Goal: Task Accomplishment & Management: Manage account settings

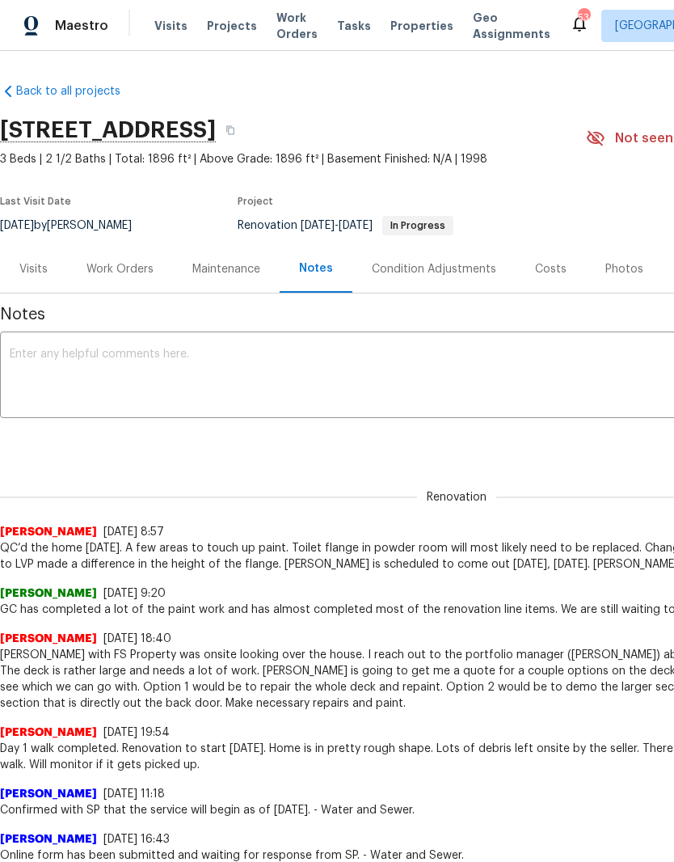
scroll to position [1084, 0]
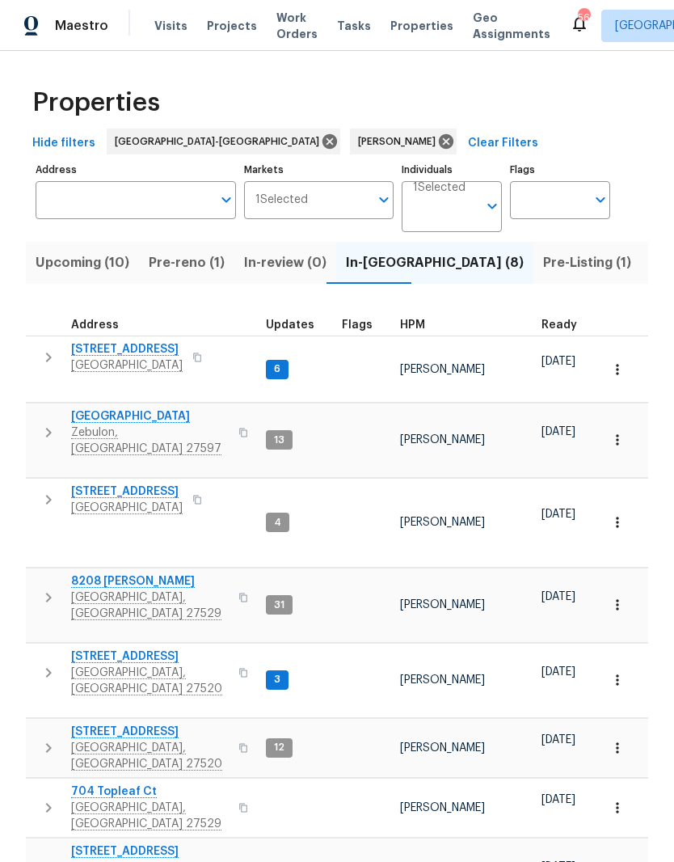
click at [89, 411] on span "752 Frosty Way" at bounding box center [150, 416] width 158 height 16
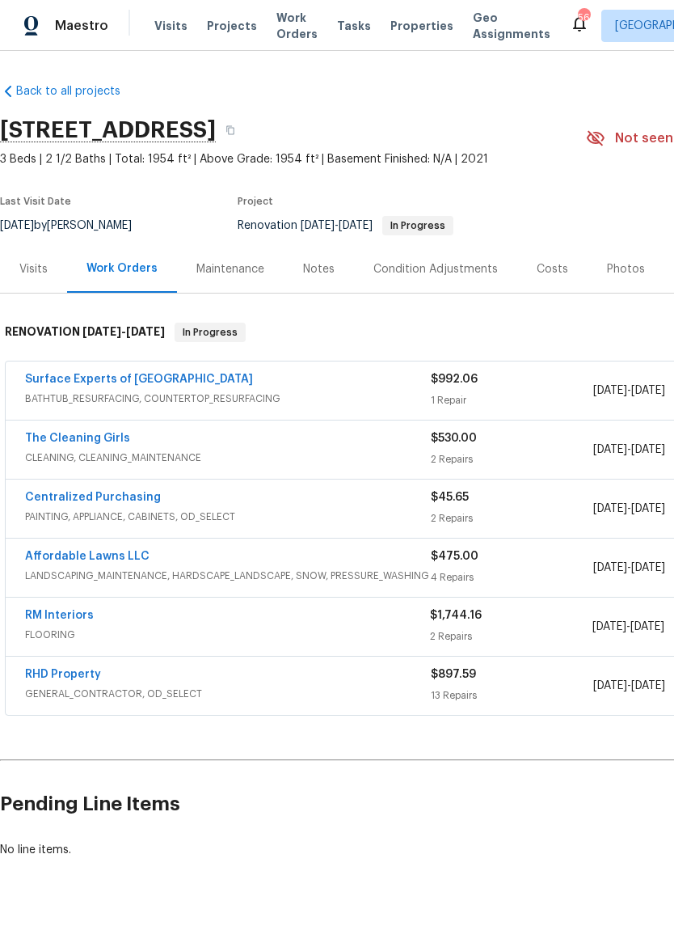
click at [167, 384] on link "Surface Experts of [GEOGRAPHIC_DATA]" at bounding box center [139, 379] width 228 height 11
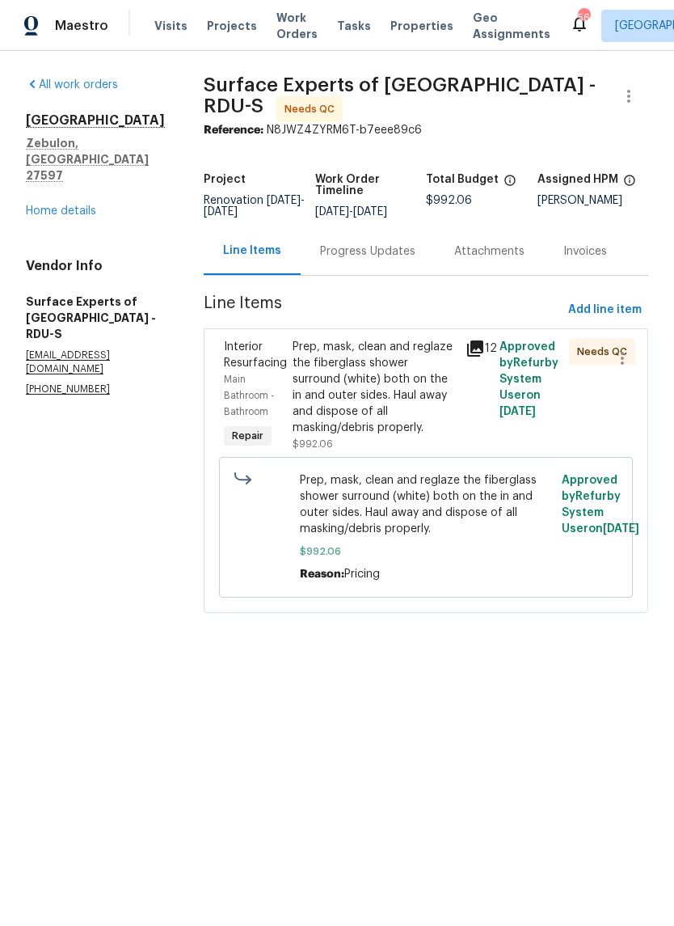
click at [380, 260] on div "Progress Updates" at bounding box center [367, 251] width 95 height 16
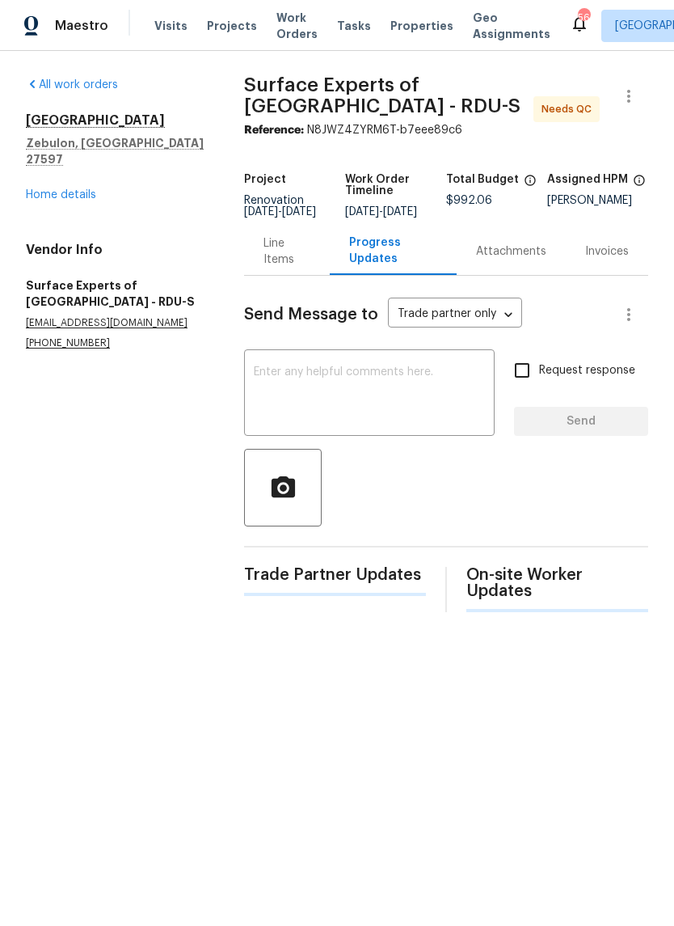
click at [433, 404] on textarea at bounding box center [369, 394] width 231 height 57
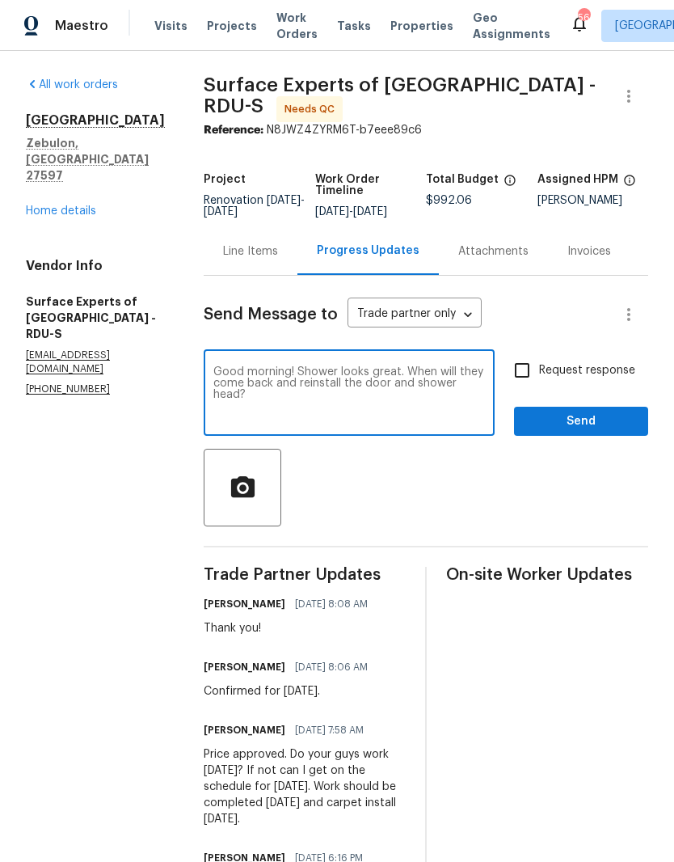
type textarea "Good morning! Shower looks great. When will they come back and reinstall the do…"
click at [524, 386] on input "Request response" at bounding box center [522, 370] width 34 height 34
checkbox input "true"
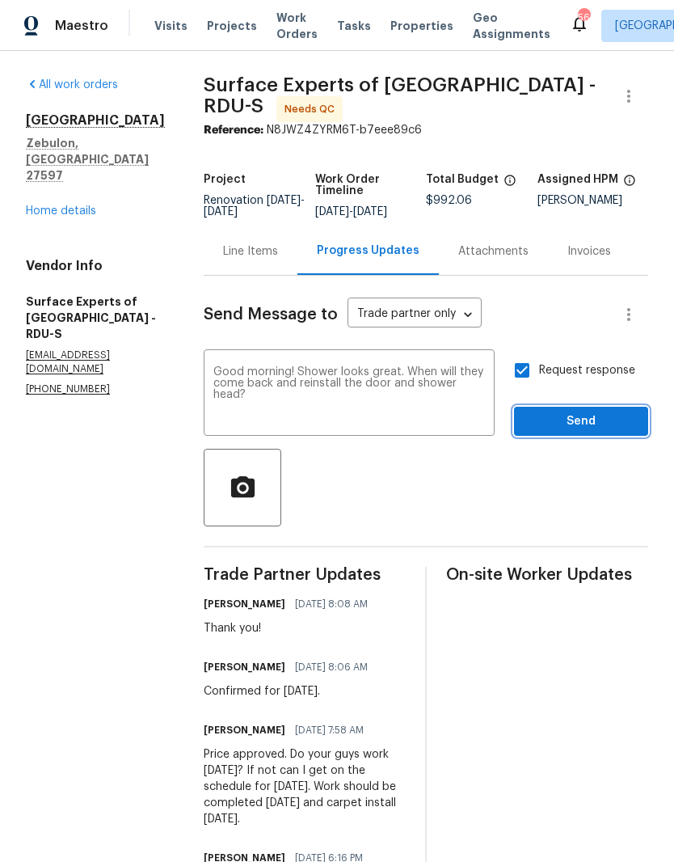
click at [600, 437] on button "Send" at bounding box center [581, 422] width 134 height 30
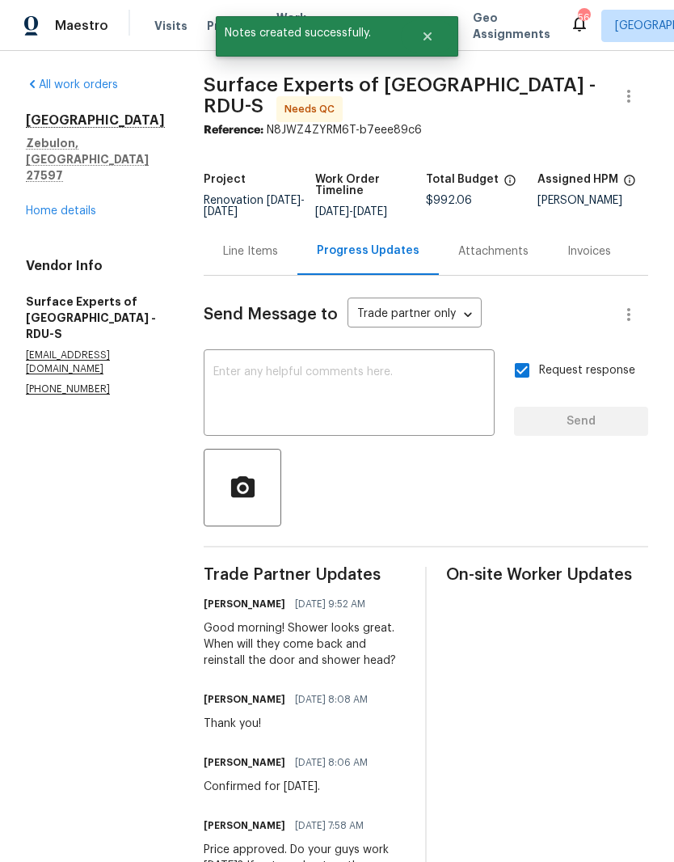
click at [57, 205] on link "Home details" at bounding box center [61, 210] width 70 height 11
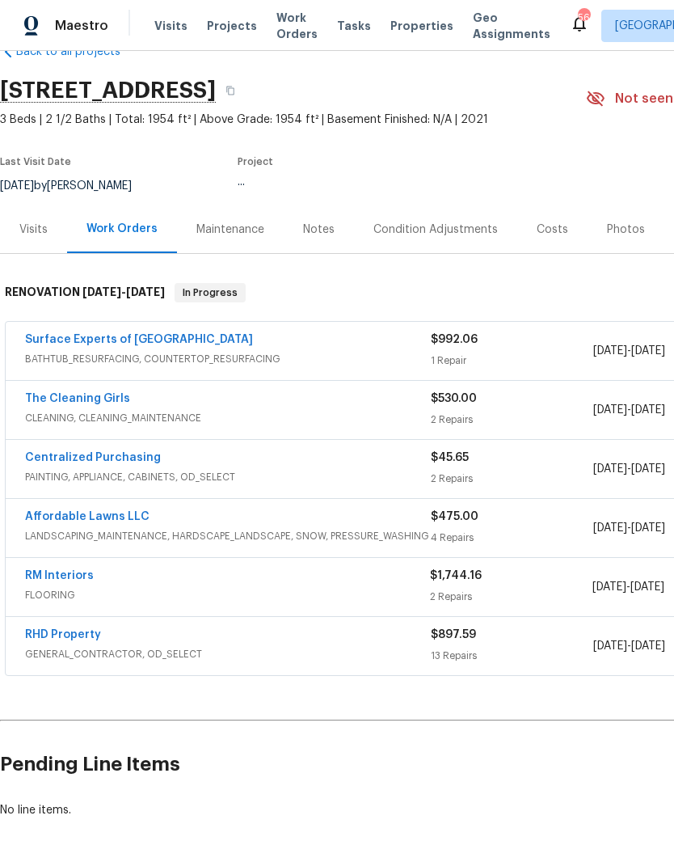
scroll to position [39, 0]
click at [112, 522] on link "Affordable Lawns LLC" at bounding box center [87, 517] width 125 height 11
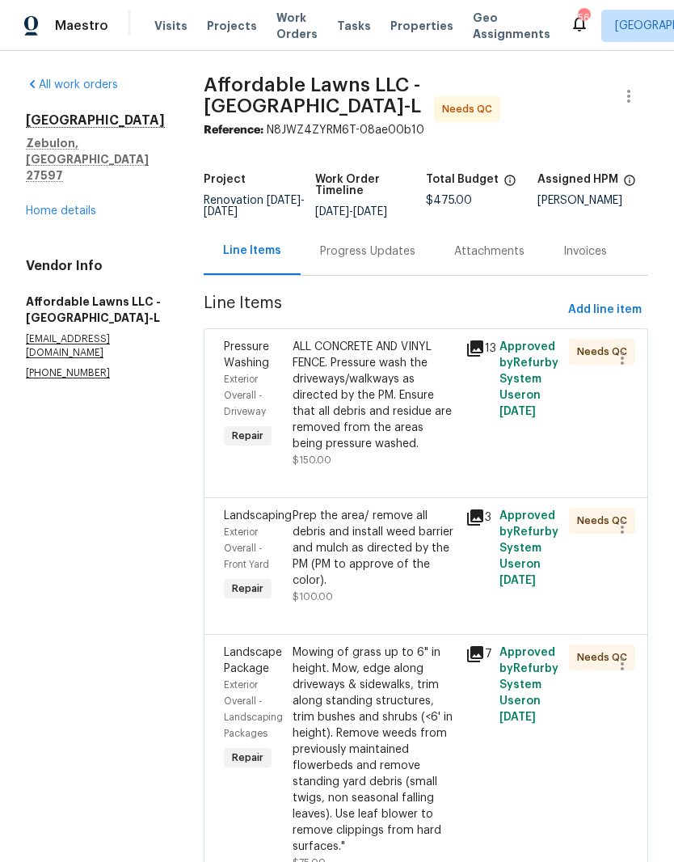
click at [408, 433] on div "ALL CONCRETE AND VINYL FENCE. Pressure wash the driveways/walkways as directed …" at bounding box center [374, 395] width 163 height 113
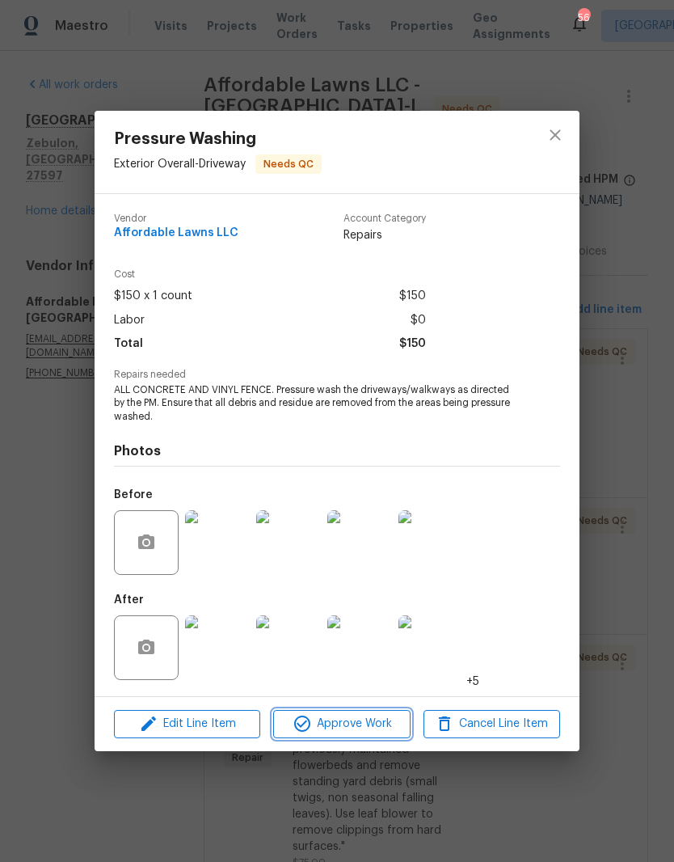
click at [372, 720] on span "Approve Work" at bounding box center [341, 724] width 127 height 20
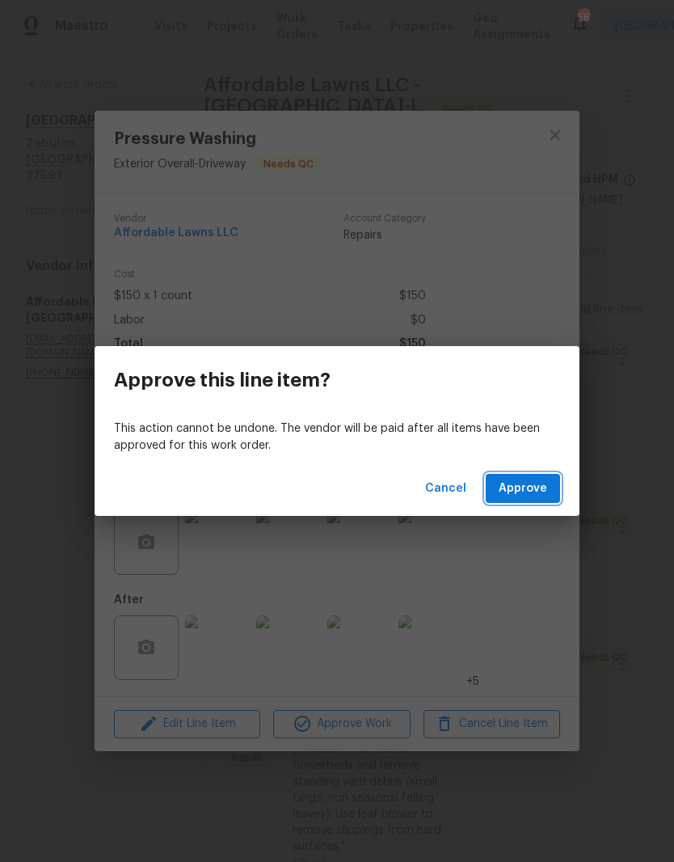
click at [534, 488] on span "Approve" at bounding box center [523, 489] width 49 height 20
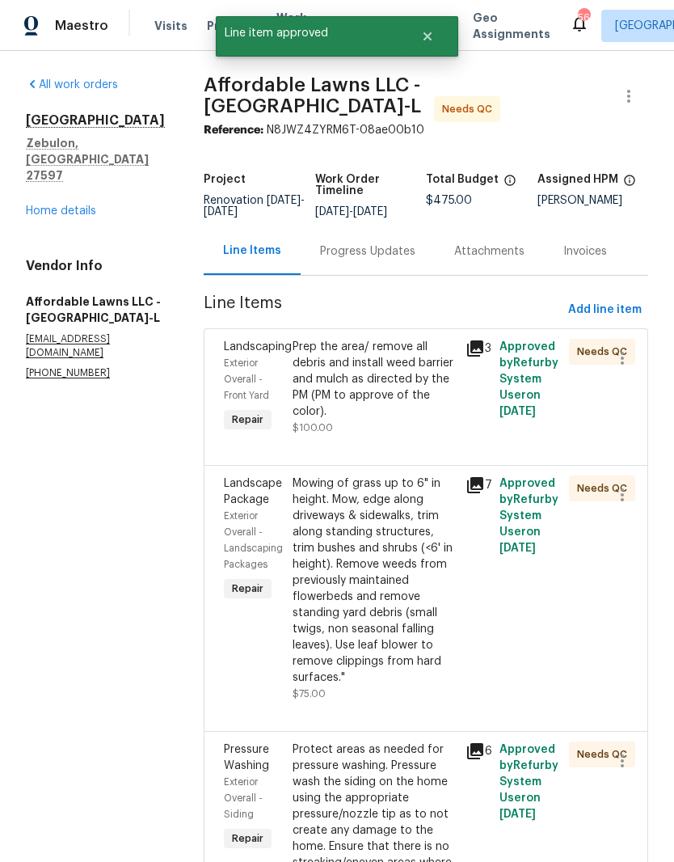
click at [393, 397] on div "Prep the area/ remove all debris and install weed barrier and mulch as directed…" at bounding box center [374, 379] width 163 height 81
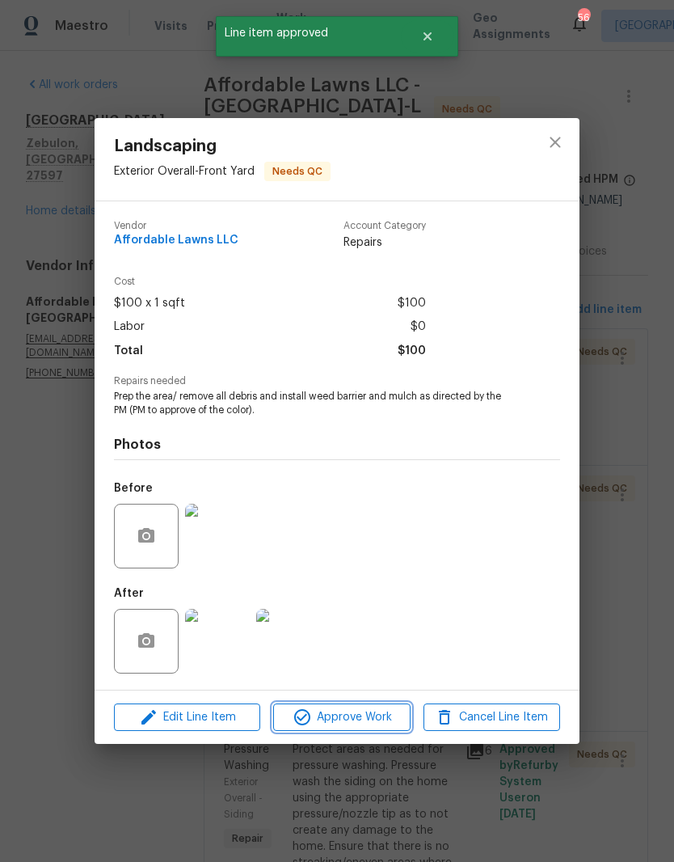
click at [379, 721] on span "Approve Work" at bounding box center [341, 718] width 127 height 20
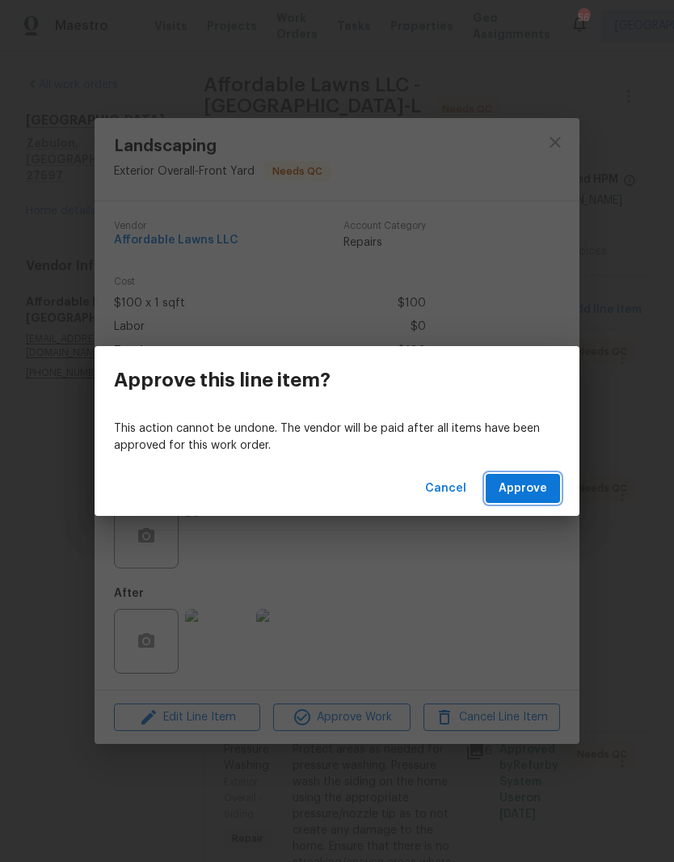
click at [553, 488] on button "Approve" at bounding box center [523, 489] width 74 height 30
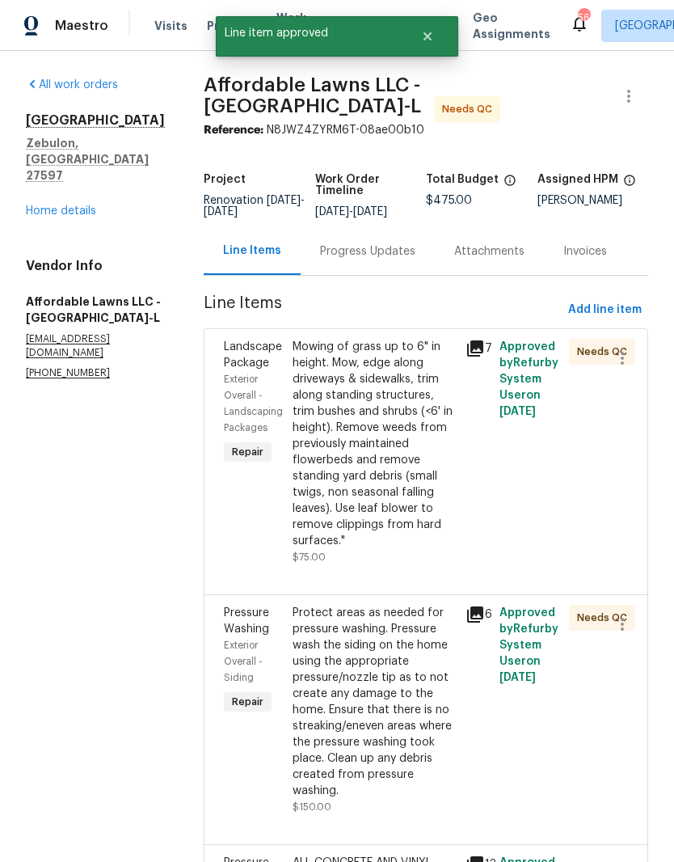
click at [395, 511] on div "Mowing of grass up to 6" in height. Mow, edge along driveways & sidewalks, trim…" at bounding box center [374, 444] width 163 height 210
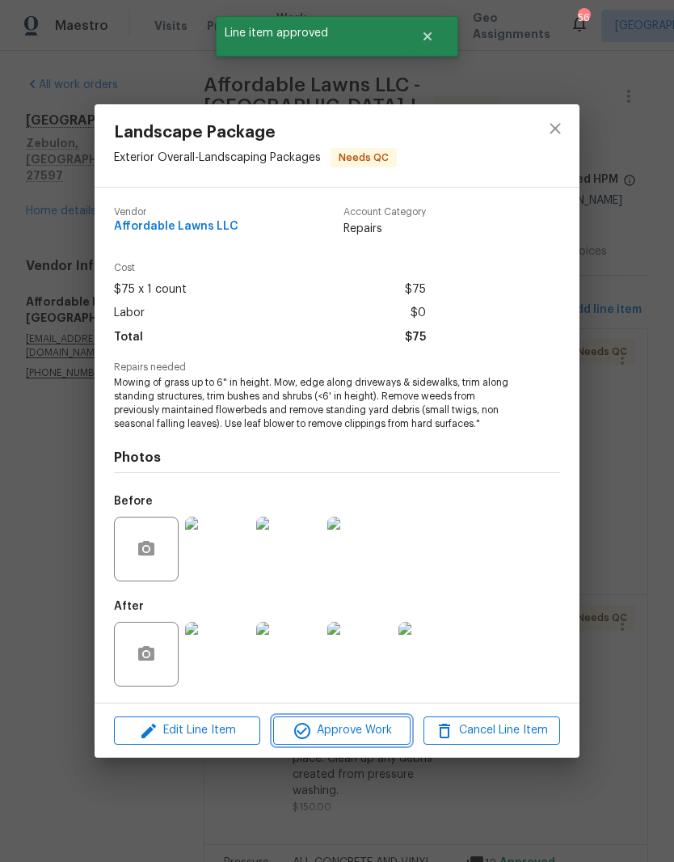
click at [382, 737] on span "Approve Work" at bounding box center [341, 730] width 127 height 20
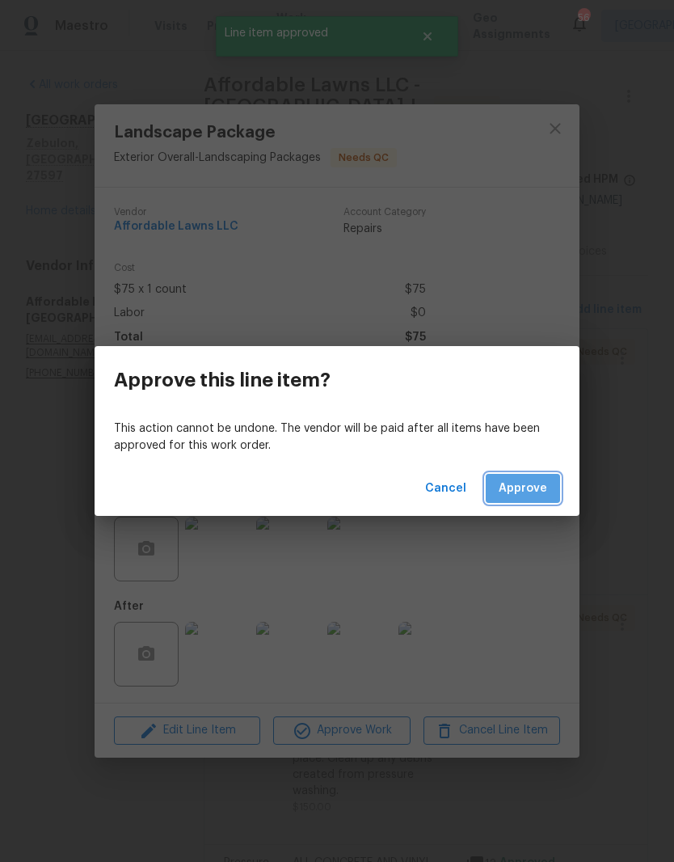
click at [539, 496] on span "Approve" at bounding box center [523, 489] width 49 height 20
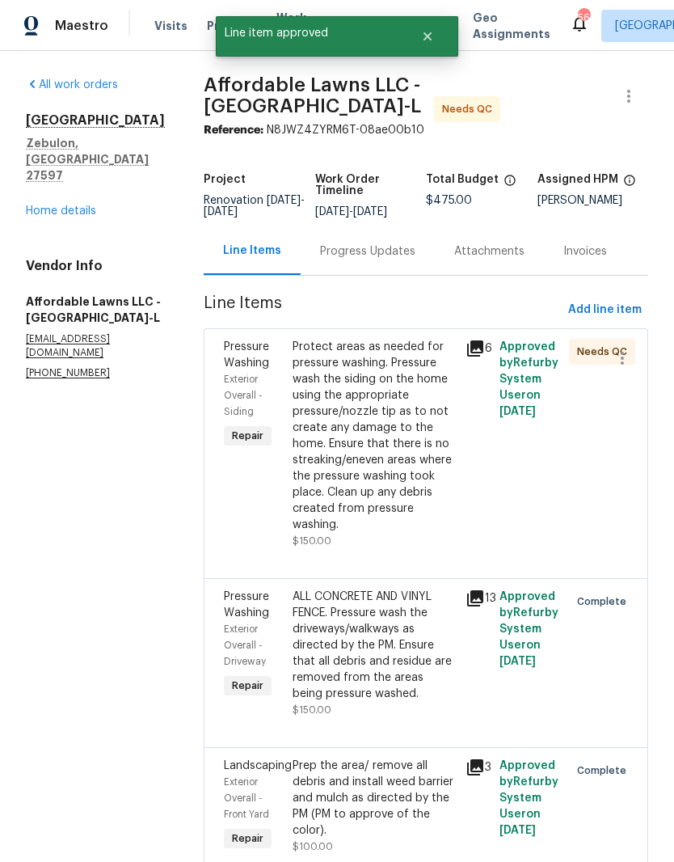
click at [399, 484] on div "Protect areas as needed for pressure washing. Pressure wash the siding on the h…" at bounding box center [374, 436] width 163 height 194
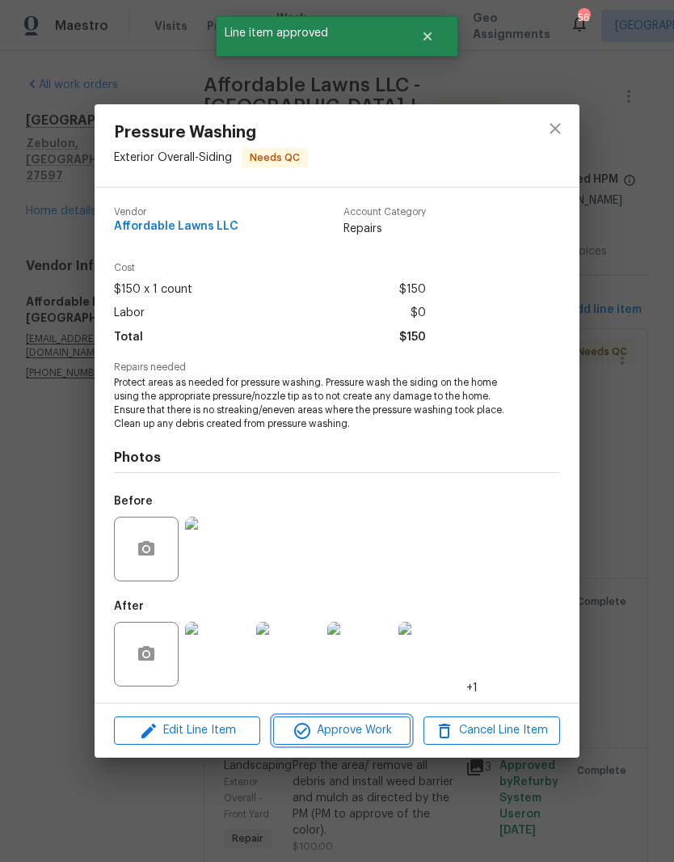
click at [378, 744] on button "Approve Work" at bounding box center [341, 730] width 137 height 28
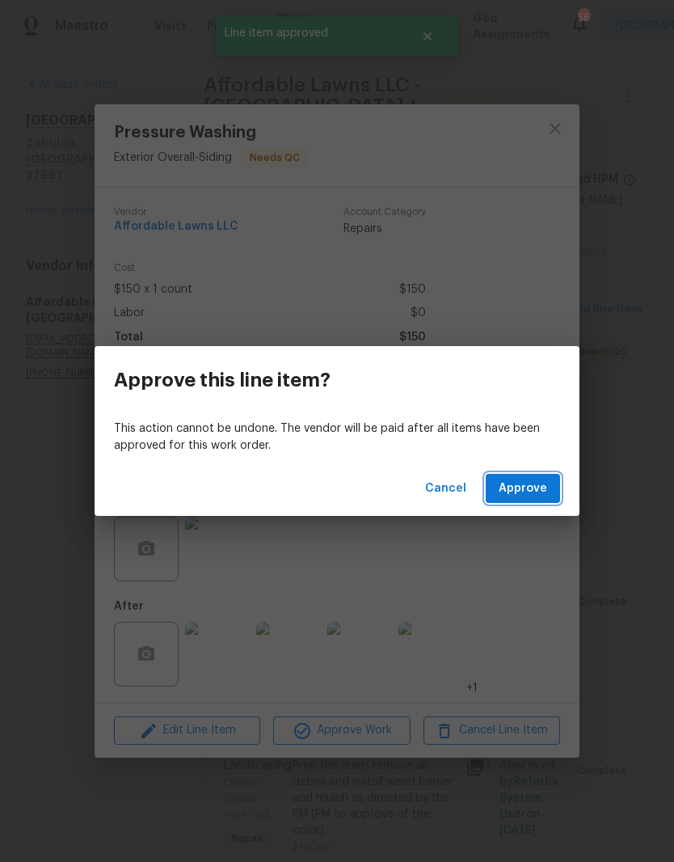
click at [550, 500] on button "Approve" at bounding box center [523, 489] width 74 height 30
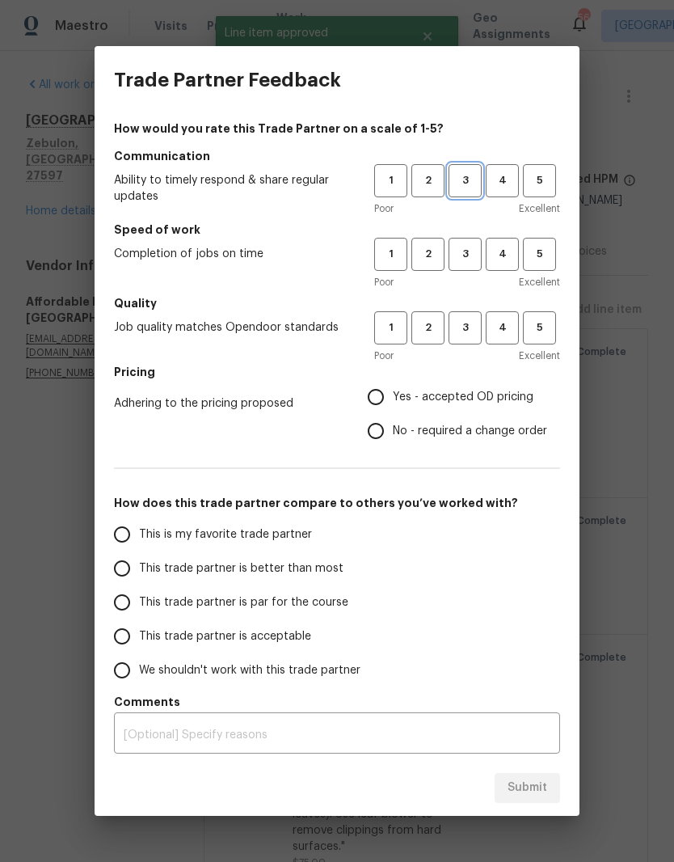
click at [457, 178] on span "3" at bounding box center [465, 180] width 30 height 19
click at [465, 260] on span "3" at bounding box center [465, 254] width 30 height 19
click at [471, 332] on span "3" at bounding box center [465, 328] width 30 height 19
click at [319, 609] on span "This trade partner is par for the course" at bounding box center [243, 602] width 209 height 17
click at [139, 609] on input "This trade partner is par for the course" at bounding box center [122, 602] width 34 height 34
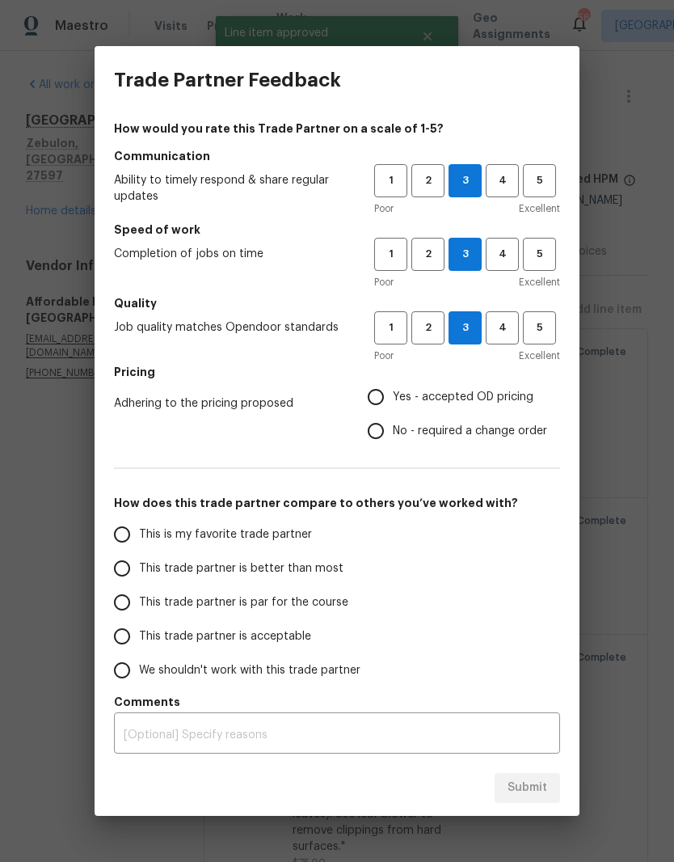
radio input "true"
click at [281, 648] on label "This trade partner is acceptable" at bounding box center [233, 636] width 256 height 34
click at [139, 648] on input "This trade partner is acceptable" at bounding box center [122, 636] width 34 height 34
radio input "true"
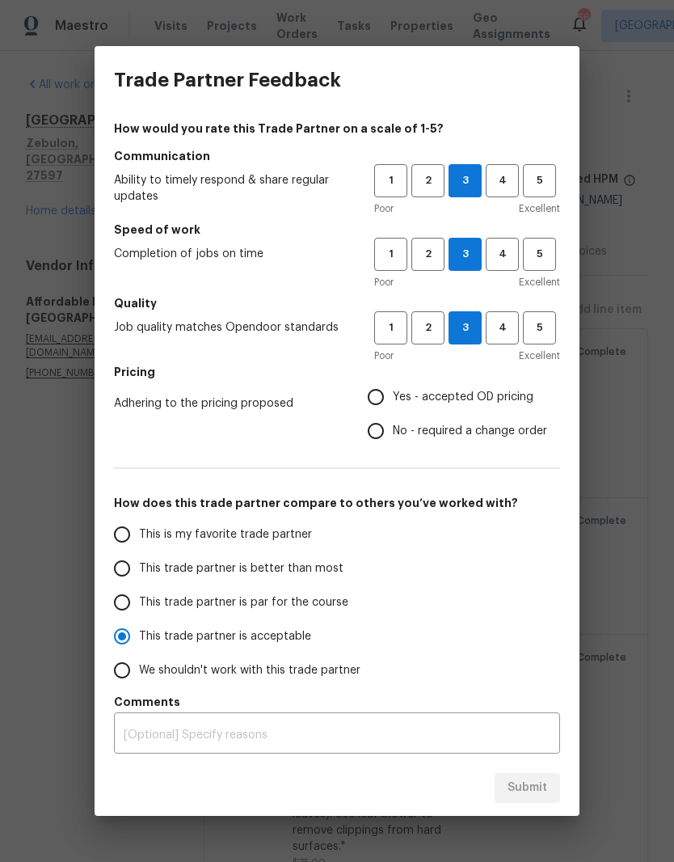
click at [299, 568] on span "This trade partner is better than most" at bounding box center [241, 568] width 205 height 17
click at [139, 568] on input "This trade partner is better than most" at bounding box center [122, 568] width 34 height 34
radio input "true"
click at [115, 542] on input "This is my favorite trade partner" at bounding box center [122, 535] width 34 height 34
radio input "true"
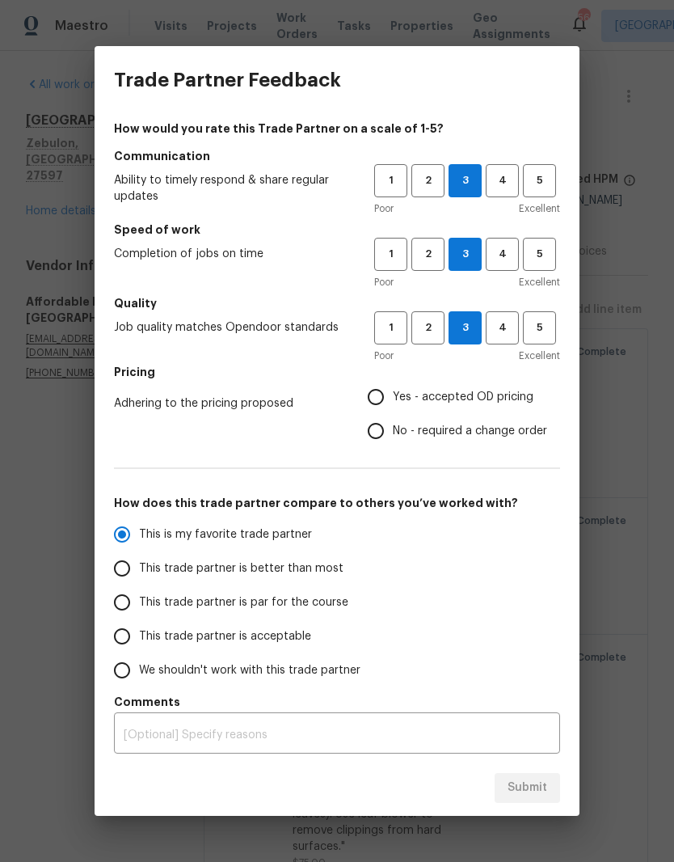
click at [523, 662] on div "This is my favorite trade partner This trade partner is better than most This t…" at bounding box center [337, 603] width 446 height 170
click at [514, 738] on textarea at bounding box center [337, 734] width 427 height 11
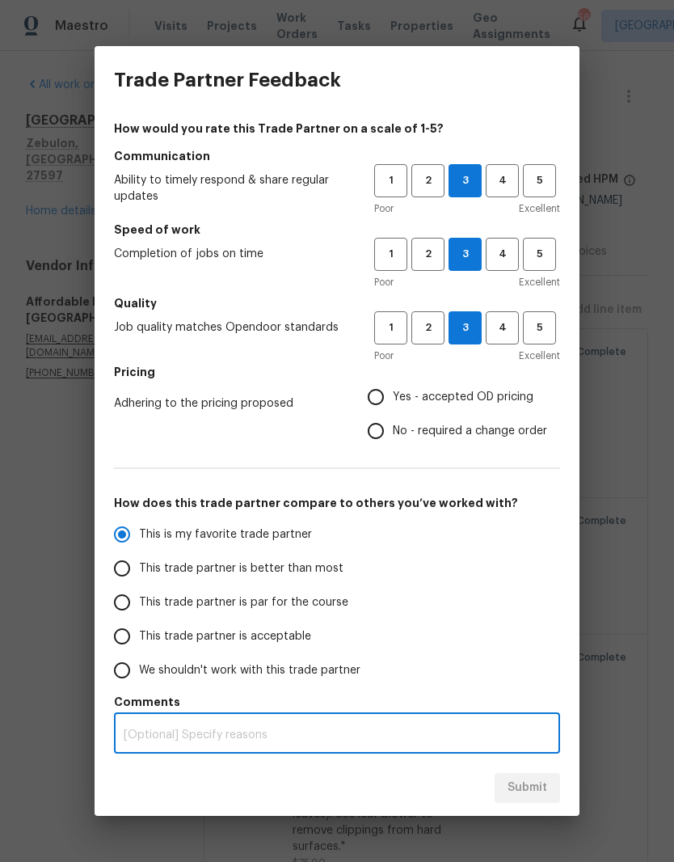
scroll to position [66, 0]
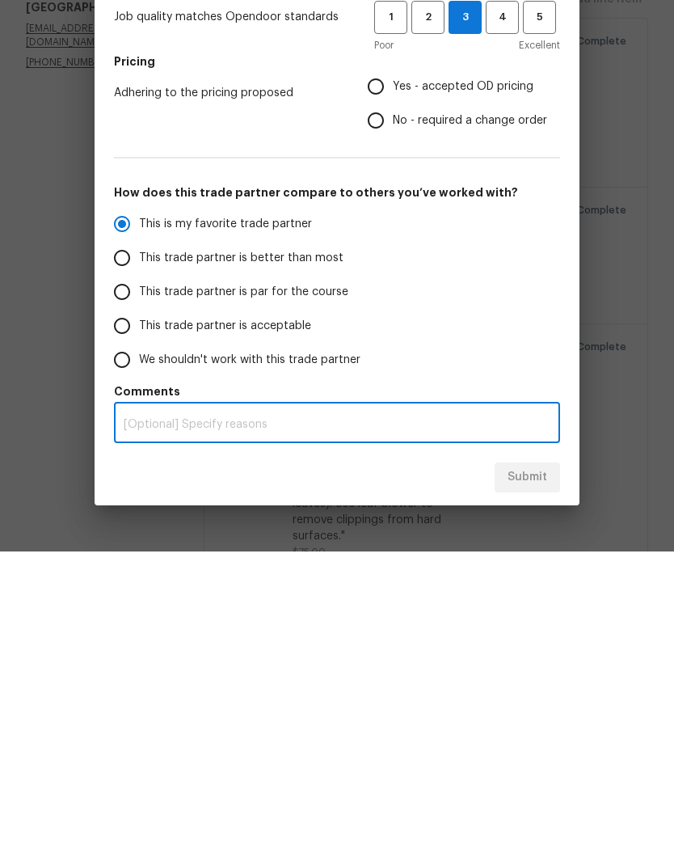
click at [509, 389] on span "Yes - accepted OD pricing" at bounding box center [463, 397] width 141 height 17
click at [393, 380] on input "Yes - accepted OD pricing" at bounding box center [376, 397] width 34 height 34
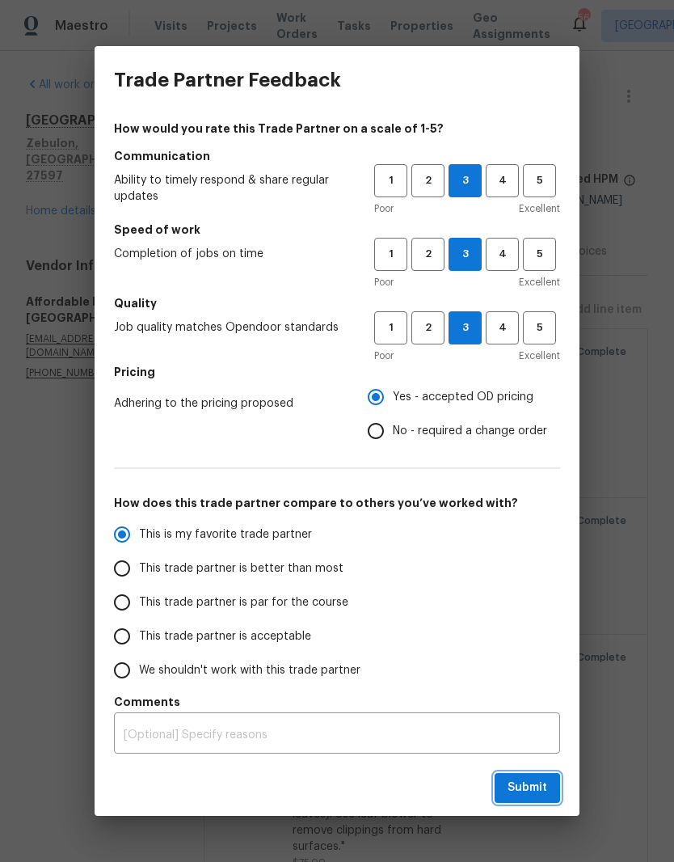
click at [539, 802] on button "Submit" at bounding box center [527, 788] width 65 height 30
radio input "false"
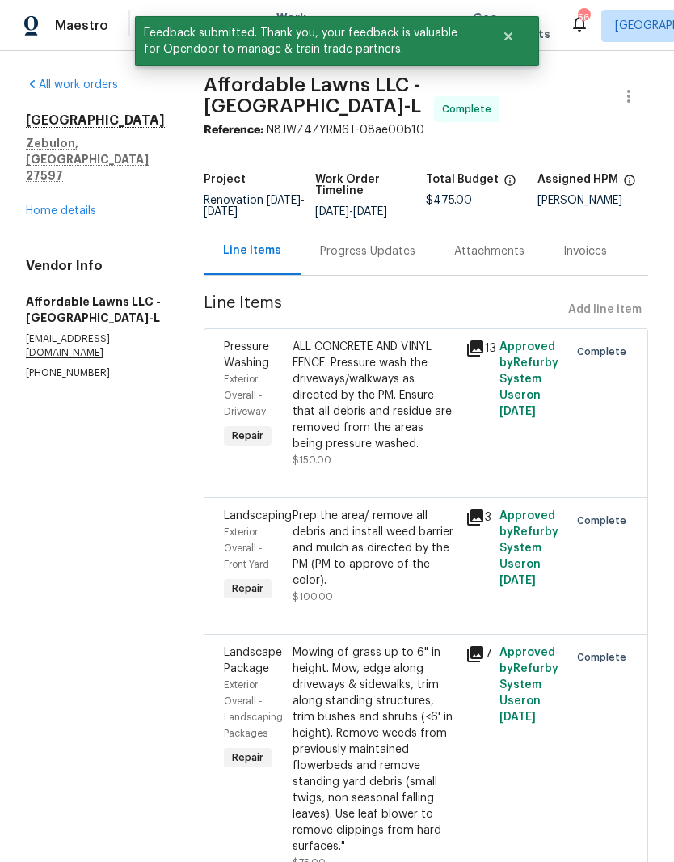
click at [40, 205] on link "Home details" at bounding box center [61, 210] width 70 height 11
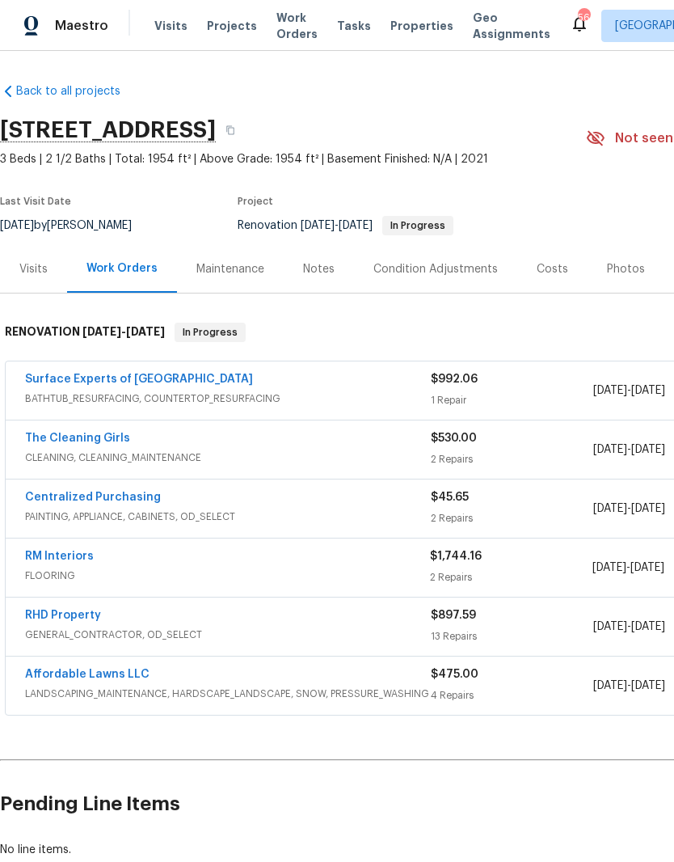
click at [61, 492] on link "Centralized Purchasing" at bounding box center [93, 497] width 136 height 11
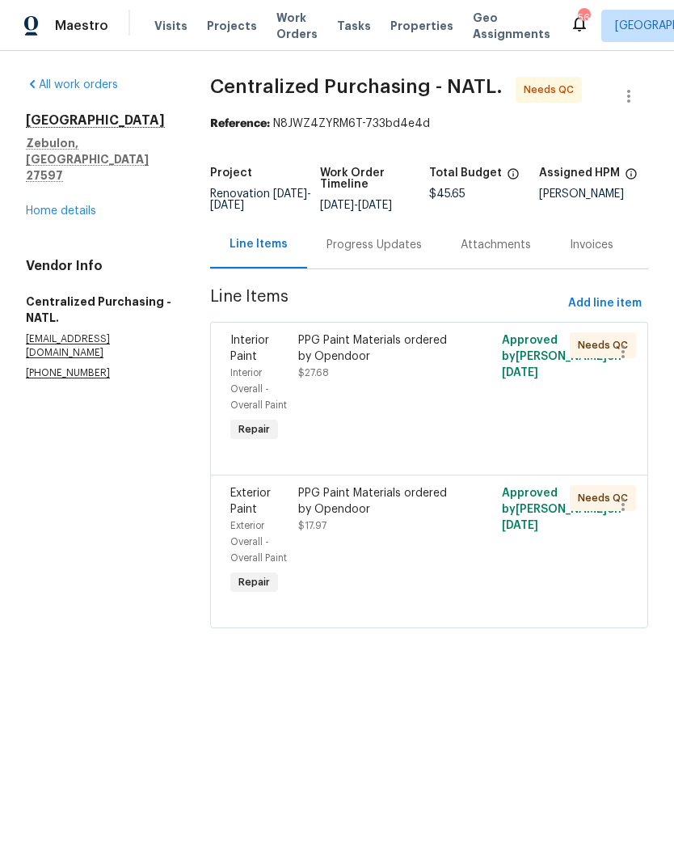
click at [438, 446] on div "PPG Paint Materials ordered by Opendoor $27.68" at bounding box center [379, 388] width 170 height 123
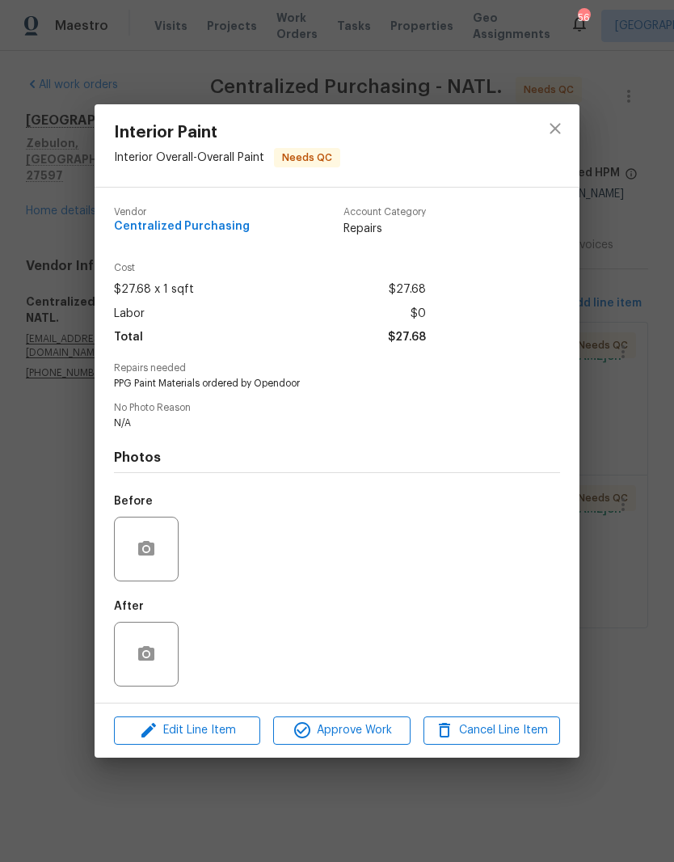
click at [378, 741] on span "Approve Work" at bounding box center [341, 730] width 127 height 20
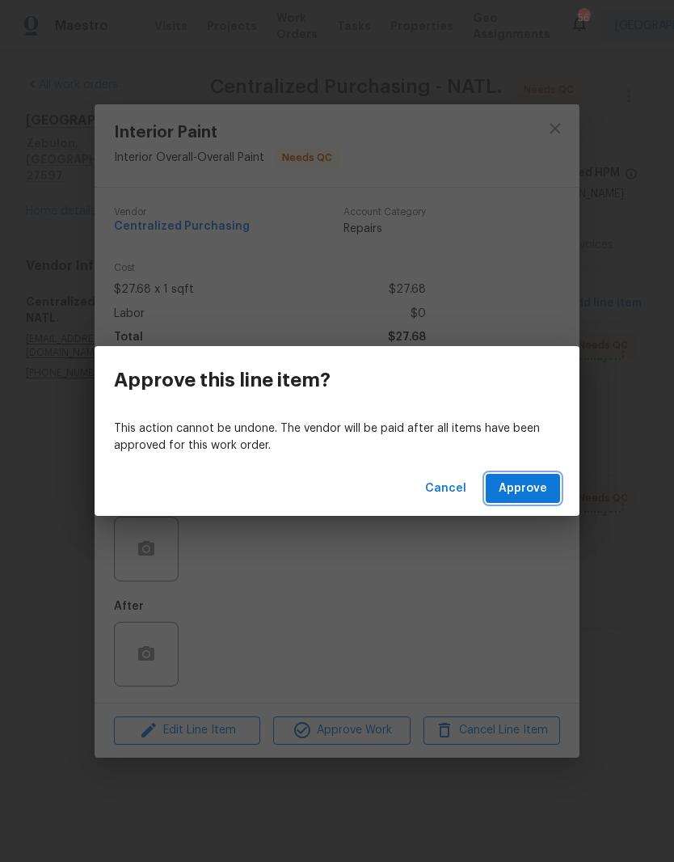
click at [546, 501] on button "Approve" at bounding box center [523, 489] width 74 height 30
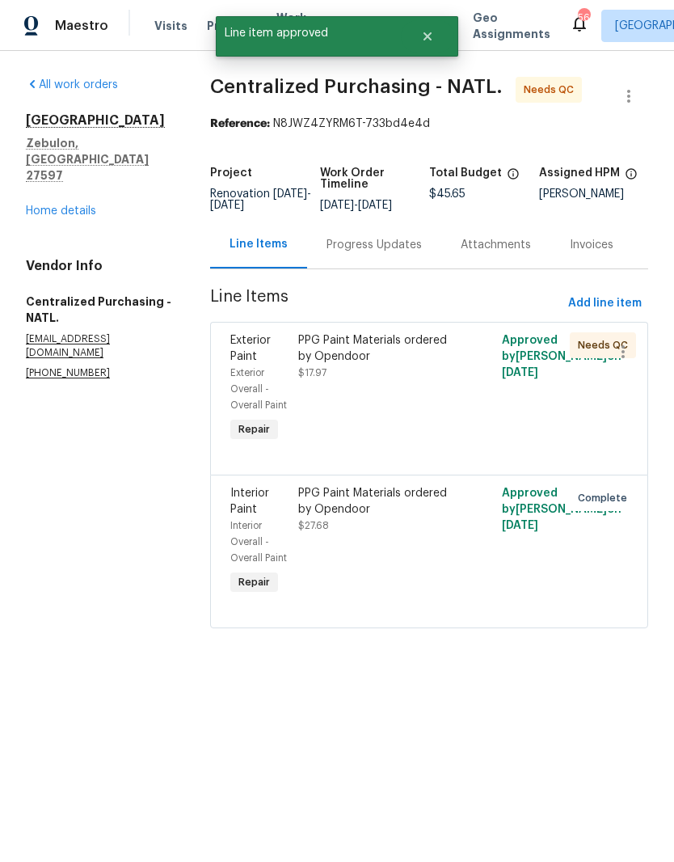
click at [412, 434] on div "PPG Paint Materials ordered by Opendoor $17.97" at bounding box center [379, 388] width 170 height 123
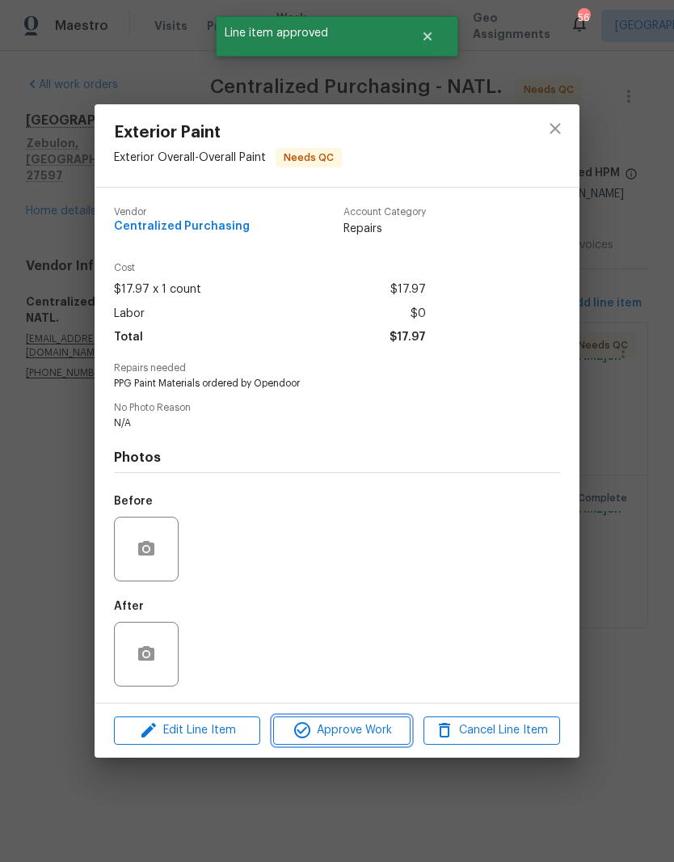
click at [360, 741] on span "Approve Work" at bounding box center [341, 730] width 127 height 20
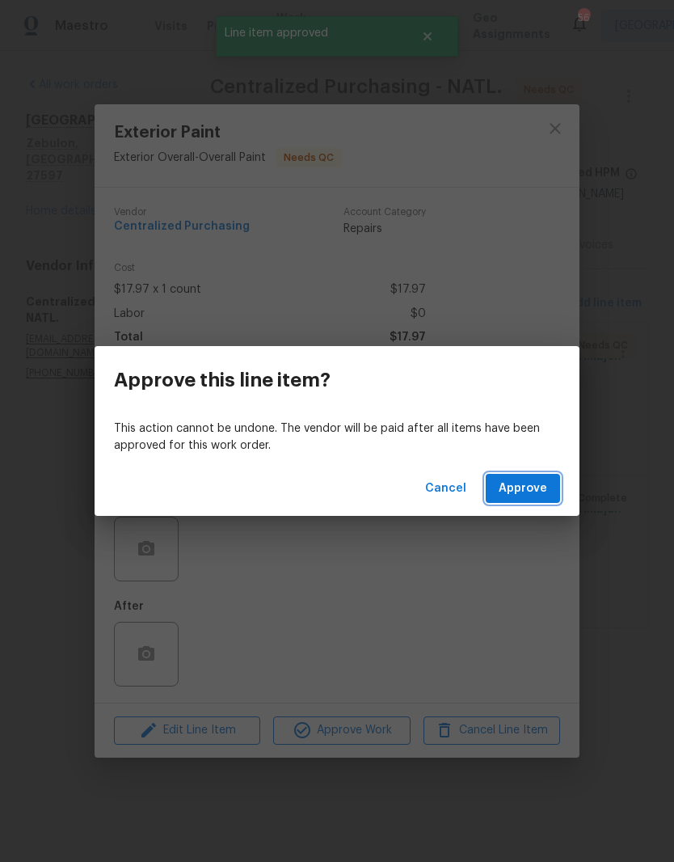
click at [550, 501] on button "Approve" at bounding box center [523, 489] width 74 height 30
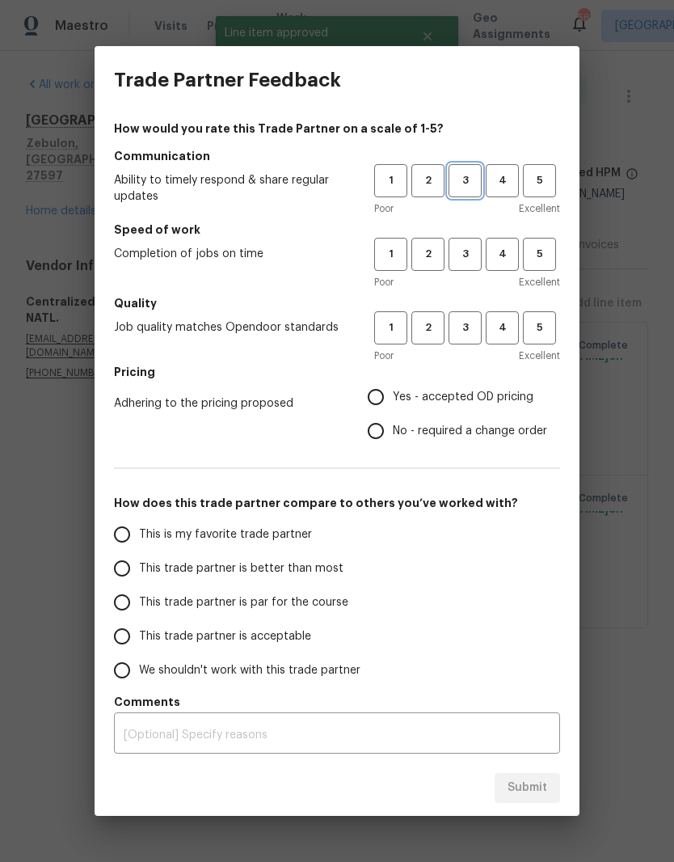
click at [471, 196] on button "3" at bounding box center [465, 180] width 33 height 33
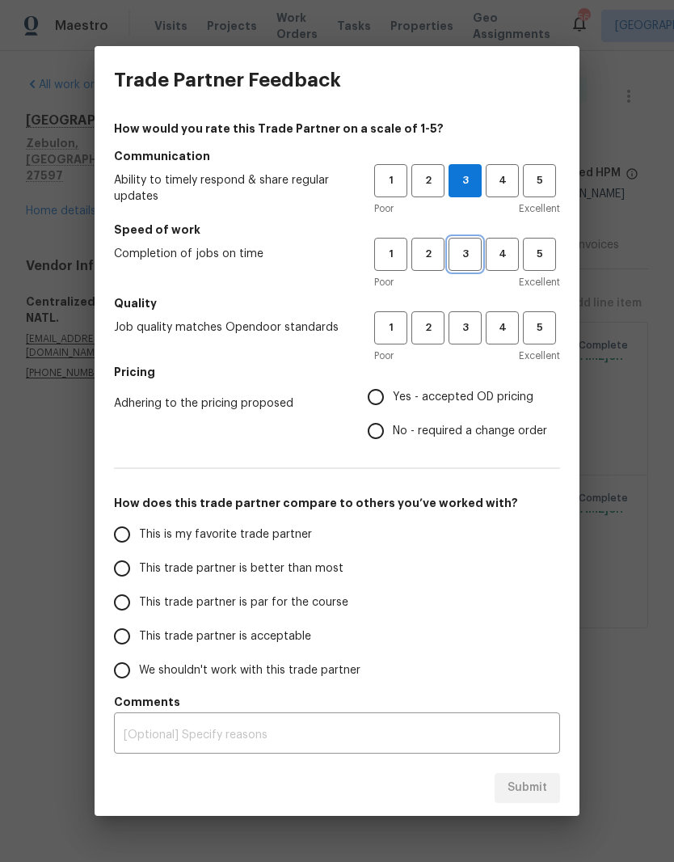
click at [465, 252] on span "3" at bounding box center [465, 254] width 30 height 19
click at [473, 332] on span "3" at bounding box center [465, 328] width 30 height 19
click at [525, 395] on span "Yes - accepted OD pricing" at bounding box center [463, 397] width 141 height 17
click at [393, 395] on input "Yes - accepted OD pricing" at bounding box center [376, 397] width 34 height 34
radio input "true"
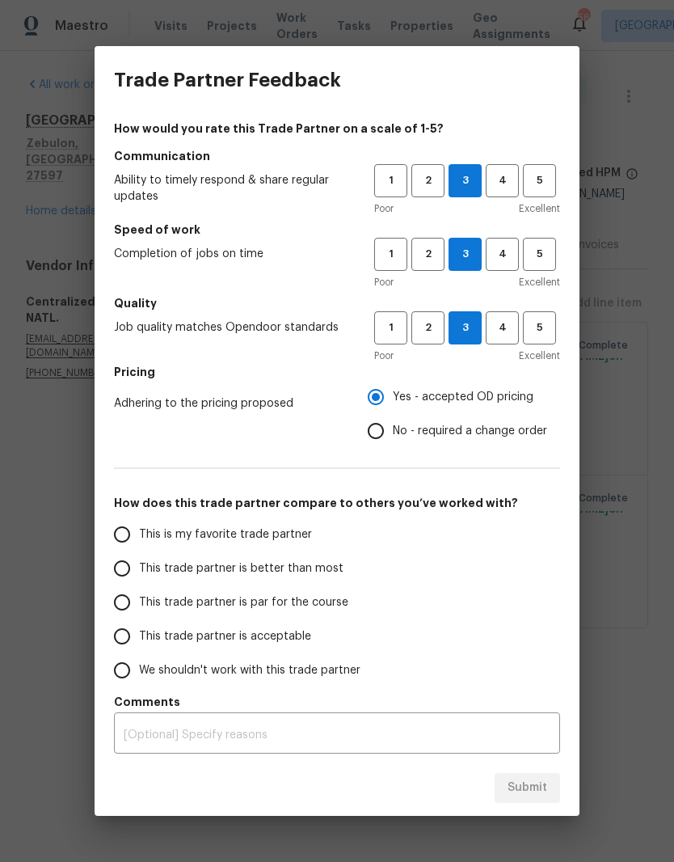
click at [261, 606] on span "This trade partner is par for the course" at bounding box center [243, 602] width 209 height 17
click at [139, 606] on input "This trade partner is par for the course" at bounding box center [122, 602] width 34 height 34
radio input "false"
click at [264, 647] on label "This trade partner is acceptable" at bounding box center [233, 636] width 256 height 34
click at [139, 647] on input "This trade partner is acceptable" at bounding box center [122, 636] width 34 height 34
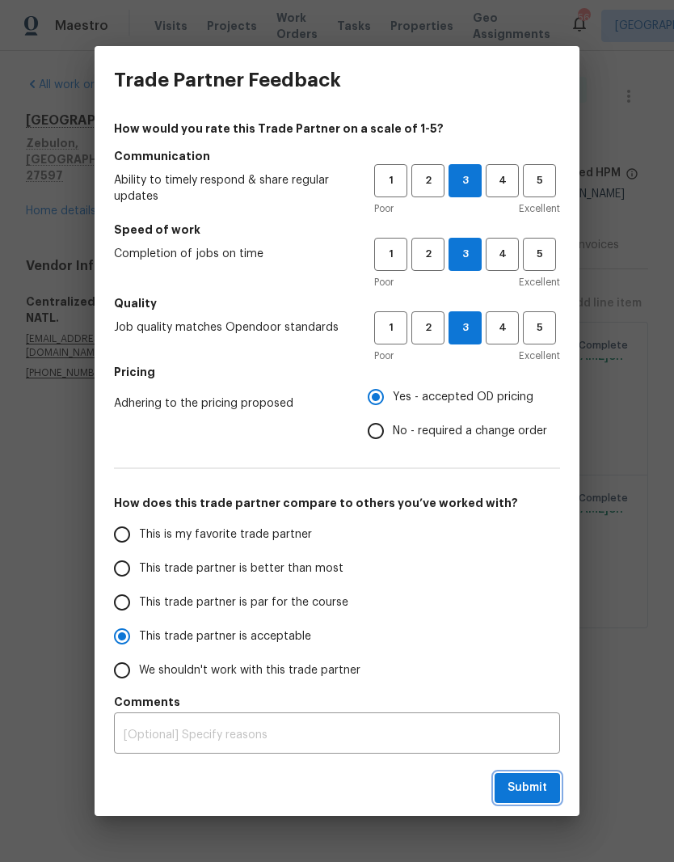
click at [543, 796] on span "Submit" at bounding box center [528, 788] width 40 height 20
radio input "true"
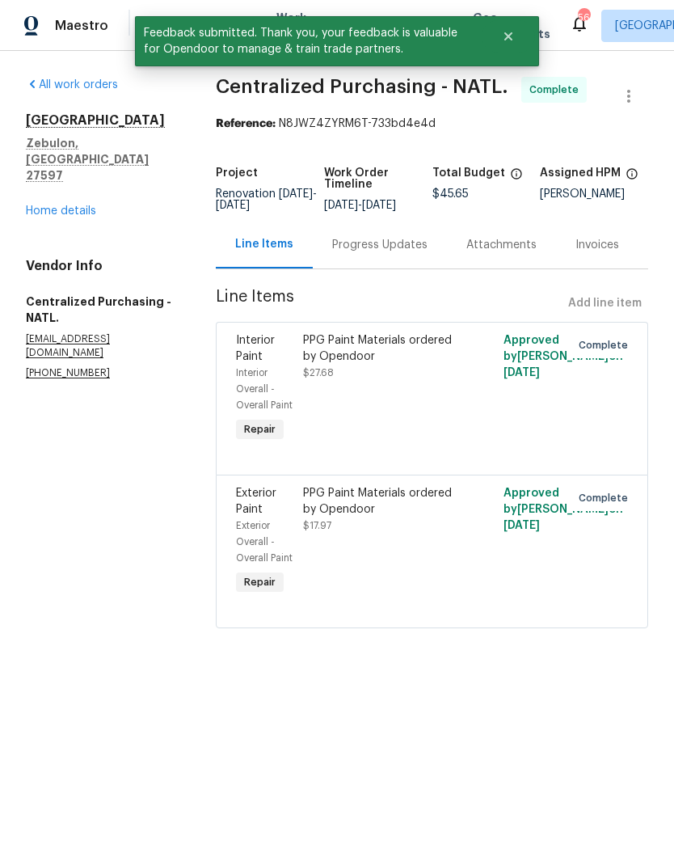
click at [45, 205] on link "Home details" at bounding box center [61, 210] width 70 height 11
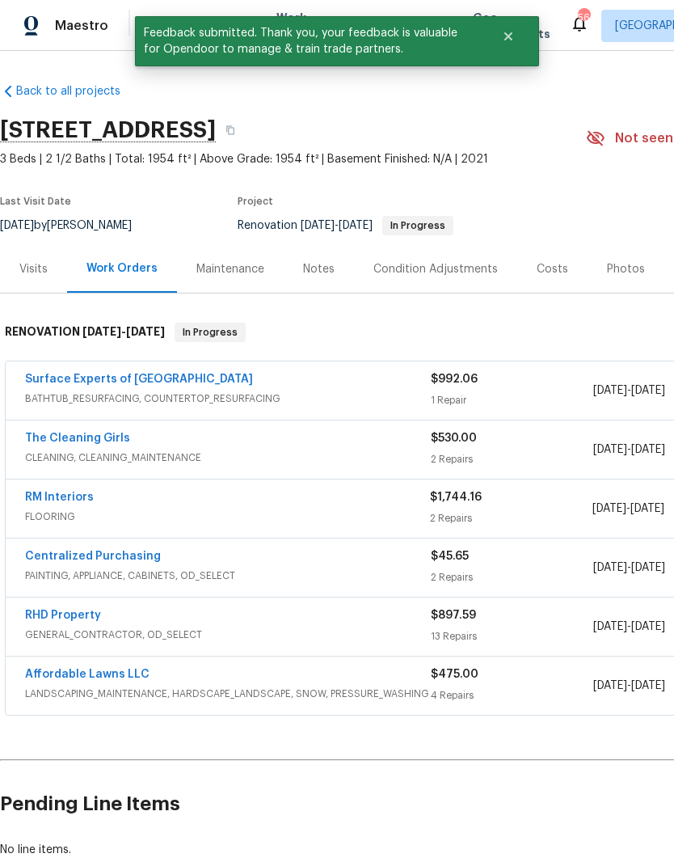
click at [53, 439] on link "The Cleaning Girls" at bounding box center [77, 438] width 105 height 11
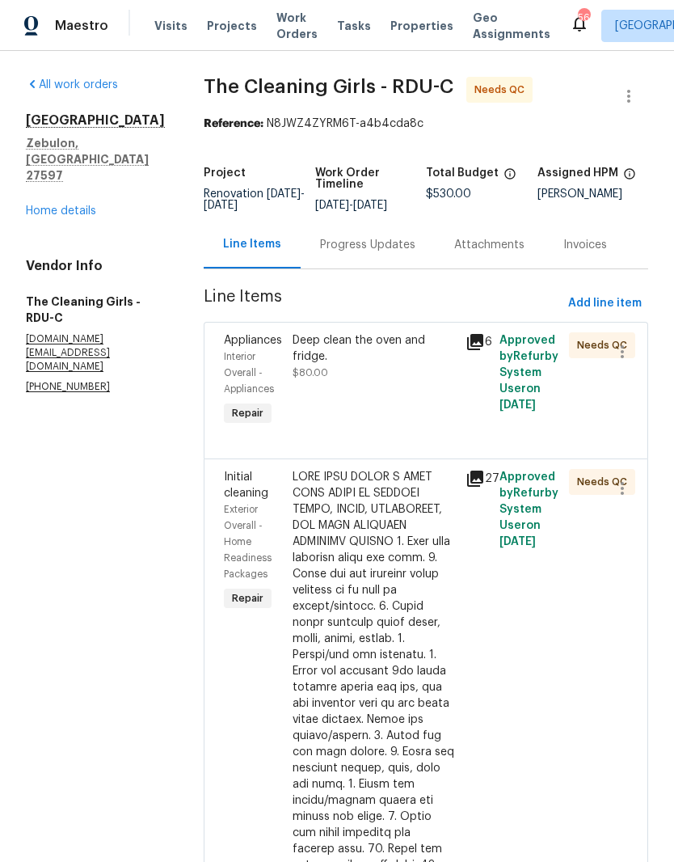
click at [385, 405] on div "Deep clean the oven and fridge. $80.00" at bounding box center [374, 380] width 172 height 107
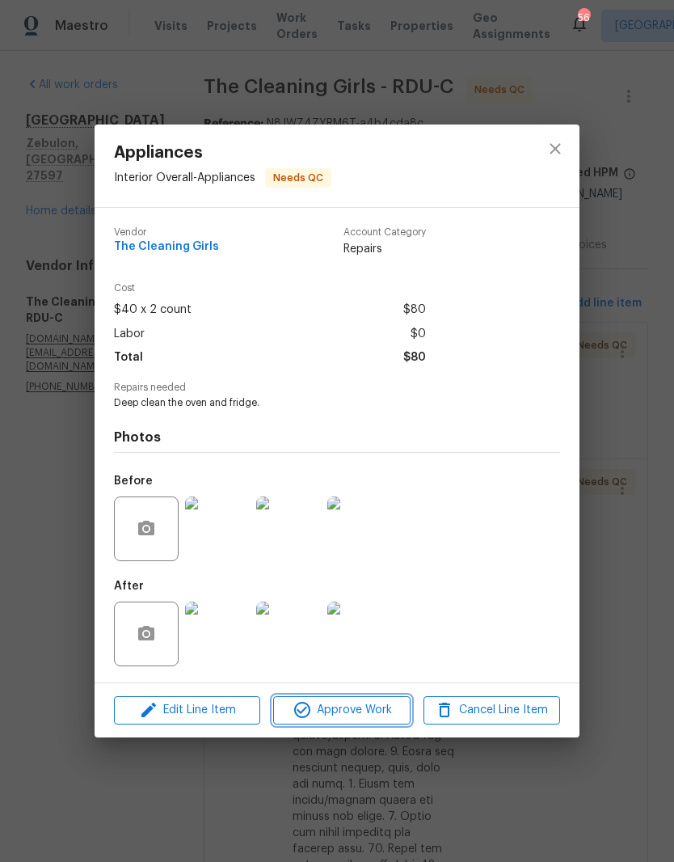
click at [358, 713] on span "Approve Work" at bounding box center [341, 710] width 127 height 20
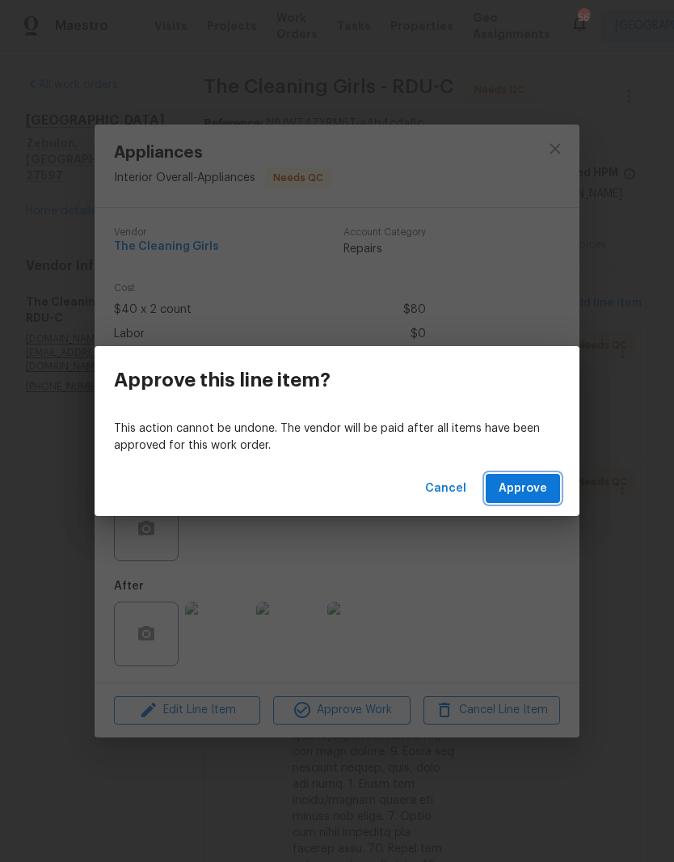
click at [533, 489] on span "Approve" at bounding box center [523, 489] width 49 height 20
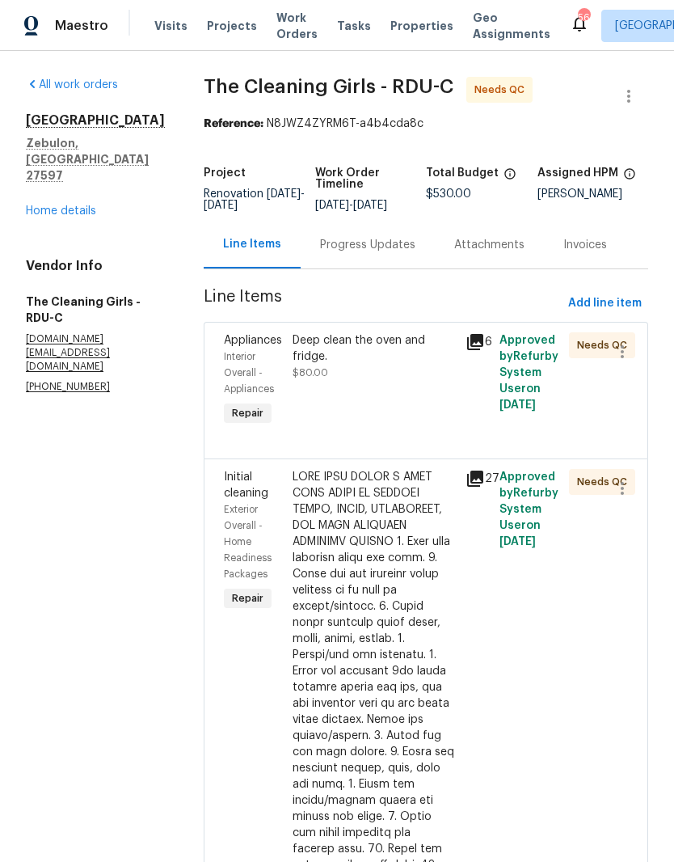
click at [386, 421] on div "Deep clean the oven and fridge. $80.00" at bounding box center [374, 380] width 172 height 107
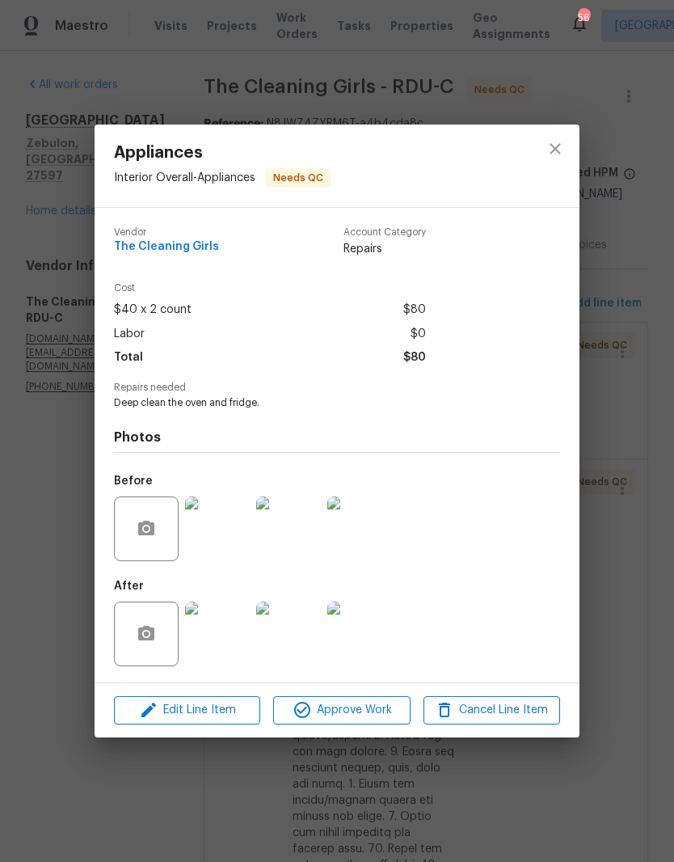
click at [50, 463] on div "Appliances Interior Overall - Appliances Needs QC Vendor The Cleaning Girls Acc…" at bounding box center [337, 431] width 674 height 862
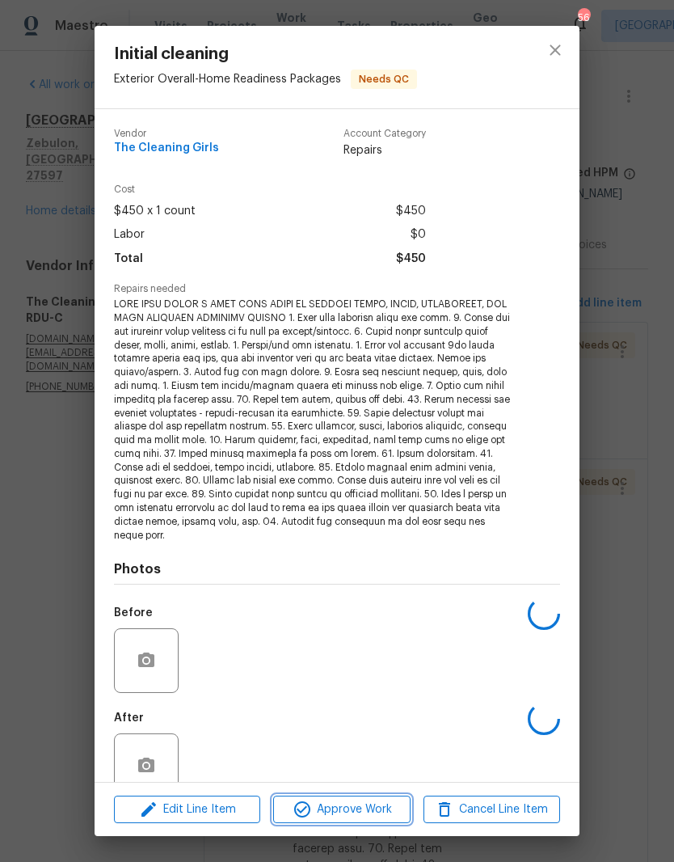
click at [371, 818] on span "Approve Work" at bounding box center [341, 810] width 127 height 20
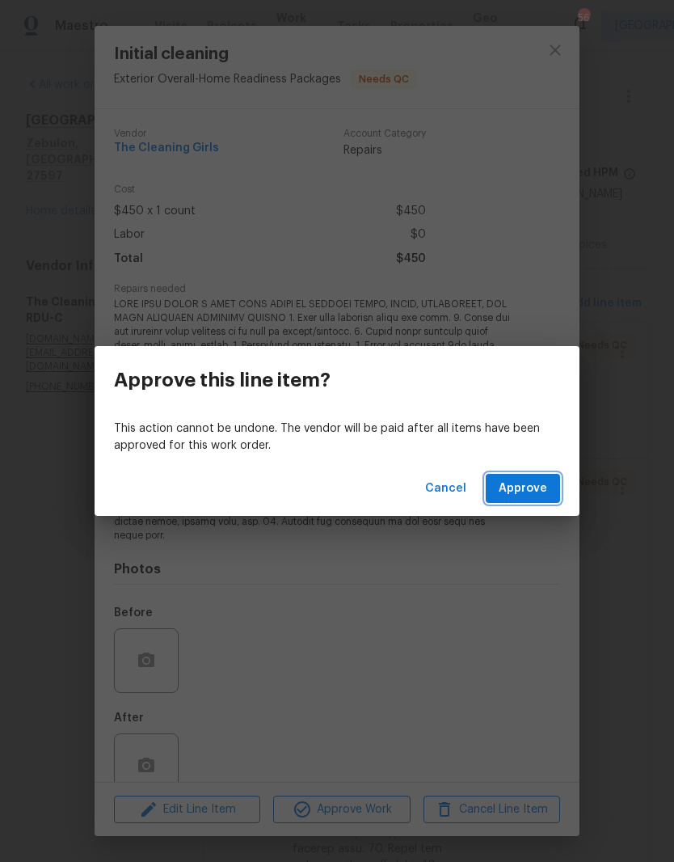
click at [541, 487] on span "Approve" at bounding box center [523, 489] width 49 height 20
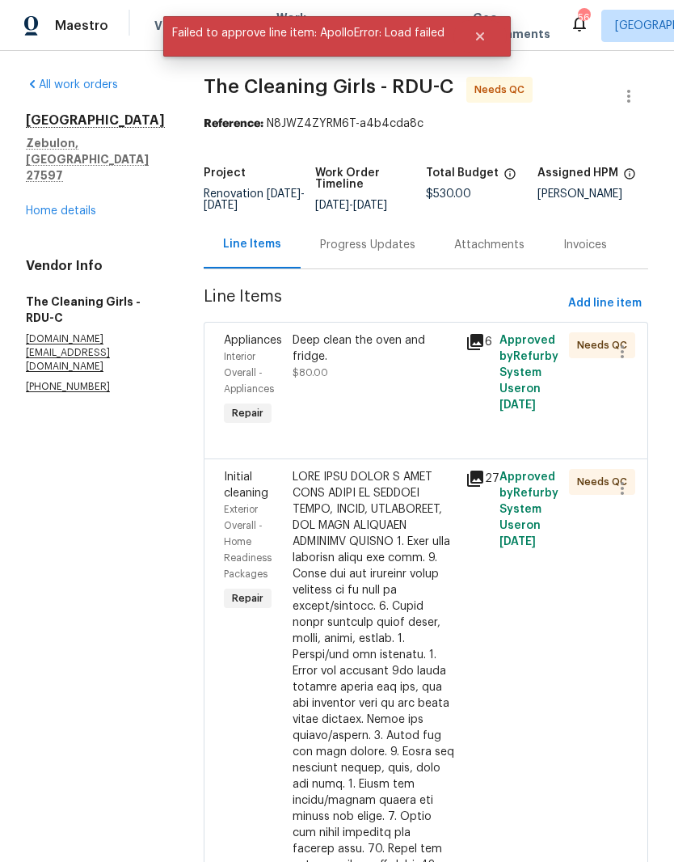
click at [43, 205] on link "Home details" at bounding box center [61, 210] width 70 height 11
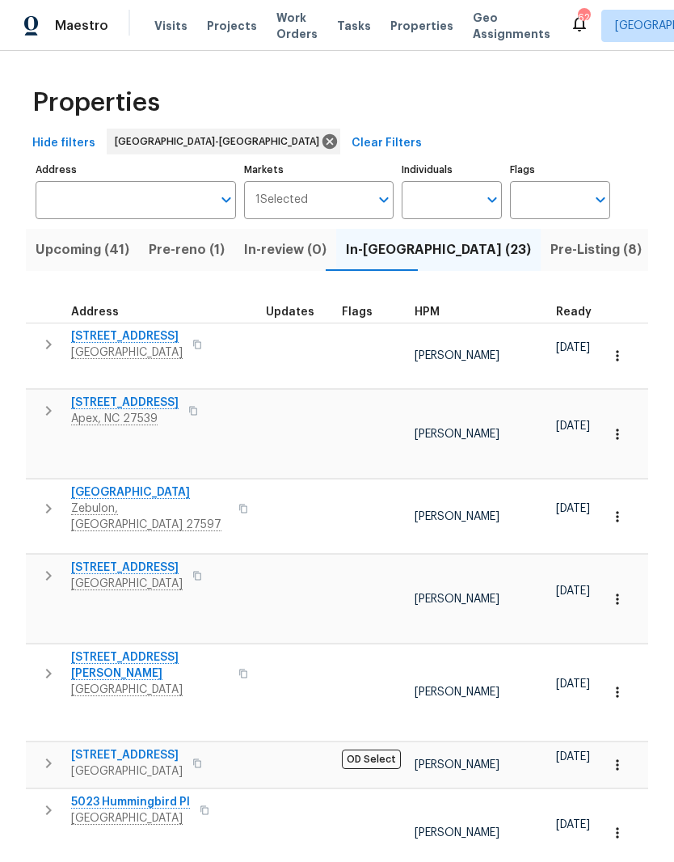
click at [92, 501] on span "Zebulon, NC 27597" at bounding box center [150, 517] width 158 height 32
click at [91, 560] on span "105 Redbay Ln" at bounding box center [127, 568] width 112 height 16
click at [439, 196] on input "Individuals" at bounding box center [440, 200] width 76 height 38
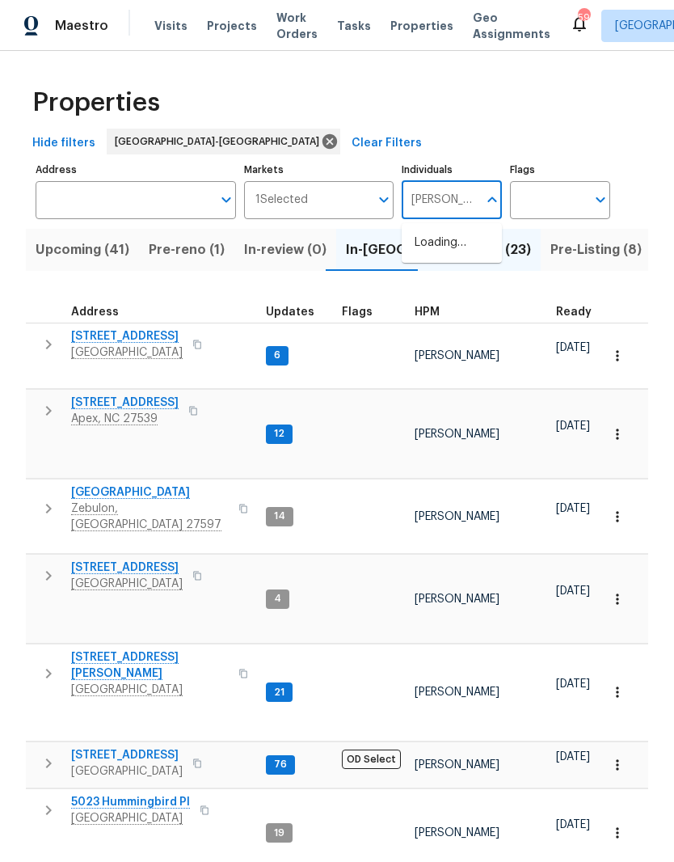
type input "[PERSON_NAME]"
click at [464, 248] on li "[PERSON_NAME]" at bounding box center [452, 251] width 74 height 34
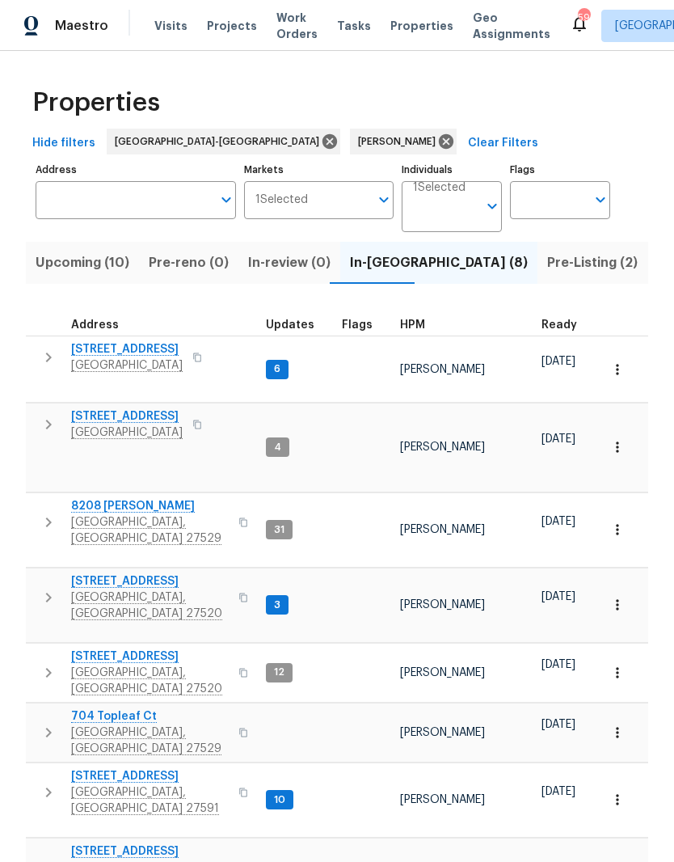
click at [89, 355] on span "125 River Hills Dr" at bounding box center [127, 349] width 112 height 16
click at [96, 768] on span "404 Helleri Ct" at bounding box center [150, 776] width 158 height 16
click at [137, 573] on span "210 Clearwater Ct" at bounding box center [150, 581] width 158 height 16
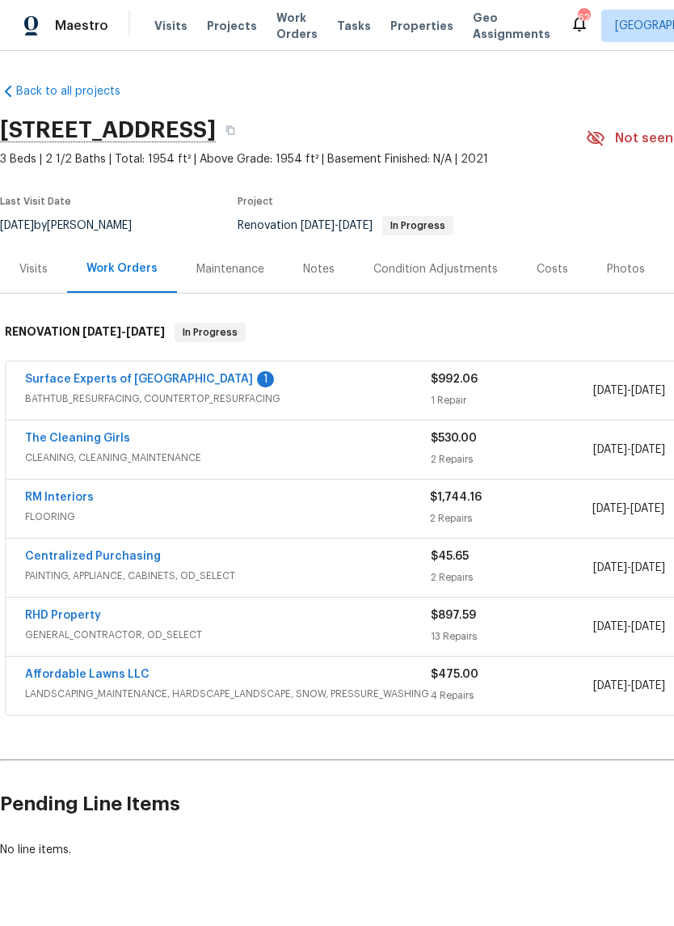
click at [98, 374] on link "Surface Experts of North Raleigh" at bounding box center [139, 379] width 228 height 11
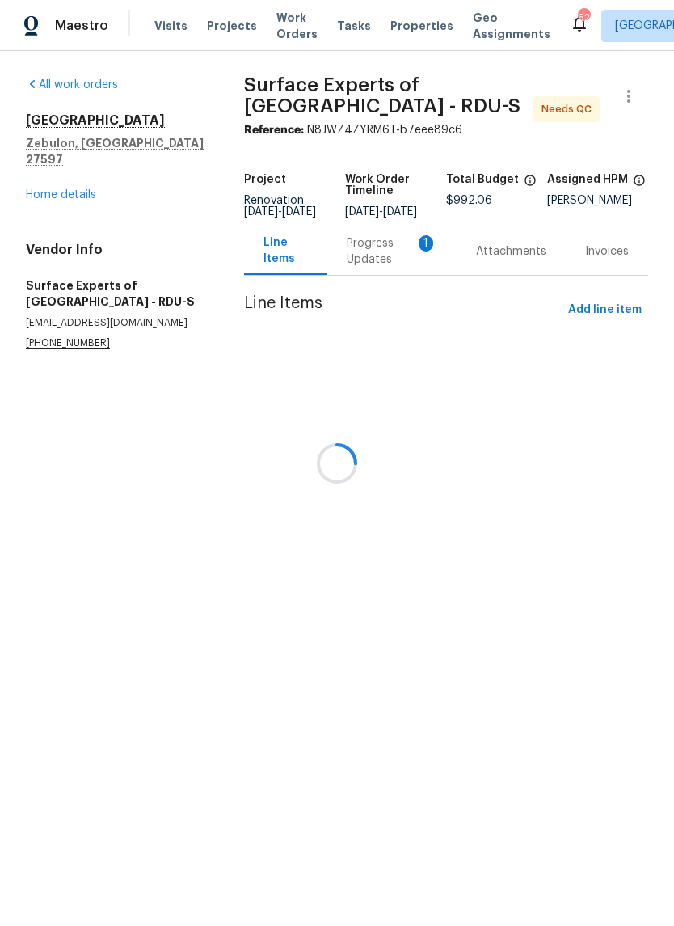
click at [389, 266] on div at bounding box center [337, 463] width 674 height 926
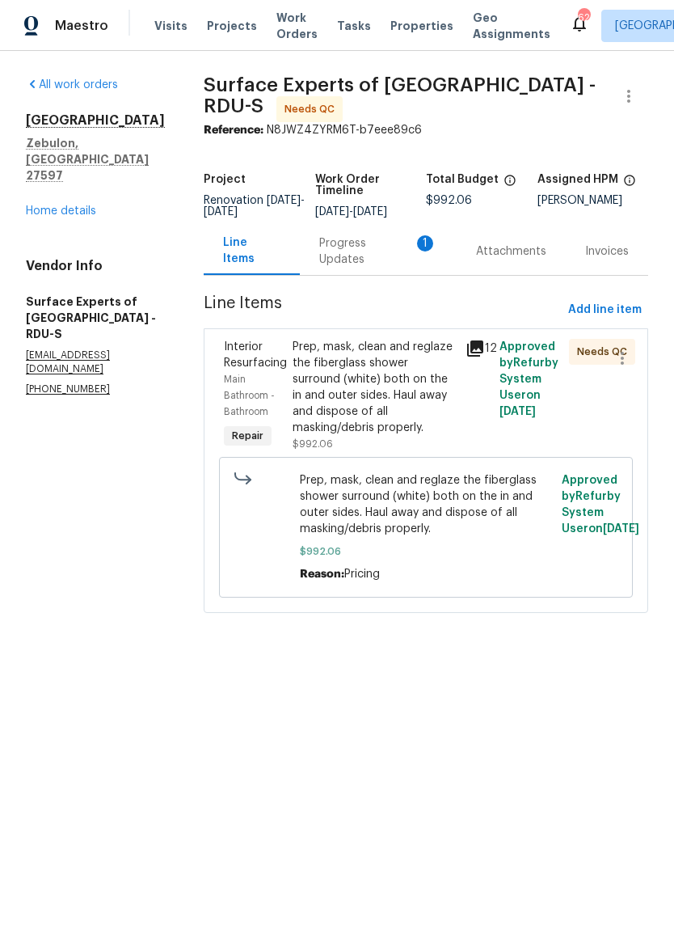
click at [354, 264] on div "Progress Updates 1" at bounding box center [378, 251] width 118 height 32
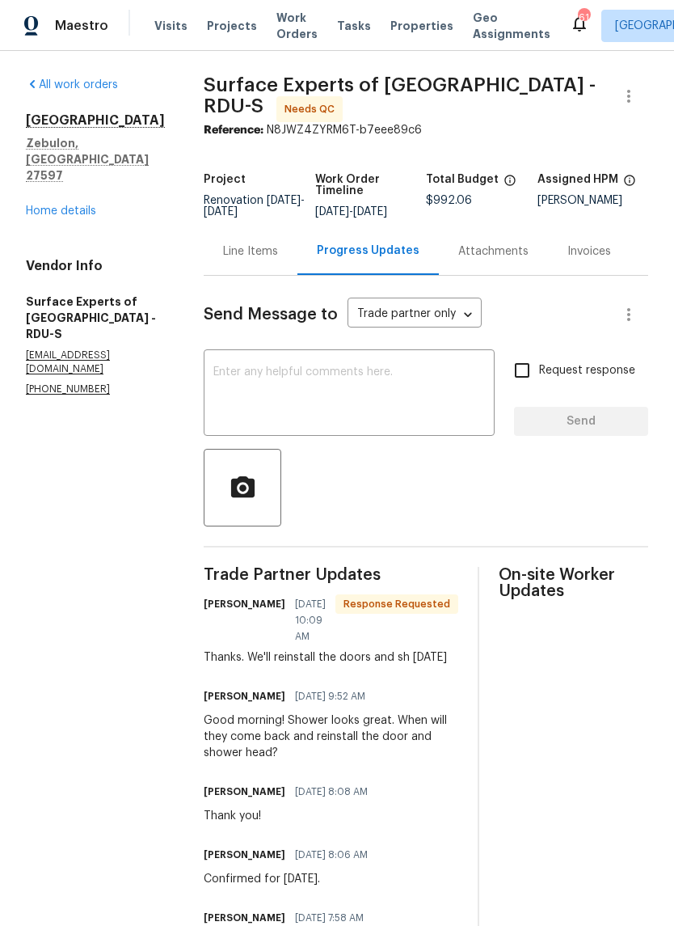
click at [399, 419] on textarea at bounding box center [349, 394] width 272 height 57
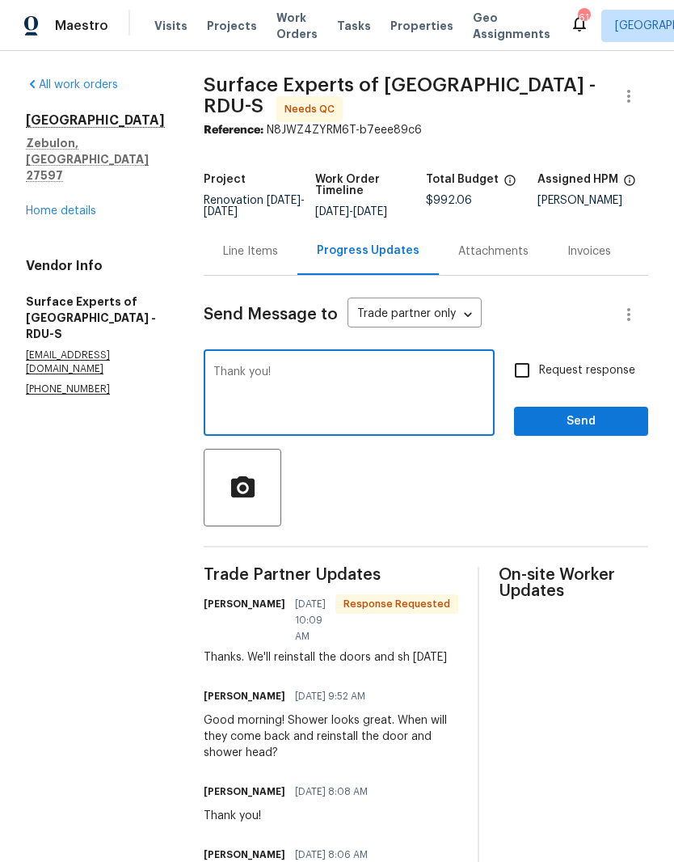
type textarea "Thank you!"
click at [539, 386] on input "Request response" at bounding box center [522, 370] width 34 height 34
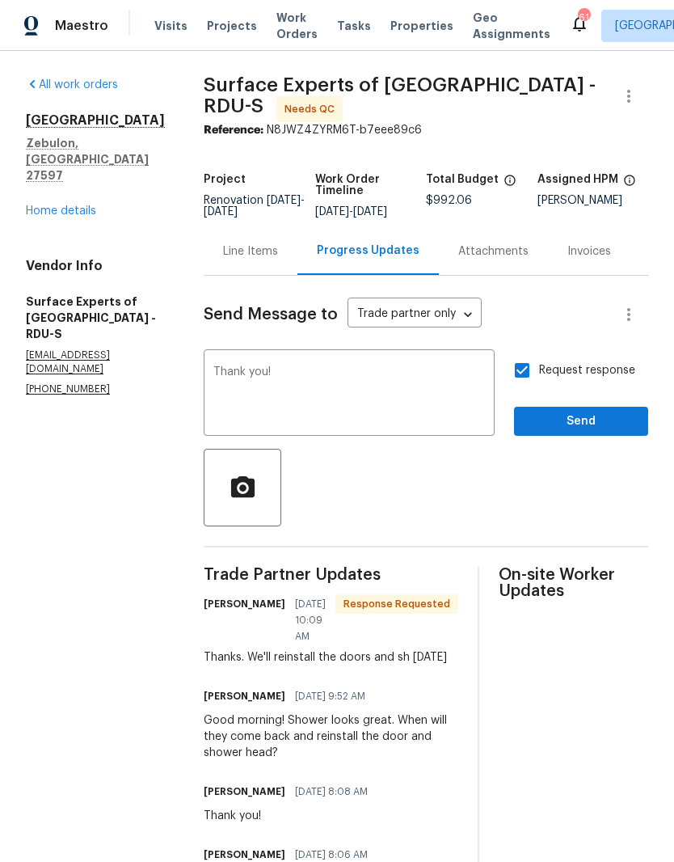
click at [539, 378] on input "Request response" at bounding box center [522, 370] width 34 height 34
checkbox input "false"
click at [597, 437] on button "Send" at bounding box center [581, 422] width 134 height 30
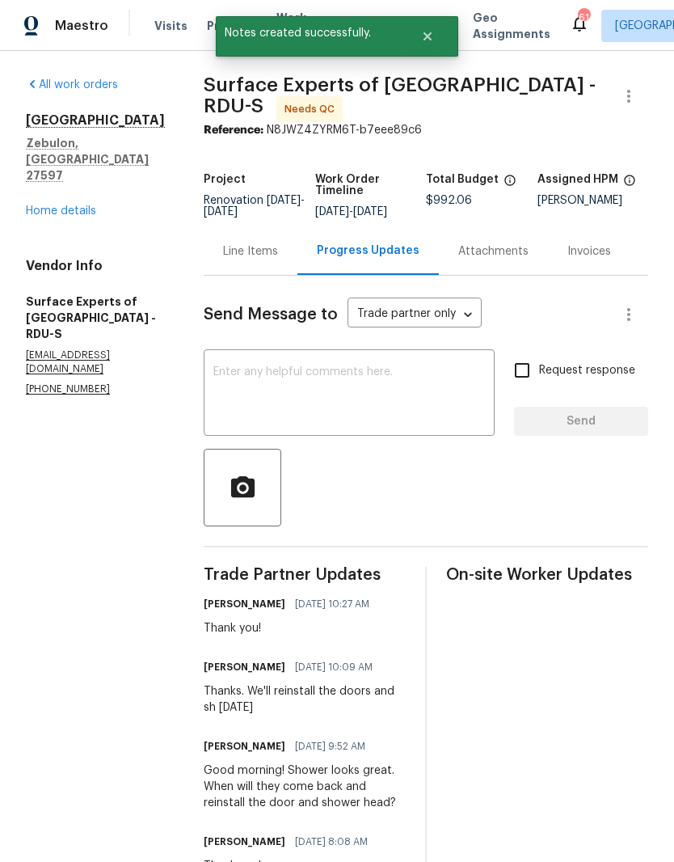
click at [251, 275] on div "Line Items" at bounding box center [251, 251] width 94 height 48
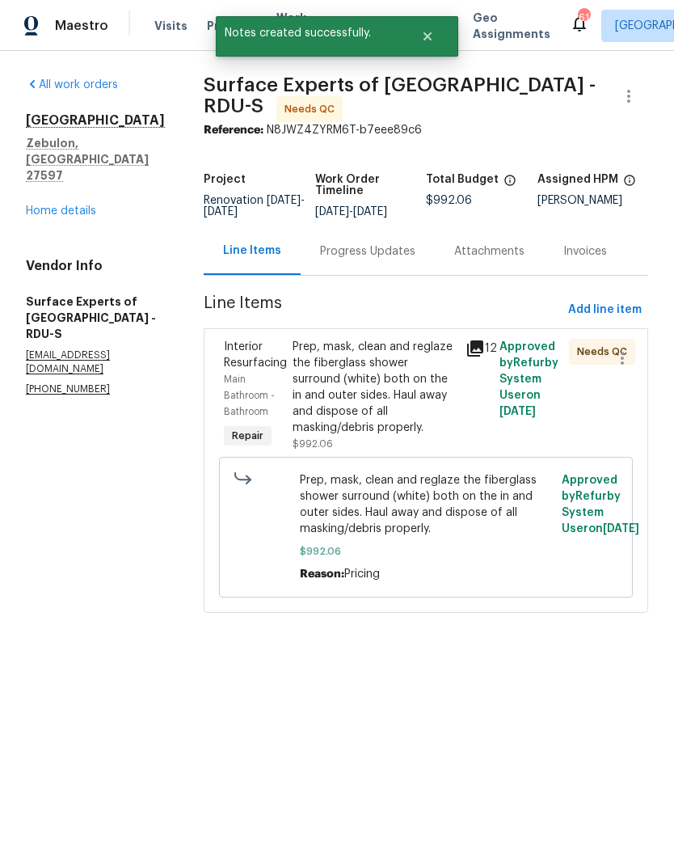
click at [408, 425] on div "Prep, mask, clean and reglaze the fiberglass shower surround (white) both on th…" at bounding box center [374, 387] width 163 height 97
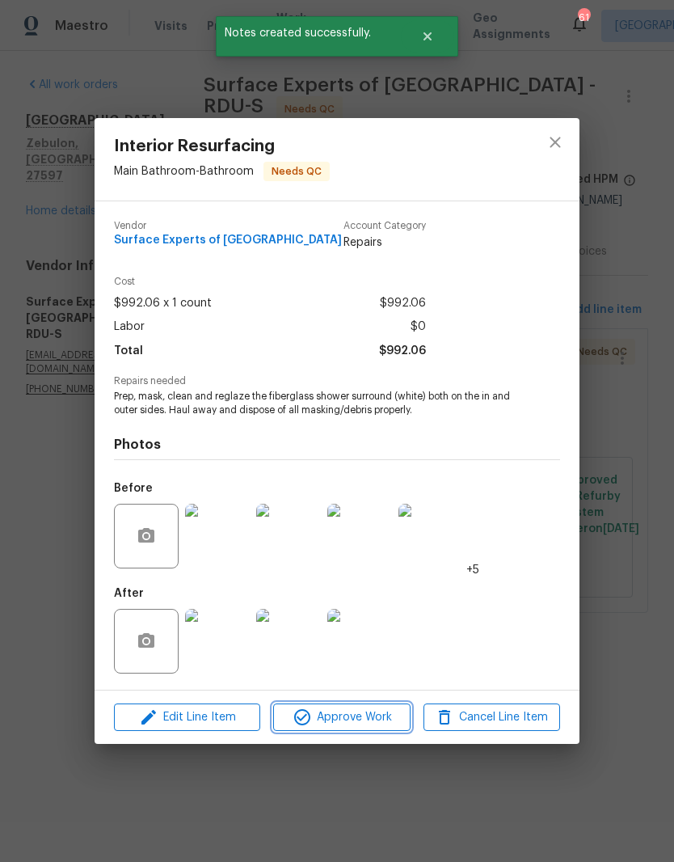
click at [373, 726] on span "Approve Work" at bounding box center [341, 718] width 127 height 20
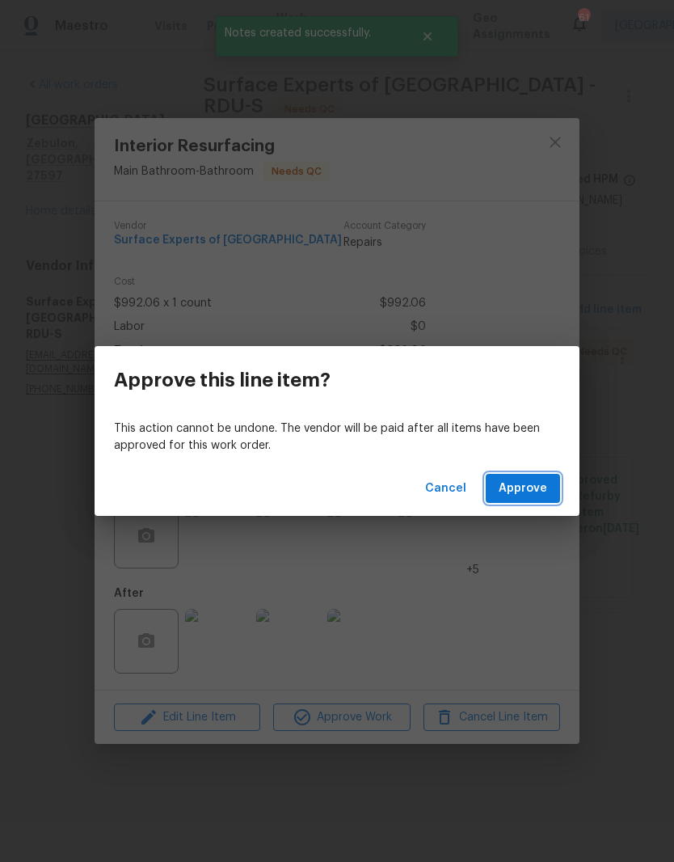
click at [552, 491] on button "Approve" at bounding box center [523, 489] width 74 height 30
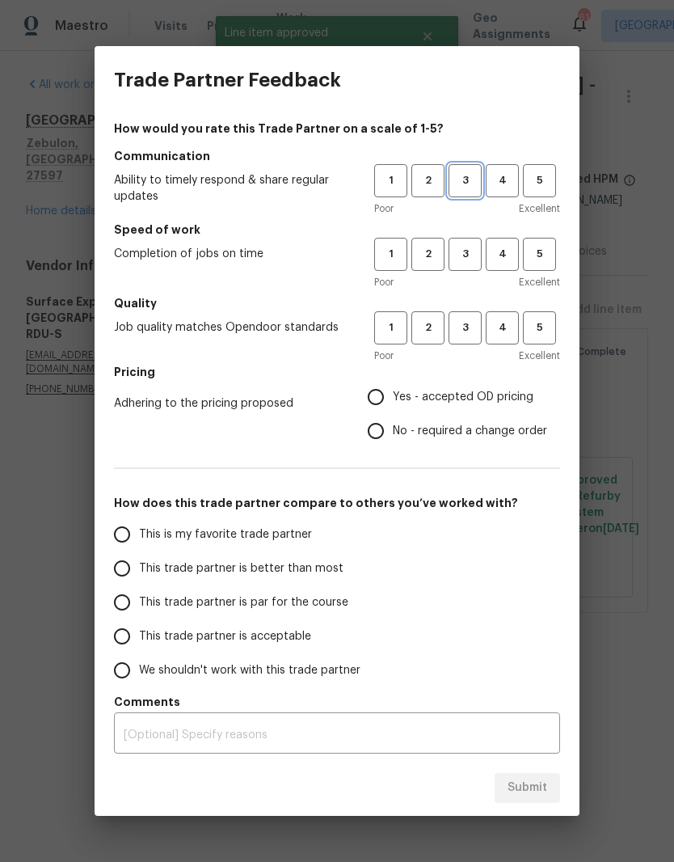
click at [459, 175] on span "3" at bounding box center [465, 180] width 30 height 19
click at [463, 249] on span "3" at bounding box center [465, 254] width 30 height 19
click at [473, 332] on span "3" at bounding box center [465, 328] width 30 height 19
click at [494, 403] on span "Yes - accepted OD pricing" at bounding box center [463, 397] width 141 height 17
click at [393, 403] on input "Yes - accepted OD pricing" at bounding box center [376, 397] width 34 height 34
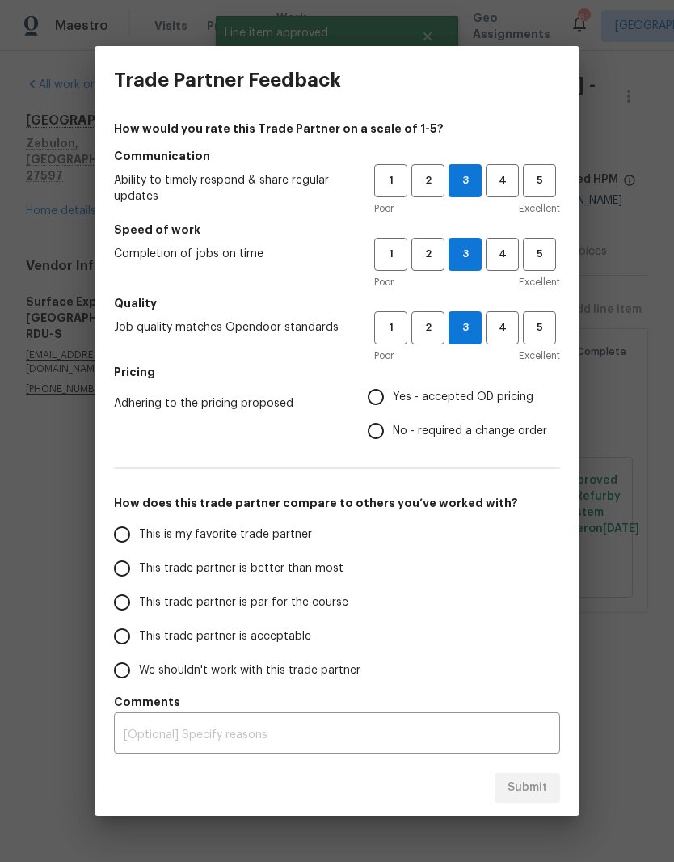
radio input "true"
click at [303, 607] on span "This trade partner is par for the course" at bounding box center [243, 602] width 209 height 17
click at [139, 607] on input "This trade partner is par for the course" at bounding box center [122, 602] width 34 height 34
click at [303, 606] on span "This trade partner is par for the course" at bounding box center [243, 602] width 209 height 17
click at [139, 606] on input "This trade partner is par for the course" at bounding box center [122, 602] width 34 height 34
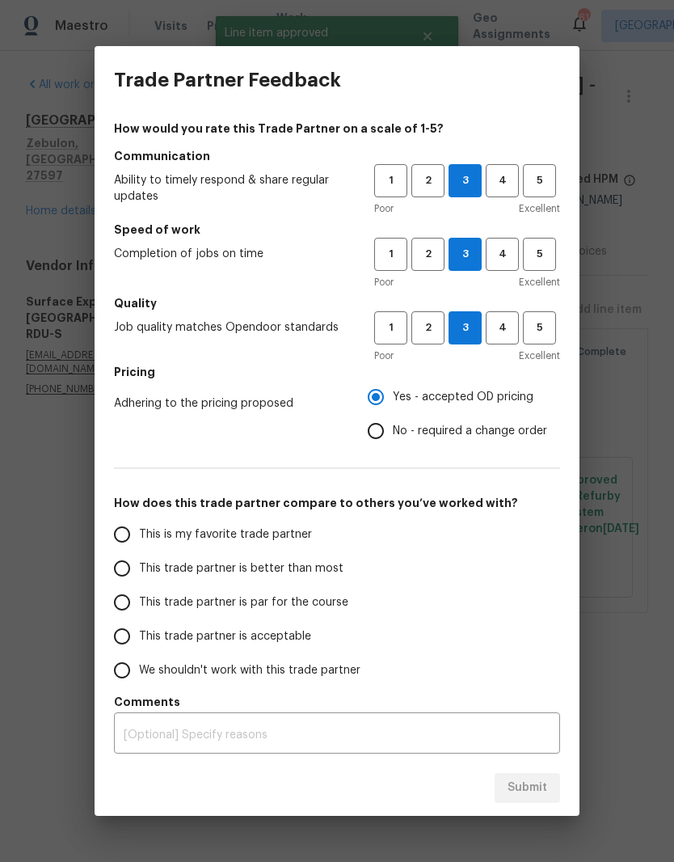
radio input "true"
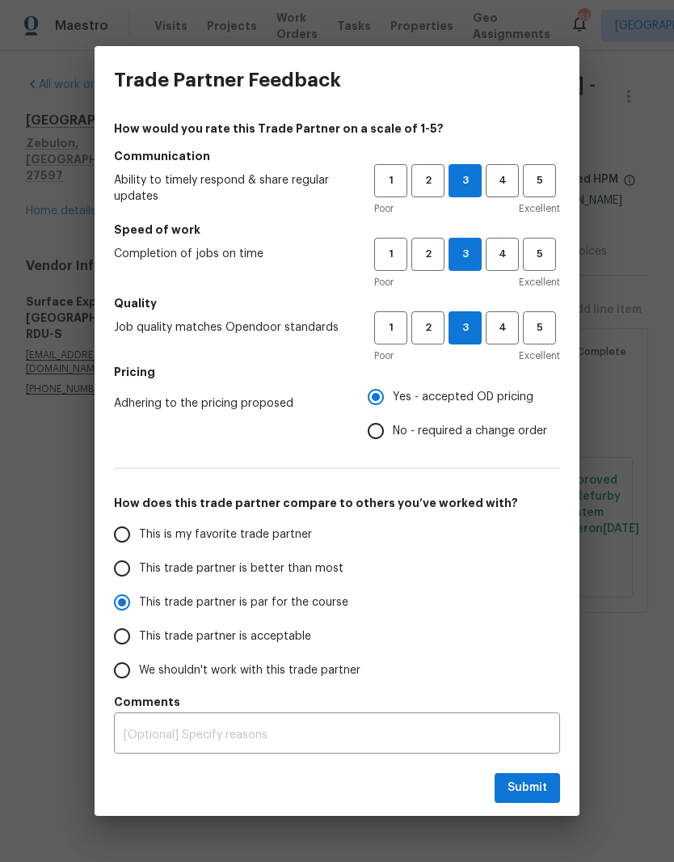
click at [227, 640] on span "This trade partner is acceptable" at bounding box center [225, 636] width 172 height 17
click at [139, 640] on input "This trade partner is acceptable" at bounding box center [122, 636] width 34 height 34
radio input "true"
click at [543, 790] on span "Submit" at bounding box center [528, 788] width 40 height 20
radio input "true"
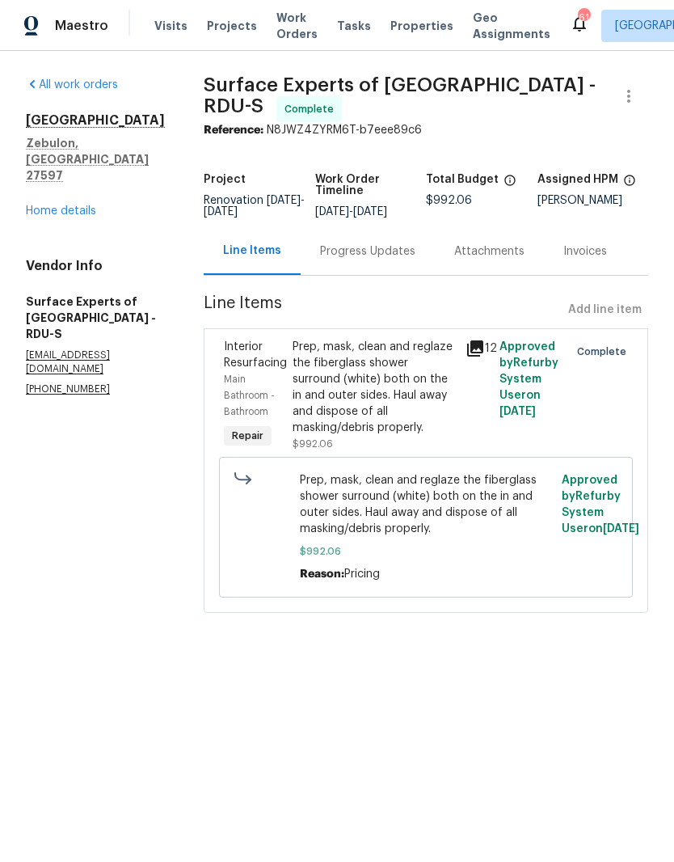
click at [71, 205] on link "Home details" at bounding box center [61, 210] width 70 height 11
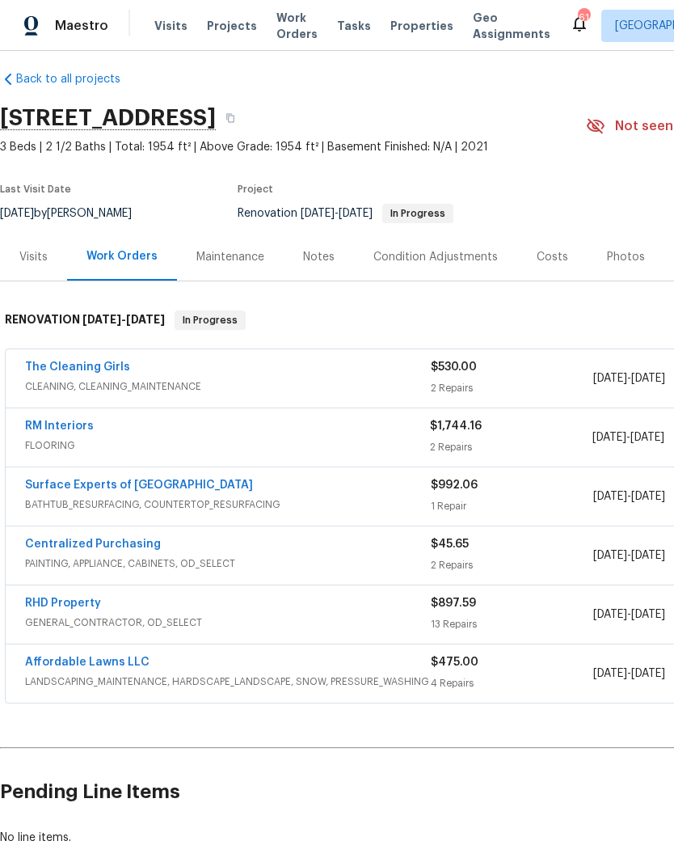
scroll to position [12, 0]
click at [63, 365] on link "The Cleaning Girls" at bounding box center [77, 366] width 105 height 11
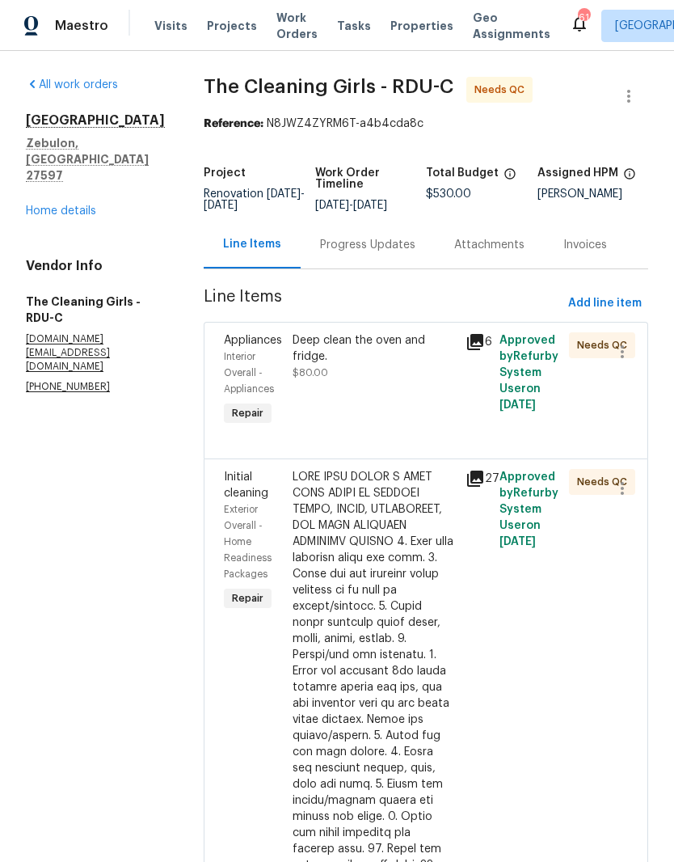
click at [403, 403] on div "Deep clean the oven and fridge. $80.00" at bounding box center [374, 380] width 172 height 107
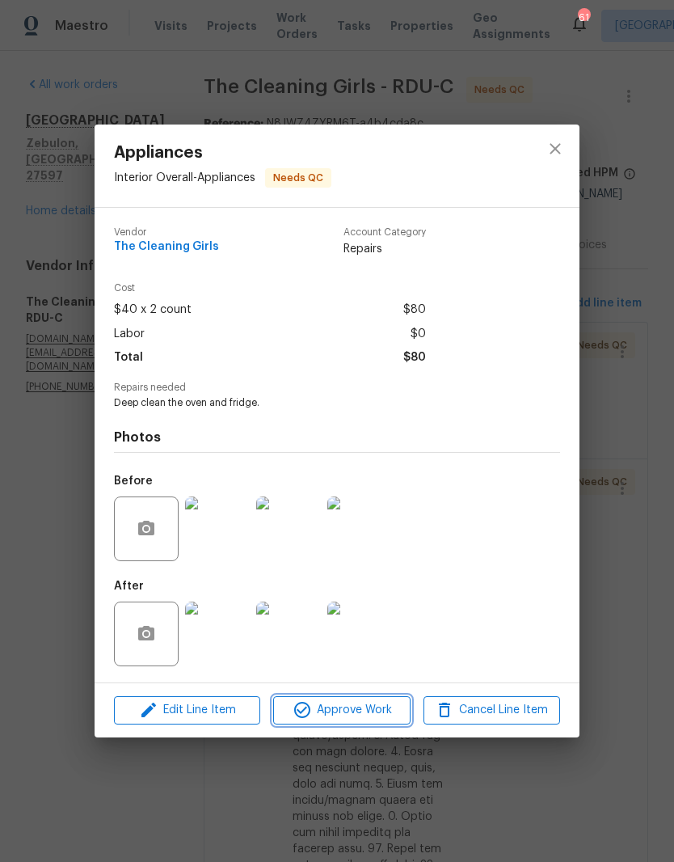
click at [375, 717] on span "Approve Work" at bounding box center [341, 710] width 127 height 20
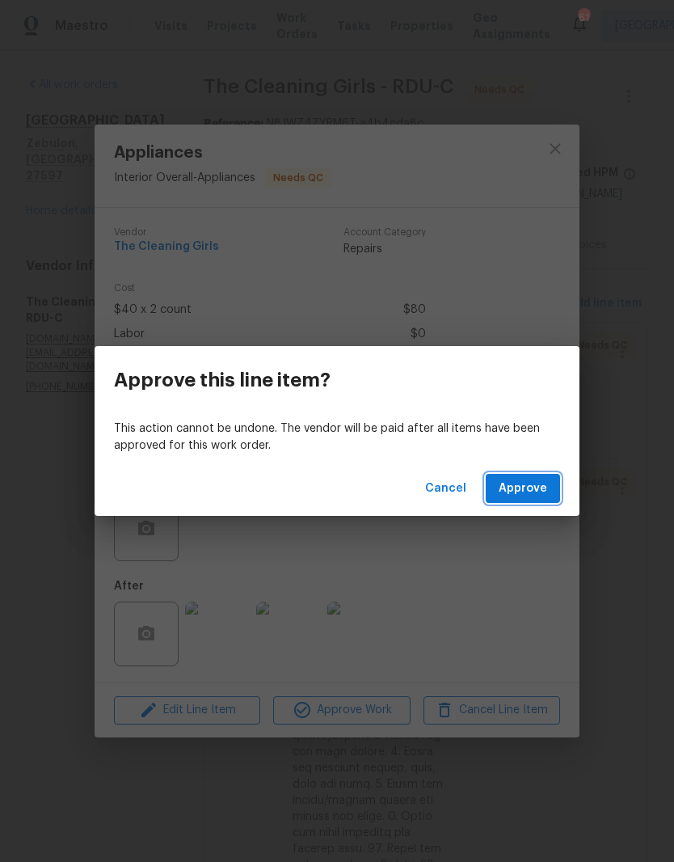
click at [543, 498] on button "Approve" at bounding box center [523, 489] width 74 height 30
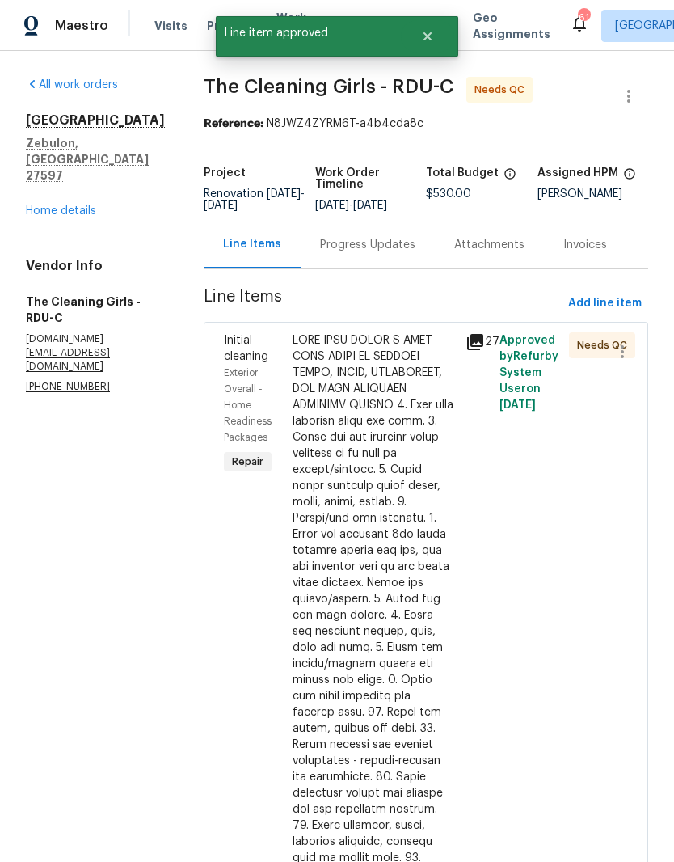
click at [435, 552] on div at bounding box center [374, 768] width 163 height 873
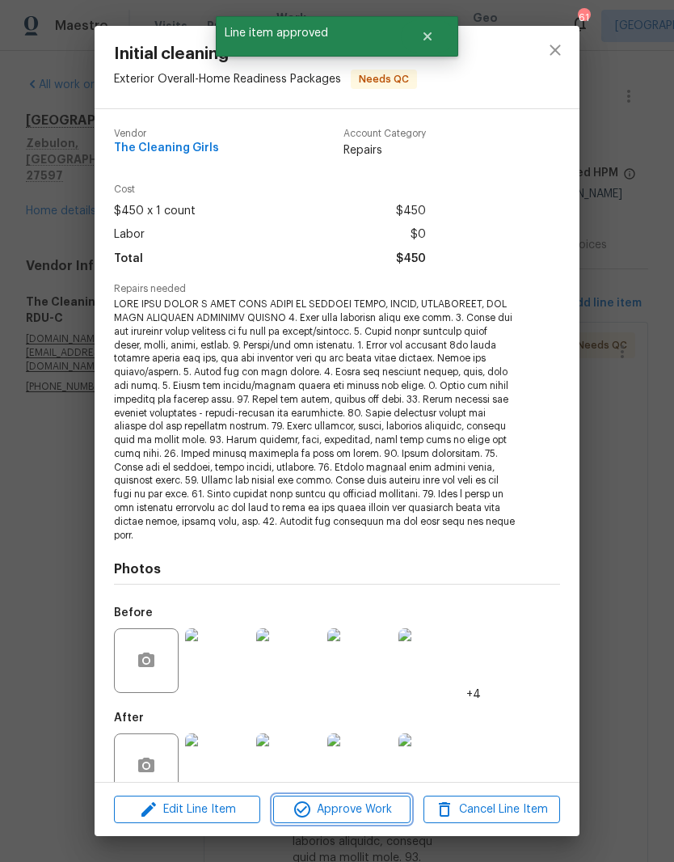
click at [370, 813] on span "Approve Work" at bounding box center [341, 810] width 127 height 20
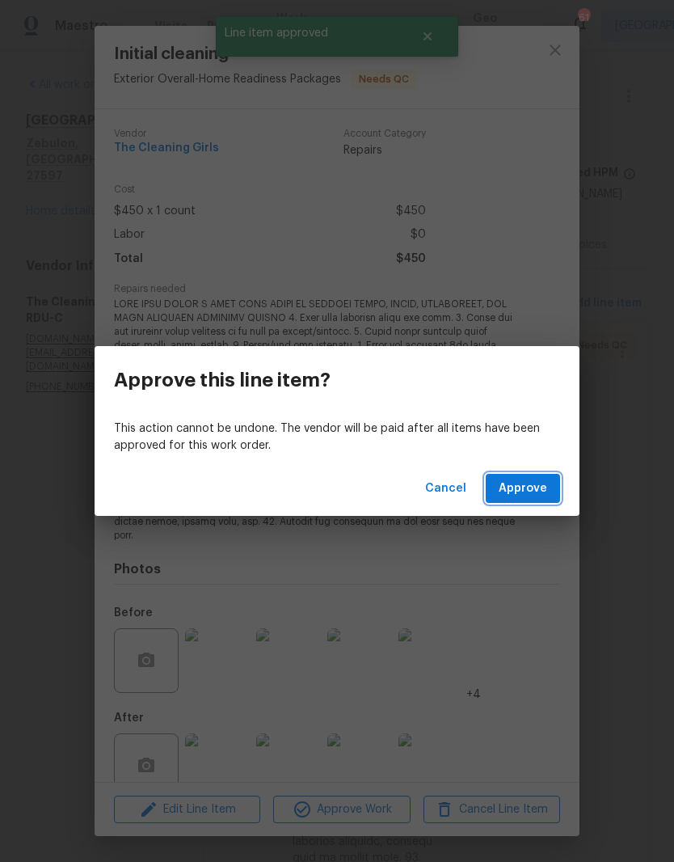
click at [541, 495] on span "Approve" at bounding box center [523, 489] width 49 height 20
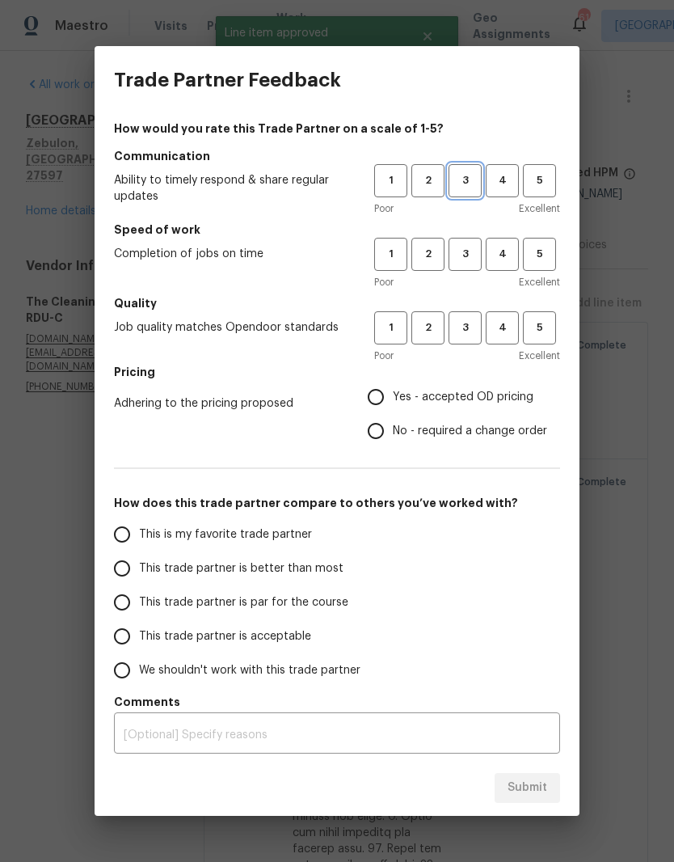
click at [463, 184] on span "3" at bounding box center [465, 180] width 30 height 19
click at [461, 251] on span "3" at bounding box center [465, 254] width 30 height 19
click at [470, 340] on button "3" at bounding box center [465, 327] width 33 height 33
click at [513, 395] on span "Yes - accepted OD pricing" at bounding box center [463, 397] width 141 height 17
click at [393, 395] on input "Yes - accepted OD pricing" at bounding box center [376, 397] width 34 height 34
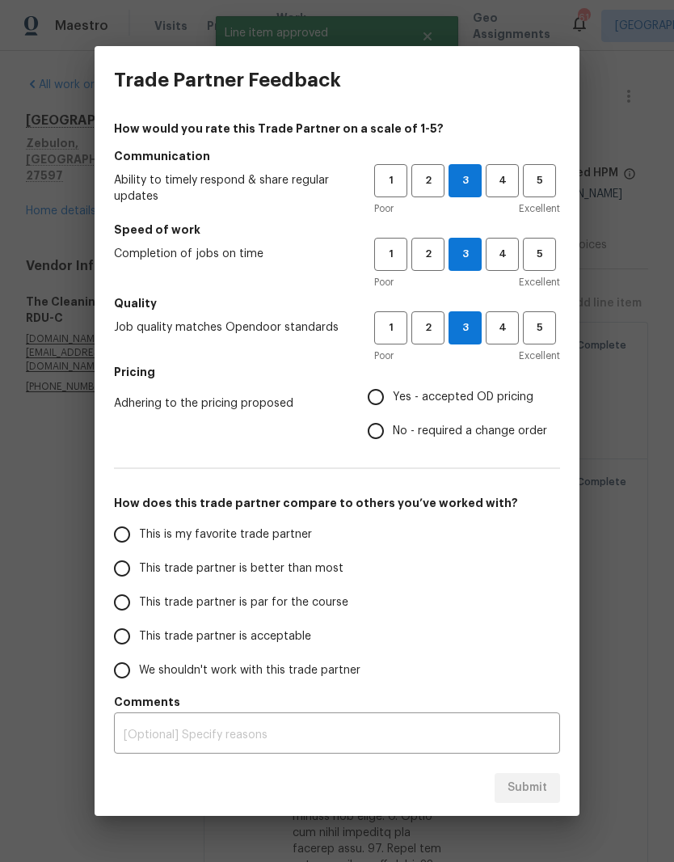
radio input "true"
click at [502, 405] on span "Yes - accepted OD pricing" at bounding box center [463, 397] width 141 height 17
click at [393, 405] on input "Yes - accepted OD pricing" at bounding box center [376, 397] width 34 height 34
click at [296, 642] on span "This trade partner is acceptable" at bounding box center [225, 636] width 172 height 17
click at [139, 642] on input "This trade partner is acceptable" at bounding box center [122, 636] width 34 height 34
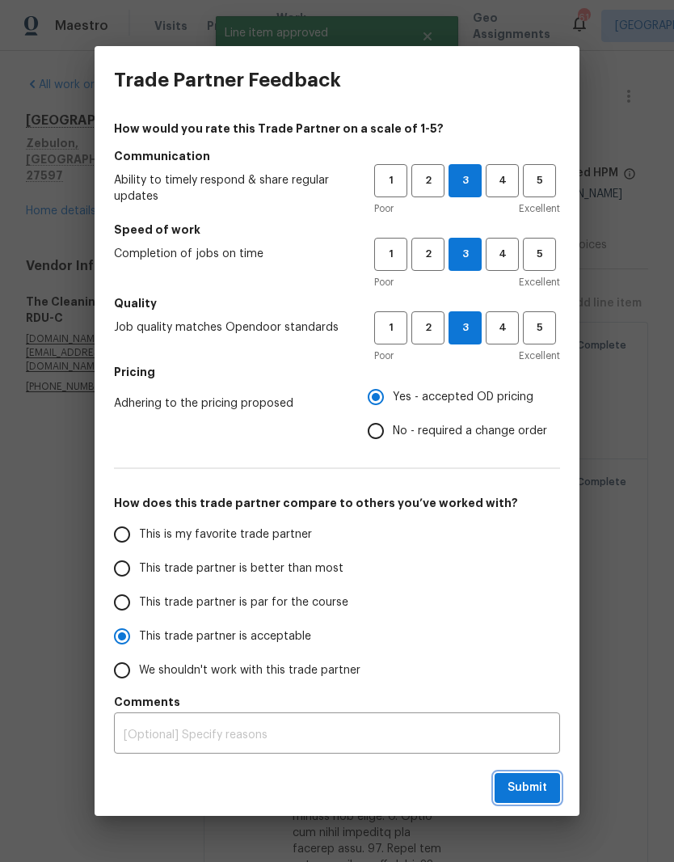
click at [551, 801] on button "Submit" at bounding box center [527, 788] width 65 height 30
radio input "true"
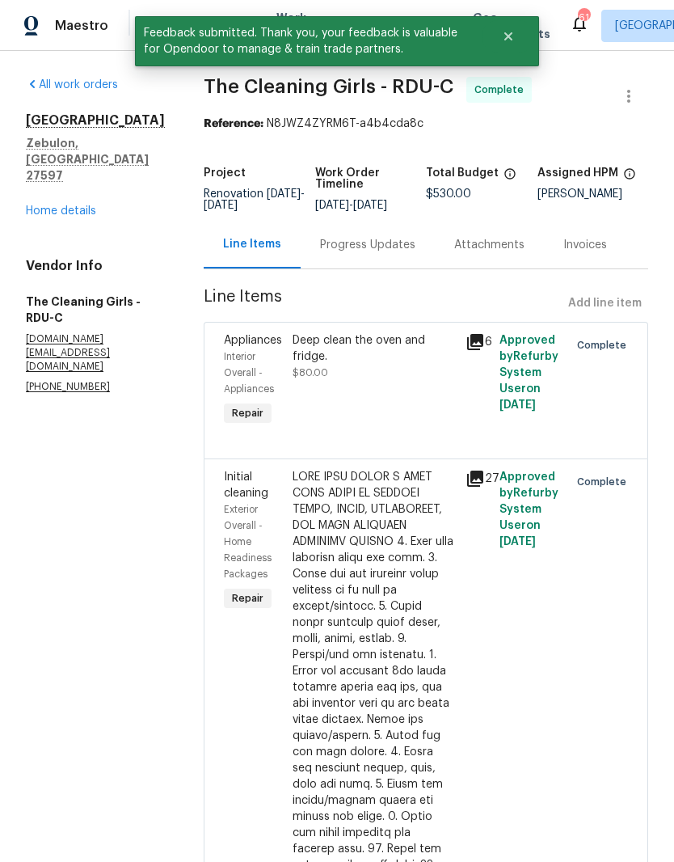
click at [51, 205] on link "Home details" at bounding box center [61, 210] width 70 height 11
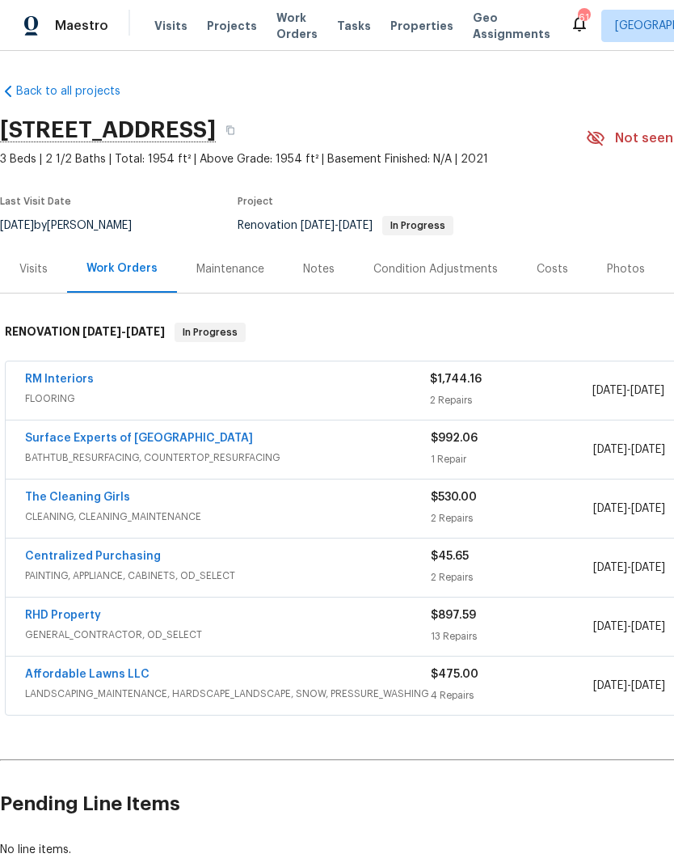
click at [36, 384] on link "RM Interiors" at bounding box center [59, 379] width 69 height 11
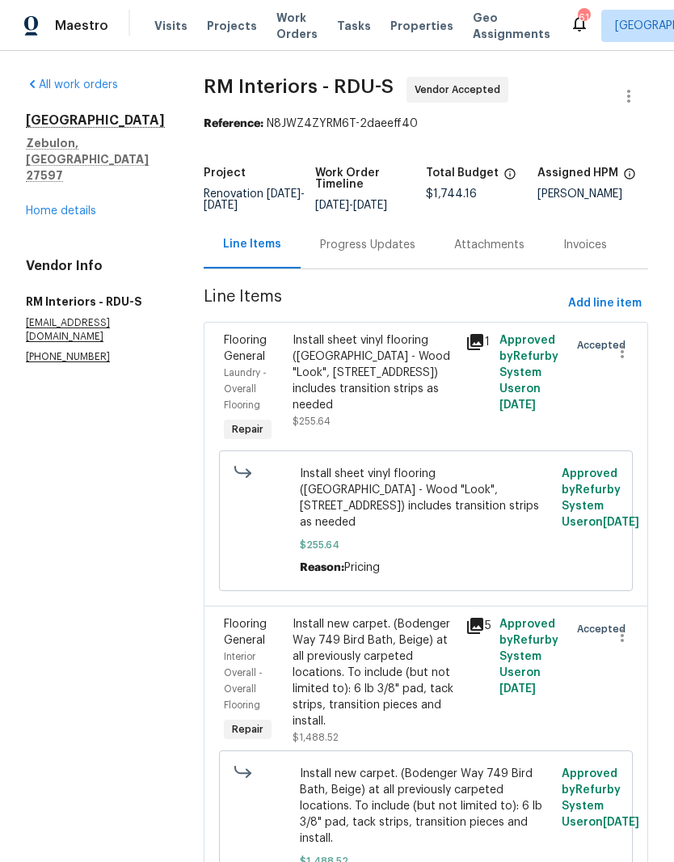
click at [401, 430] on div "Install sheet vinyl flooring (Sugar Valley - Wood "Look", 565 Beacon Hill) incl…" at bounding box center [374, 388] width 172 height 123
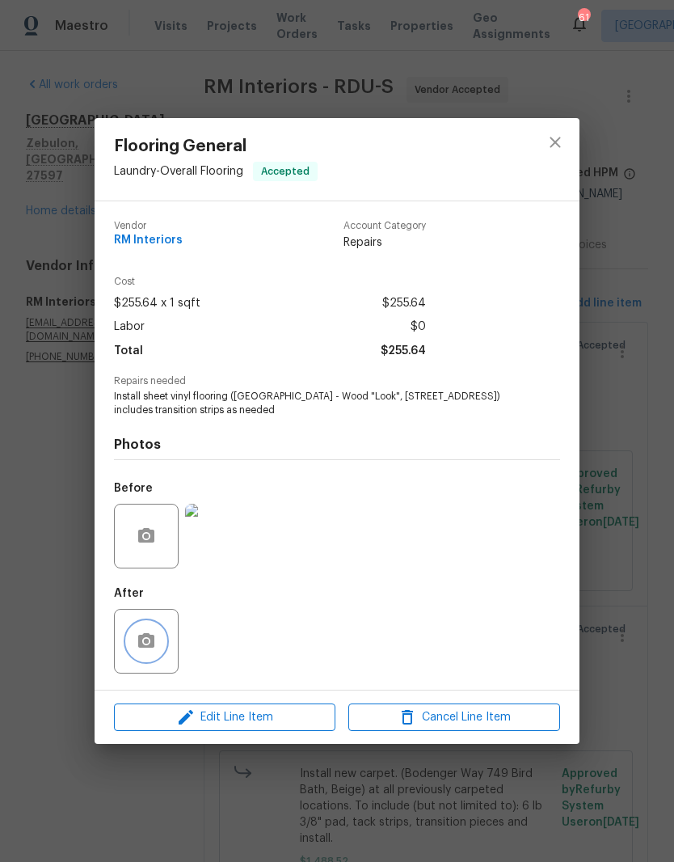
click at [163, 645] on button "button" at bounding box center [146, 641] width 39 height 39
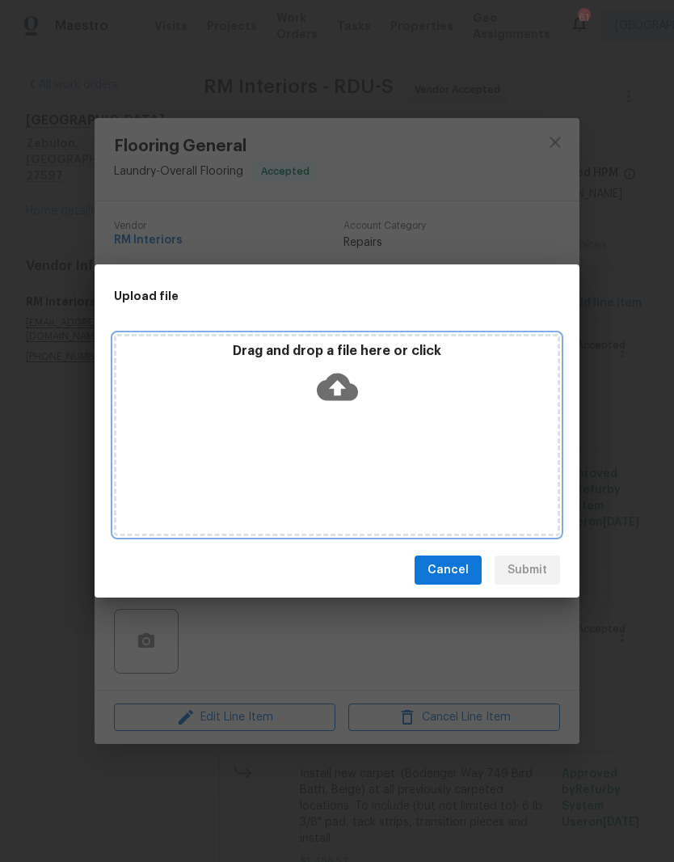
click at [488, 440] on div "Drag and drop a file here or click" at bounding box center [337, 435] width 446 height 202
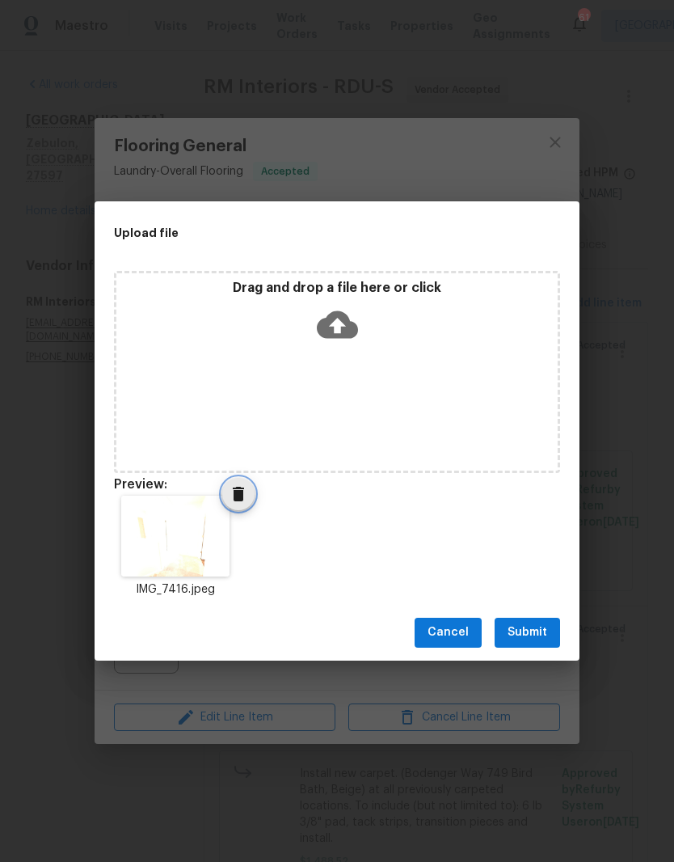
click at [245, 501] on icon "Delete" at bounding box center [238, 493] width 19 height 19
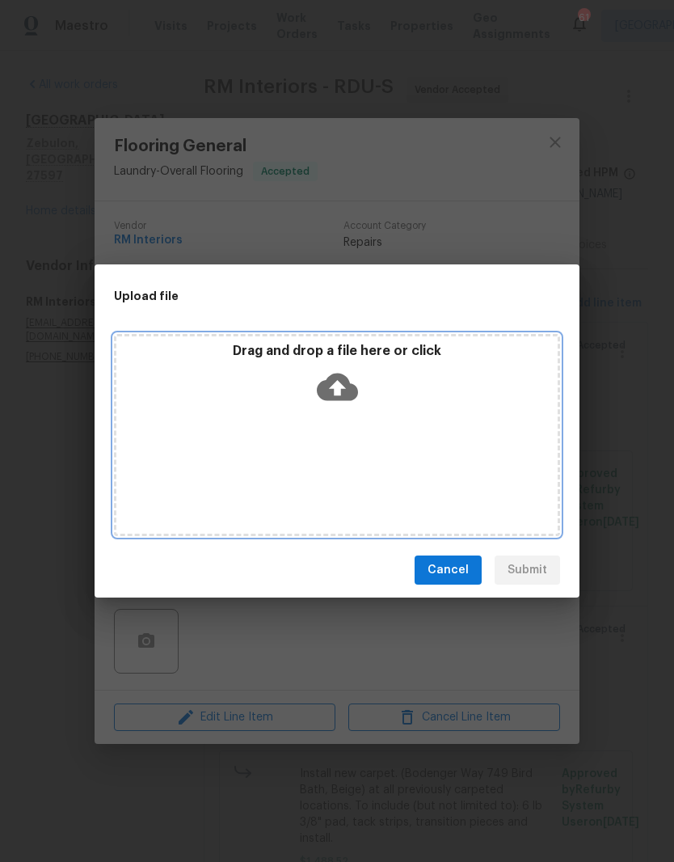
click at [353, 395] on icon at bounding box center [337, 387] width 41 height 27
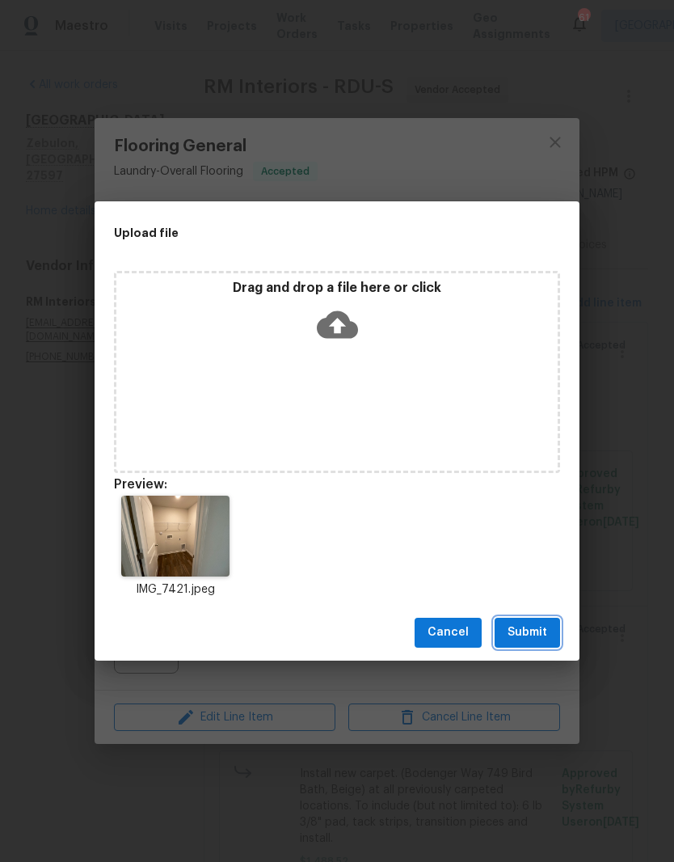
click at [545, 634] on span "Submit" at bounding box center [528, 633] width 40 height 20
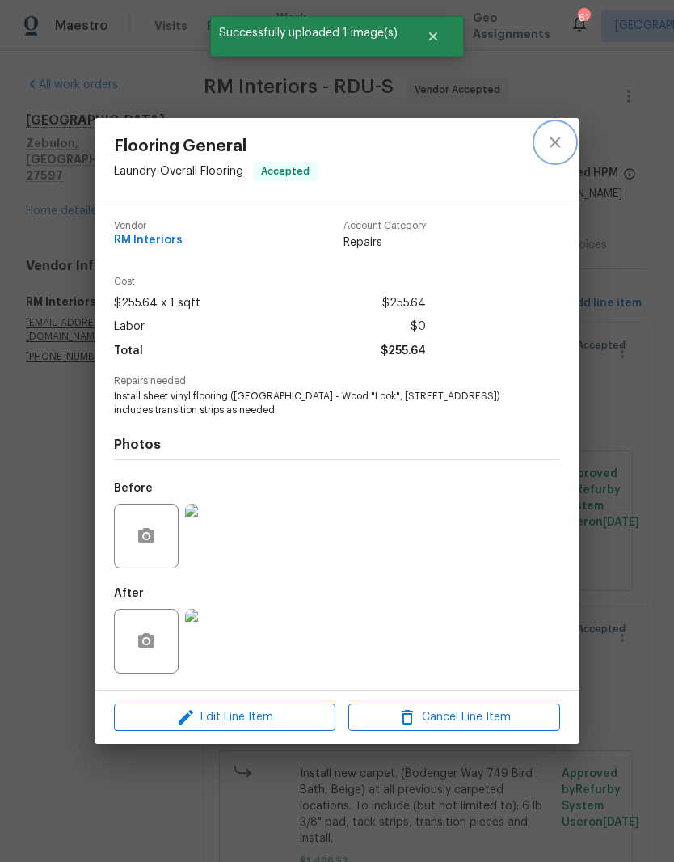
click at [554, 142] on icon "close" at bounding box center [555, 142] width 11 height 11
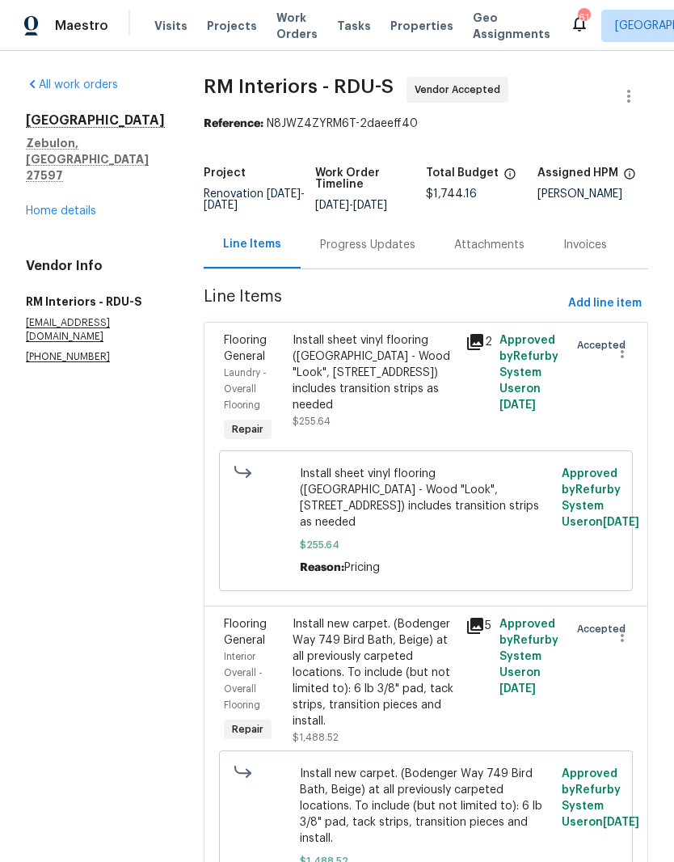
click at [407, 429] on div "Install sheet vinyl flooring (Sugar Valley - Wood "Look", 565 Beacon Hill) incl…" at bounding box center [374, 388] width 172 height 123
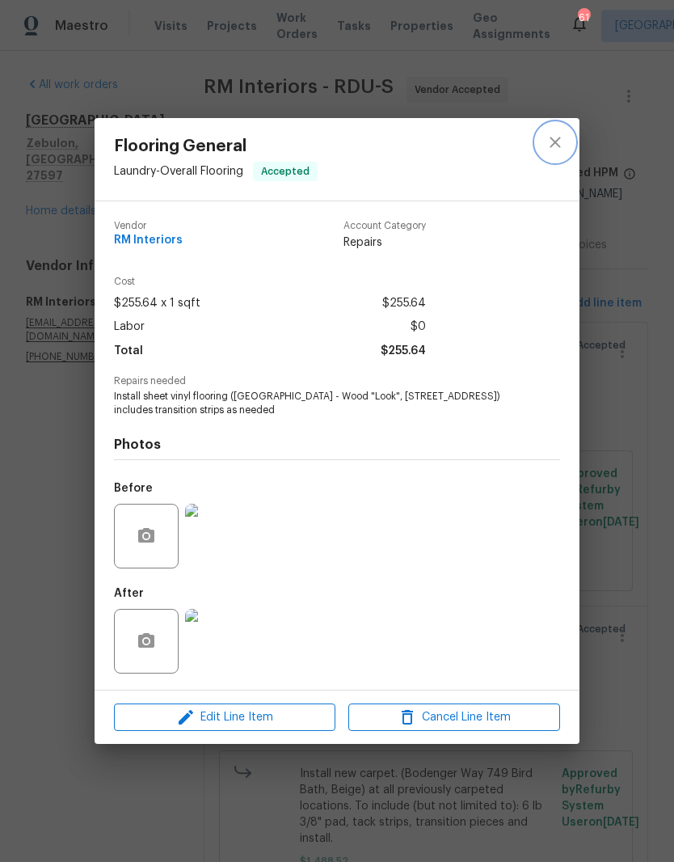
click at [556, 146] on icon "close" at bounding box center [555, 142] width 19 height 19
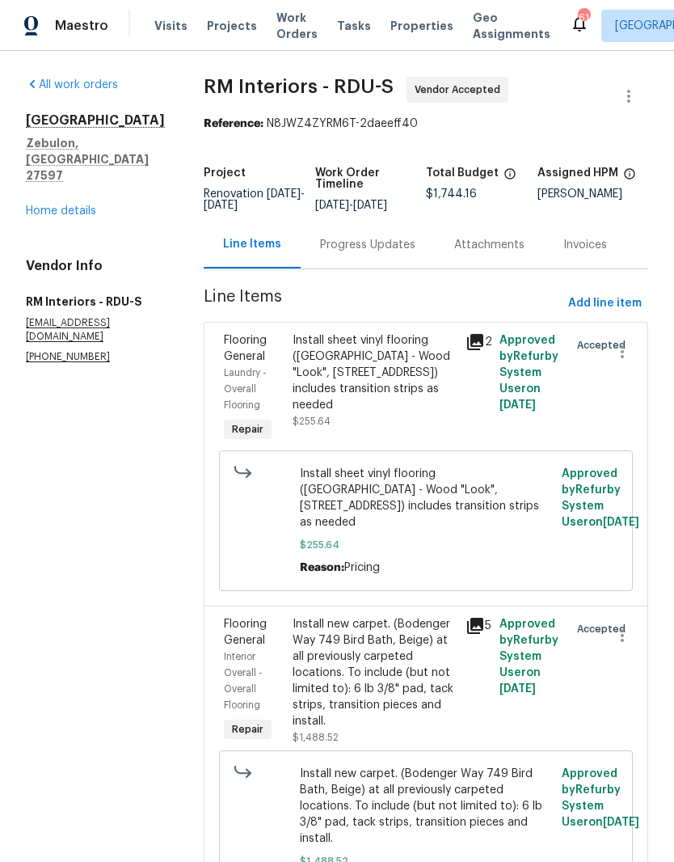
click at [398, 685] on div "Install new carpet. (Bodenger Way 749 Bird Bath, Beige) at all previously carpe…" at bounding box center [374, 672] width 163 height 113
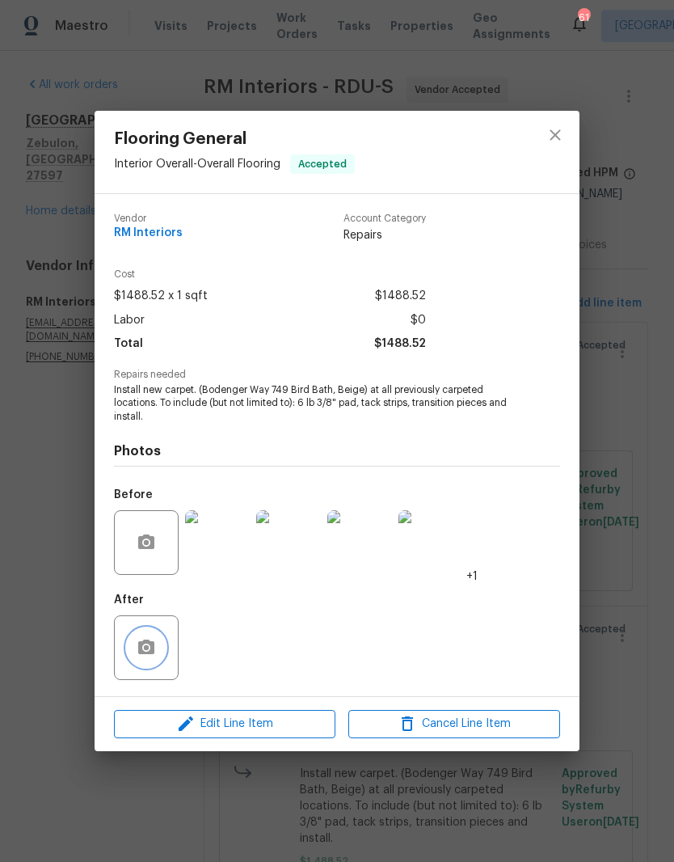
click at [145, 654] on icon "button" at bounding box center [146, 647] width 16 height 15
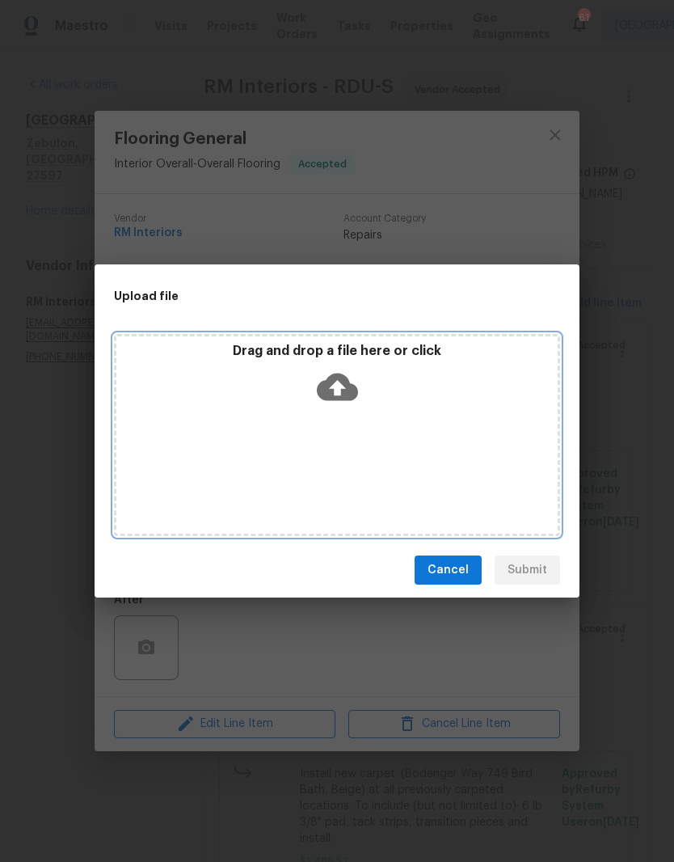
click at [369, 436] on div "Drag and drop a file here or click" at bounding box center [337, 435] width 446 height 202
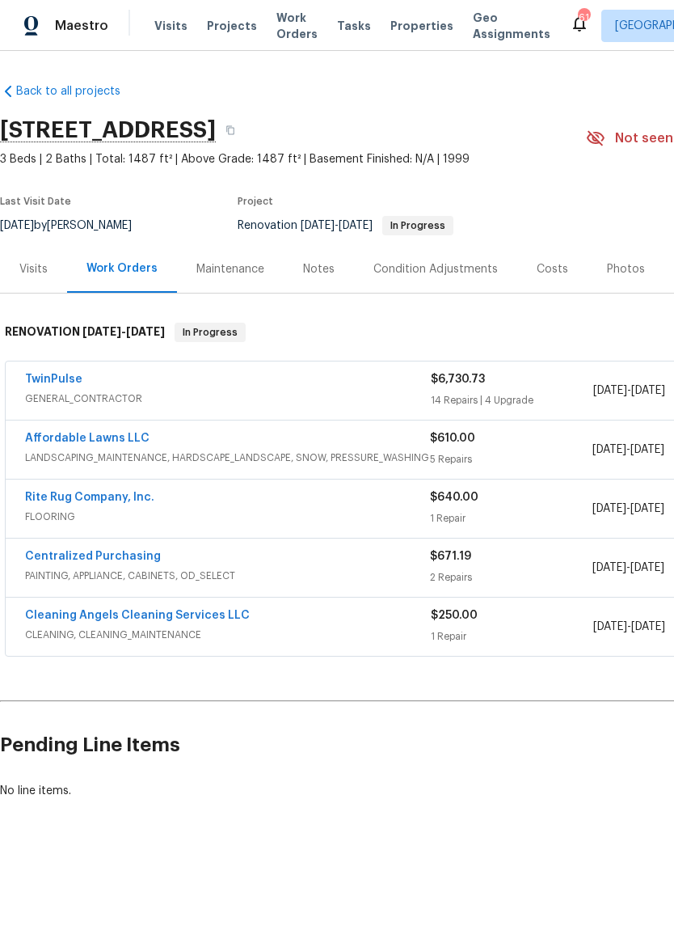
click at [552, 267] on div "Costs" at bounding box center [553, 269] width 32 height 16
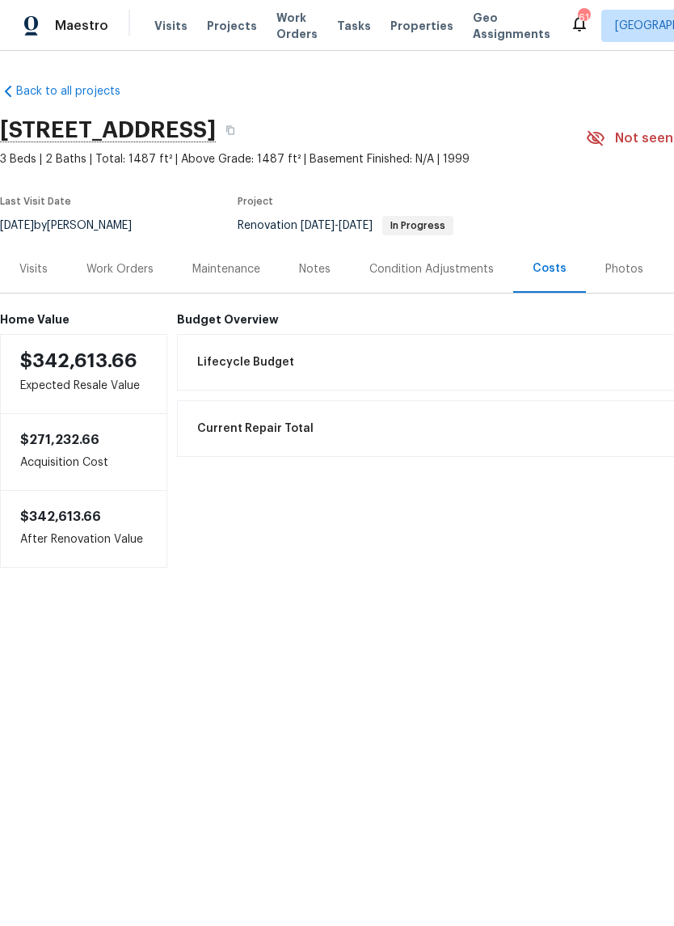
click at [121, 274] on div "Work Orders" at bounding box center [120, 269] width 67 height 16
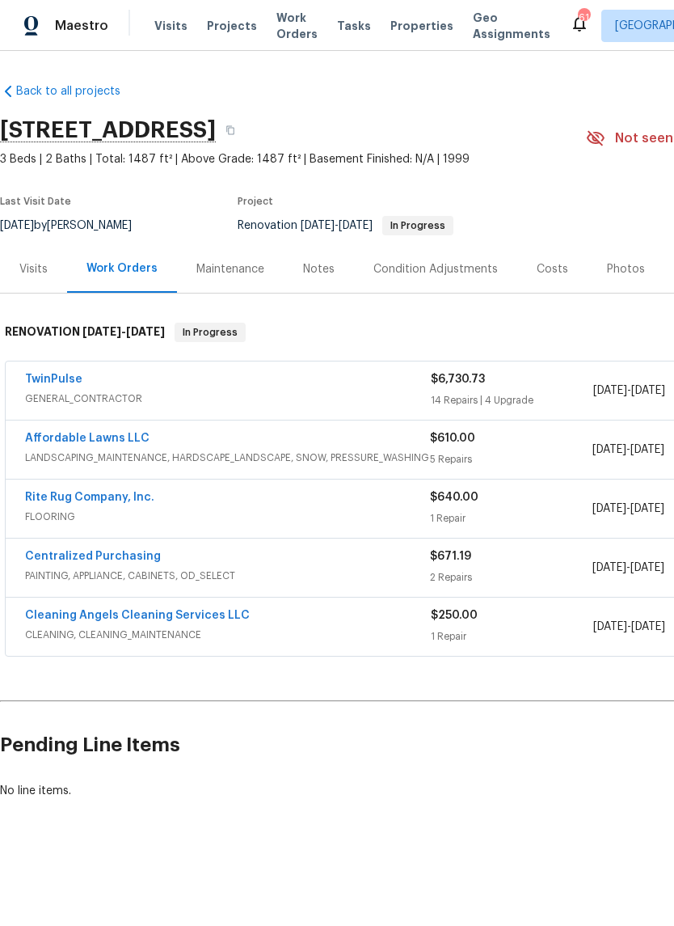
click at [65, 493] on link "Rite Rug Company, Inc." at bounding box center [89, 497] width 129 height 11
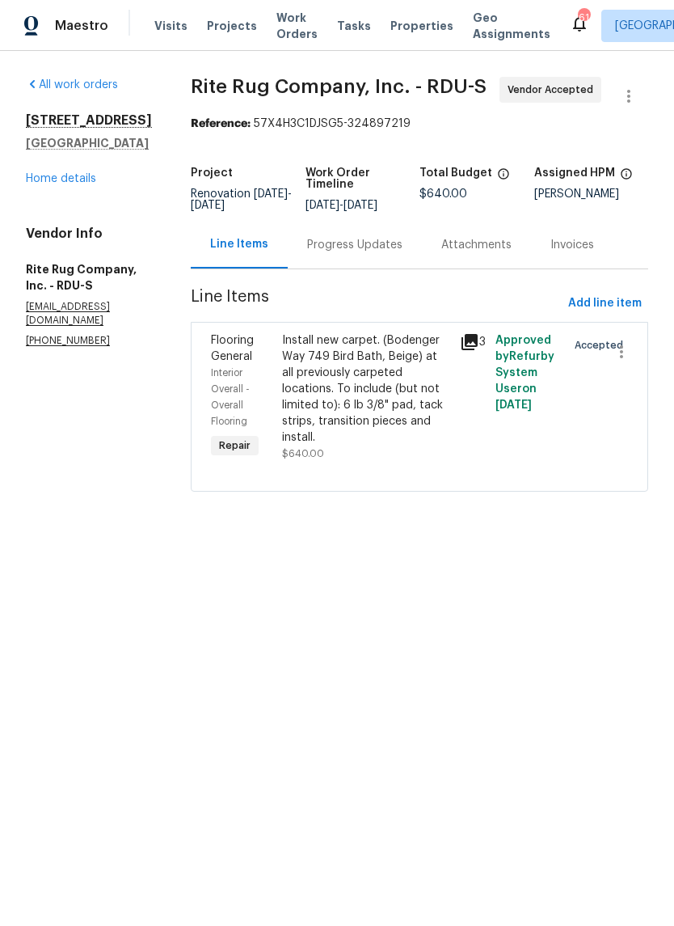
click at [370, 253] on div "Progress Updates" at bounding box center [354, 245] width 95 height 16
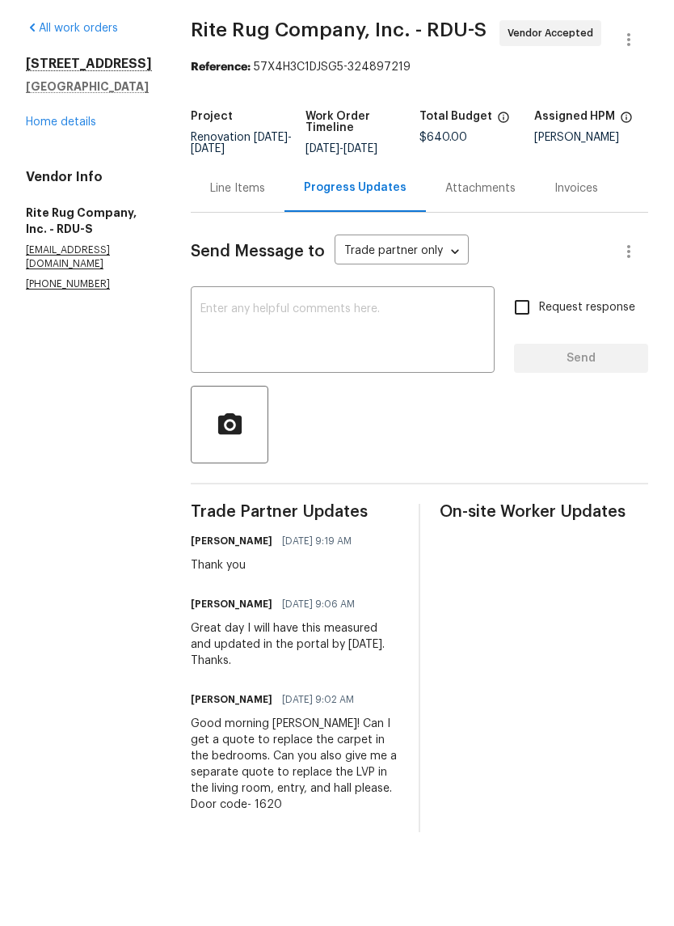
scroll to position [1, 0]
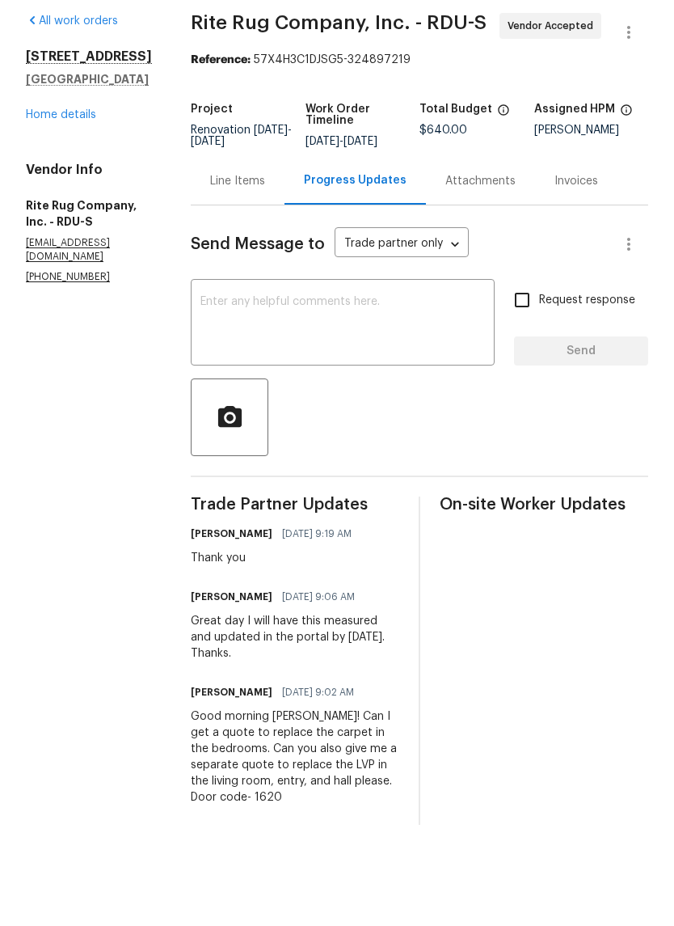
click at [47, 173] on link "Home details" at bounding box center [61, 178] width 70 height 11
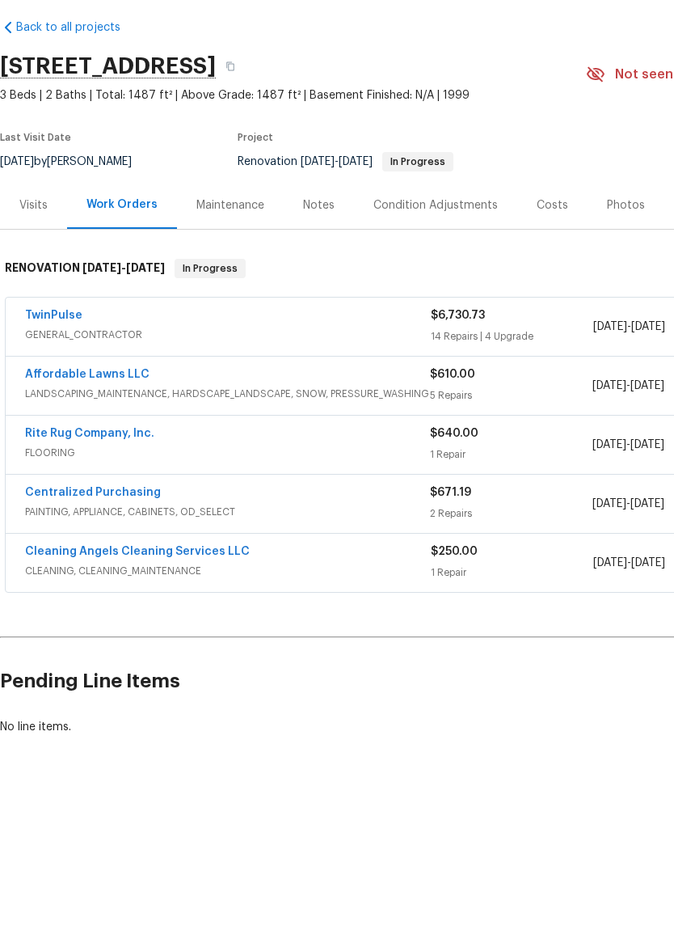
click at [49, 374] on link "TwinPulse" at bounding box center [53, 379] width 57 height 11
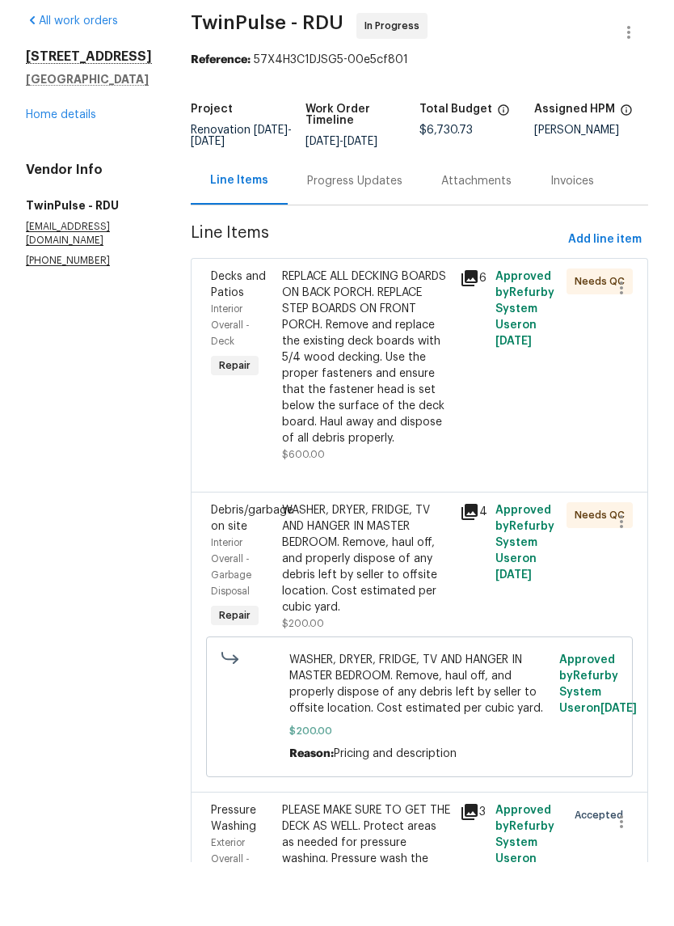
click at [383, 399] on div "REPLACE ALL DECKING BOARDS ON BACK PORCH. REPLACE STEP BOARDS ON FRONT PORCH. R…" at bounding box center [366, 421] width 168 height 178
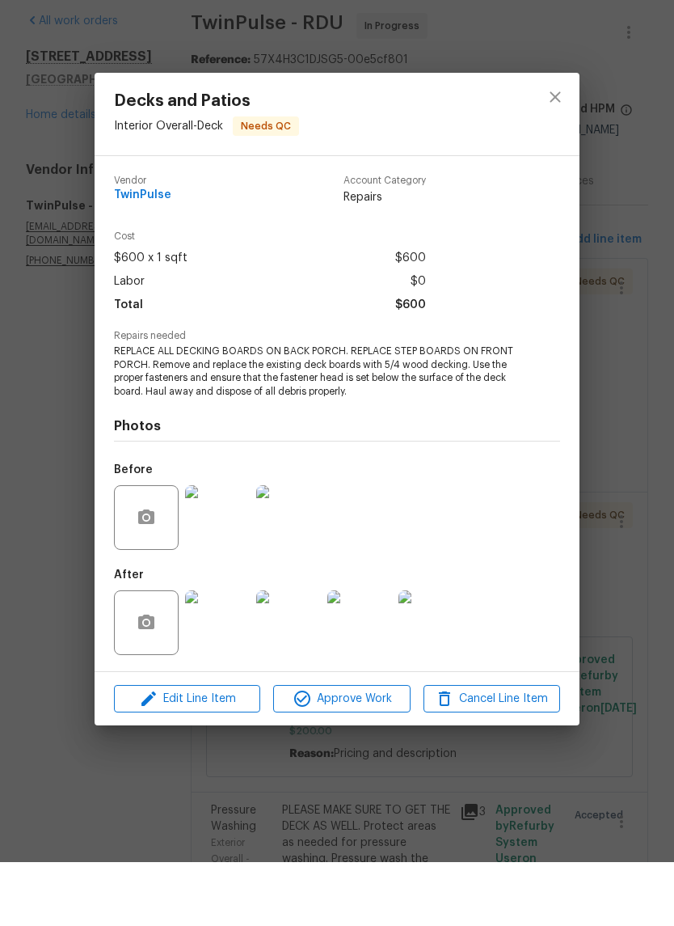
click at [230, 654] on img at bounding box center [217, 686] width 65 height 65
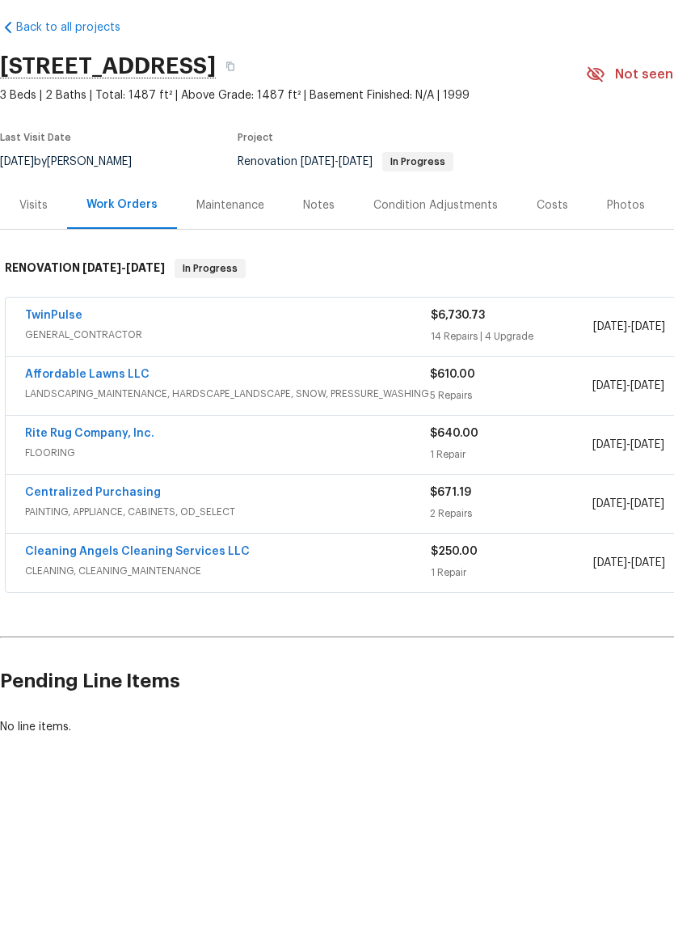
click at [57, 374] on link "TwinPulse" at bounding box center [53, 379] width 57 height 11
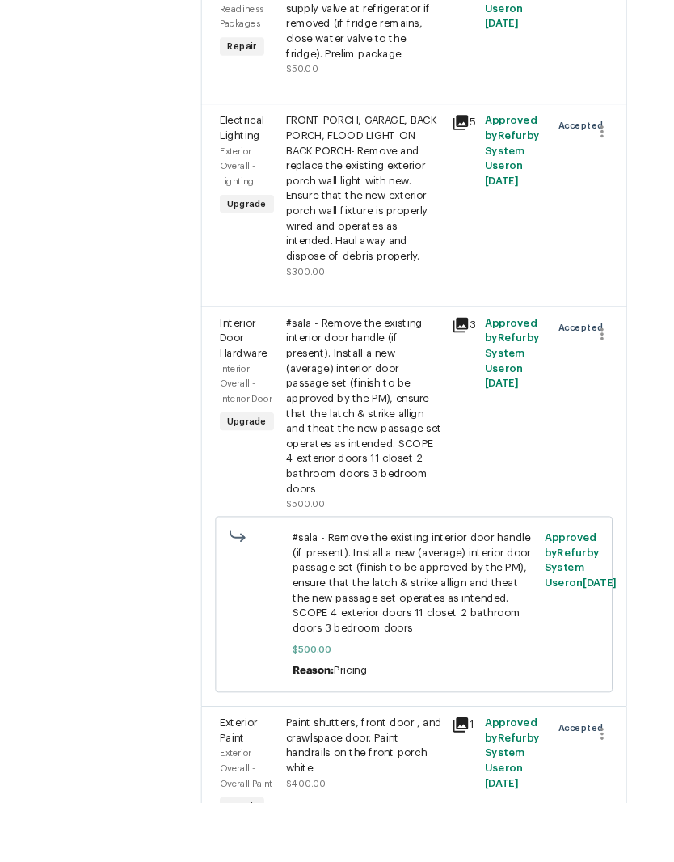
scroll to position [4044, 0]
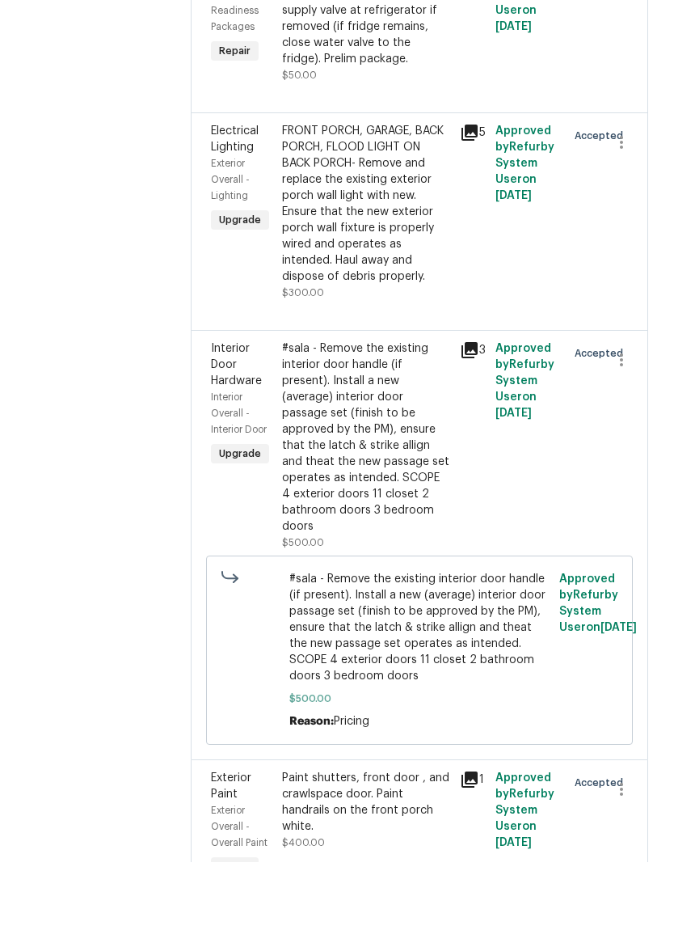
click at [374, 834] on div "Paint shutters, front door , and crawlspace door. Paint handrails on the front …" at bounding box center [366, 866] width 168 height 65
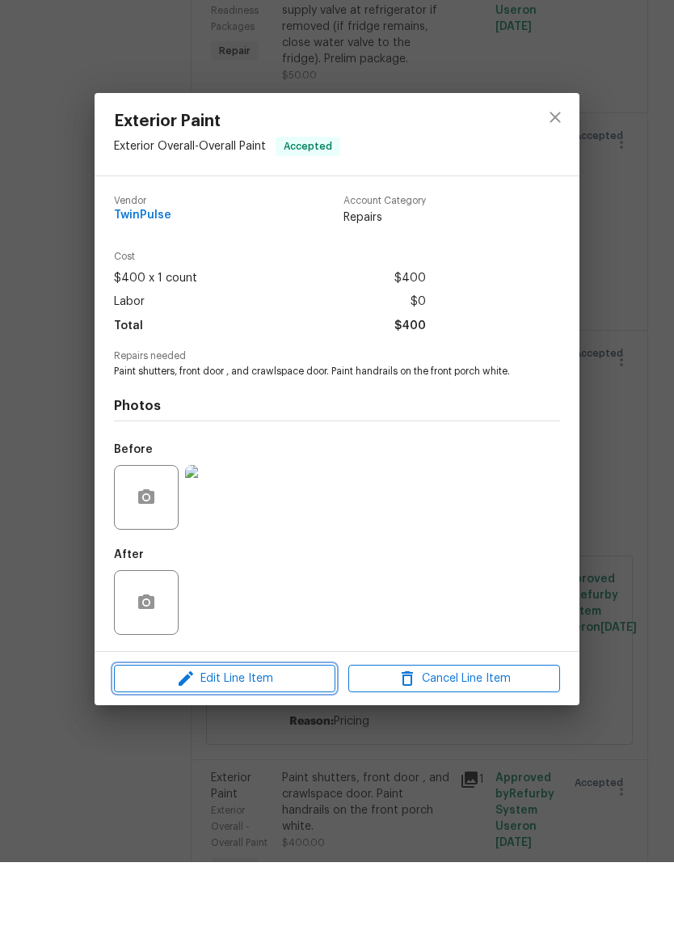
click at [299, 733] on span "Edit Line Item" at bounding box center [225, 743] width 212 height 20
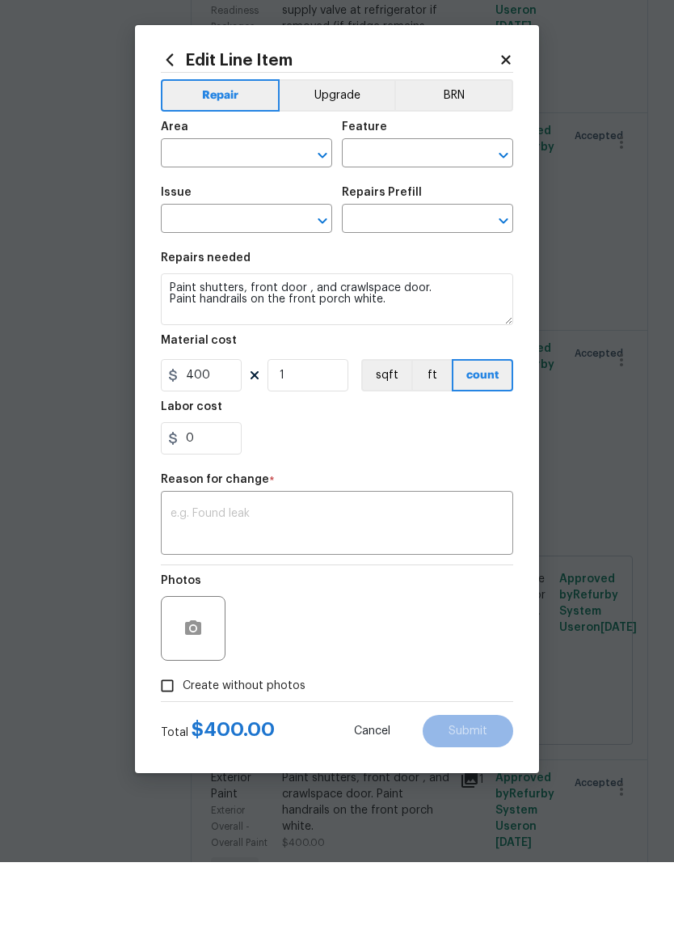
type input "Exterior Overall"
type input "Overall Paint"
type input "Exterior Paint"
type input "Add a Task $1.00"
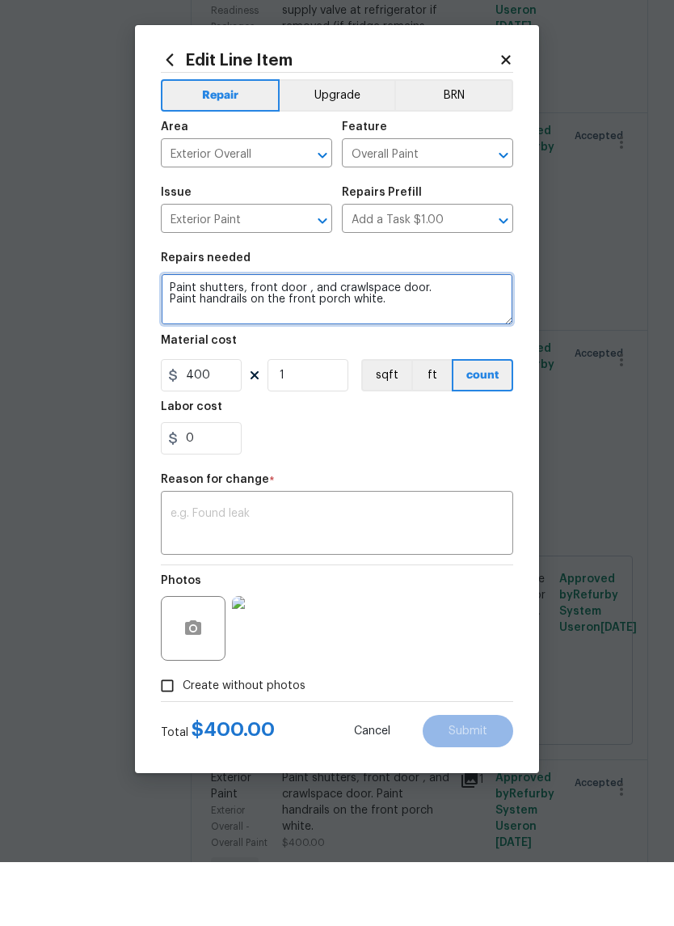
click at [450, 337] on textarea "Paint shutters, front door , and crawlspace door. Paint handrails on the front …" at bounding box center [337, 363] width 353 height 52
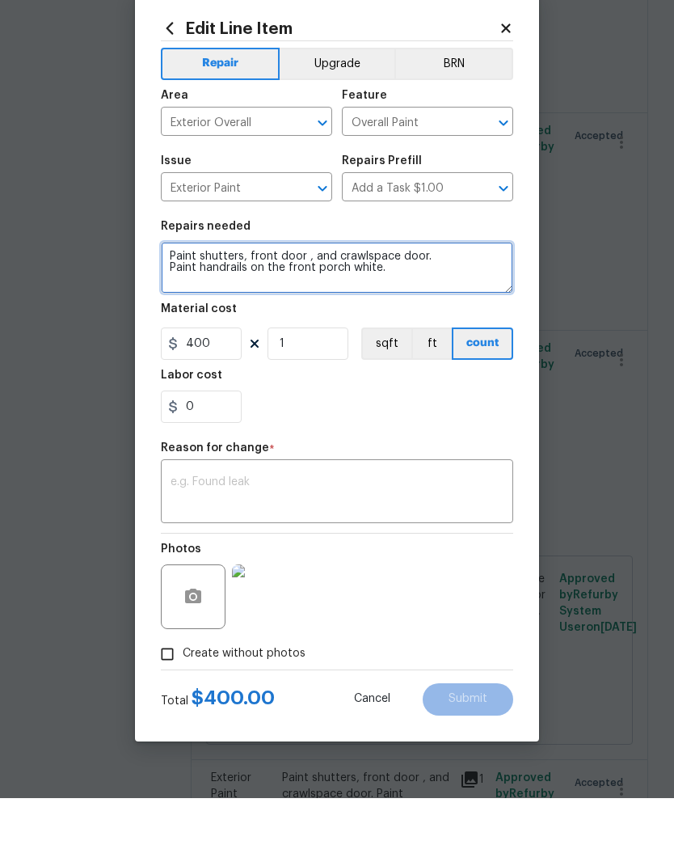
click at [446, 306] on textarea "Paint shutters, front door , and crawlspace door. Paint handrails on the front …" at bounding box center [337, 332] width 353 height 52
type textarea "Paint shutters, front door , and crawlspace door black. Paint handrails on the …"
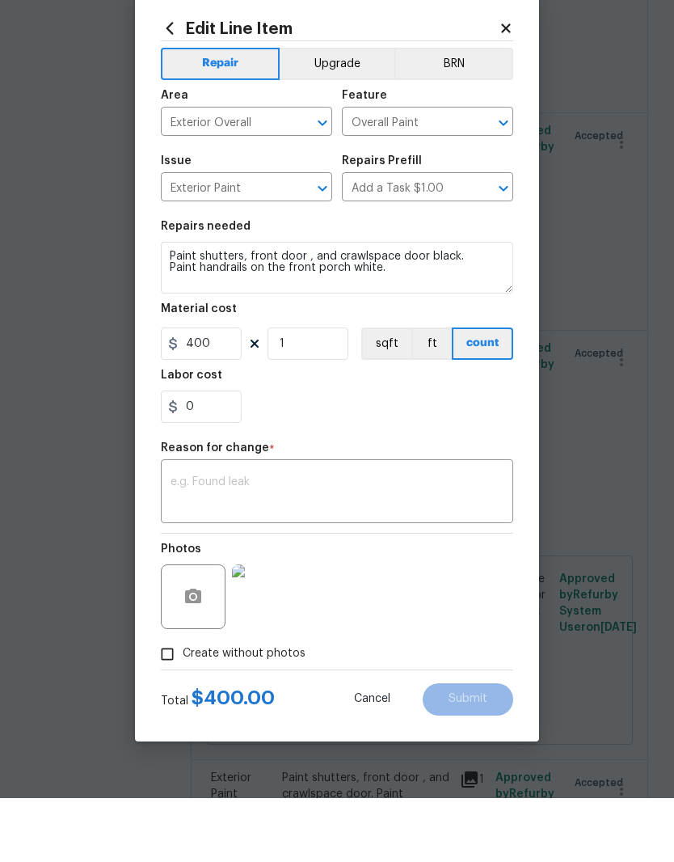
click at [471, 454] on div "0" at bounding box center [337, 470] width 353 height 32
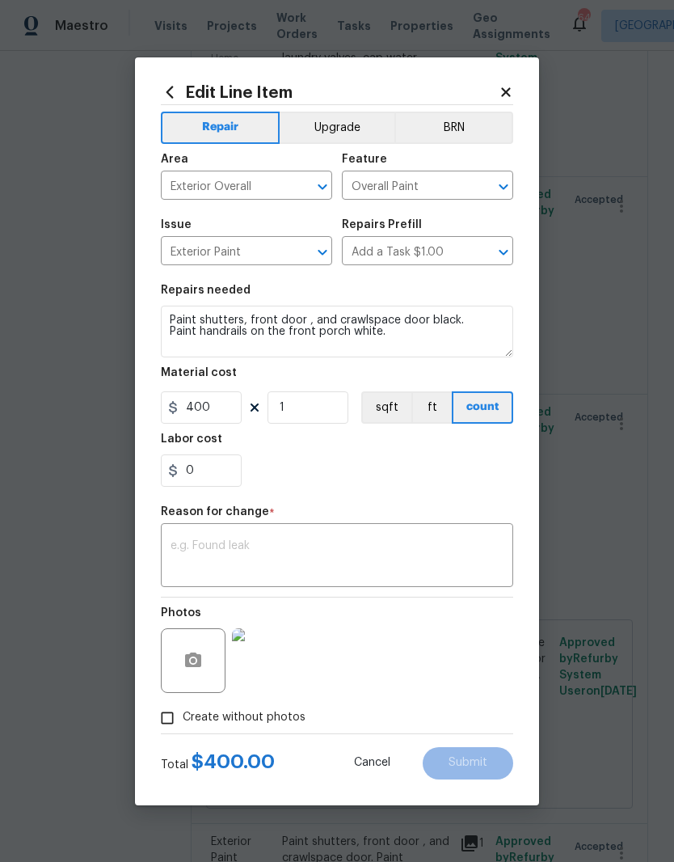
click at [372, 501] on div "Repair Upgrade BRN Area Exterior Overall ​ Feature Overall Paint ​ Issue Exteri…" at bounding box center [337, 419] width 353 height 628
click at [378, 560] on textarea at bounding box center [337, 557] width 333 height 34
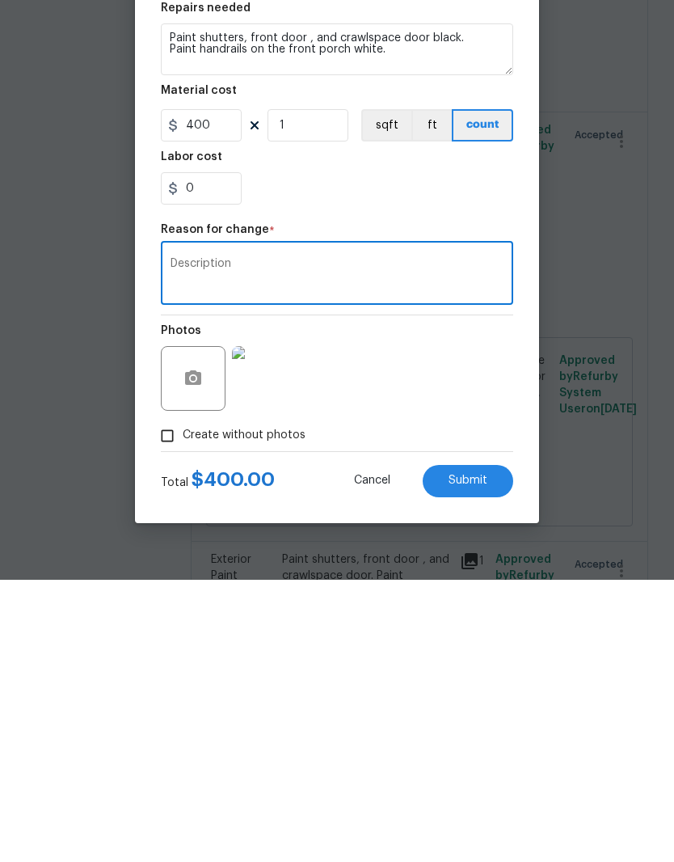
type textarea "Description"
click at [489, 747] on button "Submit" at bounding box center [468, 763] width 91 height 32
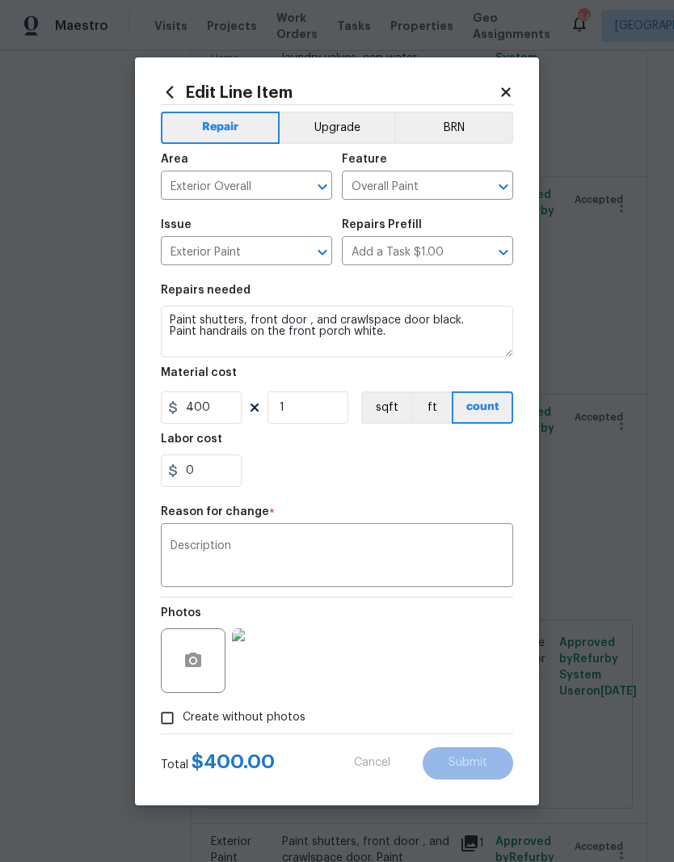
type textarea "Paint shutters, front door , and crawlspace door. Paint handrails on the front …"
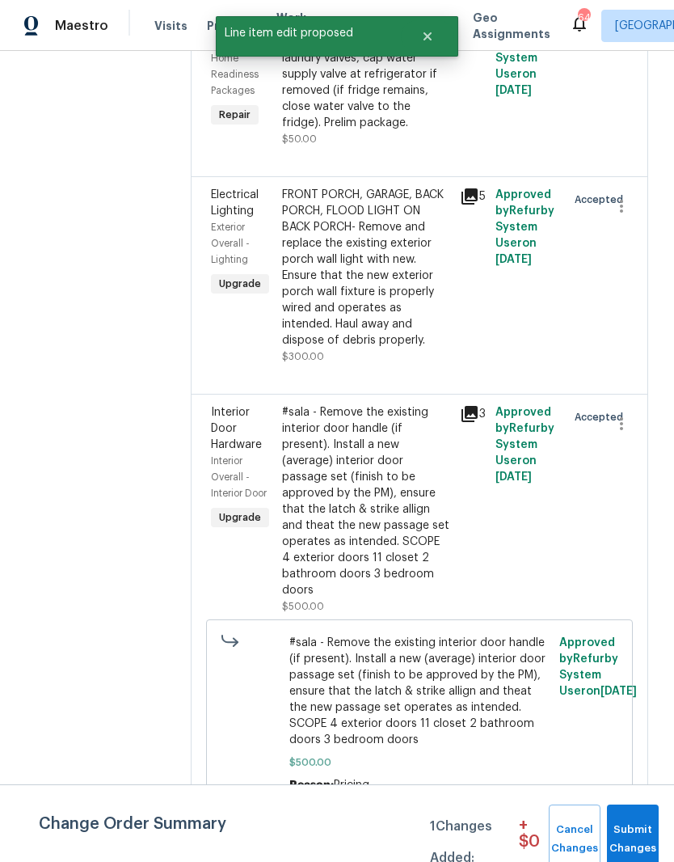
scroll to position [0, 0]
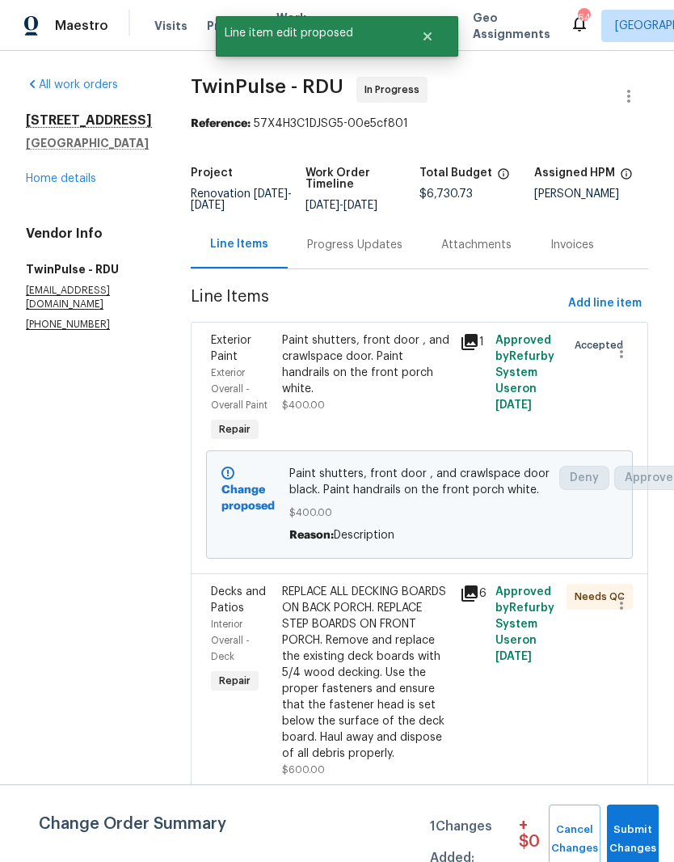
click at [639, 826] on span "Submit Changes" at bounding box center [633, 839] width 36 height 37
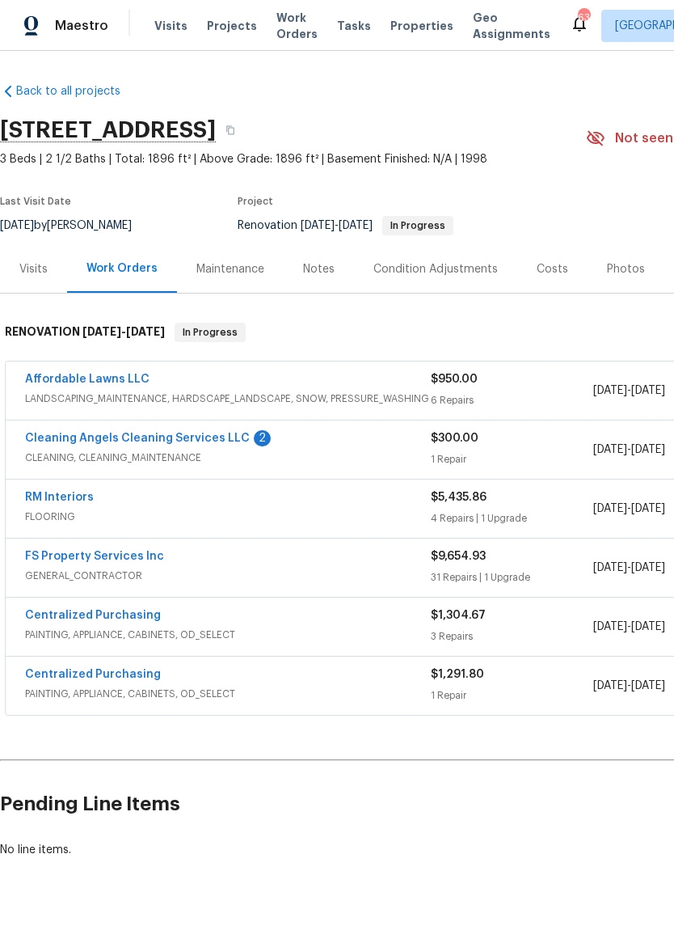
click at [177, 443] on link "Cleaning Angels Cleaning Services LLC" at bounding box center [137, 438] width 225 height 11
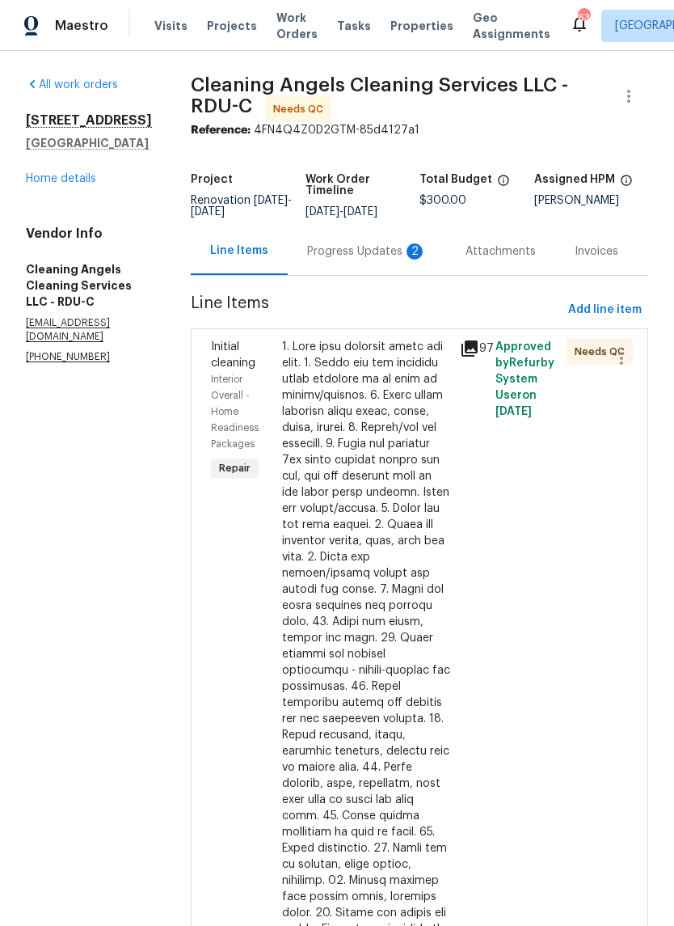
click at [367, 259] on div "Progress Updates 2" at bounding box center [367, 251] width 120 height 16
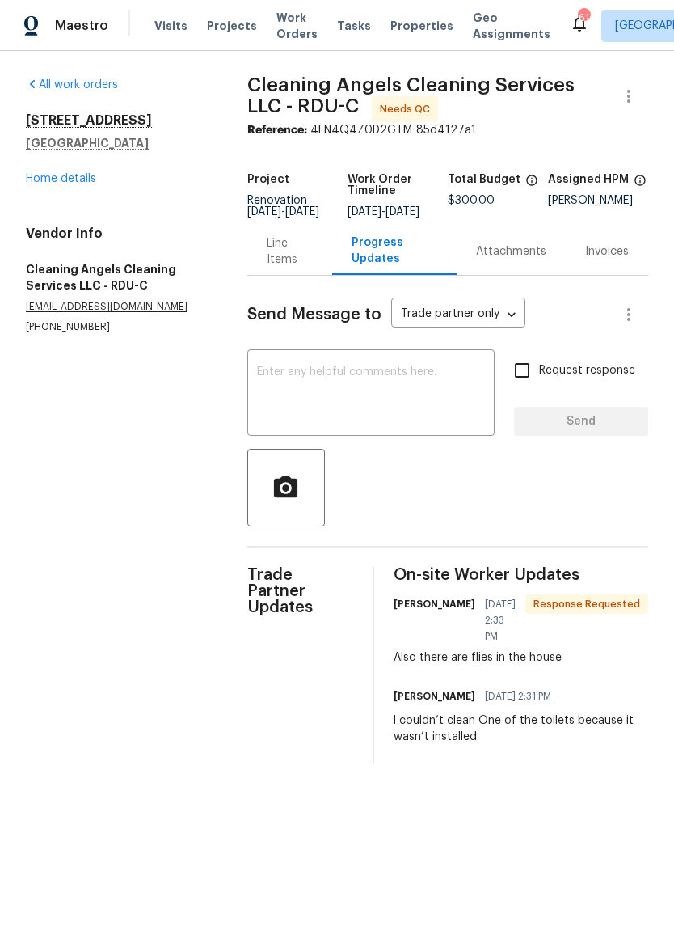
click at [416, 399] on textarea at bounding box center [371, 394] width 228 height 57
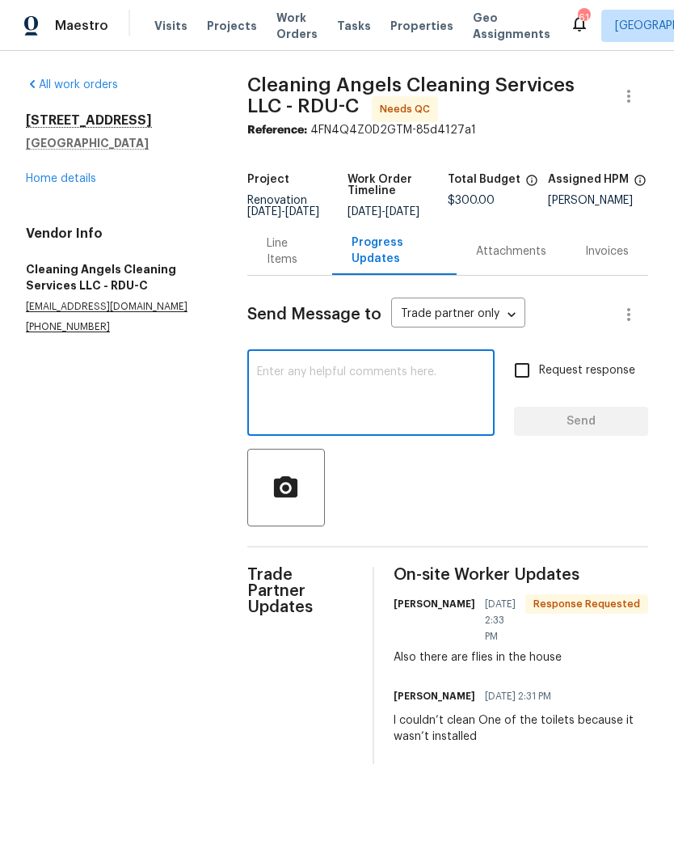
click at [284, 268] on div "Line Items" at bounding box center [290, 251] width 46 height 32
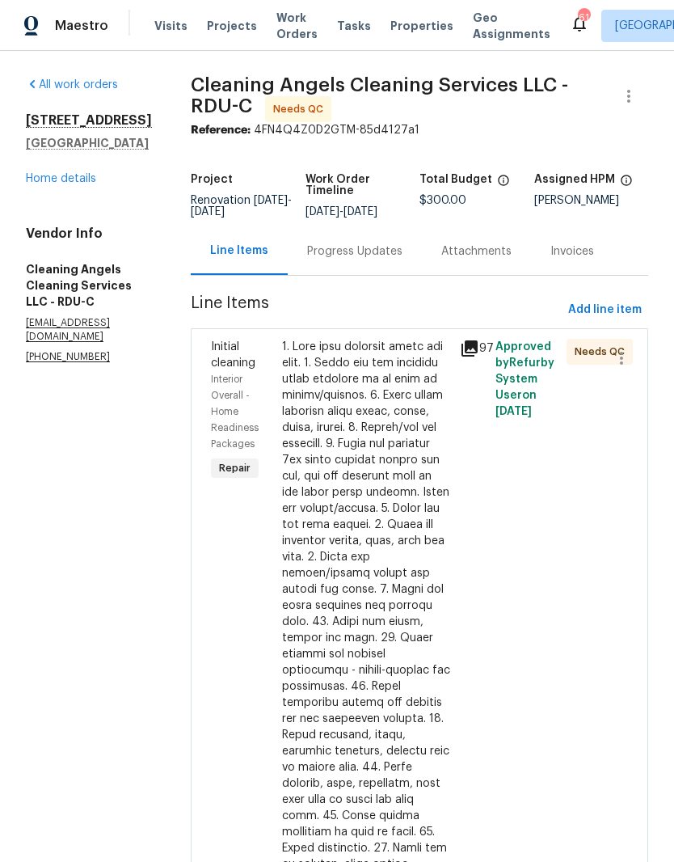
click at [377, 516] on div at bounding box center [366, 727] width 168 height 776
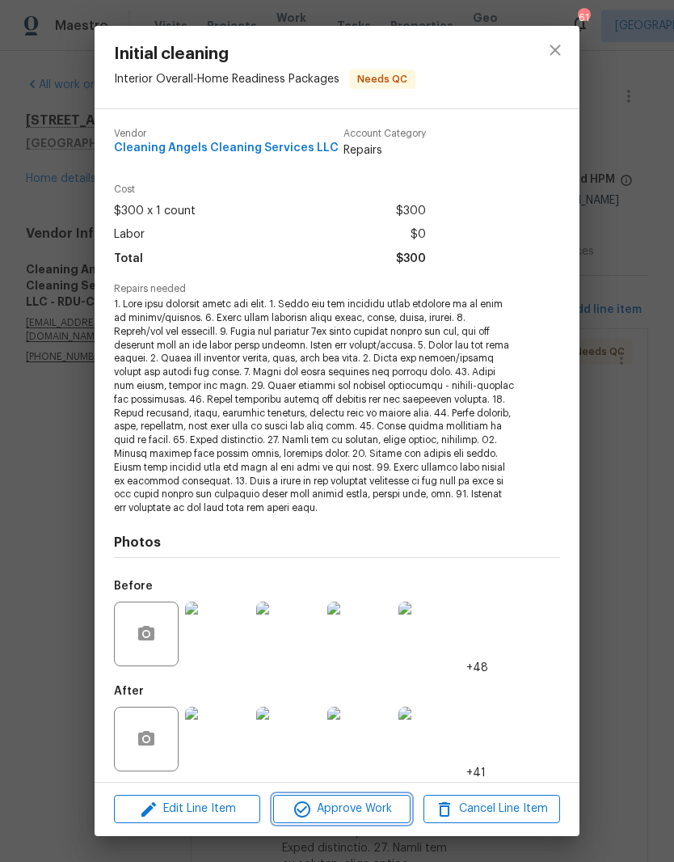
click at [370, 809] on span "Approve Work" at bounding box center [341, 809] width 127 height 20
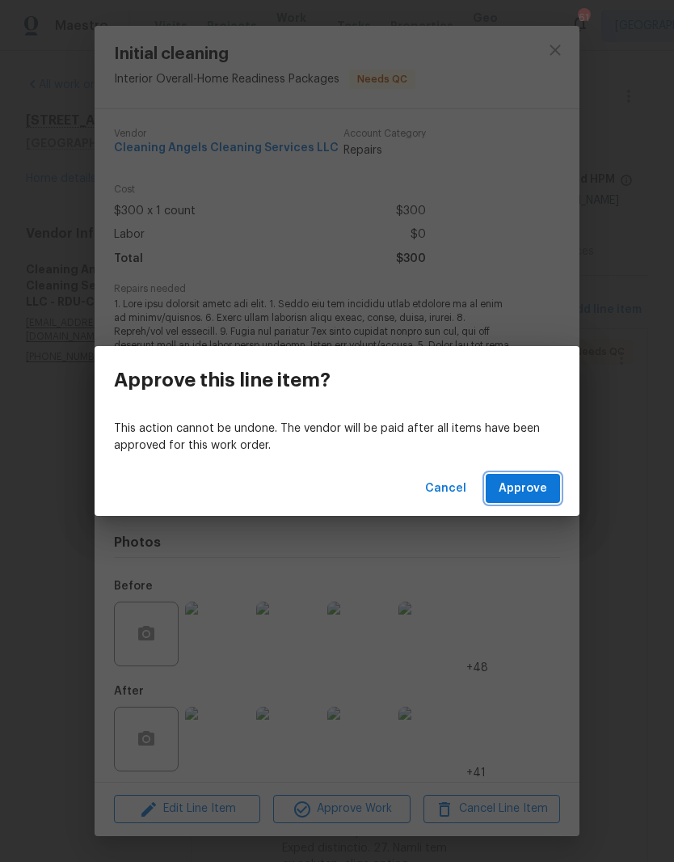
click at [545, 492] on span "Approve" at bounding box center [523, 489] width 49 height 20
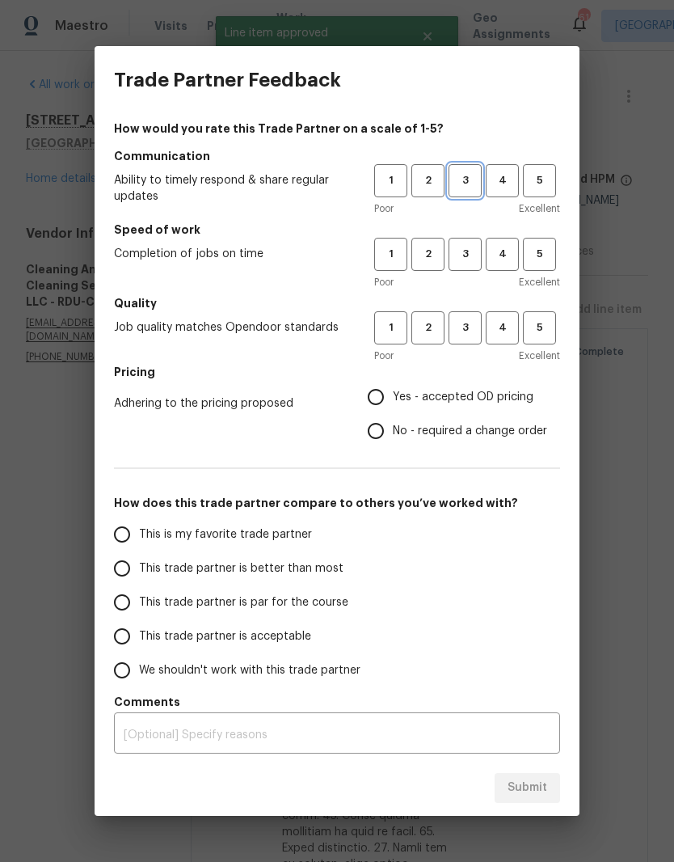
click at [457, 172] on span "3" at bounding box center [465, 180] width 30 height 19
click at [463, 243] on button "3" at bounding box center [465, 254] width 33 height 33
click at [472, 323] on span "3" at bounding box center [465, 328] width 30 height 19
click at [487, 399] on span "Yes - accepted OD pricing" at bounding box center [463, 397] width 141 height 17
click at [393, 399] on input "Yes - accepted OD pricing" at bounding box center [376, 397] width 34 height 34
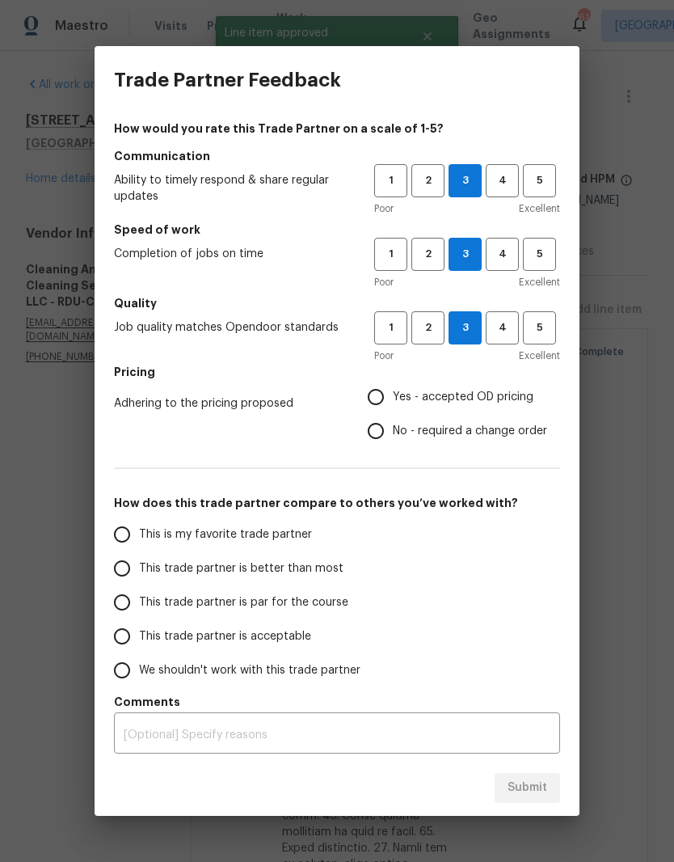
radio input "true"
click at [284, 640] on span "This trade partner is acceptable" at bounding box center [225, 636] width 172 height 17
click at [139, 640] on input "This trade partner is acceptable" at bounding box center [122, 636] width 34 height 34
click at [557, 779] on button "Submit" at bounding box center [527, 788] width 65 height 30
radio input "true"
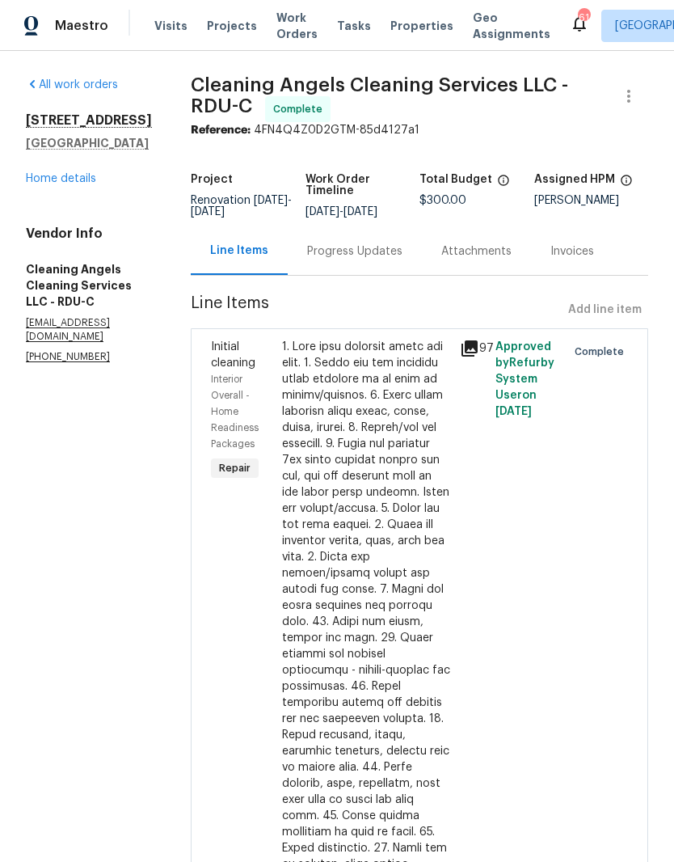
click at [71, 184] on link "Home details" at bounding box center [61, 178] width 70 height 11
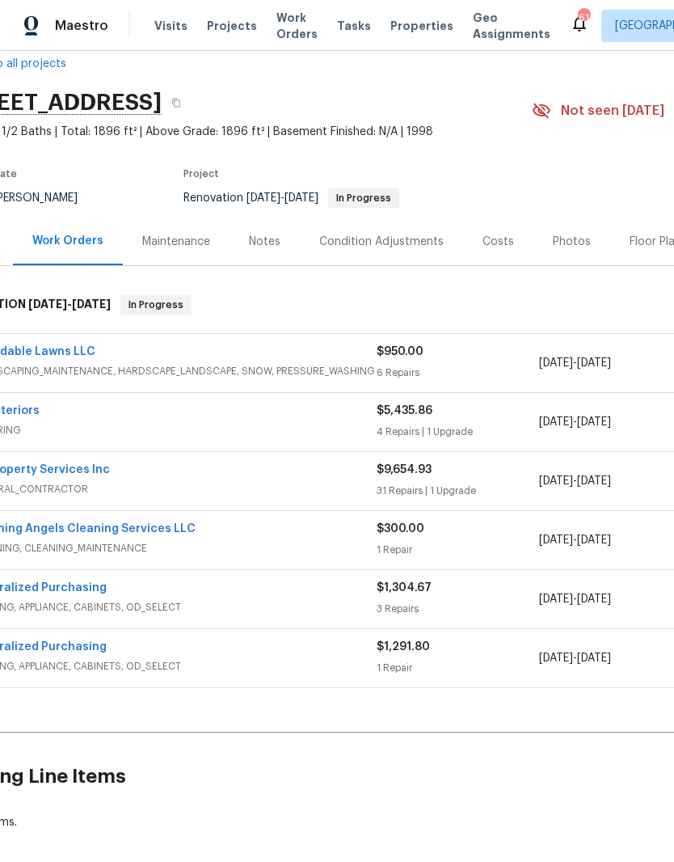
scroll to position [21, 6]
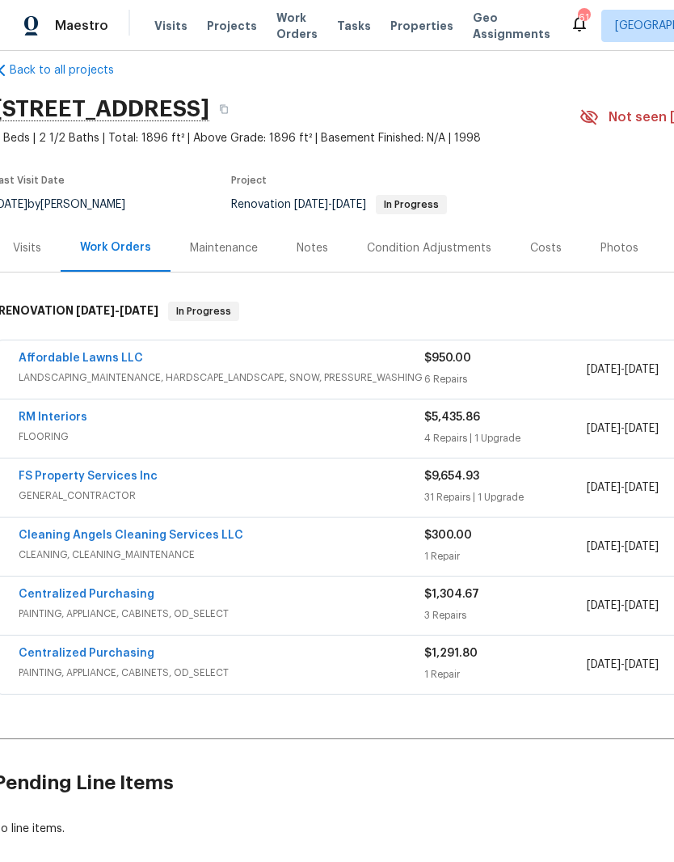
click at [286, 386] on div "Affordable Lawns LLC LANDSCAPING_MAINTENANCE, HARDSCAPE_LANDSCAPE, SNOW, PRESSU…" at bounding box center [222, 369] width 406 height 39
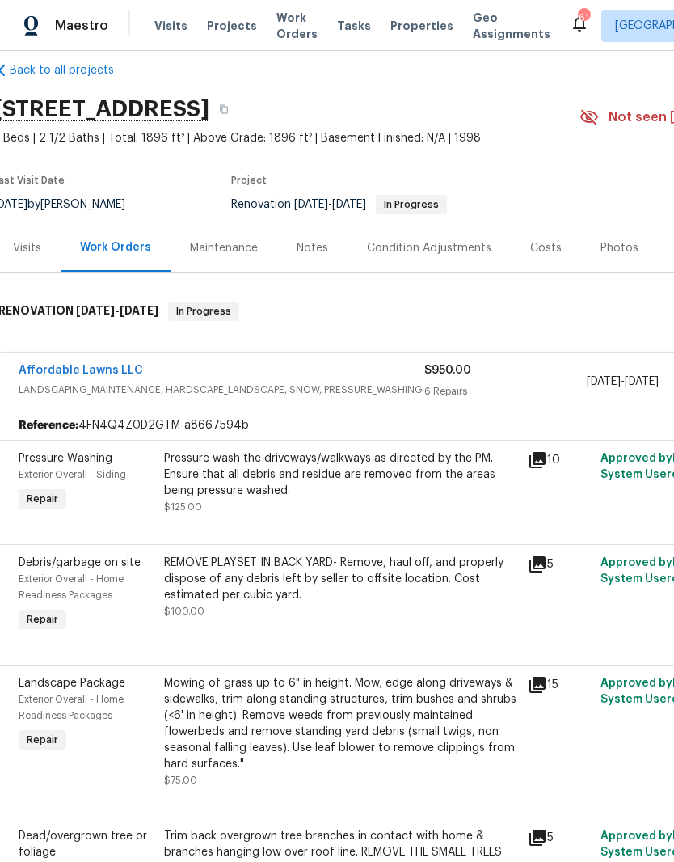
click at [106, 373] on link "Affordable Lawns LLC" at bounding box center [81, 370] width 125 height 11
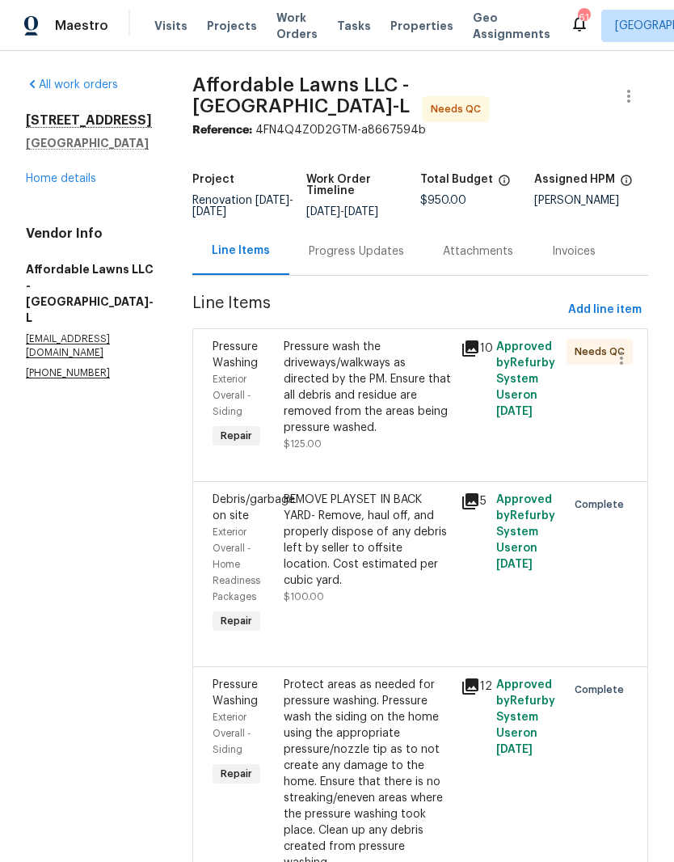
click at [391, 260] on div "Progress Updates" at bounding box center [356, 251] width 95 height 16
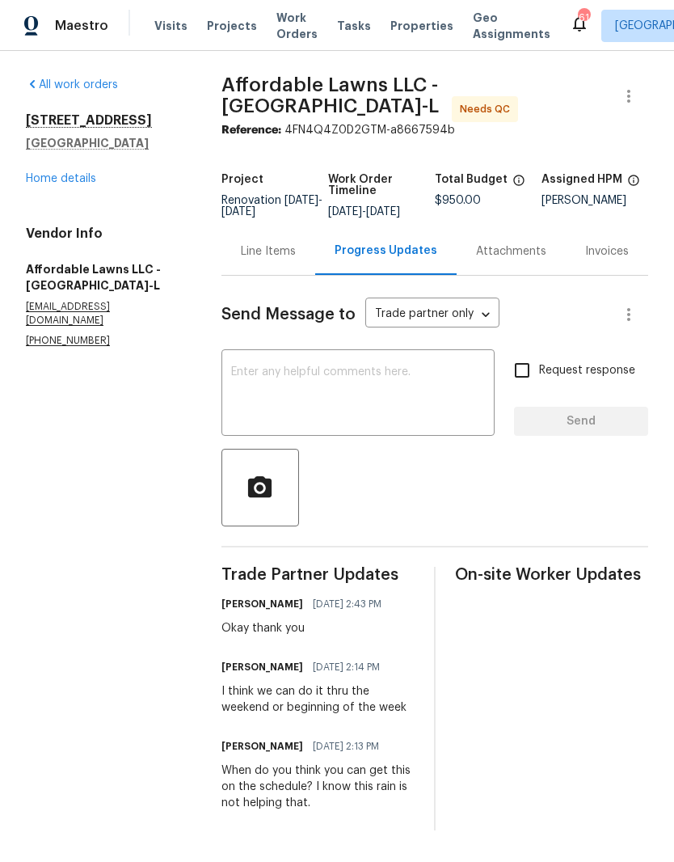
click at [282, 251] on div "Line Items" at bounding box center [268, 251] width 55 height 16
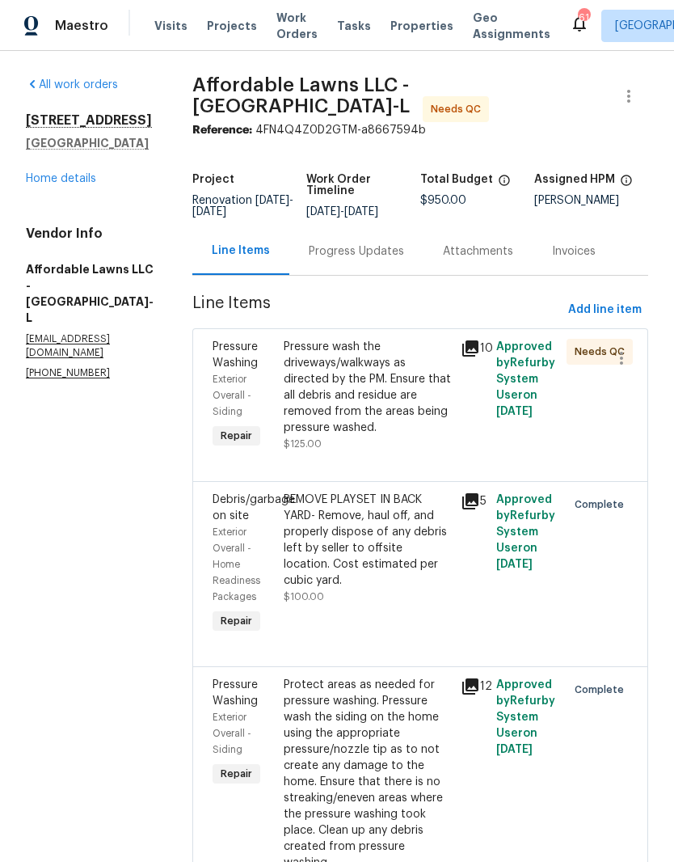
click at [387, 399] on div "Pressure wash the driveways/walkways as directed by the PM. Ensure that all deb…" at bounding box center [367, 387] width 167 height 97
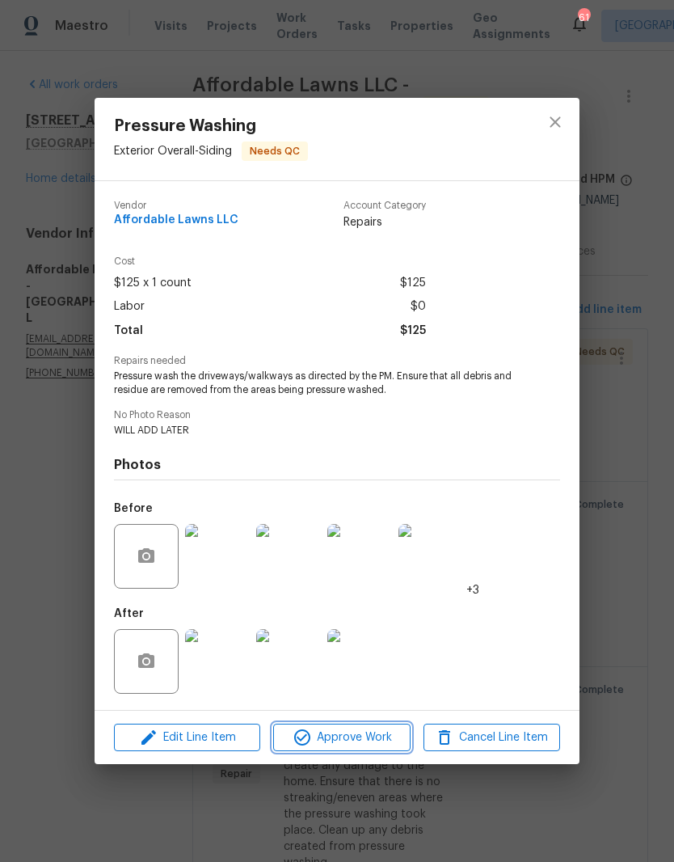
click at [374, 737] on span "Approve Work" at bounding box center [341, 738] width 127 height 20
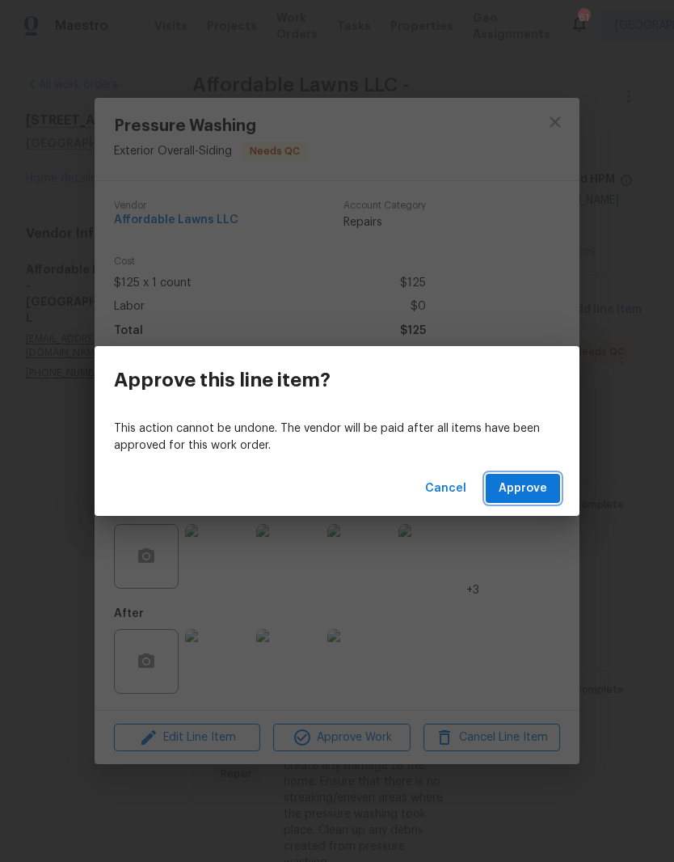
click at [553, 491] on button "Approve" at bounding box center [523, 489] width 74 height 30
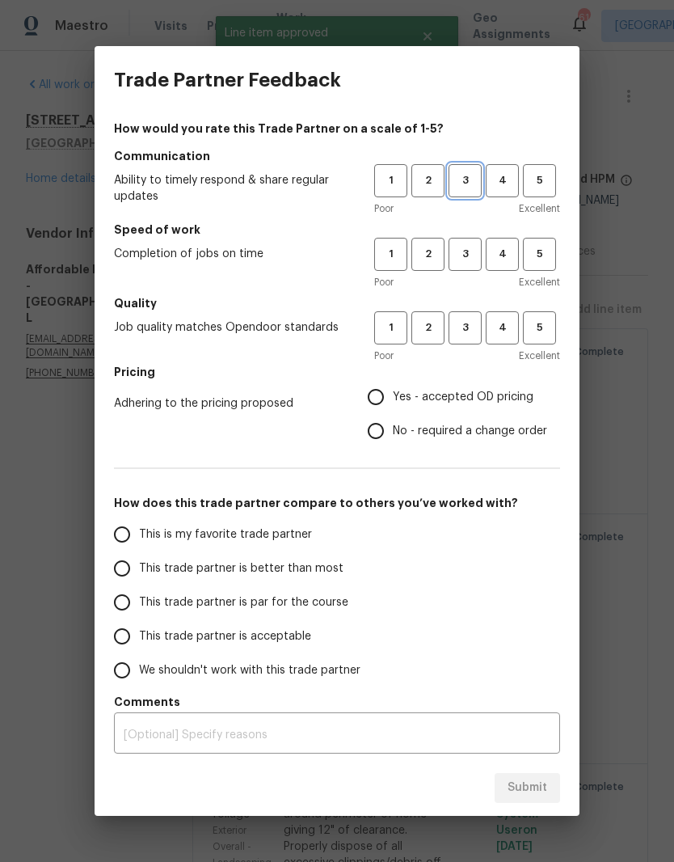
click at [470, 176] on span "3" at bounding box center [465, 180] width 30 height 19
click at [465, 243] on button "3" at bounding box center [465, 254] width 33 height 33
click at [468, 335] on span "3" at bounding box center [465, 328] width 30 height 19
click at [492, 396] on span "Yes - accepted OD pricing" at bounding box center [463, 397] width 141 height 17
click at [393, 396] on input "Yes - accepted OD pricing" at bounding box center [376, 397] width 34 height 34
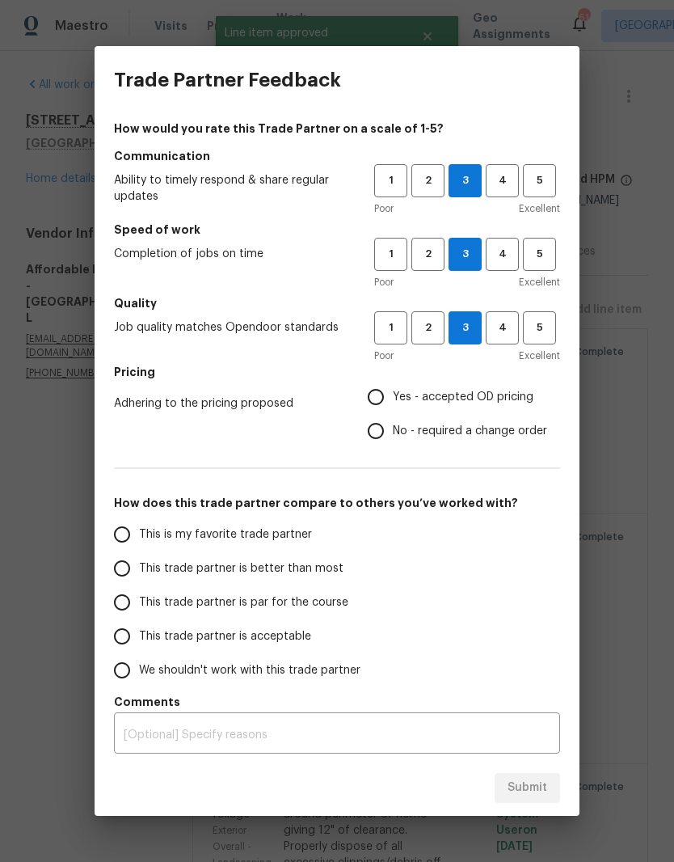
radio input "true"
click at [302, 535] on span "This is my favorite trade partner" at bounding box center [225, 534] width 173 height 17
click at [139, 535] on input "This is my favorite trade partner" at bounding box center [122, 535] width 34 height 34
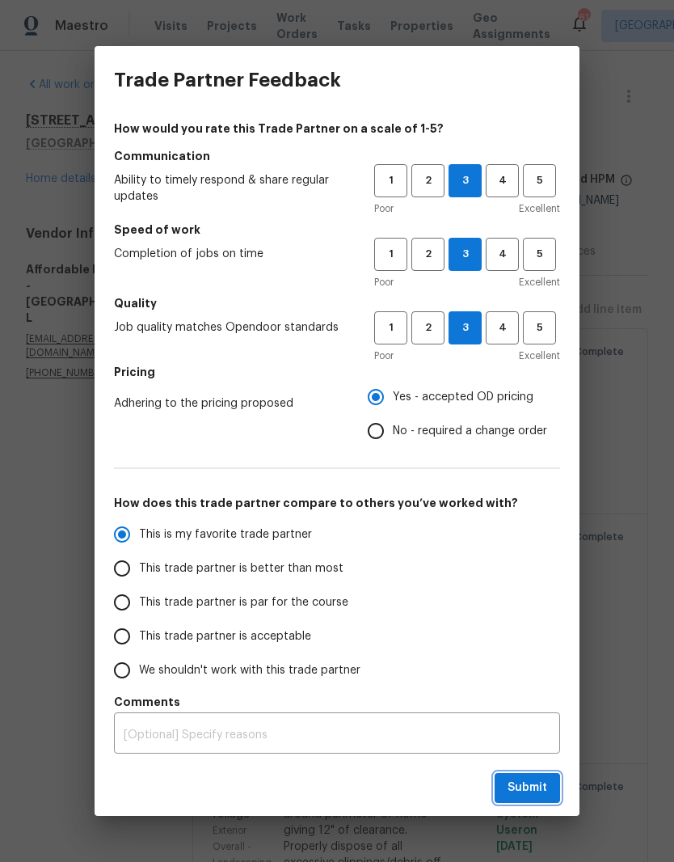
click at [552, 790] on button "Submit" at bounding box center [527, 788] width 65 height 30
radio input "true"
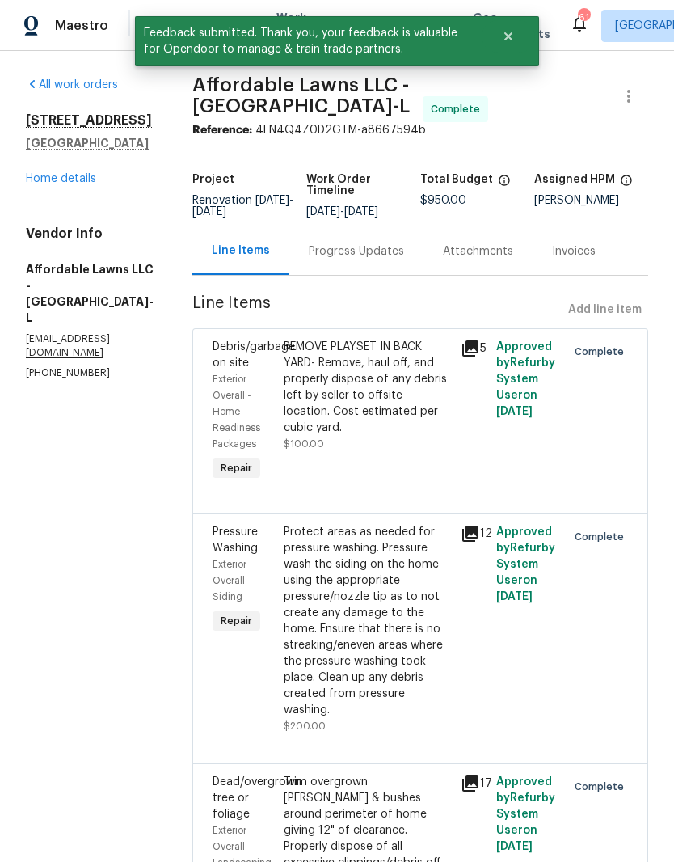
click at [70, 173] on link "Home details" at bounding box center [61, 178] width 70 height 11
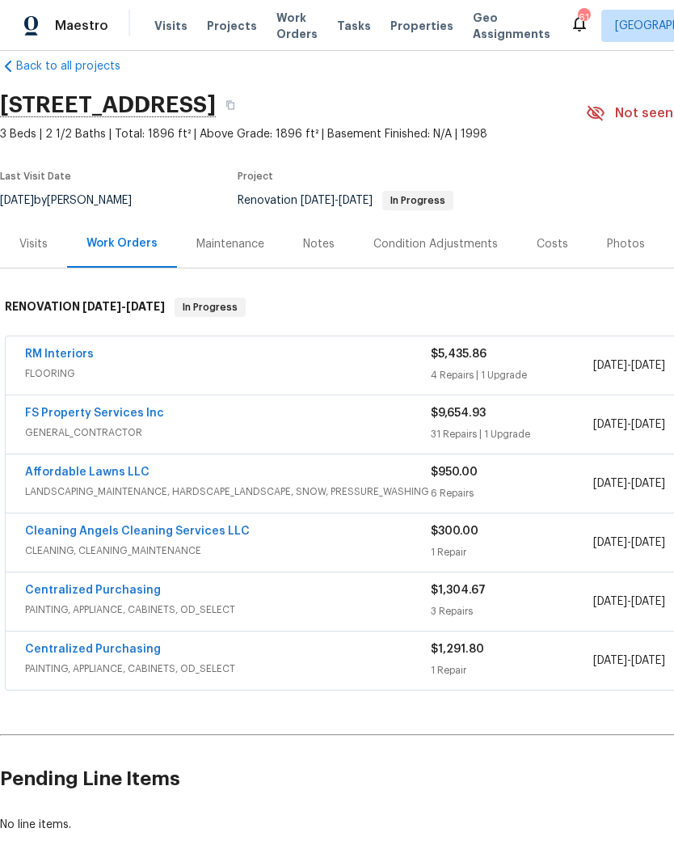
scroll to position [26, 0]
click at [47, 351] on link "RM Interiors" at bounding box center [59, 353] width 69 height 11
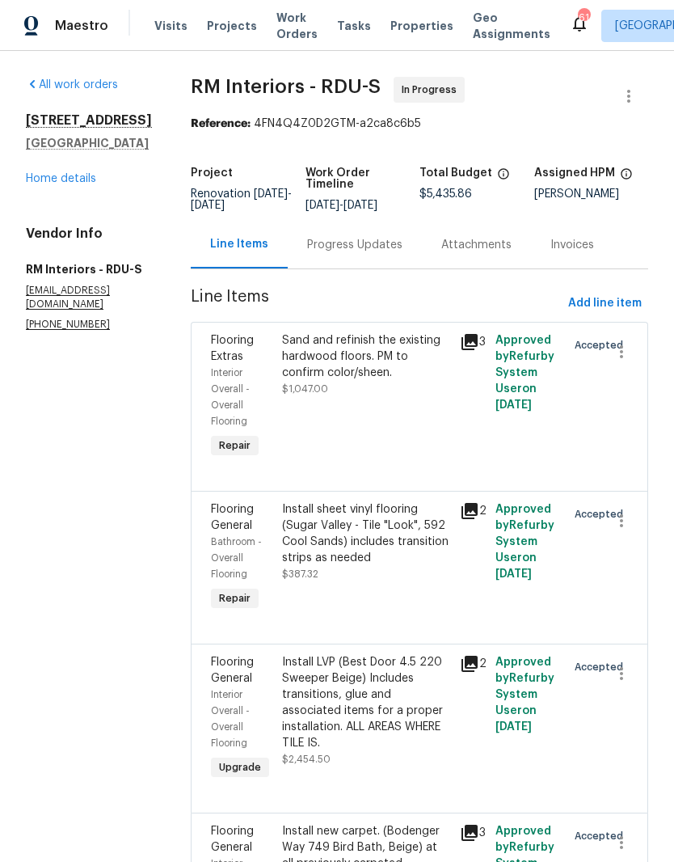
click at [49, 182] on link "Home details" at bounding box center [61, 178] width 70 height 11
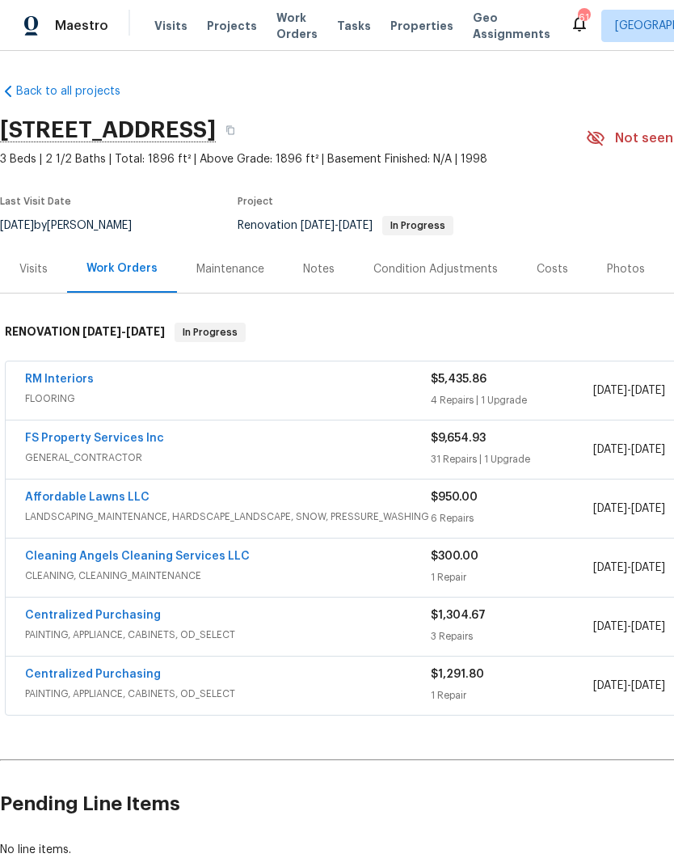
click at [57, 381] on link "RM Interiors" at bounding box center [59, 379] width 69 height 11
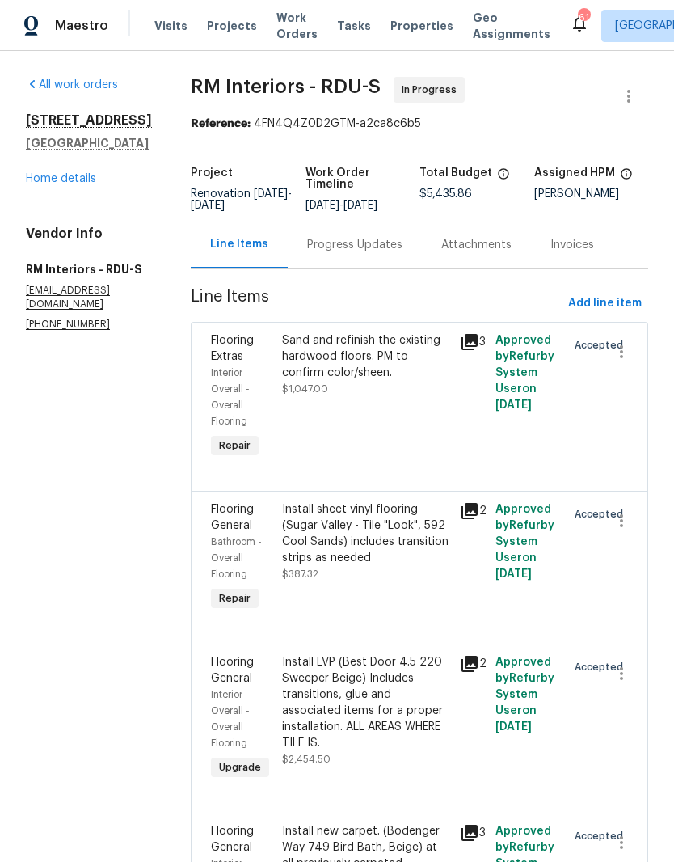
click at [349, 251] on div "Progress Updates" at bounding box center [354, 245] width 95 height 16
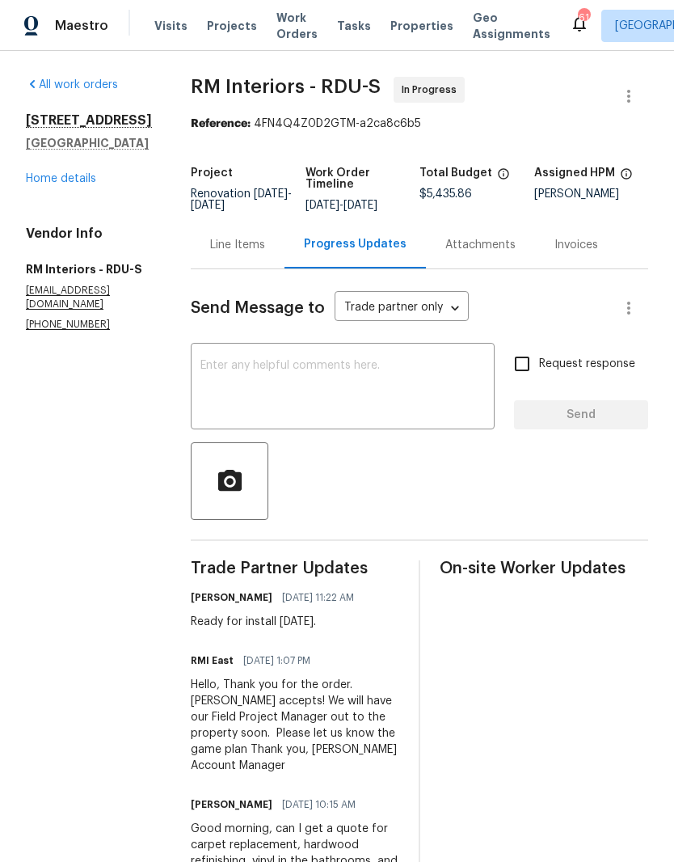
click at [408, 382] on textarea at bounding box center [343, 388] width 285 height 57
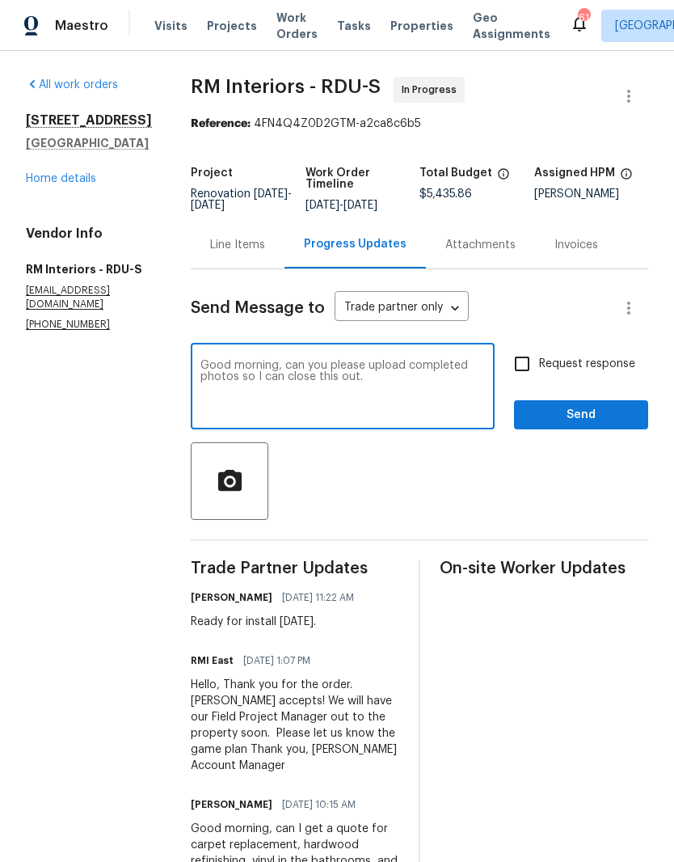
type textarea "Good morning, can you please upload completed photos so I can close this out."
click at [536, 360] on input "Request response" at bounding box center [522, 364] width 34 height 34
checkbox input "true"
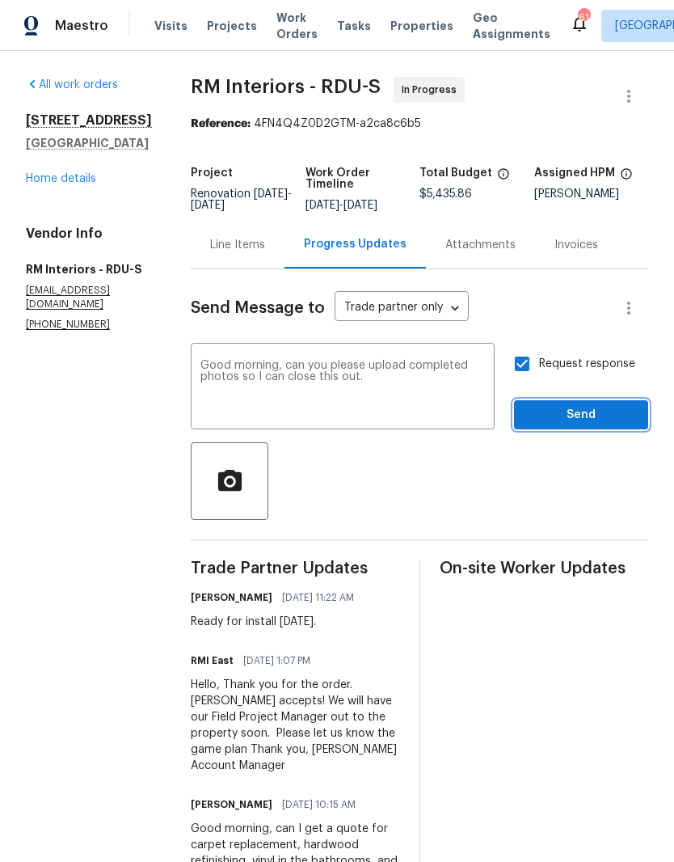
click at [606, 427] on button "Send" at bounding box center [581, 415] width 134 height 30
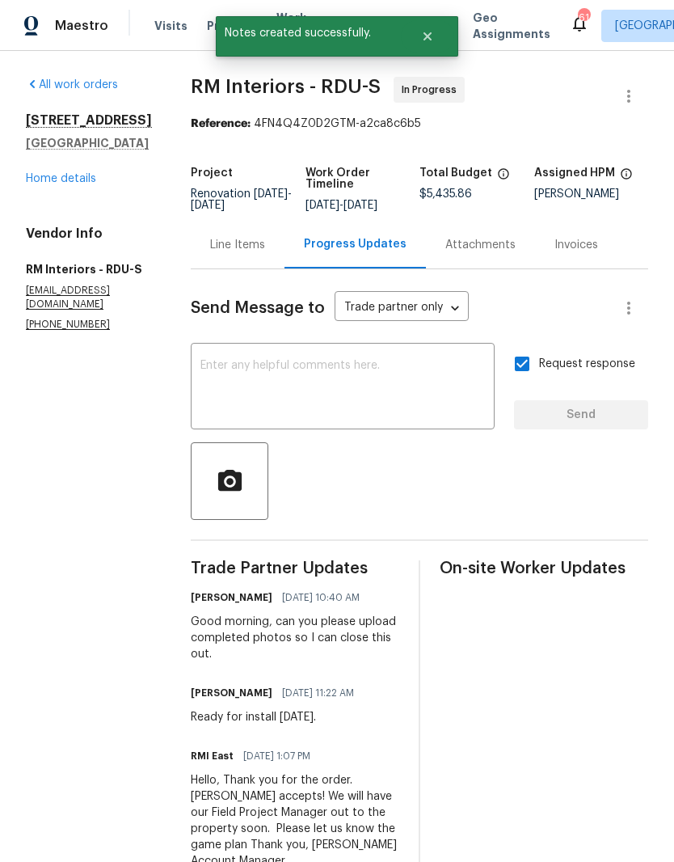
click at [46, 181] on link "Home details" at bounding box center [61, 178] width 70 height 11
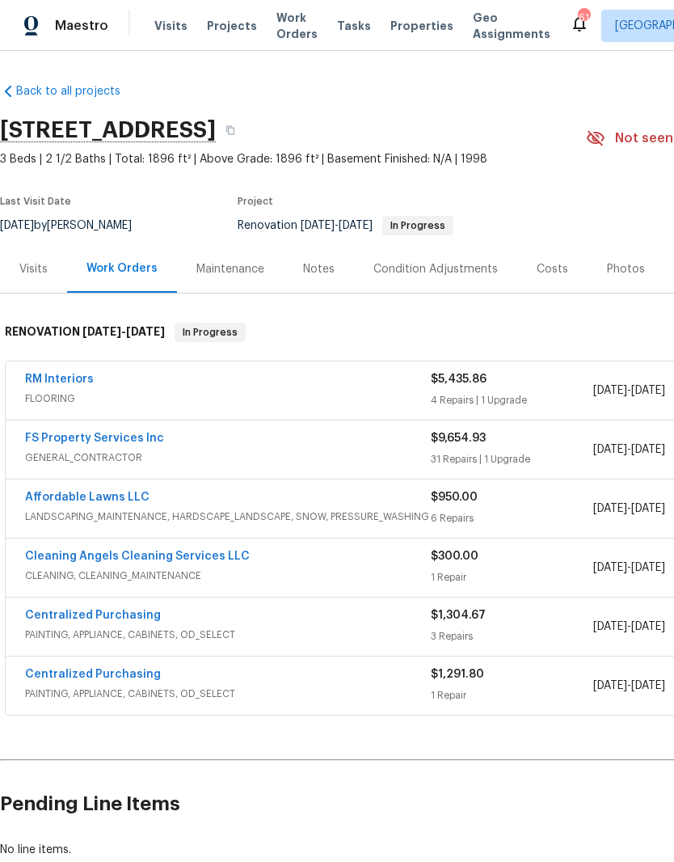
click at [44, 379] on link "RM Interiors" at bounding box center [59, 379] width 69 height 11
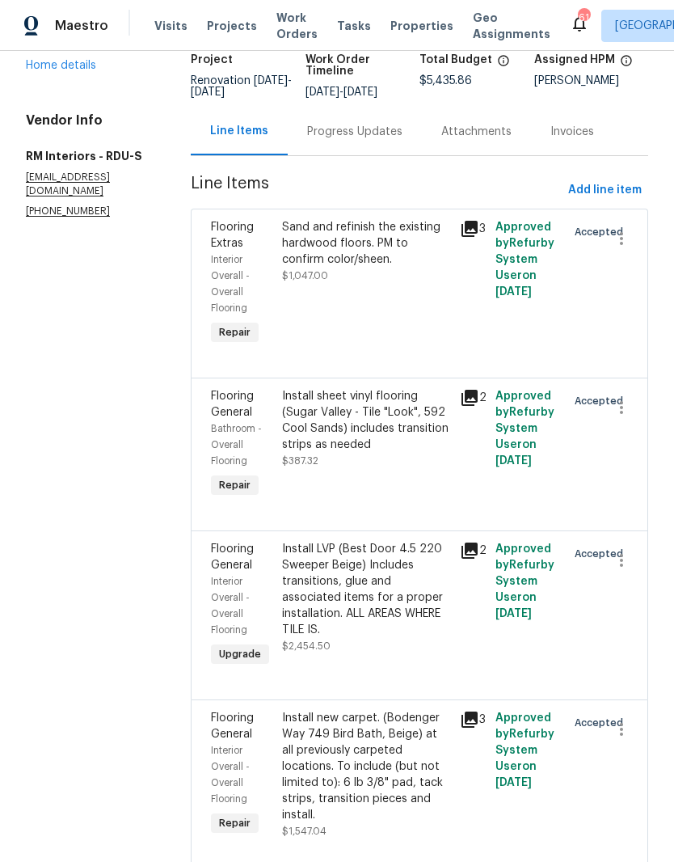
scroll to position [112, 0]
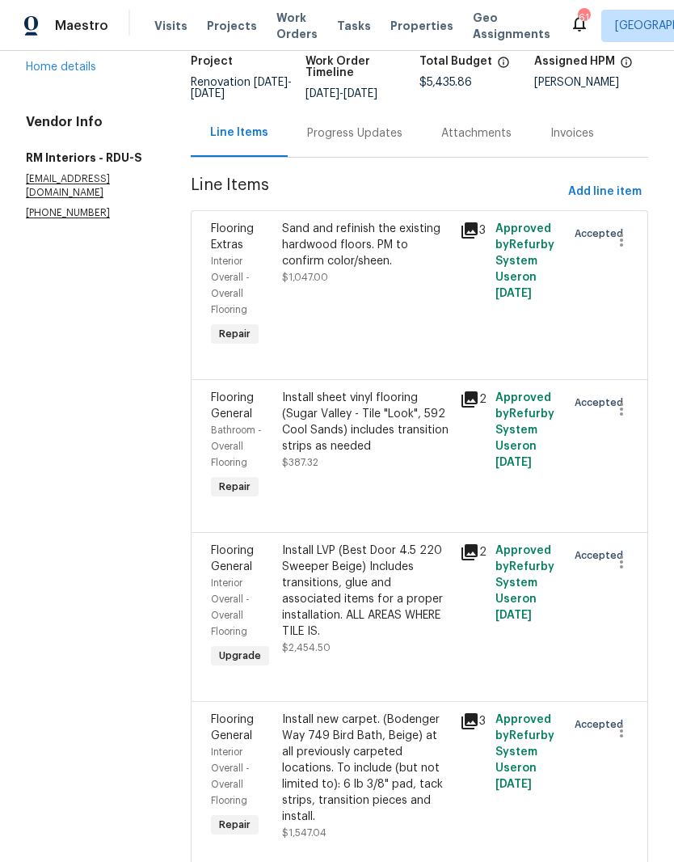
click at [343, 133] on div "Progress Updates" at bounding box center [354, 133] width 95 height 16
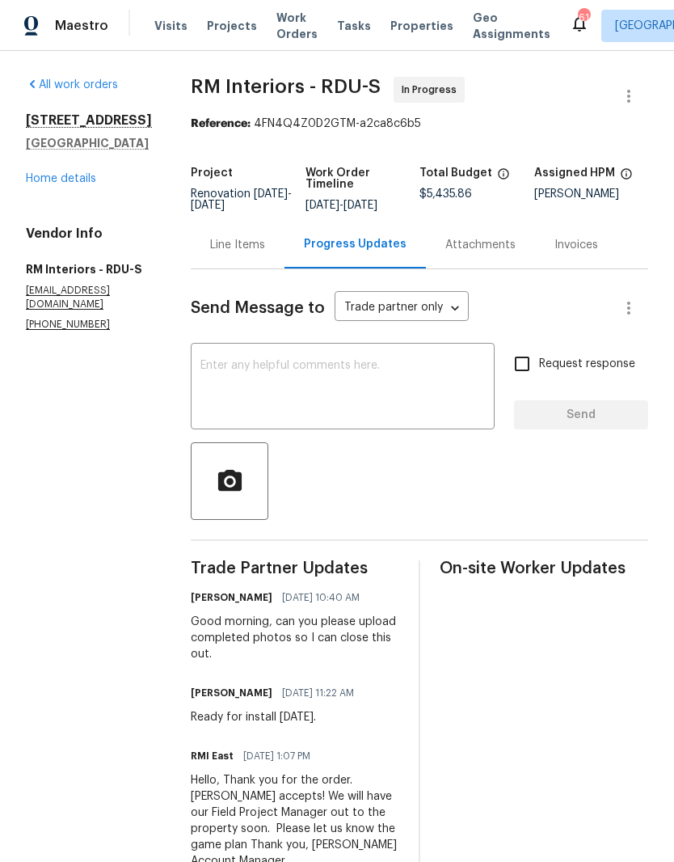
click at [217, 249] on div "Line Items" at bounding box center [237, 245] width 55 height 16
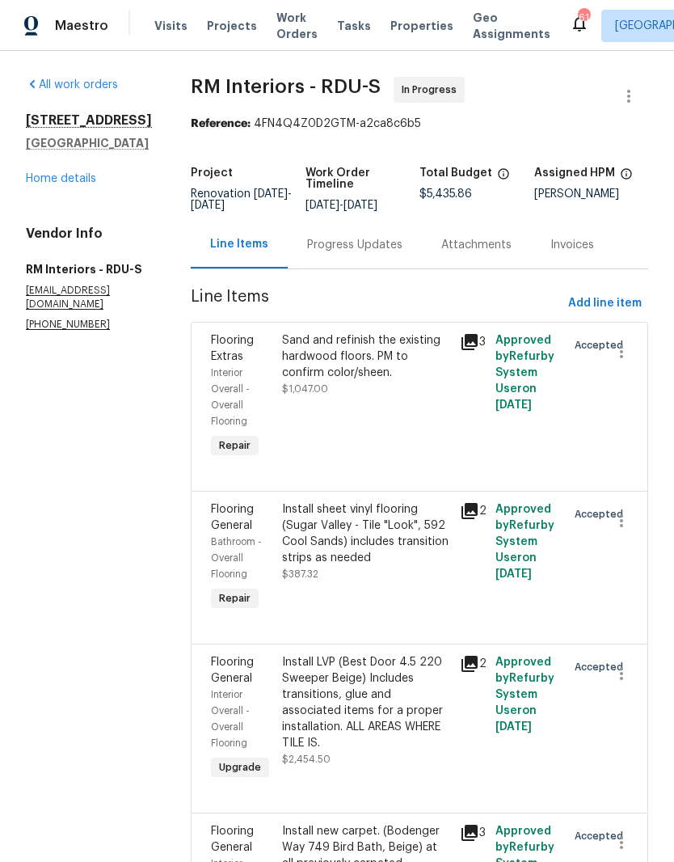
click at [57, 175] on link "Home details" at bounding box center [61, 178] width 70 height 11
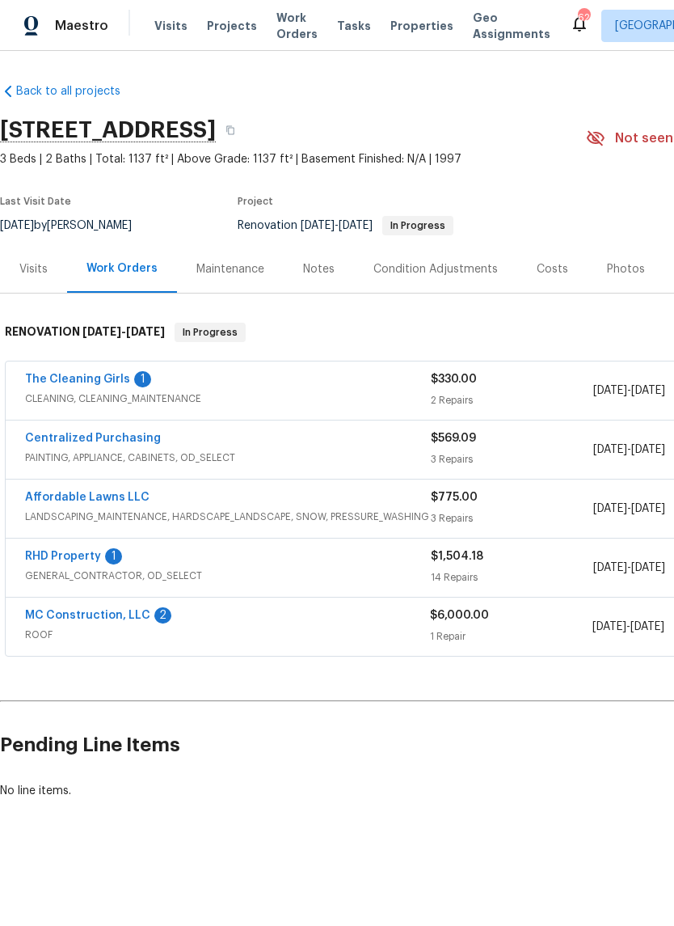
click at [48, 551] on link "RHD Property" at bounding box center [63, 556] width 76 height 11
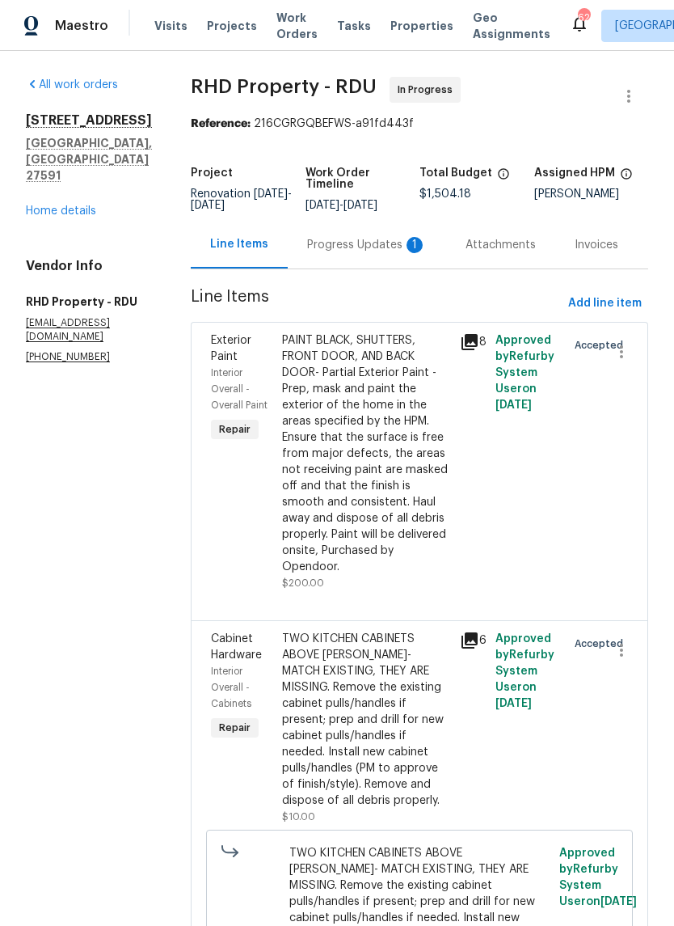
click at [378, 479] on div "PAINT BLACK, SHUTTERS, FRONT DOOR, AND BACK DOOR- Partial Exterior Paint - Prep…" at bounding box center [366, 453] width 168 height 243
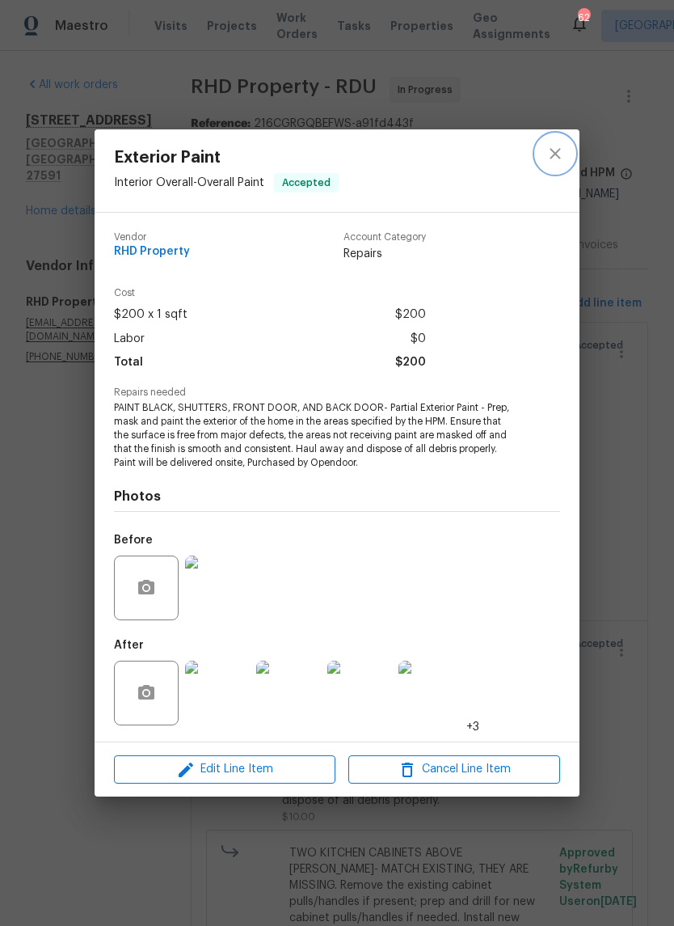
click at [556, 154] on icon "close" at bounding box center [555, 153] width 19 height 19
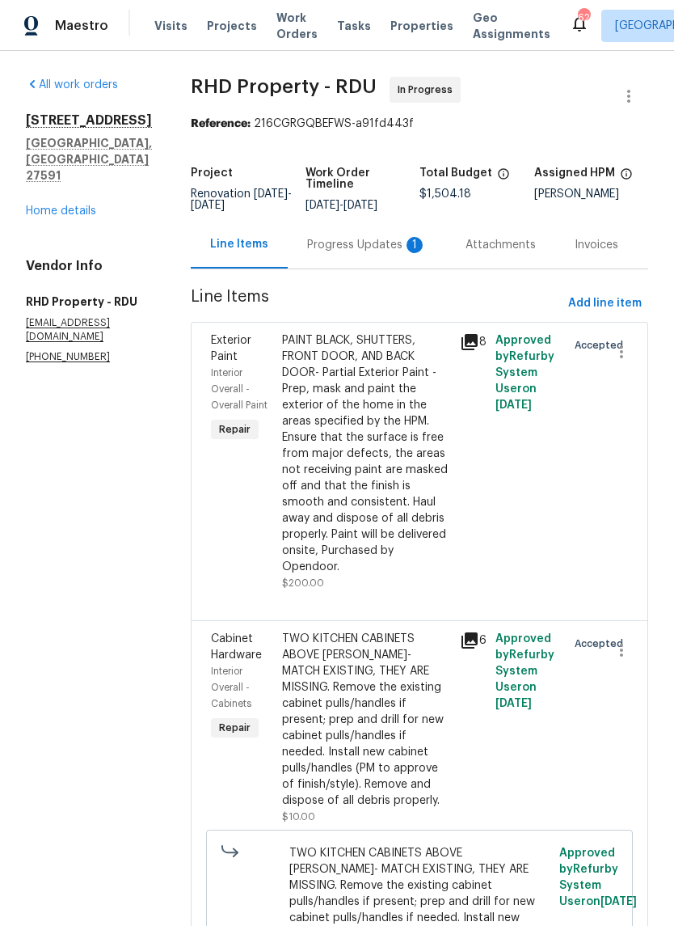
click at [44, 168] on div "404 Helleri Ct Wendell, NC 27591 Home details" at bounding box center [89, 165] width 126 height 107
click at [57, 205] on link "Home details" at bounding box center [61, 210] width 70 height 11
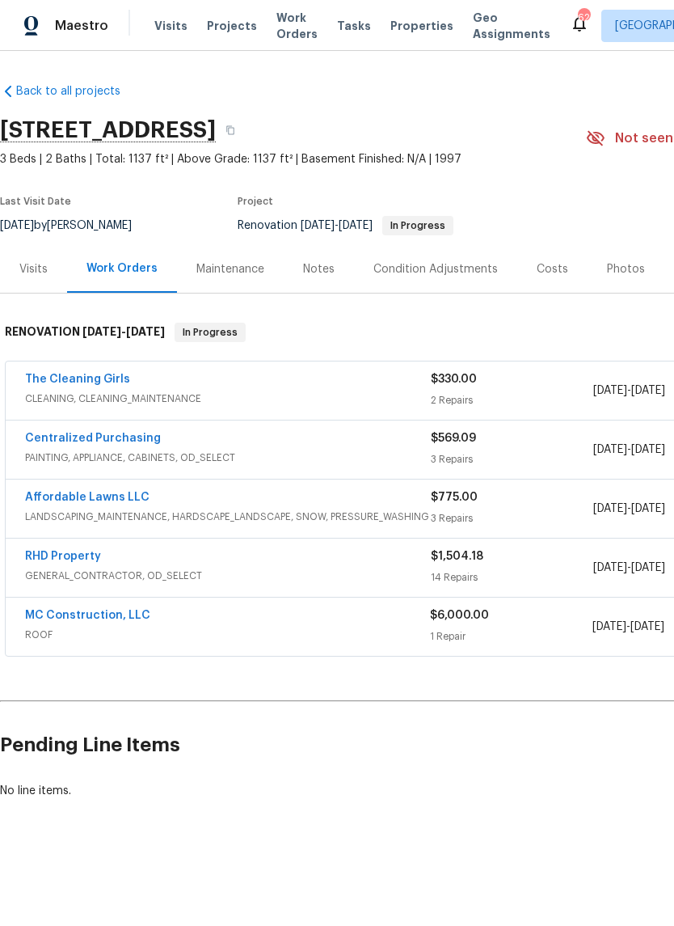
click at [84, 610] on link "MC Construction, LLC" at bounding box center [87, 615] width 125 height 11
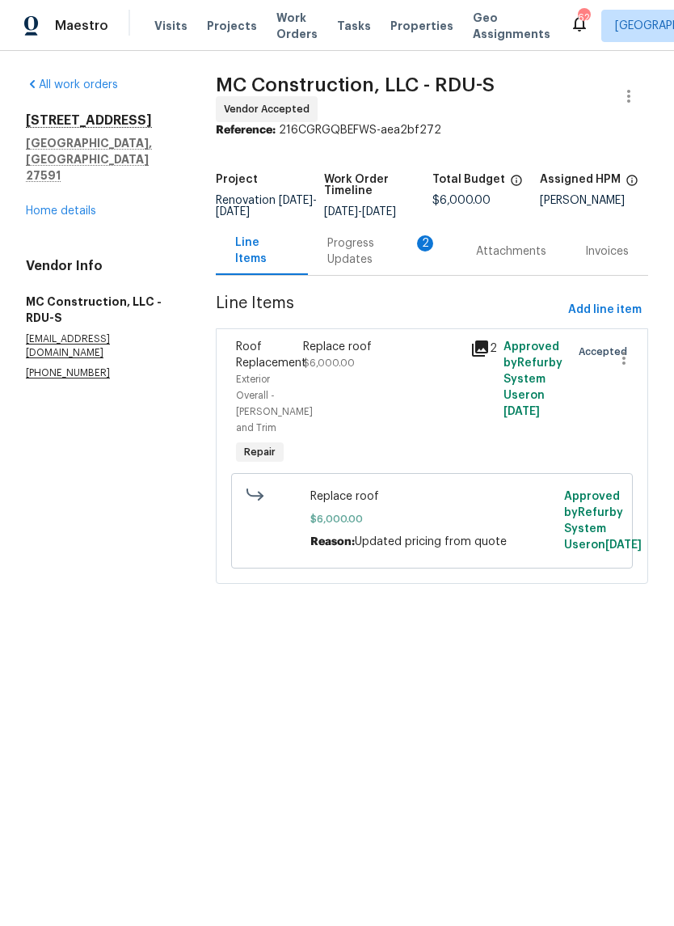
click at [370, 252] on div "Progress Updates 2" at bounding box center [382, 251] width 110 height 32
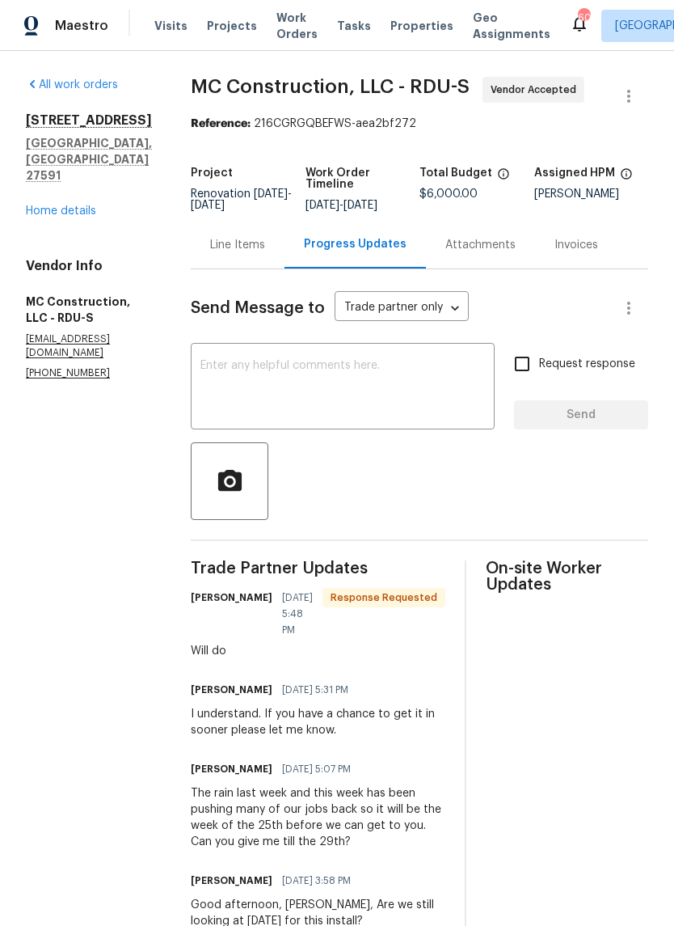
click at [66, 205] on link "Home details" at bounding box center [61, 210] width 70 height 11
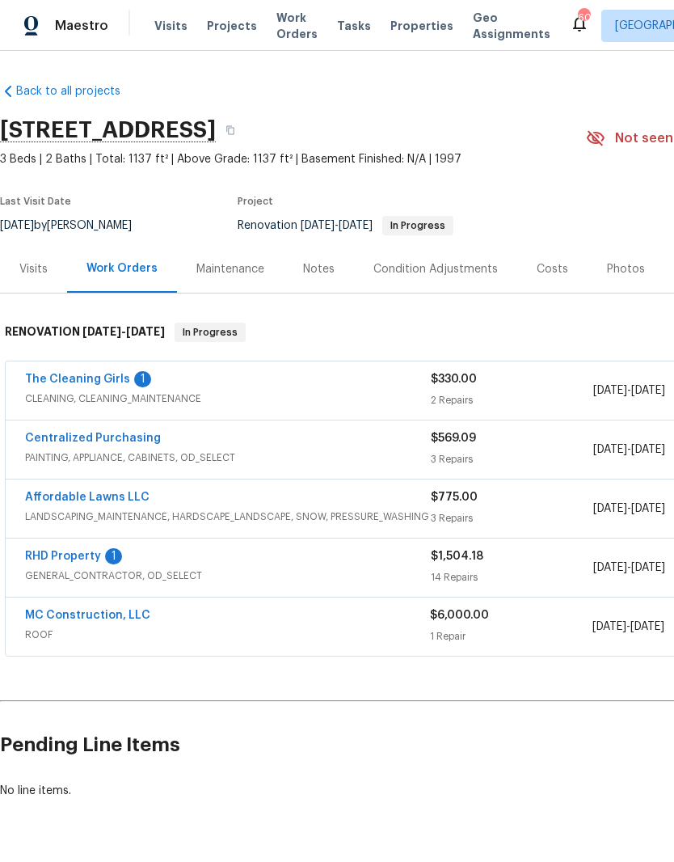
click at [537, 276] on div "Costs" at bounding box center [553, 269] width 32 height 16
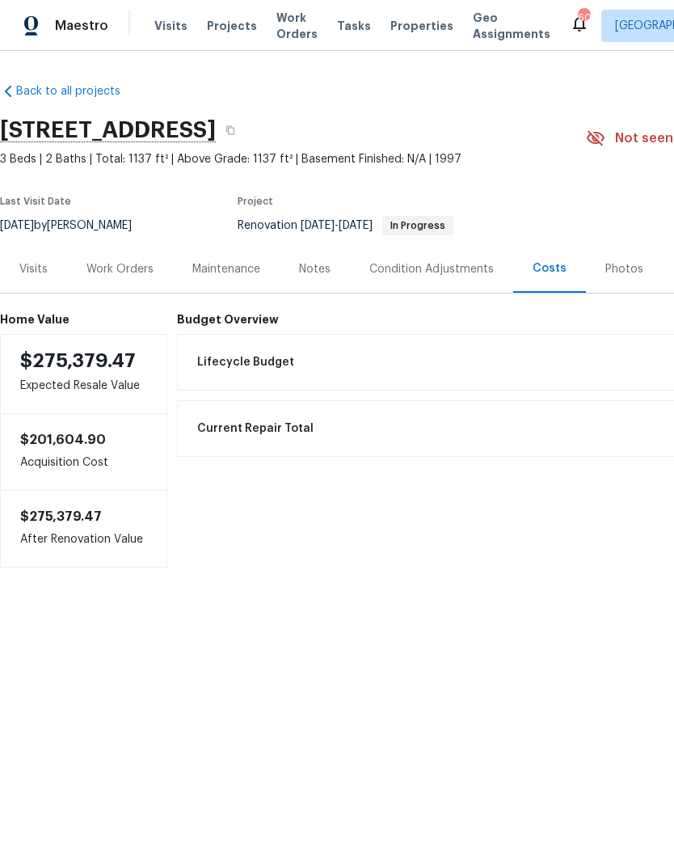
click at [102, 267] on div "Work Orders" at bounding box center [120, 269] width 67 height 16
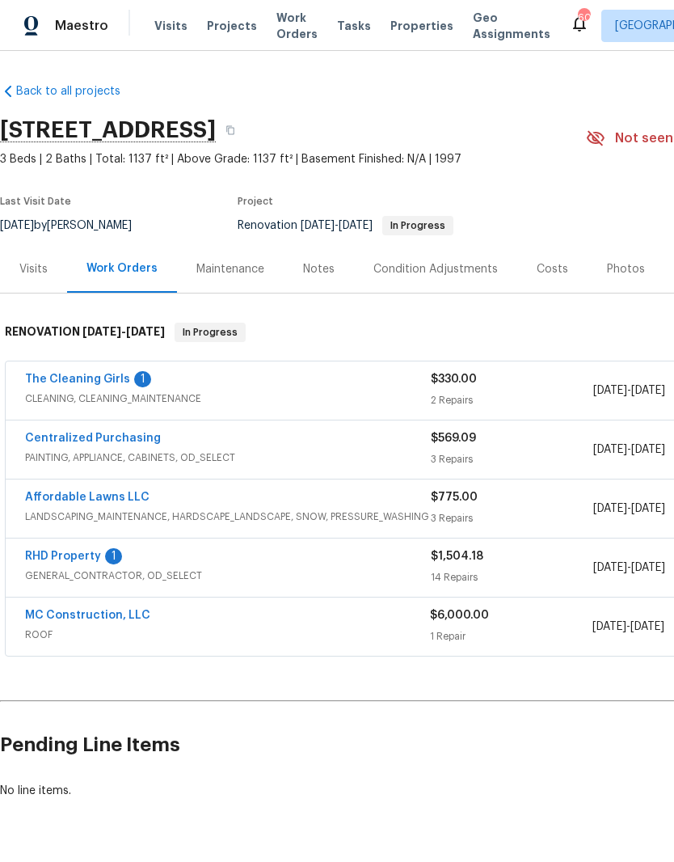
click at [59, 378] on link "The Cleaning Girls" at bounding box center [77, 379] width 105 height 11
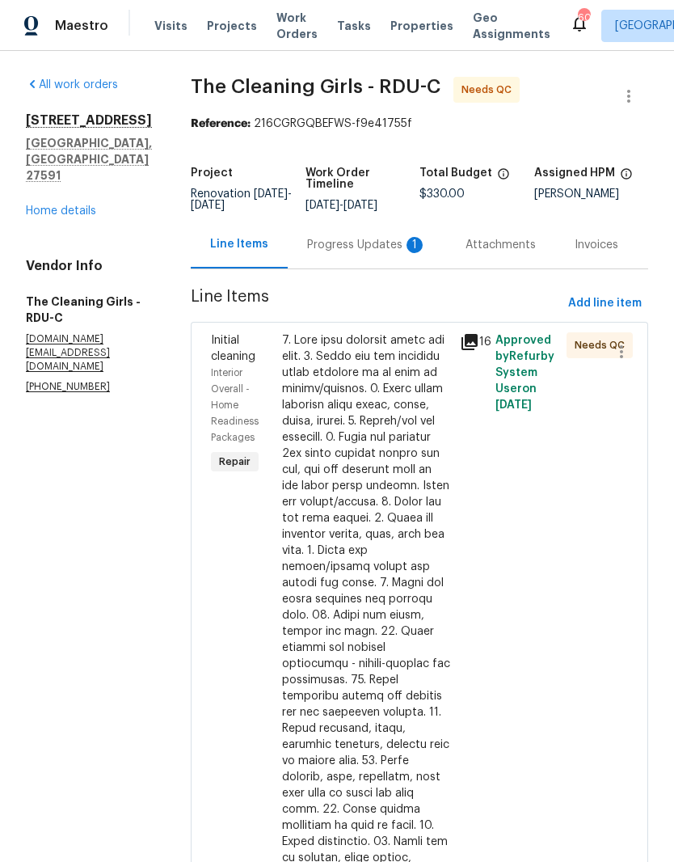
click at [383, 253] on div "Progress Updates 1" at bounding box center [367, 245] width 120 height 16
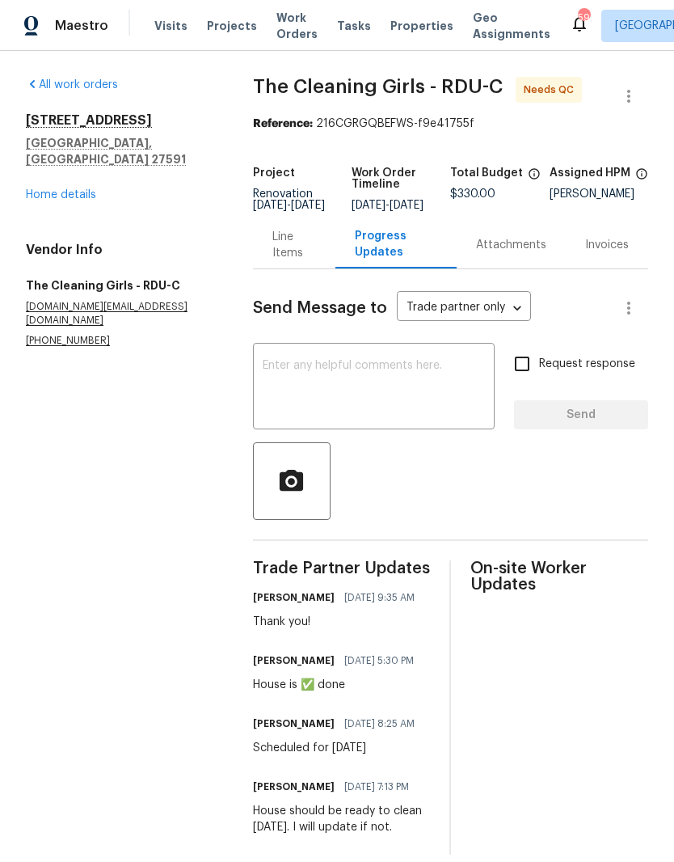
click at [80, 189] on link "Home details" at bounding box center [61, 194] width 70 height 11
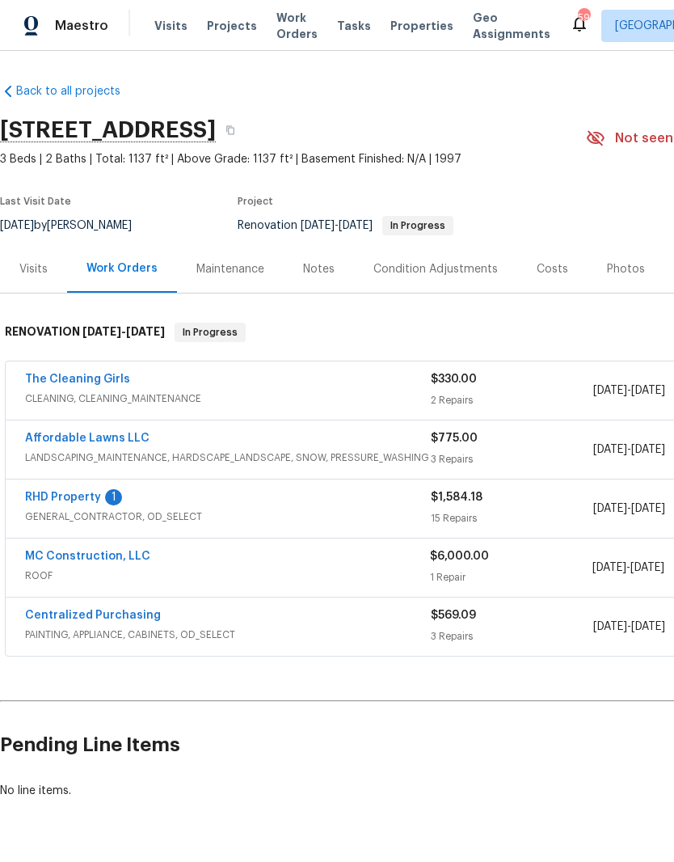
click at [69, 511] on span "GENERAL_CONTRACTOR, OD_SELECT" at bounding box center [228, 517] width 406 height 16
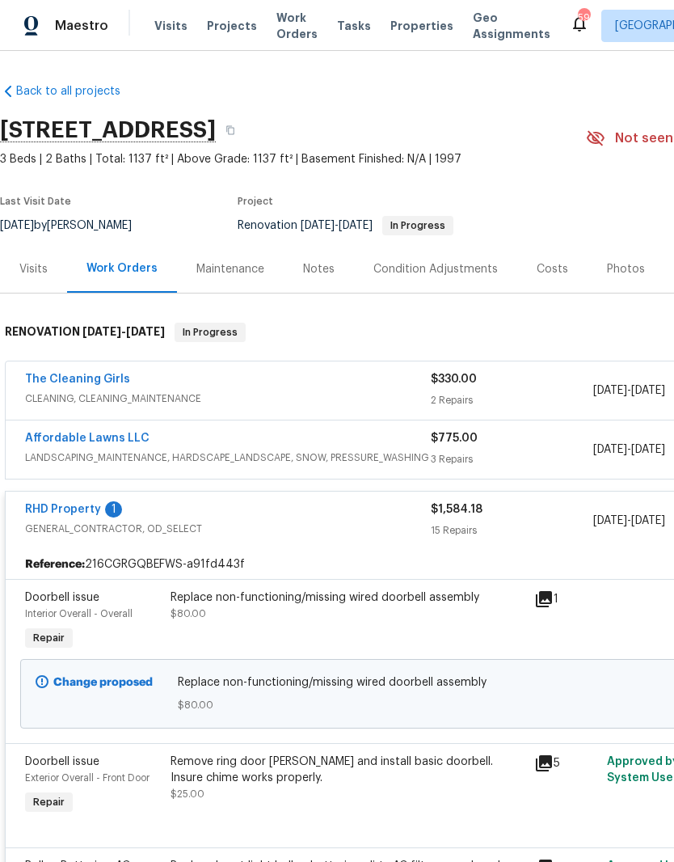
click at [51, 504] on link "RHD Property" at bounding box center [63, 509] width 76 height 11
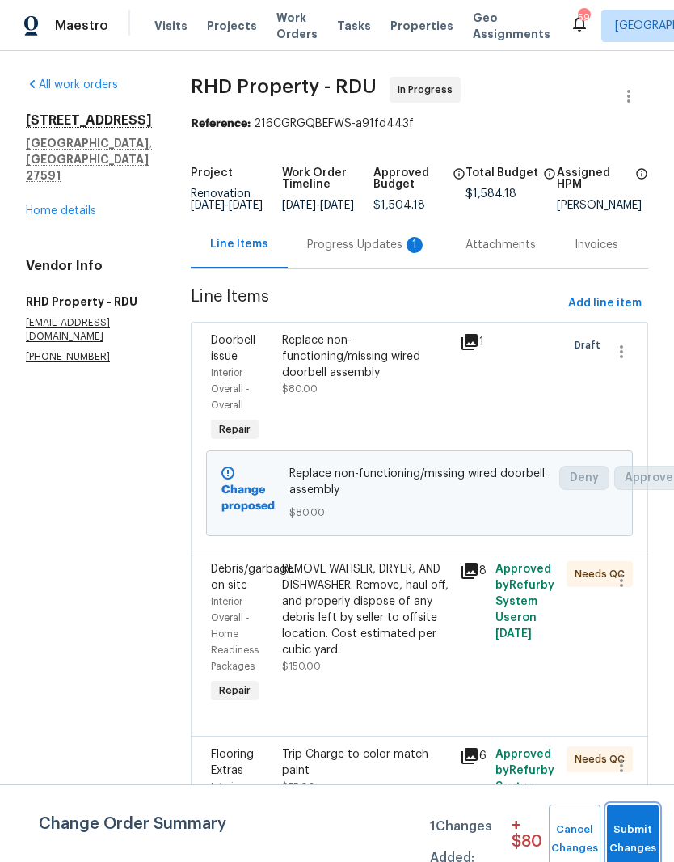
click at [647, 835] on span "Submit Changes" at bounding box center [633, 839] width 36 height 37
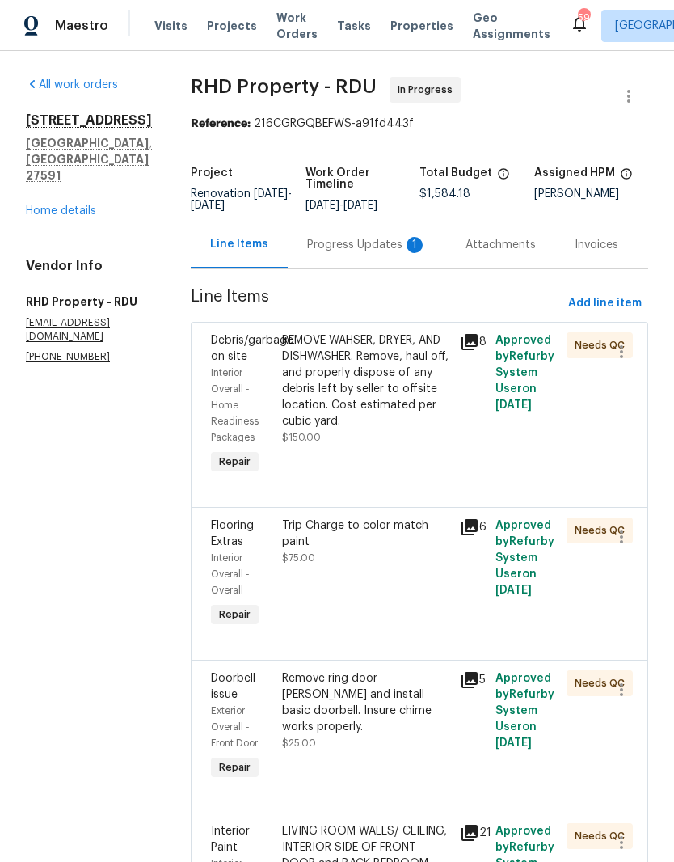
click at [367, 253] on div "Progress Updates 1" at bounding box center [367, 245] width 120 height 16
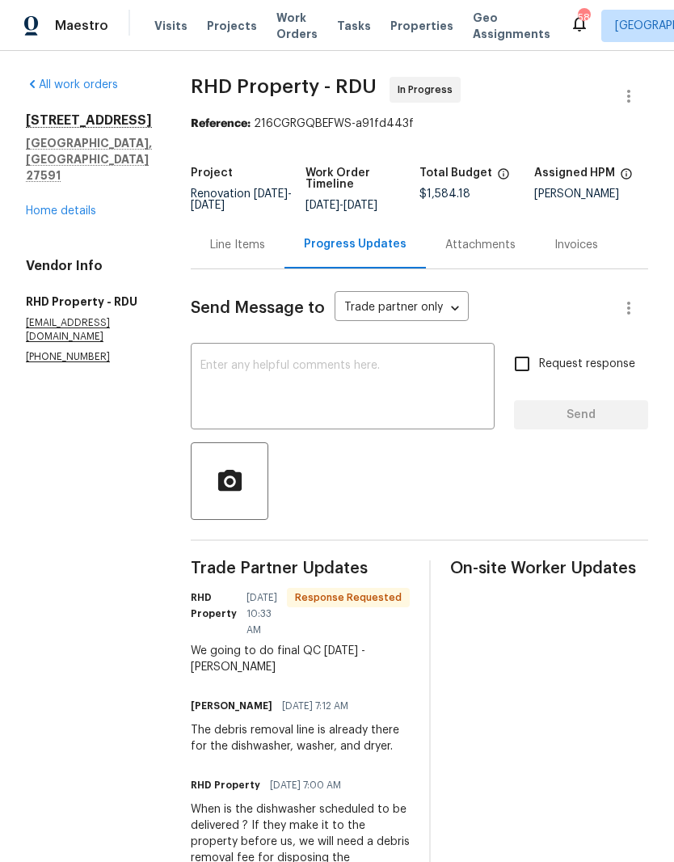
click at [352, 381] on textarea at bounding box center [343, 388] width 285 height 57
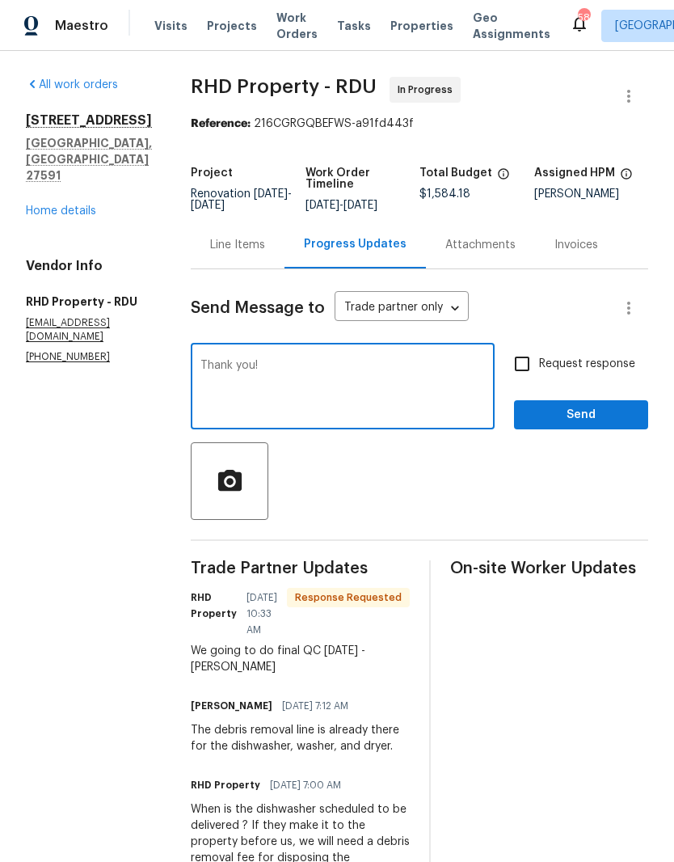
type textarea "Thank you!"
click at [637, 429] on button "Send" at bounding box center [581, 415] width 134 height 30
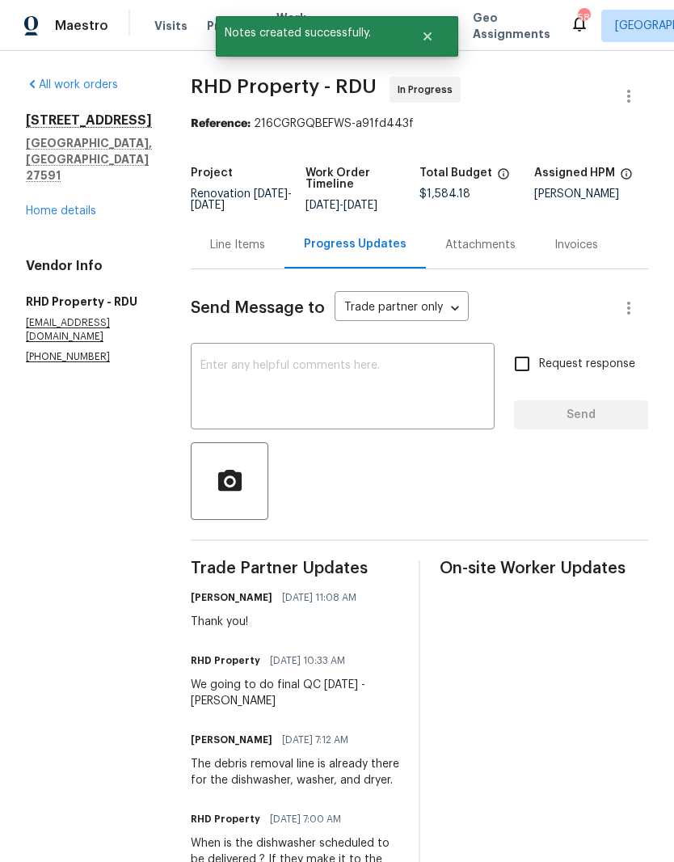
click at [70, 167] on div "404 Helleri Ct Wendell, NC 27591 Home details" at bounding box center [89, 165] width 126 height 107
click at [83, 205] on link "Home details" at bounding box center [61, 210] width 70 height 11
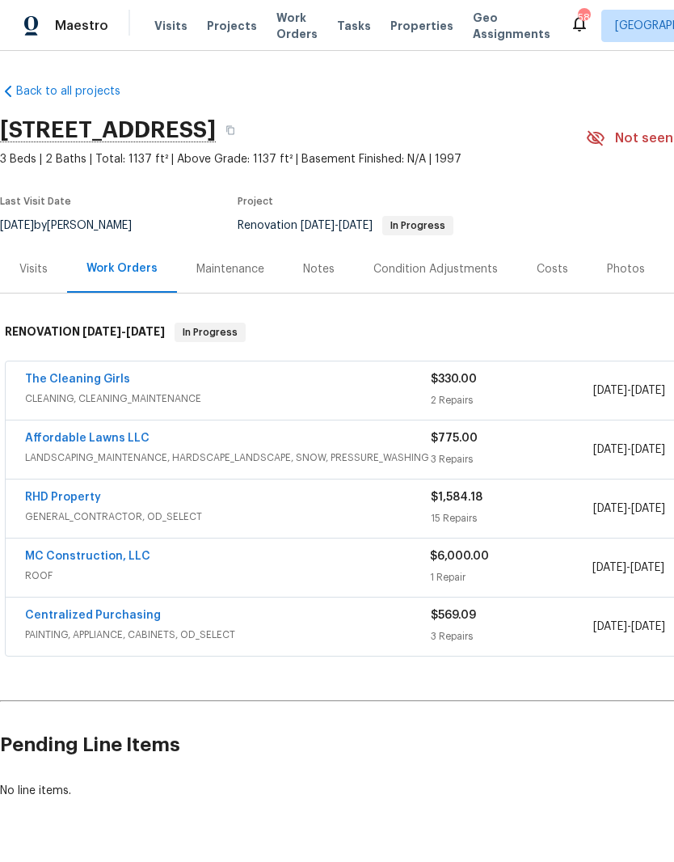
click at [539, 270] on div "Costs" at bounding box center [553, 269] width 32 height 16
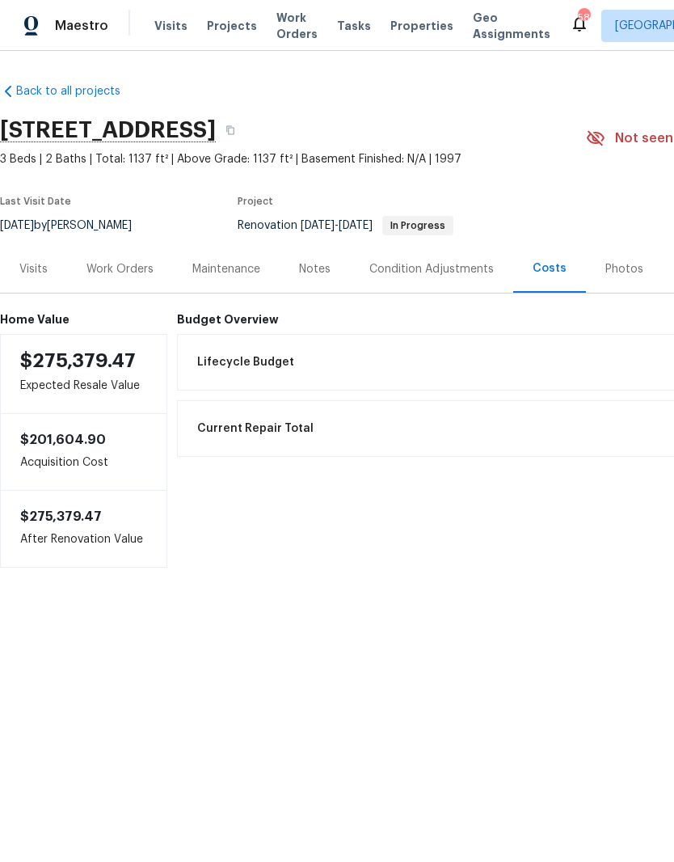
click at [336, 285] on div "Notes" at bounding box center [315, 269] width 70 height 48
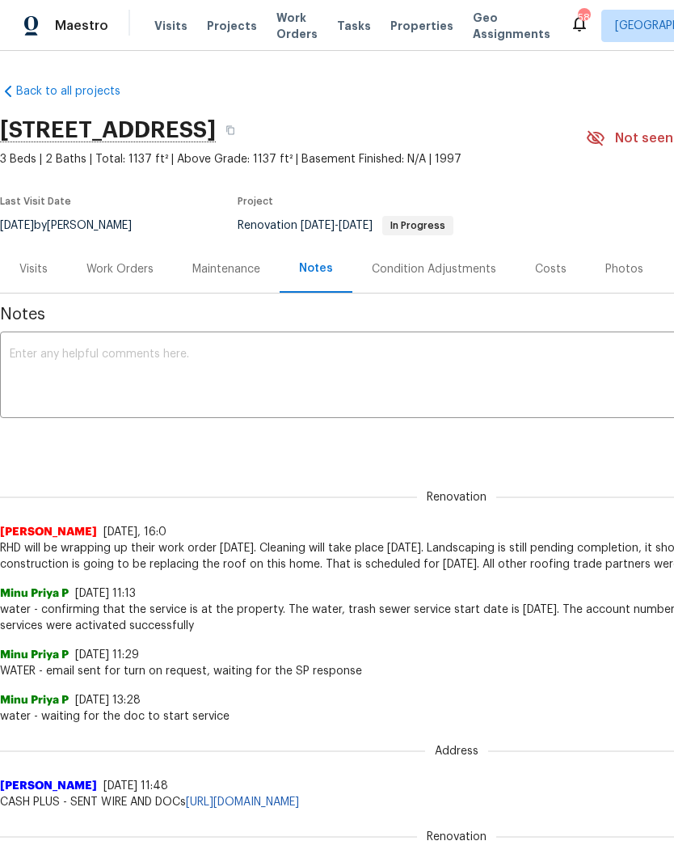
click at [535, 273] on div "Costs" at bounding box center [551, 269] width 32 height 16
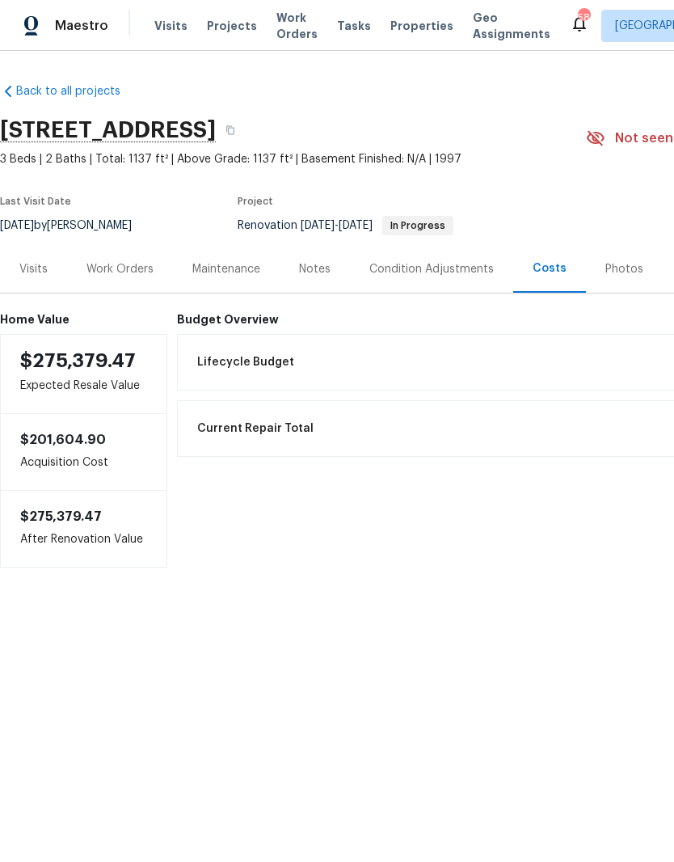
click at [129, 270] on div "Work Orders" at bounding box center [120, 269] width 67 height 16
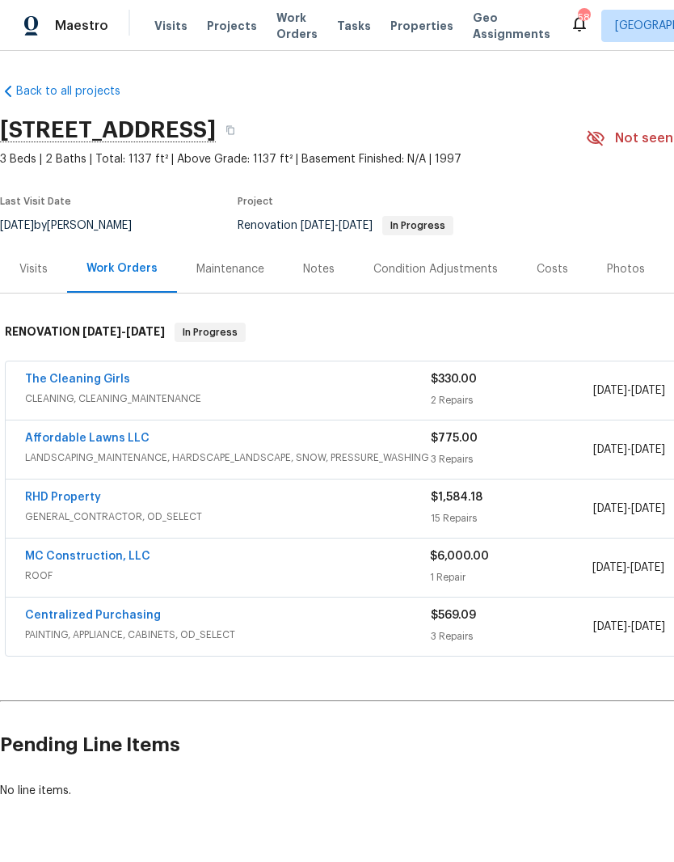
click at [327, 271] on div "Notes" at bounding box center [319, 269] width 32 height 16
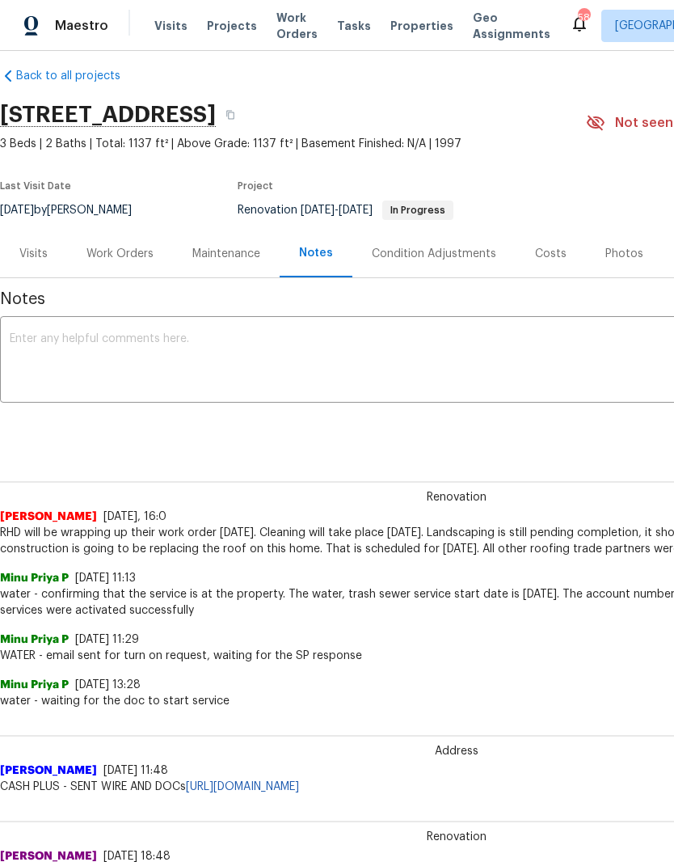
scroll to position [11, 0]
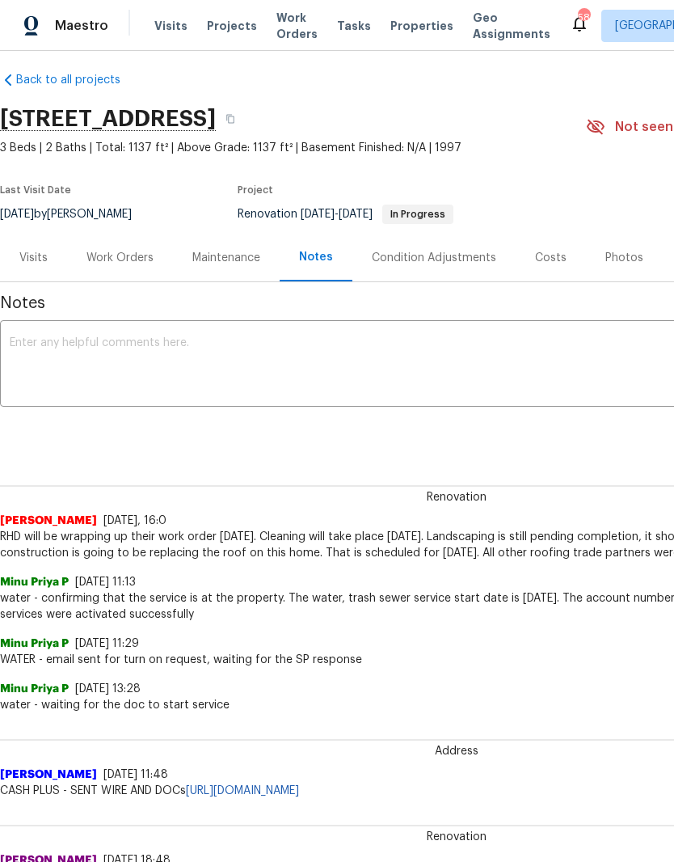
click at [549, 256] on div "Costs" at bounding box center [551, 258] width 32 height 16
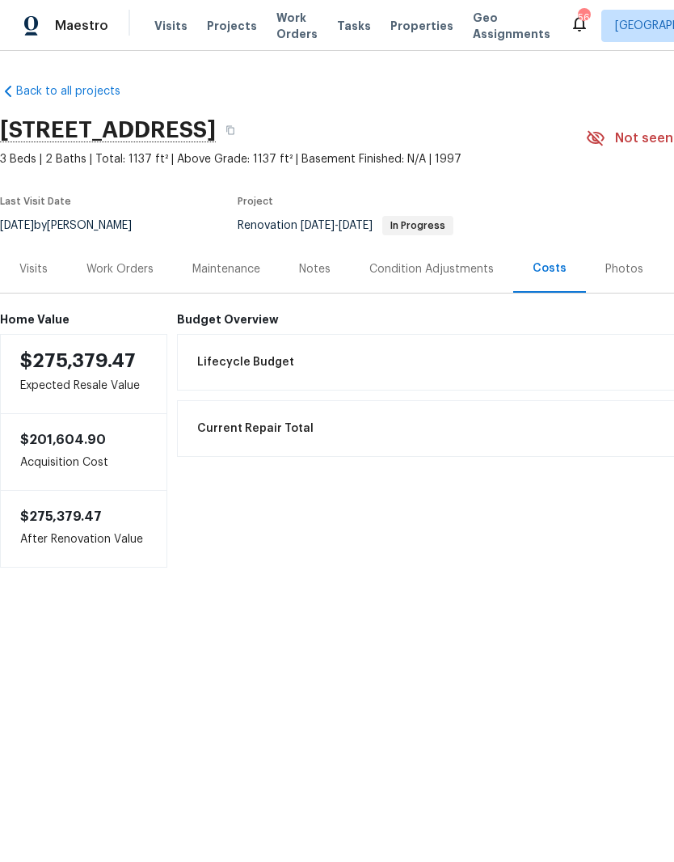
click at [321, 259] on div "Notes" at bounding box center [315, 269] width 70 height 48
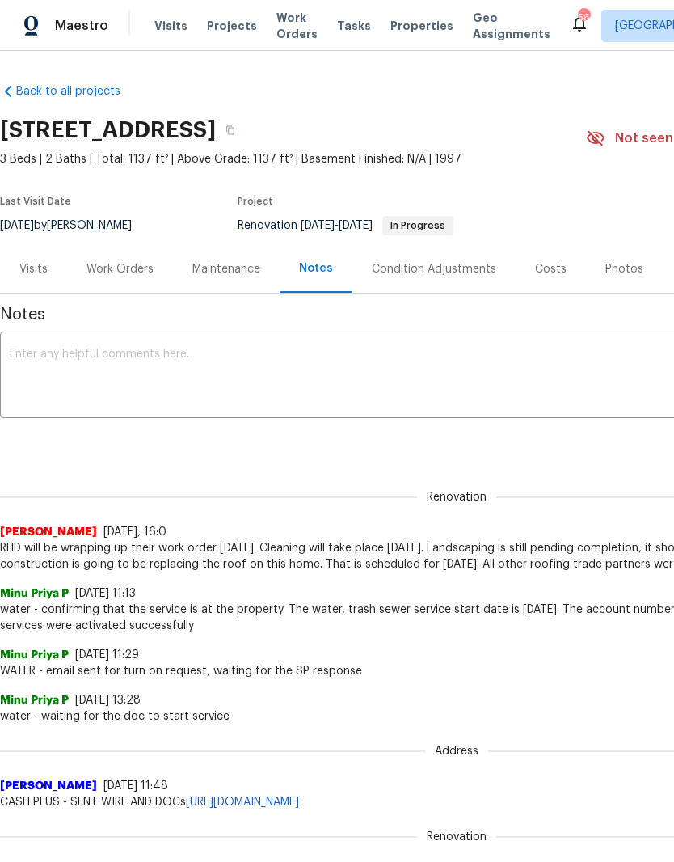
click at [467, 264] on div "Condition Adjustments" at bounding box center [434, 269] width 125 height 16
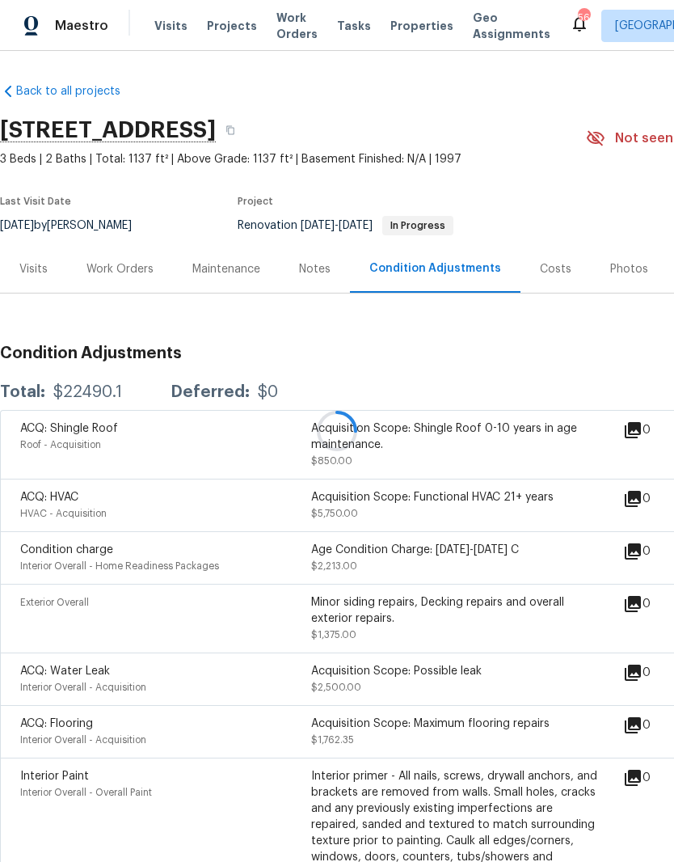
click at [124, 285] on div at bounding box center [337, 431] width 674 height 862
click at [143, 273] on div "Work Orders" at bounding box center [120, 269] width 67 height 16
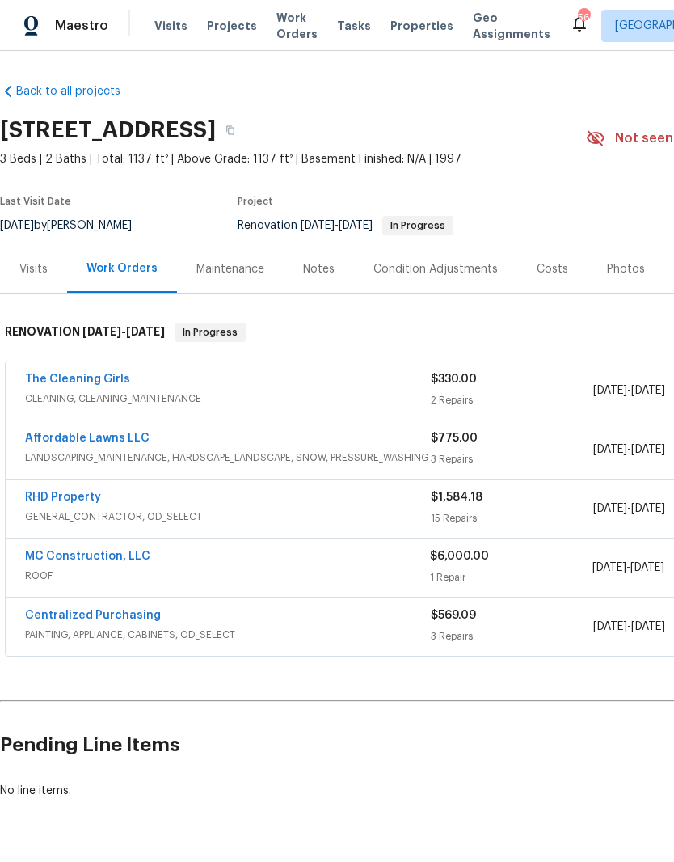
click at [83, 559] on link "MC Construction, LLC" at bounding box center [87, 556] width 125 height 11
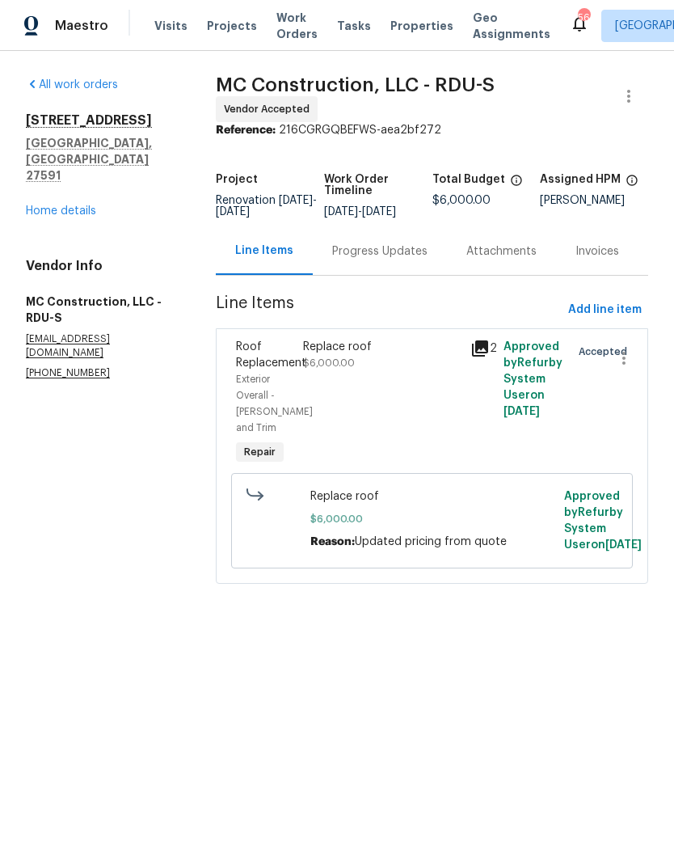
click at [382, 260] on div "Progress Updates" at bounding box center [379, 251] width 95 height 16
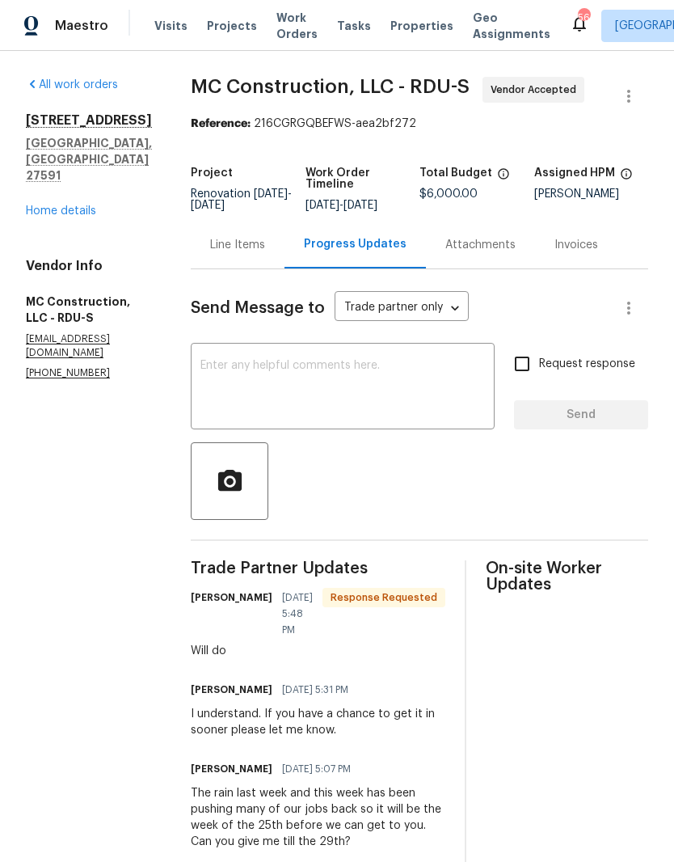
click at [394, 378] on textarea at bounding box center [343, 388] width 285 height 57
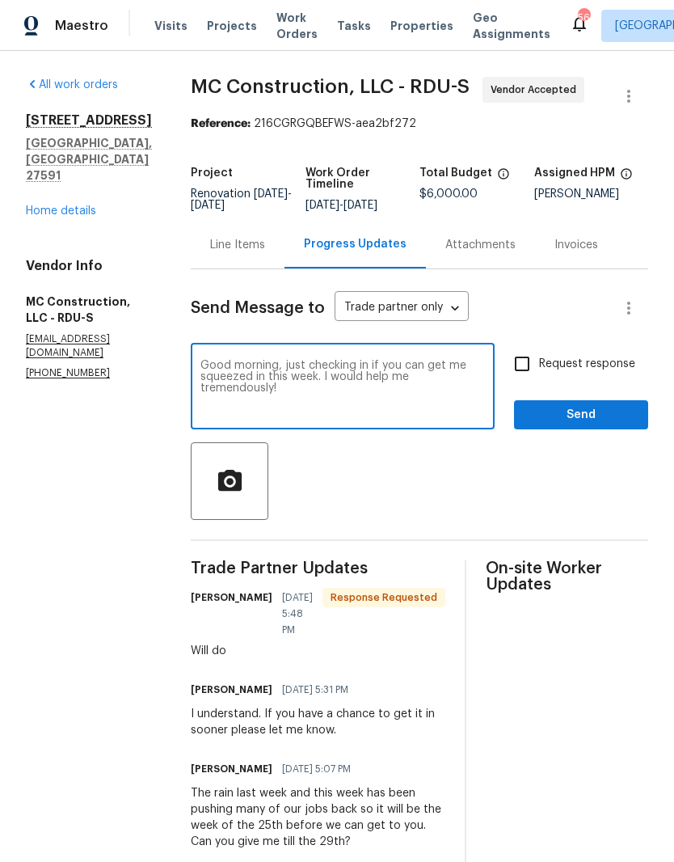
type textarea "Good morning, just checking in if you can get me squeezed in this week. I would…"
click at [539, 369] on input "Request response" at bounding box center [522, 364] width 34 height 34
checkbox input "true"
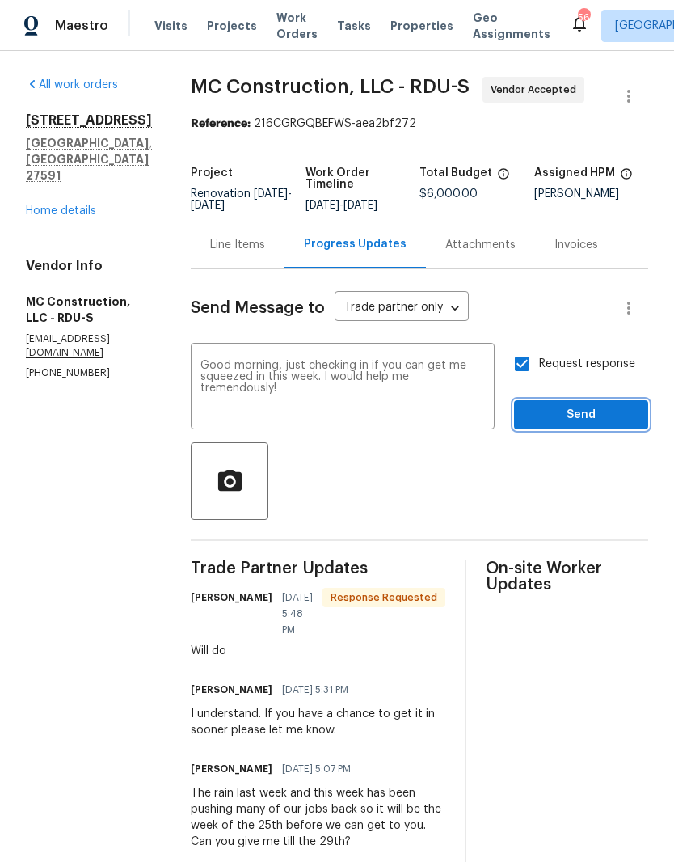
click at [607, 413] on span "Send" at bounding box center [581, 415] width 108 height 20
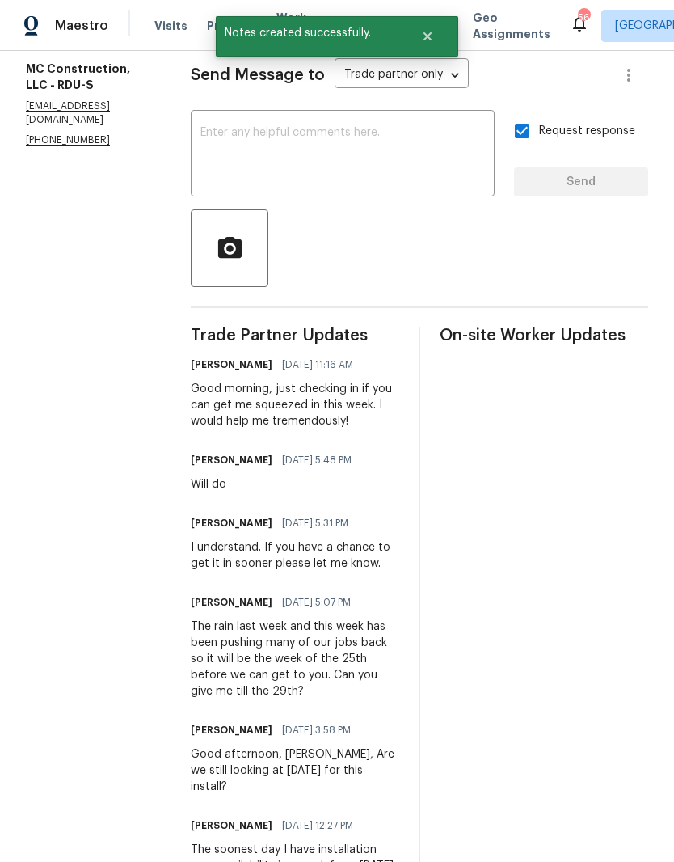
scroll to position [242, 0]
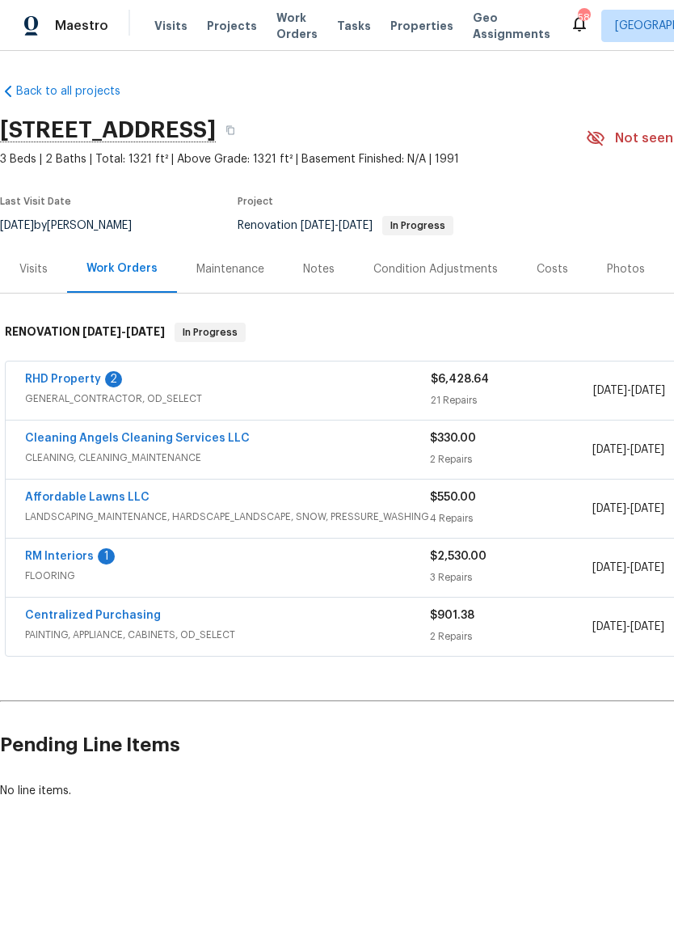
click at [46, 558] on link "RM Interiors" at bounding box center [59, 556] width 69 height 11
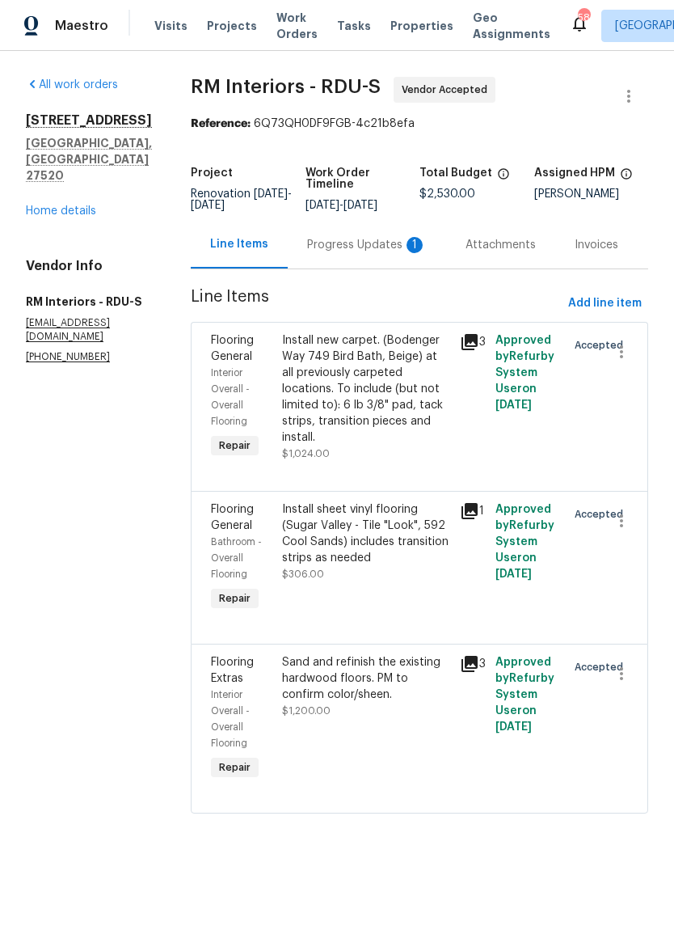
click at [367, 247] on div "Progress Updates 1" at bounding box center [367, 245] width 120 height 16
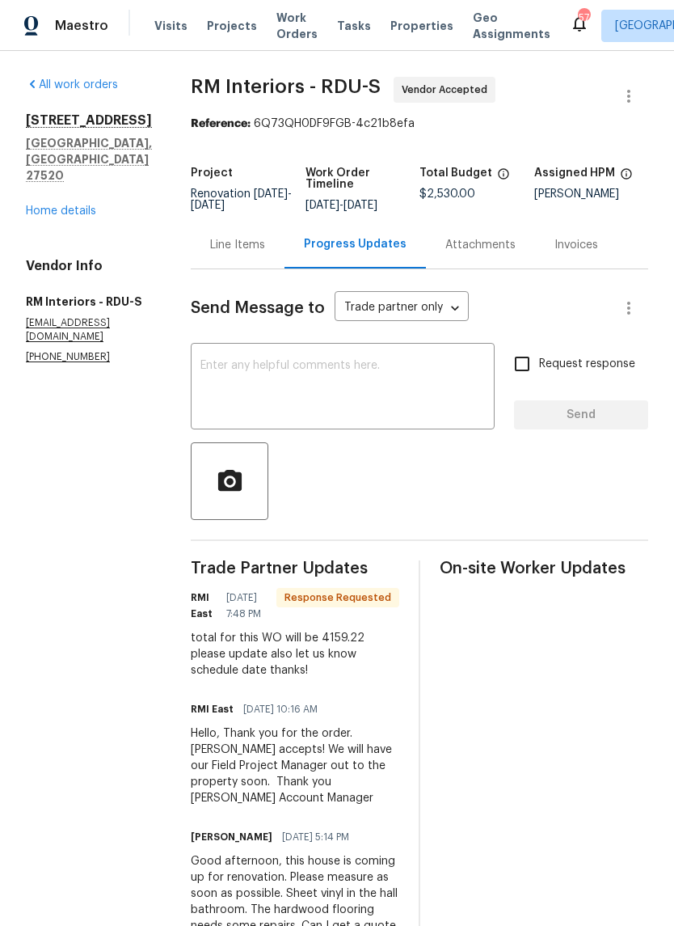
click at [60, 205] on link "Home details" at bounding box center [61, 210] width 70 height 11
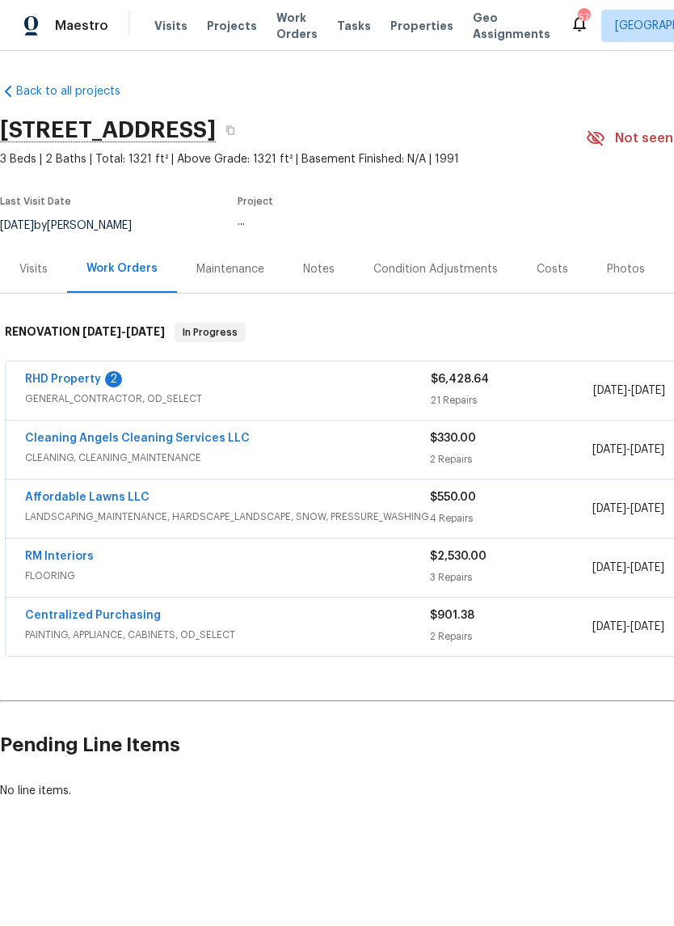
click at [44, 383] on link "RHD Property" at bounding box center [63, 379] width 76 height 11
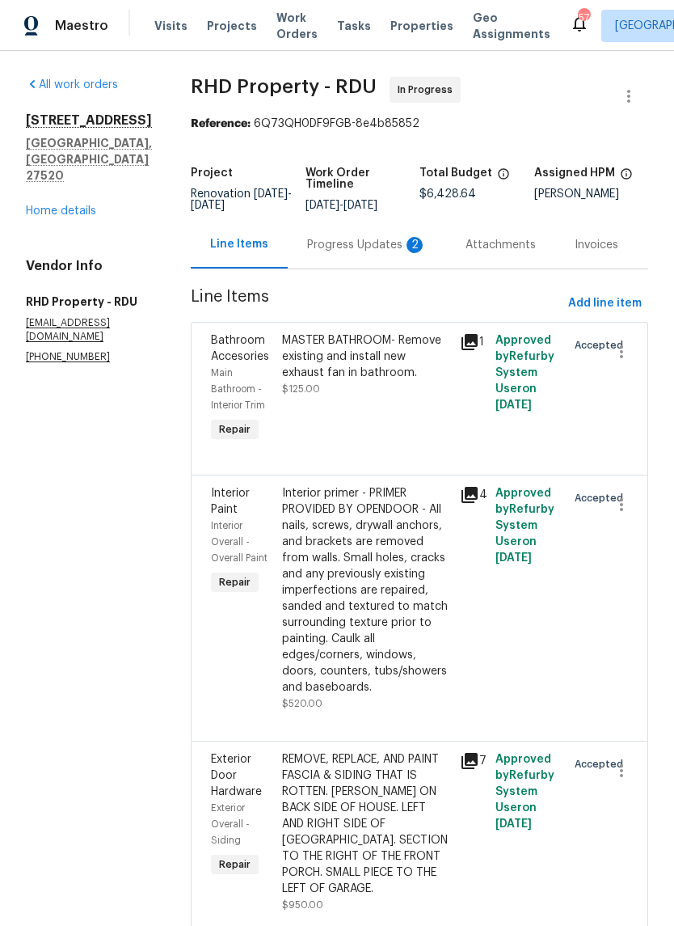
click at [358, 253] on div "Progress Updates 2" at bounding box center [367, 245] width 120 height 16
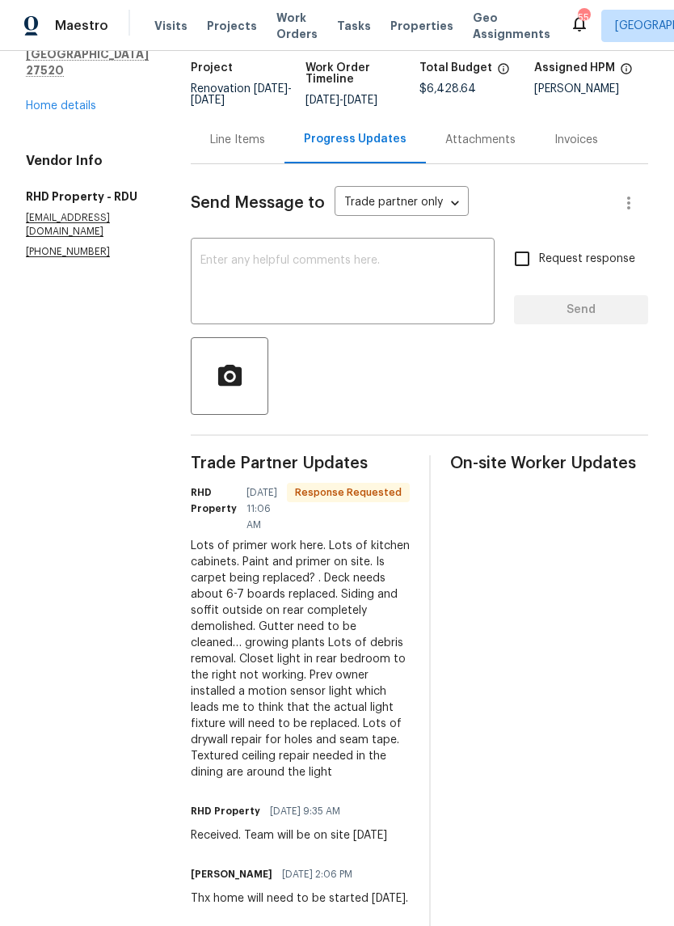
scroll to position [103, 0]
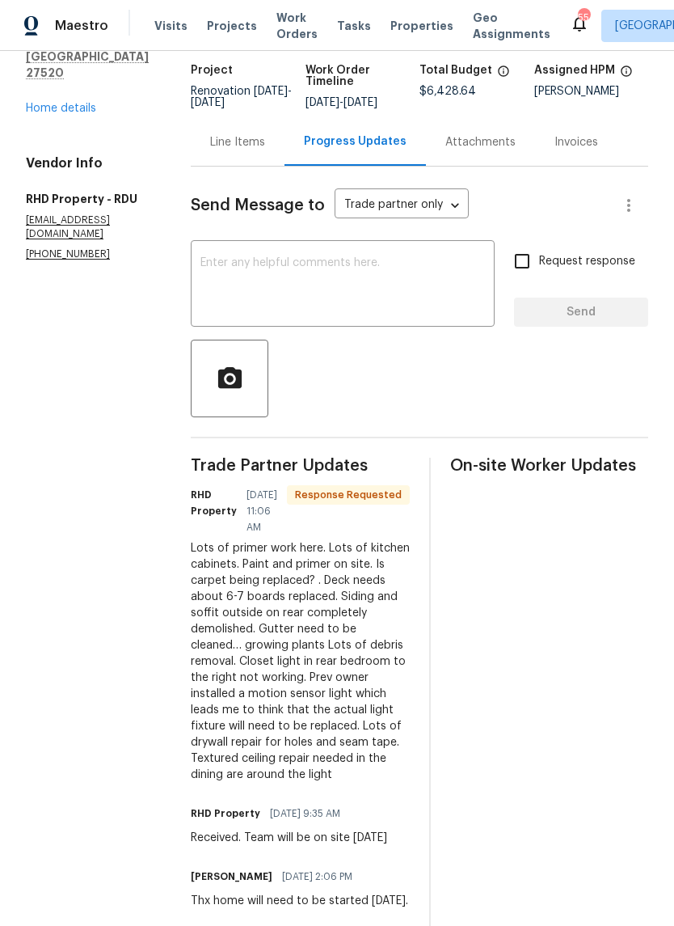
click at [256, 150] on div "Line Items" at bounding box center [237, 142] width 55 height 16
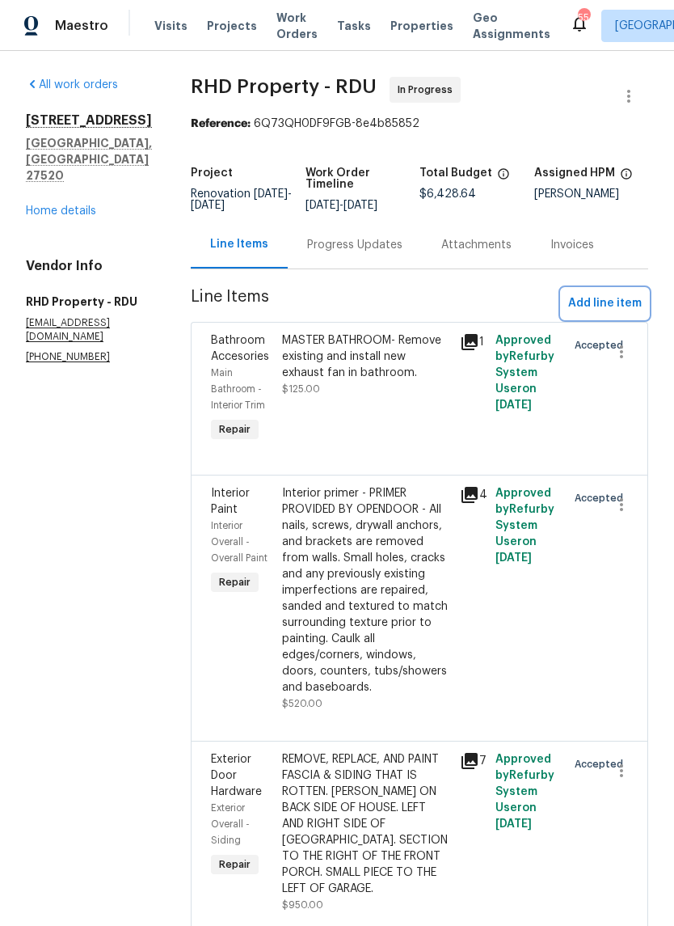
click at [628, 314] on span "Add line item" at bounding box center [605, 304] width 74 height 20
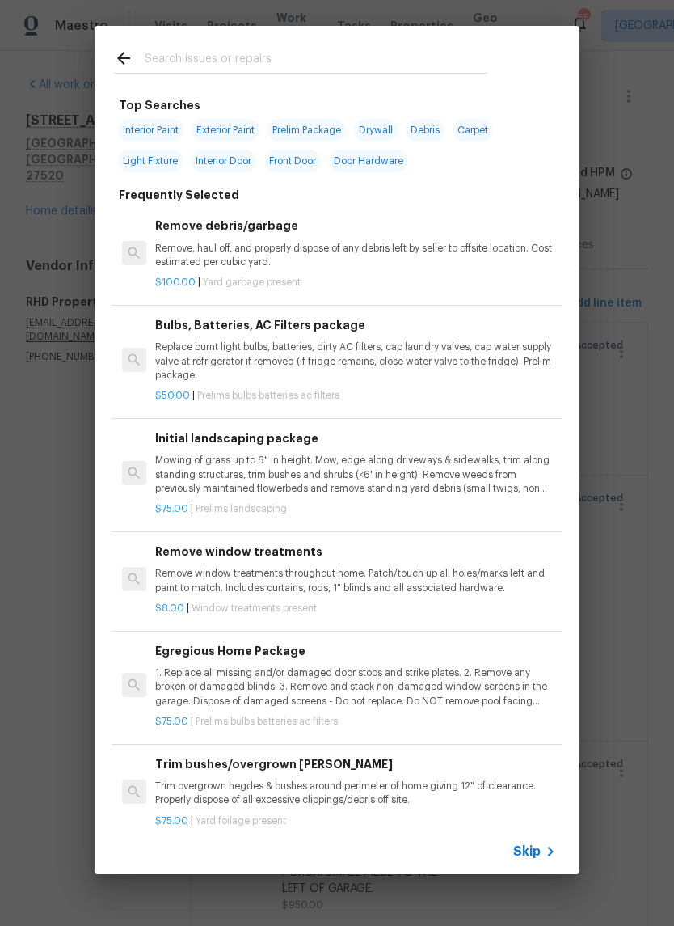
click at [334, 61] on input "text" at bounding box center [316, 61] width 343 height 24
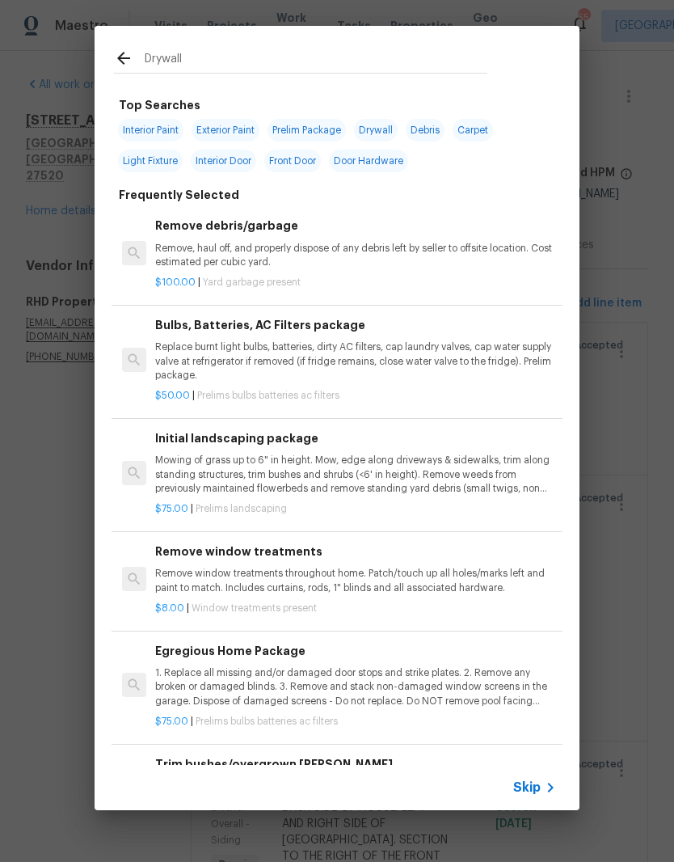
type input "Drywall"
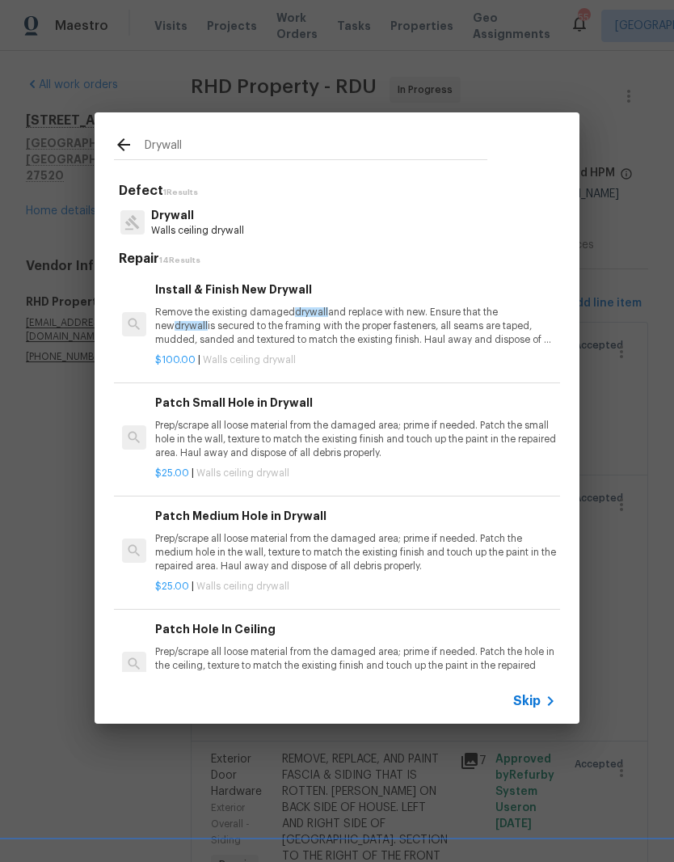
click at [301, 443] on p "Prep/scrape all loose material from the damaged area; prime if needed. Patch th…" at bounding box center [355, 439] width 401 height 41
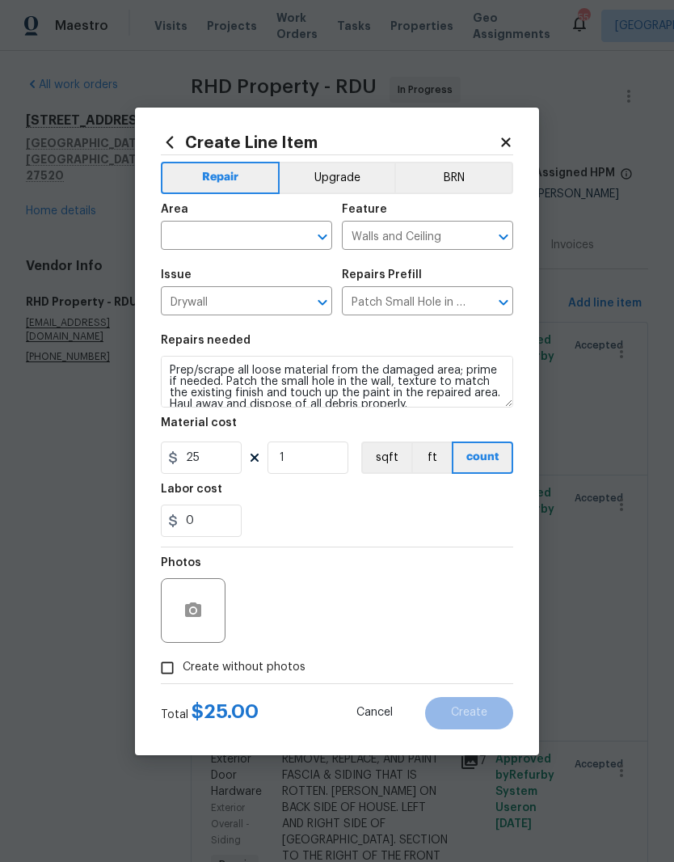
click at [264, 243] on input "text" at bounding box center [224, 237] width 126 height 25
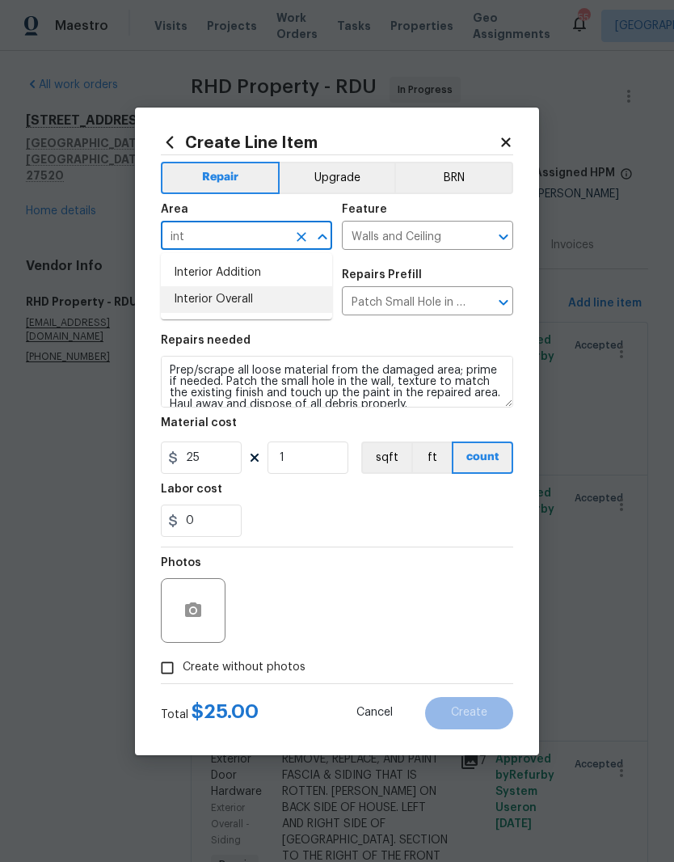
click at [268, 303] on li "Interior Overall" at bounding box center [246, 299] width 171 height 27
type input "Interior Overall"
click at [216, 463] on input "25" at bounding box center [201, 458] width 81 height 32
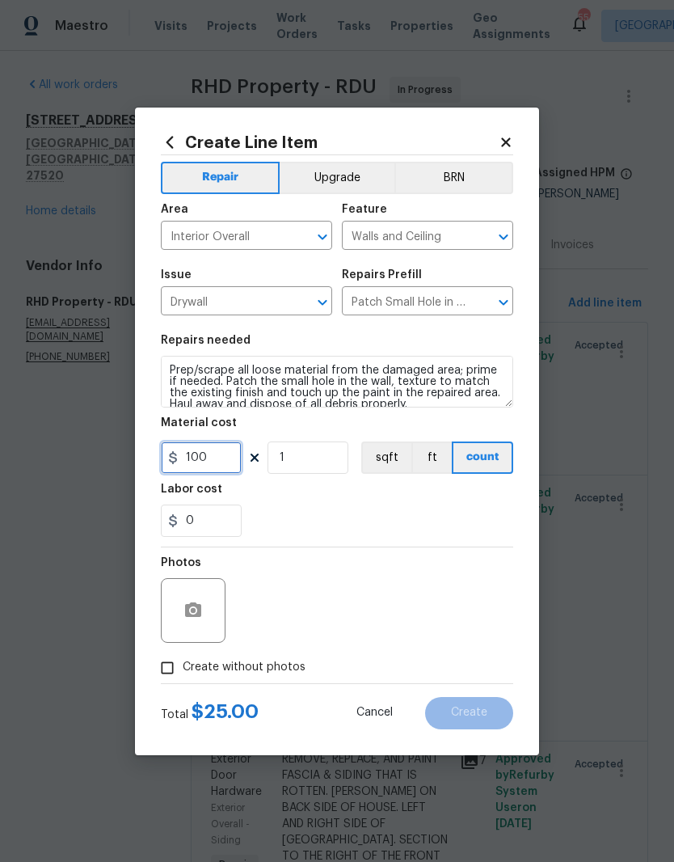
type input "100"
click at [399, 513] on div "0" at bounding box center [337, 521] width 353 height 32
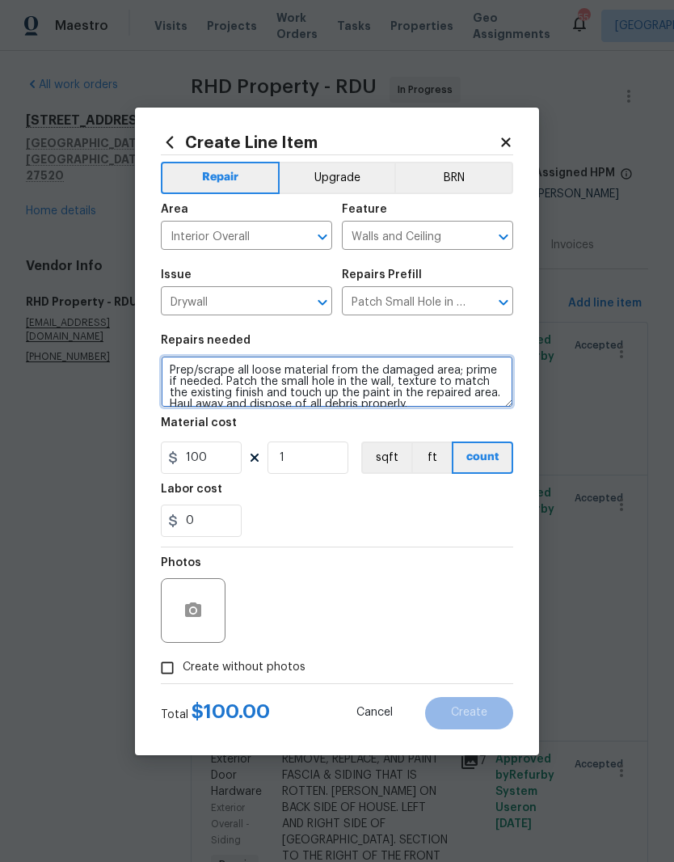
click at [175, 376] on textarea "Prep/scrape all loose material from the damaged area; prime if needed. Patch th…" at bounding box center [337, 382] width 353 height 52
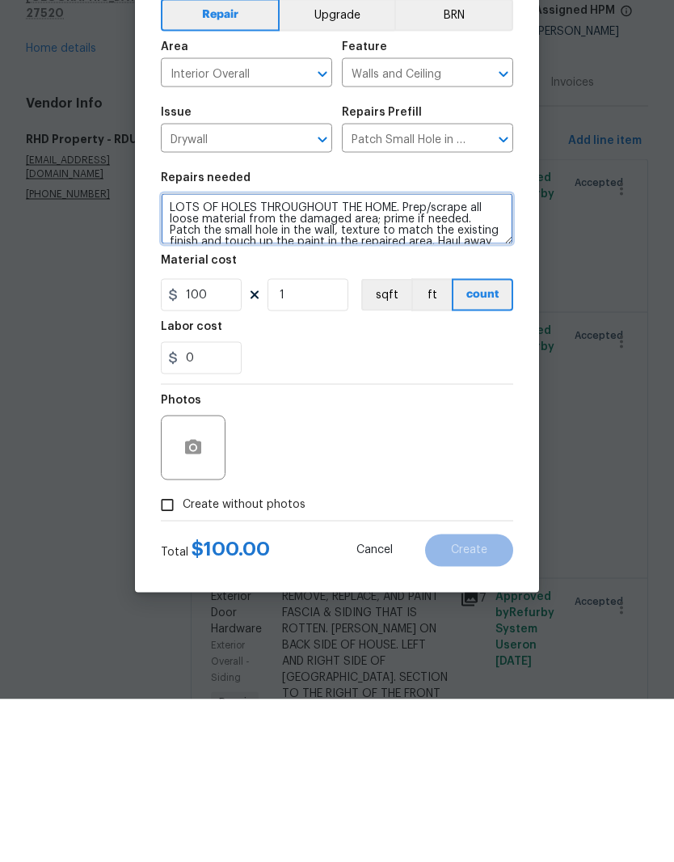
type textarea "LOTS OF HOLES THROUGHOUT THE HOME. Prep/scrape all loose material from the dama…"
click at [279, 659] on span "Create without photos" at bounding box center [244, 667] width 123 height 17
click at [183, 653] on input "Create without photos" at bounding box center [167, 668] width 31 height 31
checkbox input "true"
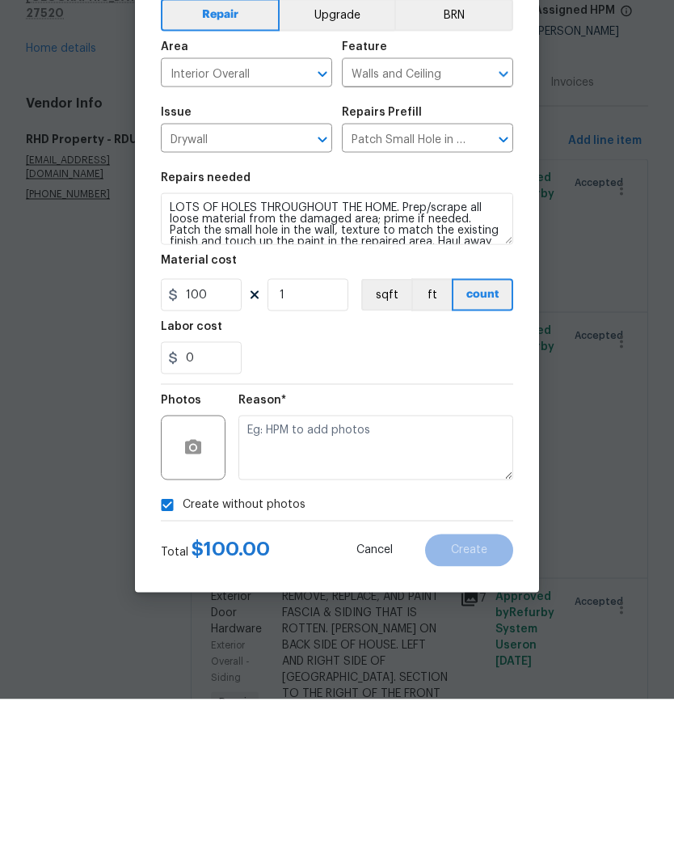
scroll to position [66, 0]
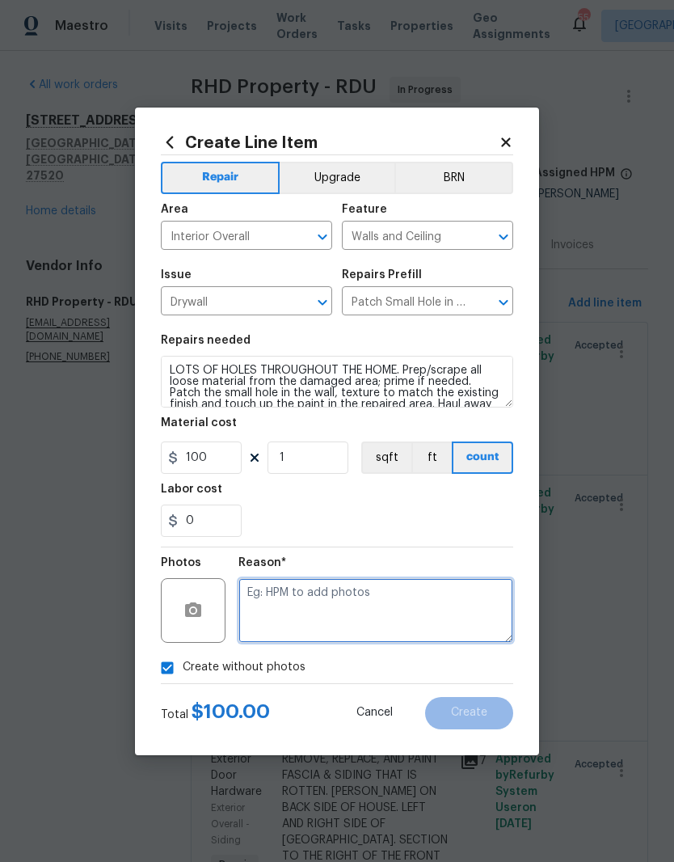
click at [403, 616] on textarea at bounding box center [376, 610] width 275 height 65
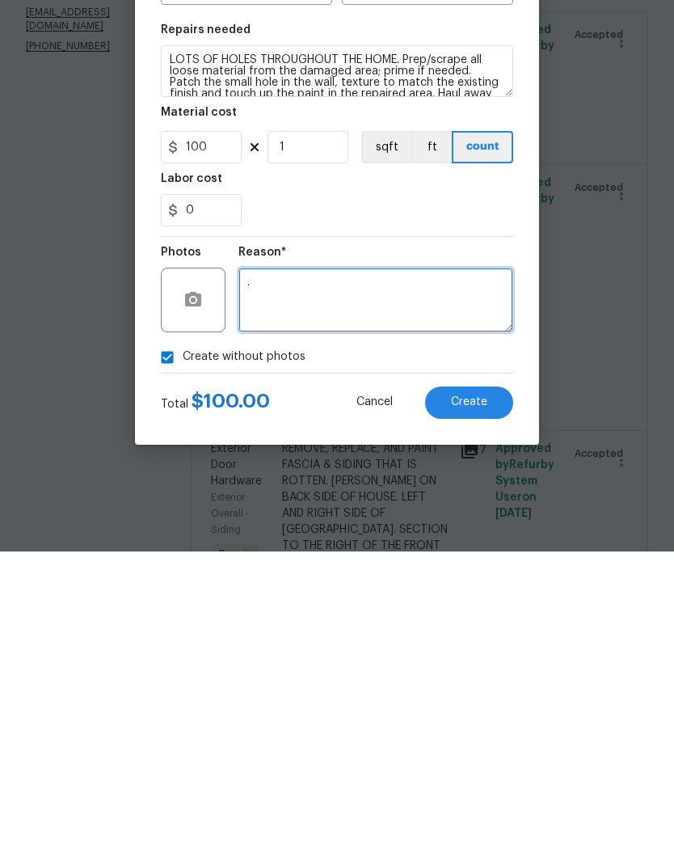
type textarea "."
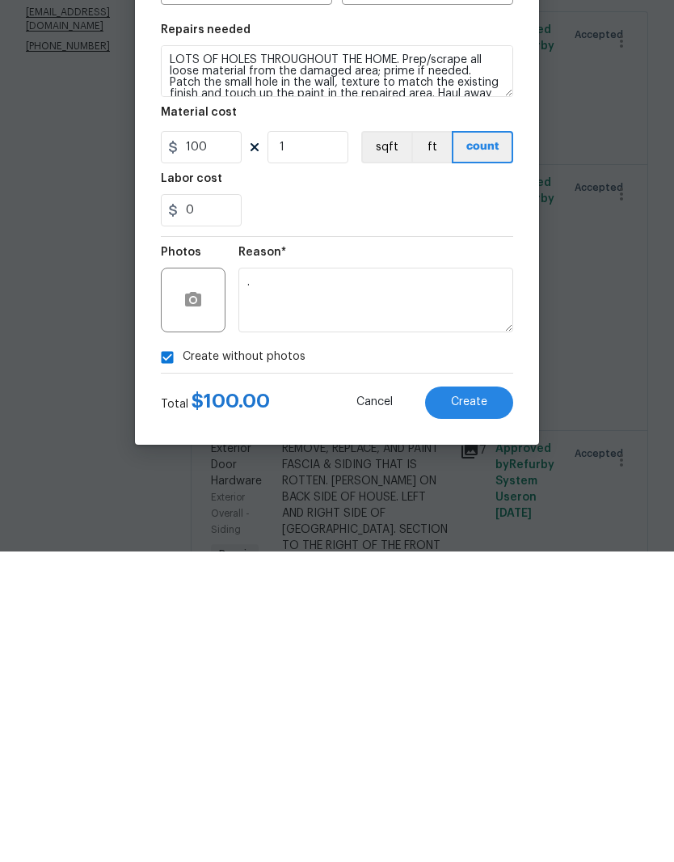
click at [488, 697] on button "Create" at bounding box center [469, 713] width 88 height 32
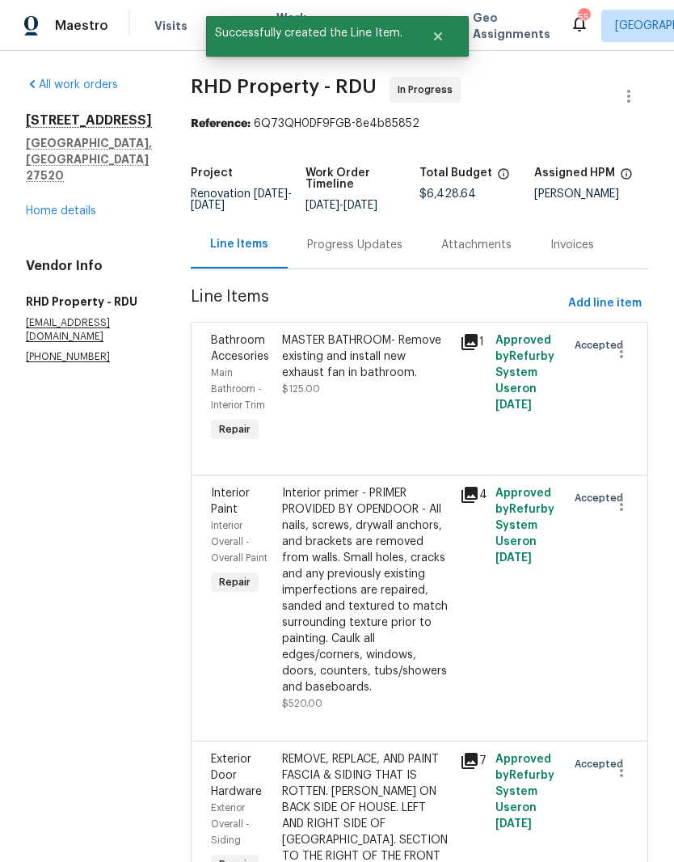
scroll to position [0, 0]
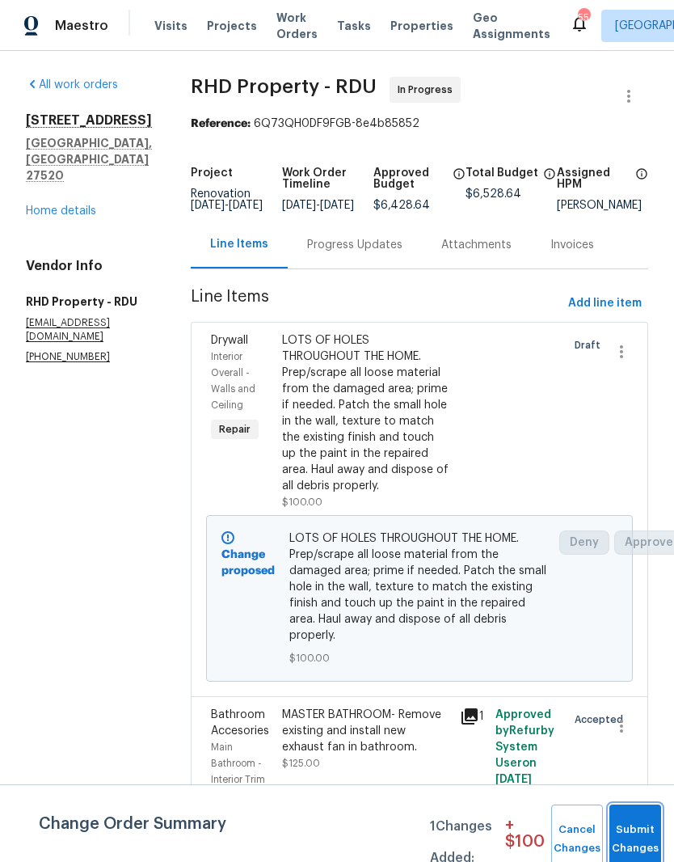
click at [629, 828] on button "Submit Changes" at bounding box center [636, 840] width 52 height 70
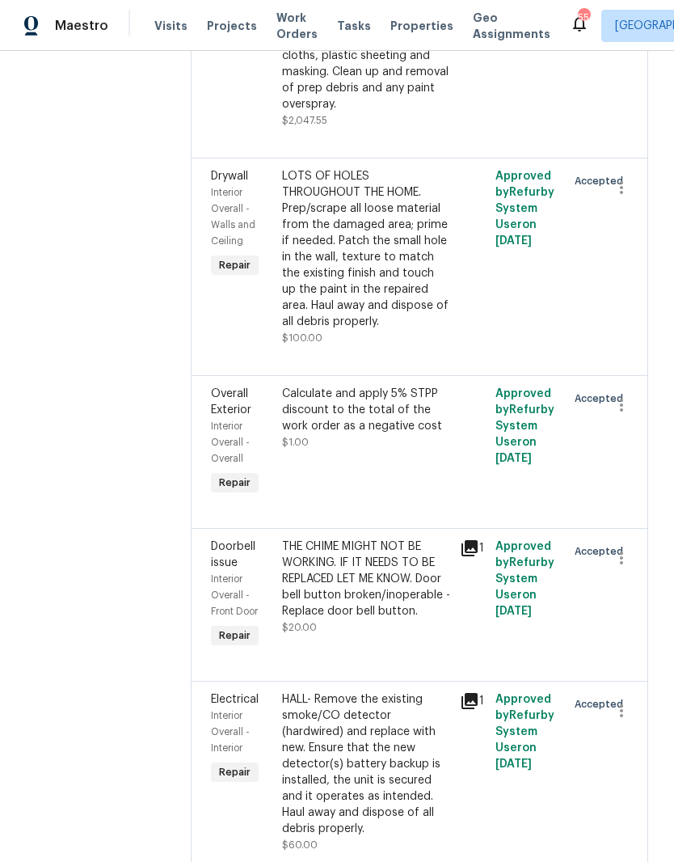
scroll to position [2278, 0]
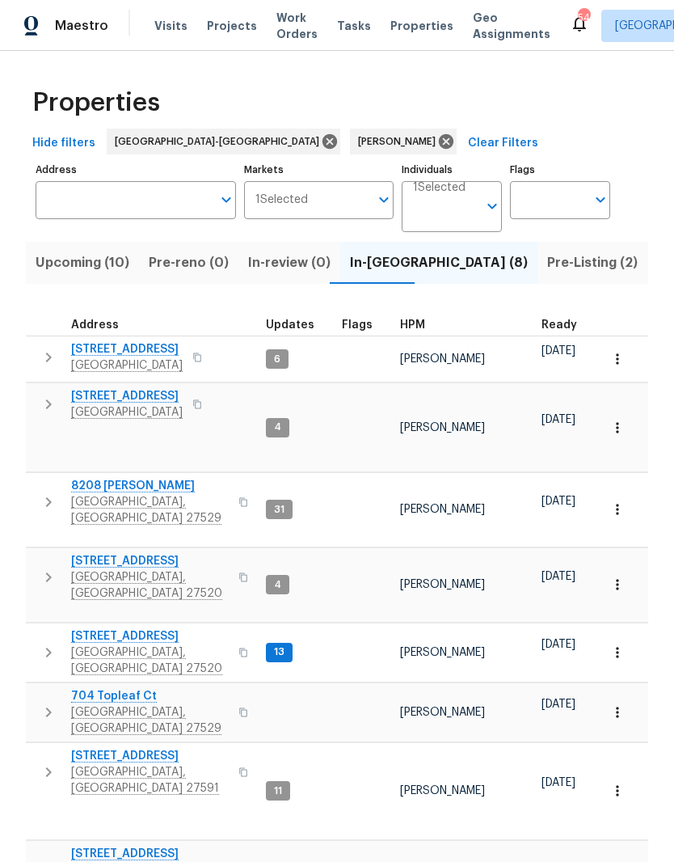
click at [75, 202] on input "Address" at bounding box center [124, 200] width 176 height 38
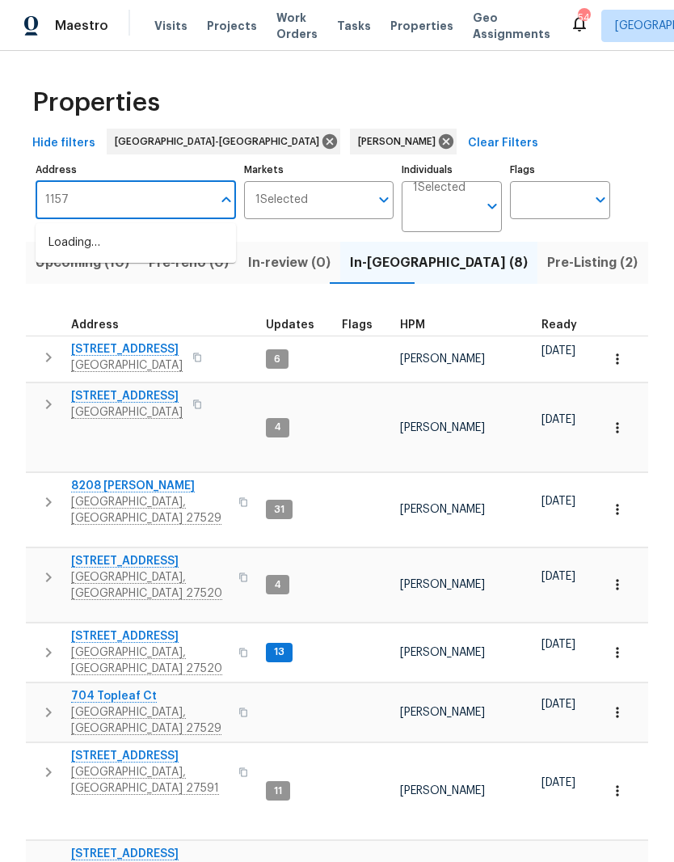
type input "1157"
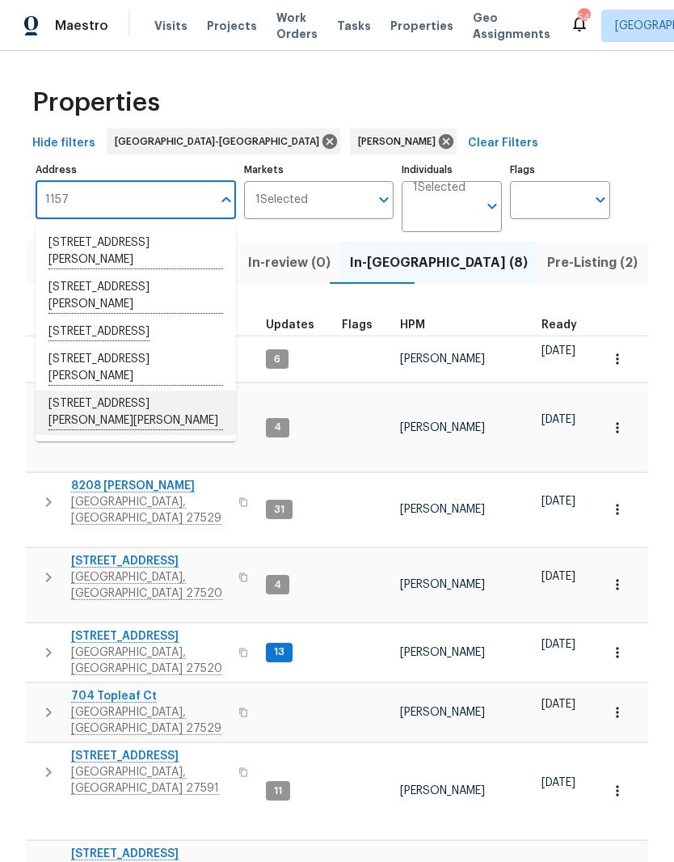
click at [78, 432] on li "1157 Rutledge Landing Dr Knightdale NC 27545" at bounding box center [136, 413] width 201 height 44
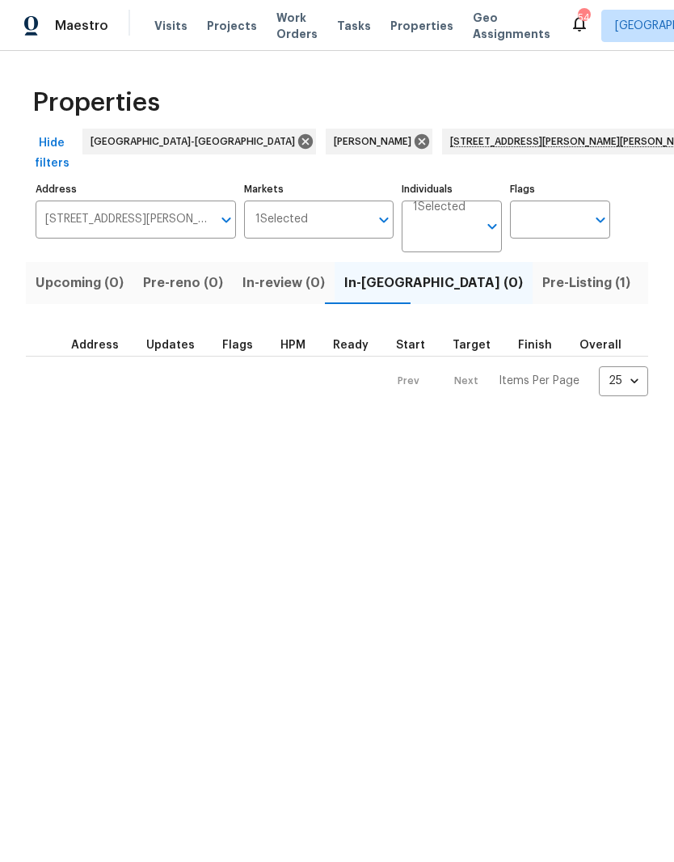
click at [543, 294] on span "Pre-Listing (1)" at bounding box center [587, 283] width 88 height 23
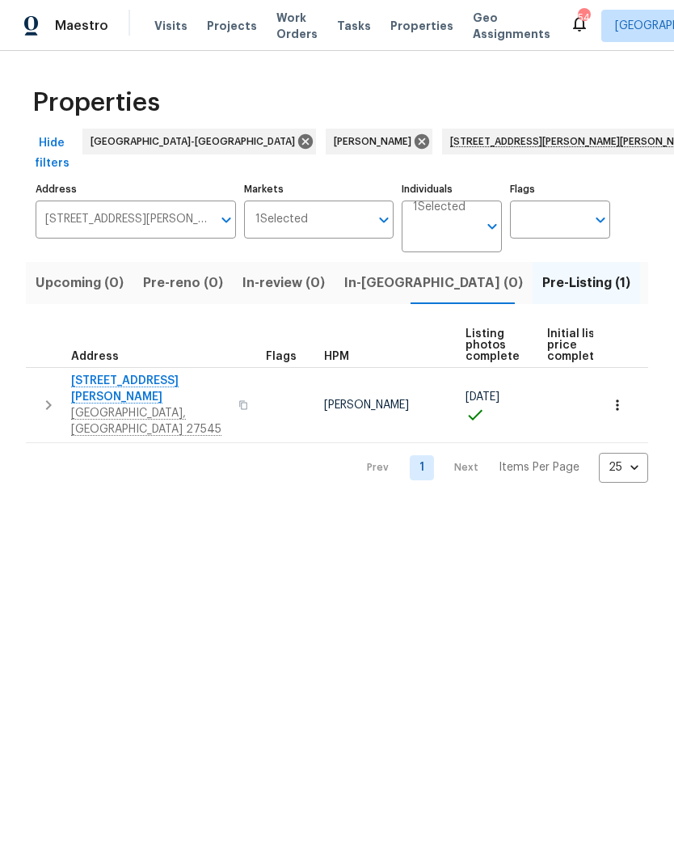
click at [104, 384] on span "1157 Rutledge Landing Dr" at bounding box center [150, 389] width 158 height 32
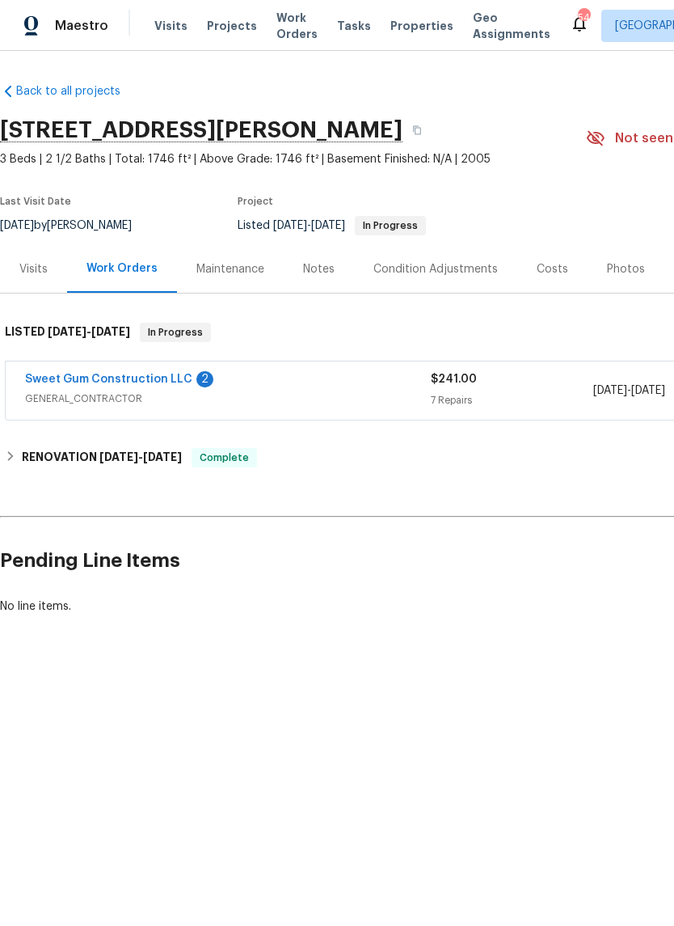
click at [65, 380] on link "Sweet Gum Construction LLC" at bounding box center [108, 379] width 167 height 11
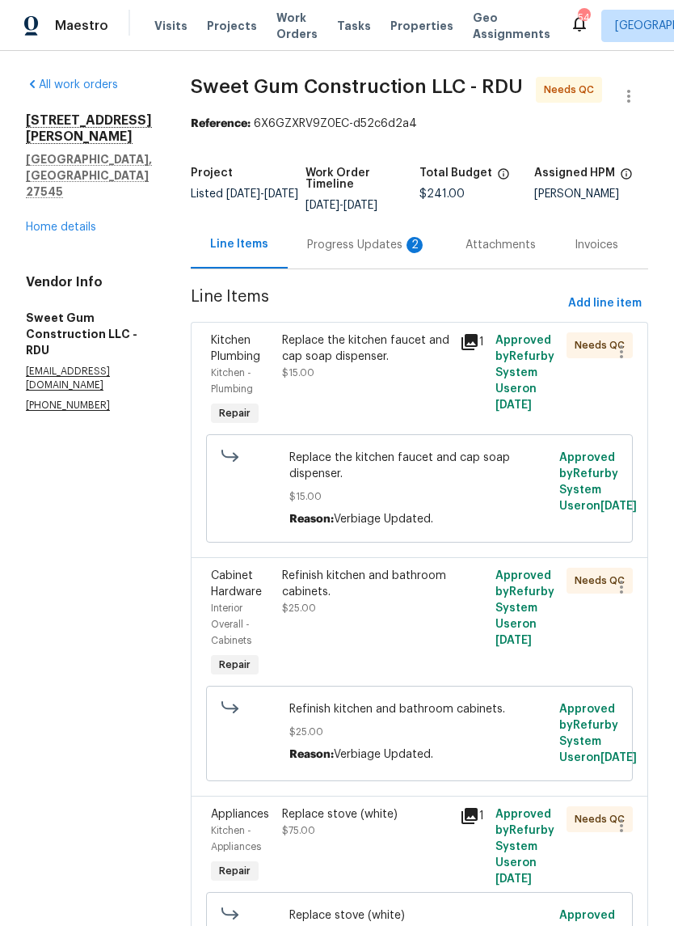
click at [371, 247] on div "Progress Updates 2" at bounding box center [367, 245] width 120 height 16
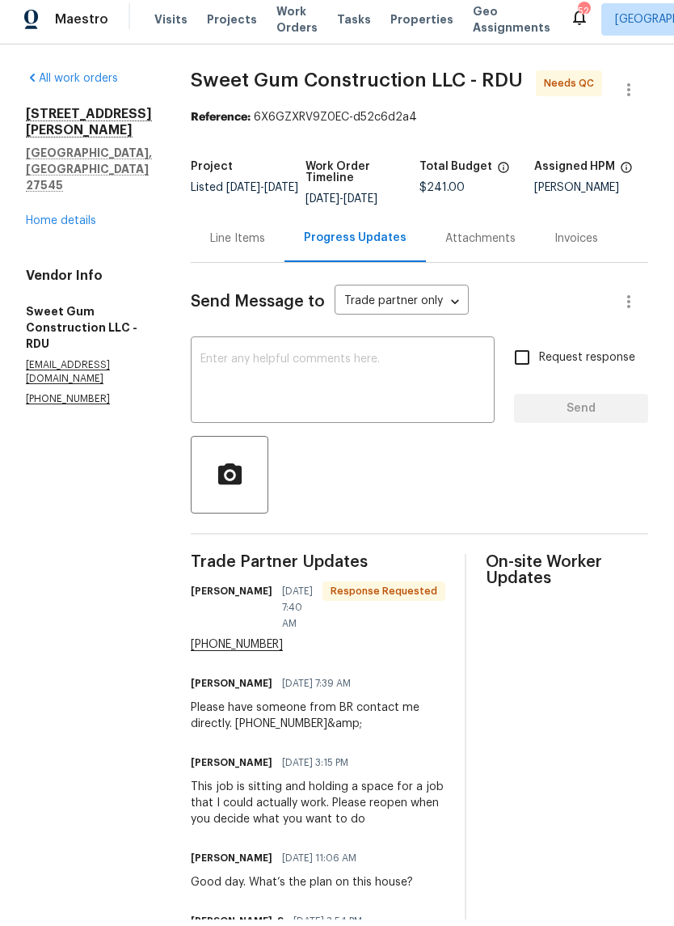
click at [265, 237] on div "Line Items" at bounding box center [237, 245] width 55 height 16
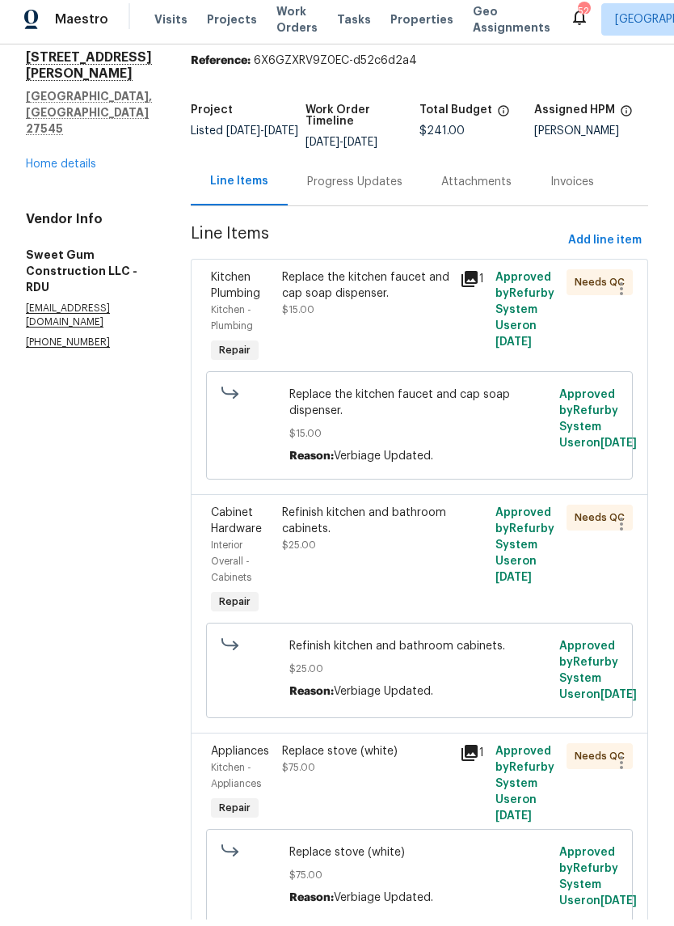
scroll to position [82, 0]
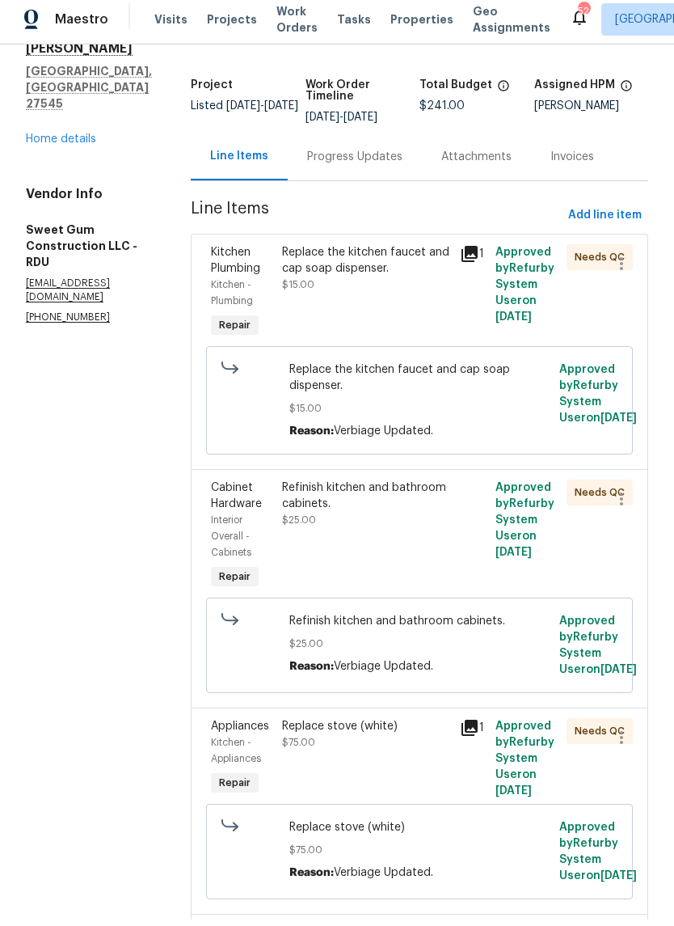
click at [378, 512] on div "Refinish kitchen and bathroom cabinets. $25.00" at bounding box center [366, 510] width 168 height 49
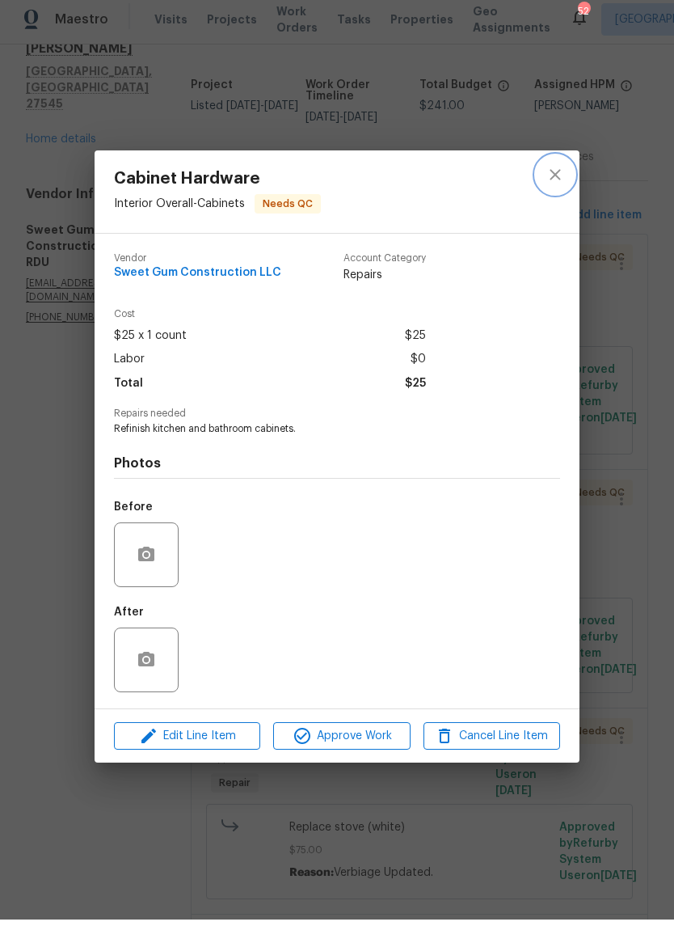
click at [558, 175] on icon "close" at bounding box center [555, 180] width 11 height 11
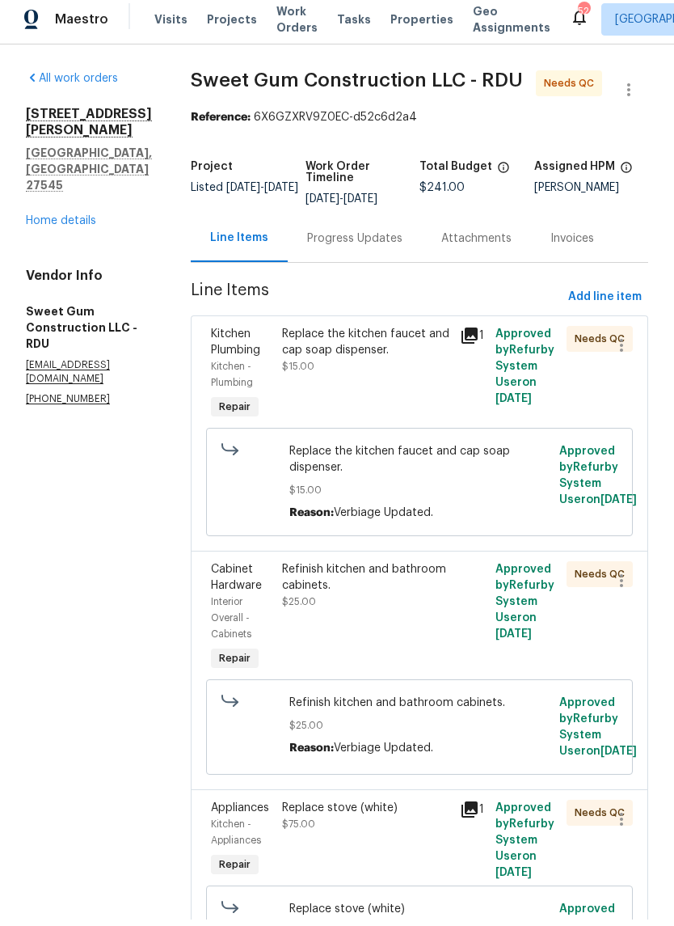
scroll to position [0, 0]
click at [403, 237] on div "Progress Updates" at bounding box center [354, 245] width 95 height 16
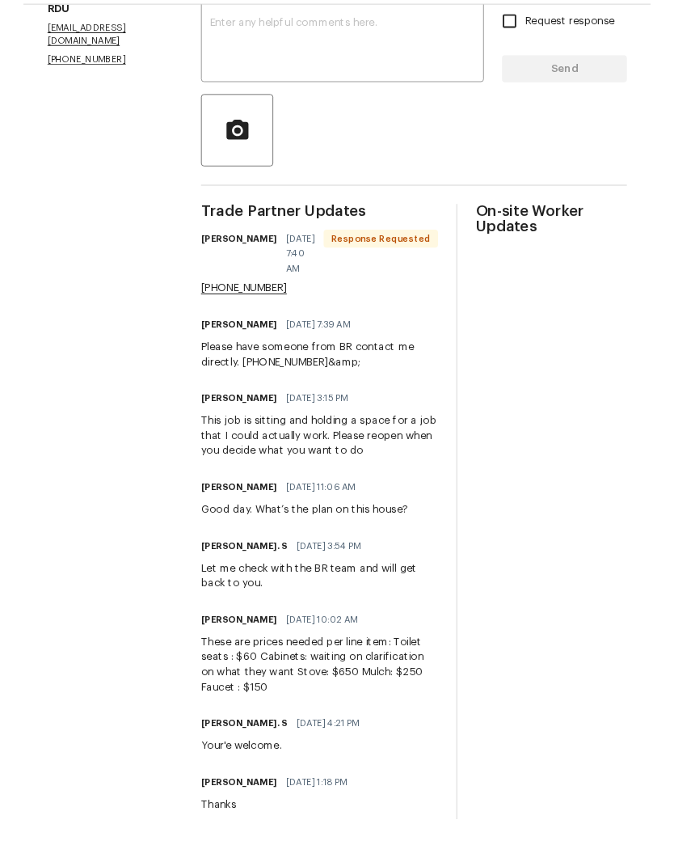
scroll to position [294, 0]
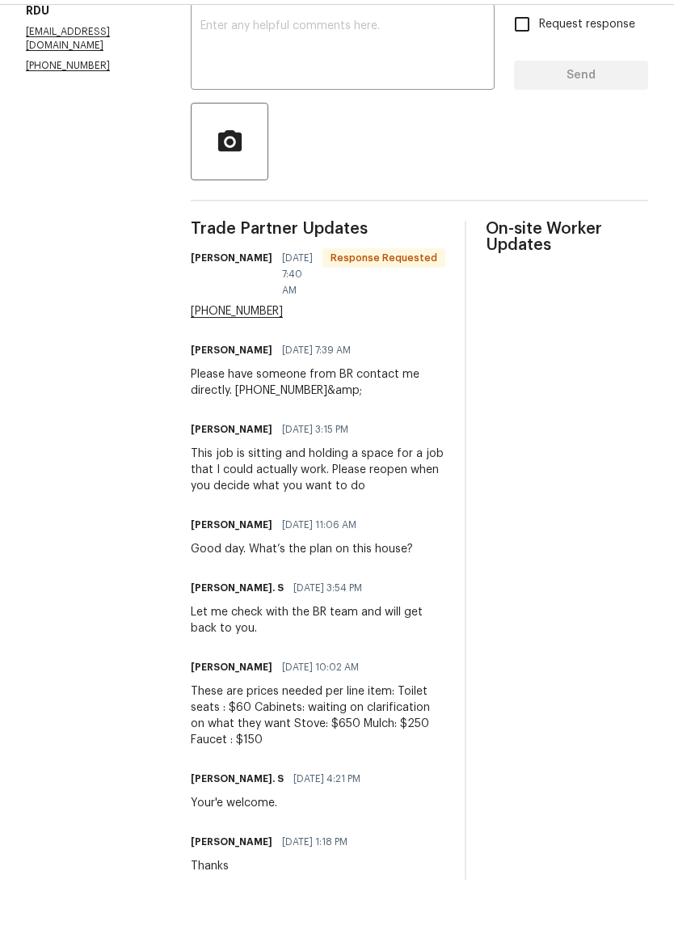
click at [392, 66] on textarea at bounding box center [343, 94] width 285 height 57
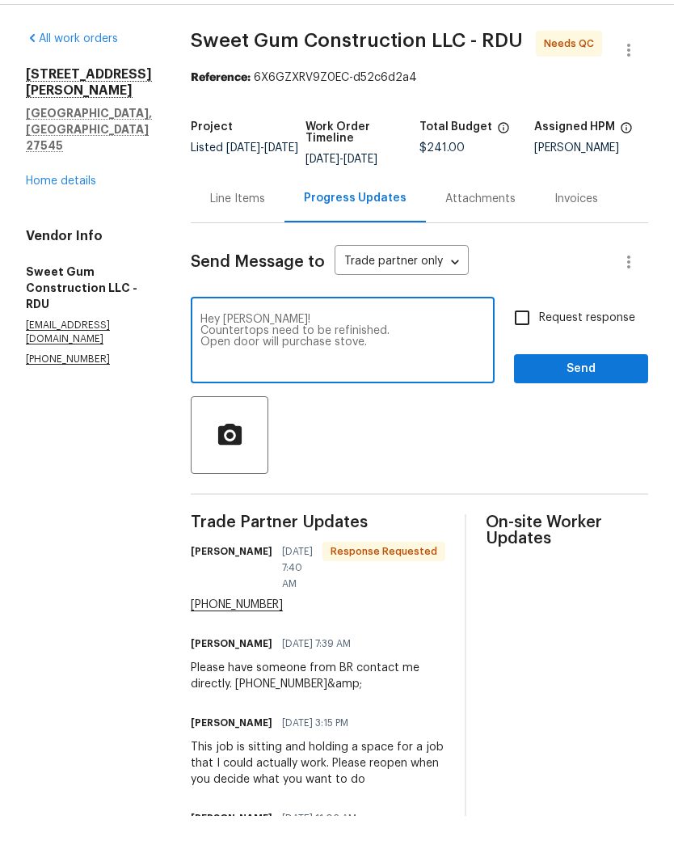
scroll to position [0, 0]
click at [627, 87] on icon "button" at bounding box center [628, 96] width 19 height 19
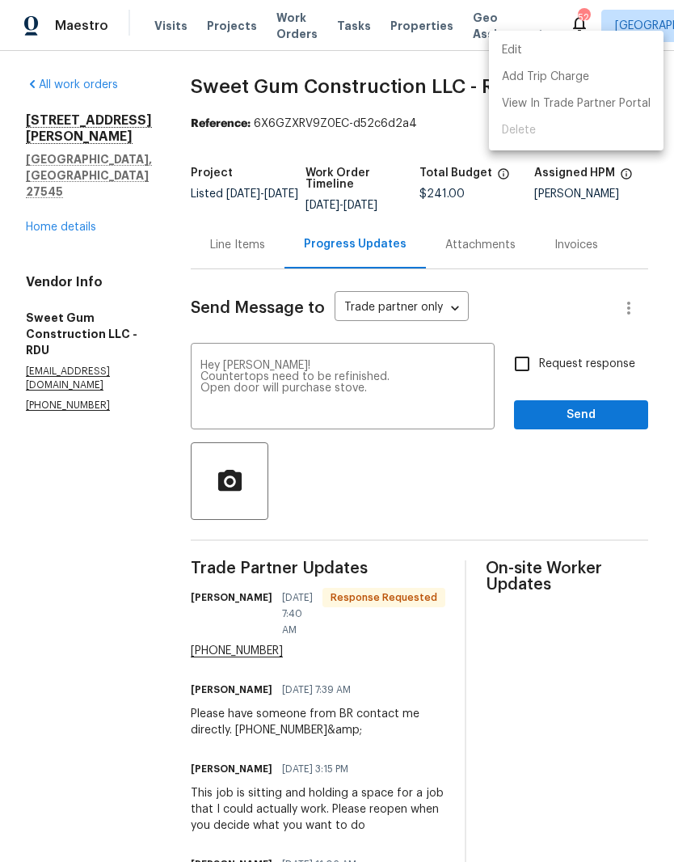
click at [454, 353] on div at bounding box center [337, 431] width 674 height 862
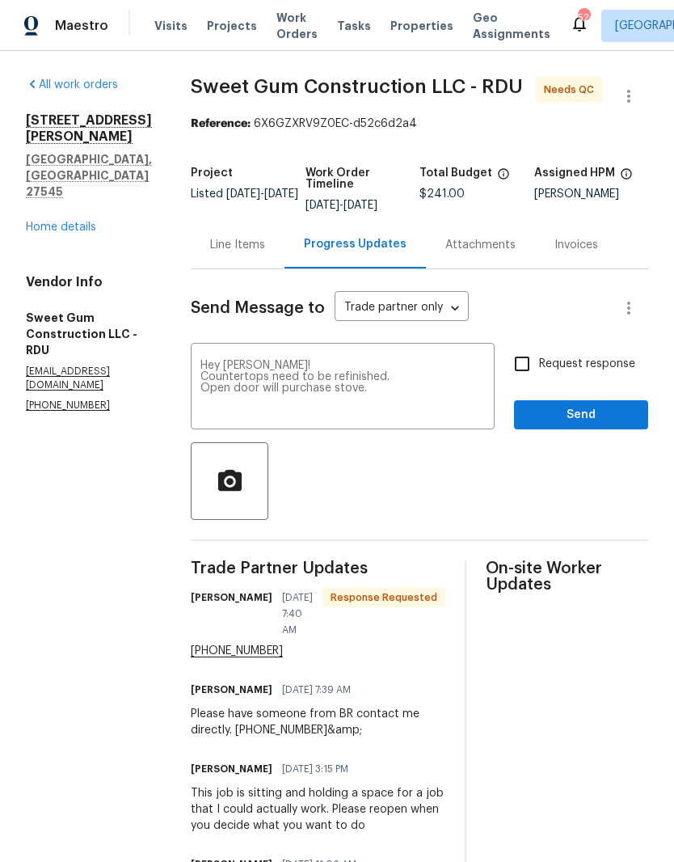
click at [436, 360] on textarea "Hey [PERSON_NAME]! Countertops need to be refinished. Open door will purchase s…" at bounding box center [343, 388] width 285 height 57
click at [458, 360] on textarea "Hey [PERSON_NAME]! Countertops need to be refinished. Open door will purchase s…" at bounding box center [343, 388] width 285 height 57
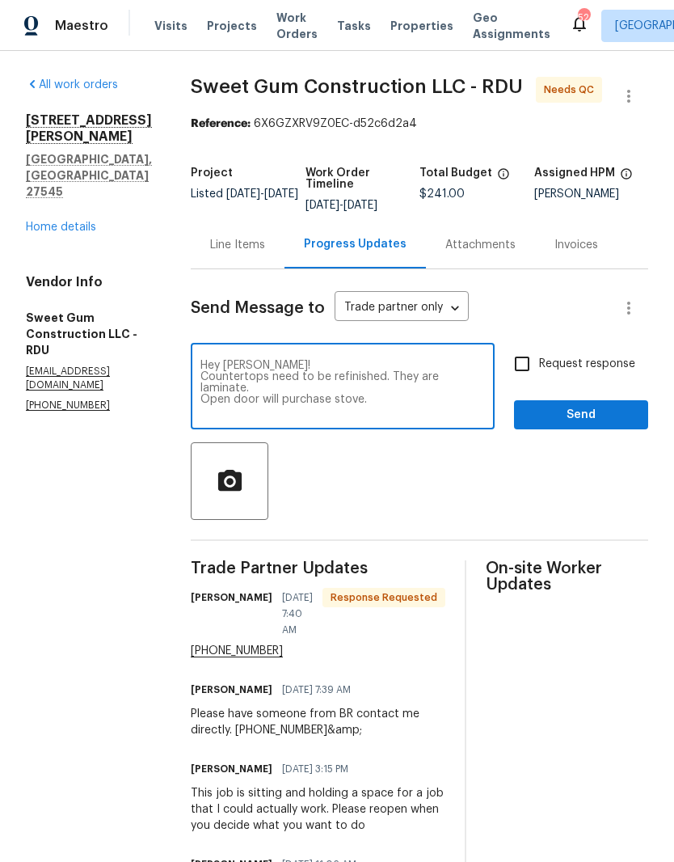
click at [446, 374] on textarea "Hey [PERSON_NAME]! Countertops need to be refinished. They are laminate. Open d…" at bounding box center [343, 388] width 285 height 57
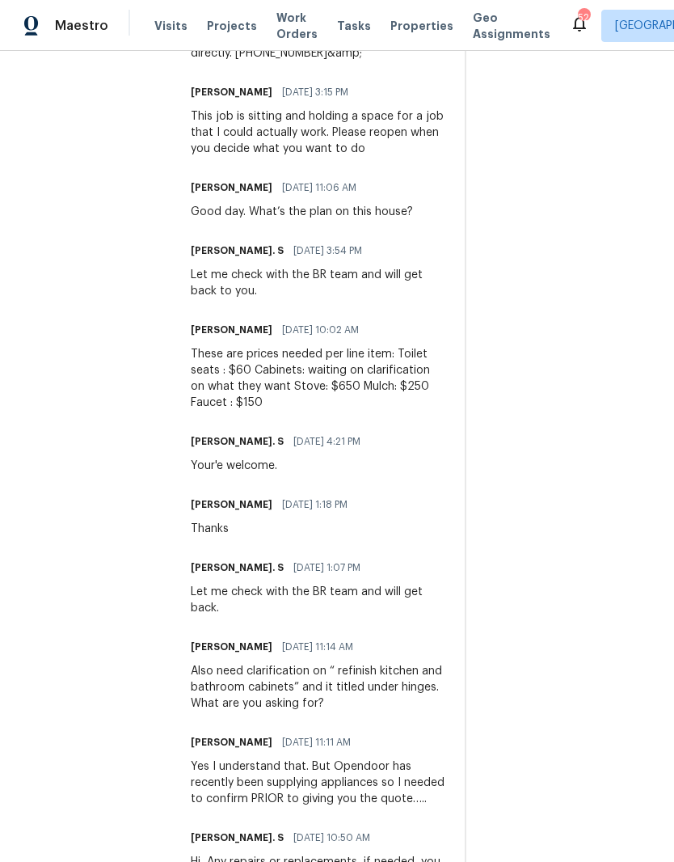
scroll to position [678, 0]
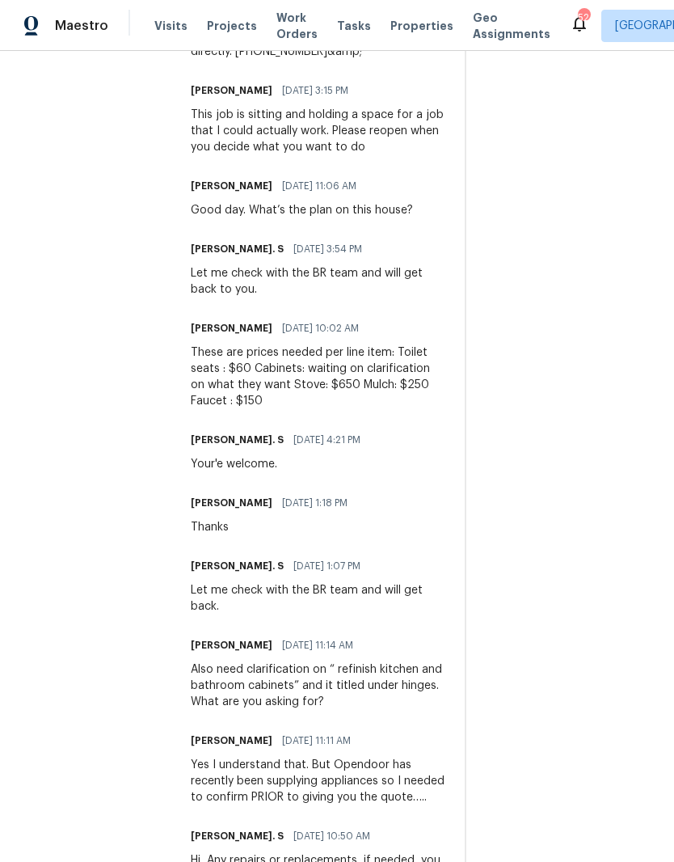
type textarea "Hey [PERSON_NAME]! Countertops need to be refinished. They are laminate. Open d…"
click at [248, 344] on div "These are prices needed per line item: Toilet seats : $60 Cabinets: waiting on …" at bounding box center [318, 376] width 255 height 65
click at [241, 344] on div "These are prices needed per line item: Toilet seats : $60 Cabinets: waiting on …" at bounding box center [318, 376] width 255 height 65
click at [249, 344] on div "These are prices needed per line item: Toilet seats : $60 Cabinets: waiting on …" at bounding box center [318, 376] width 255 height 65
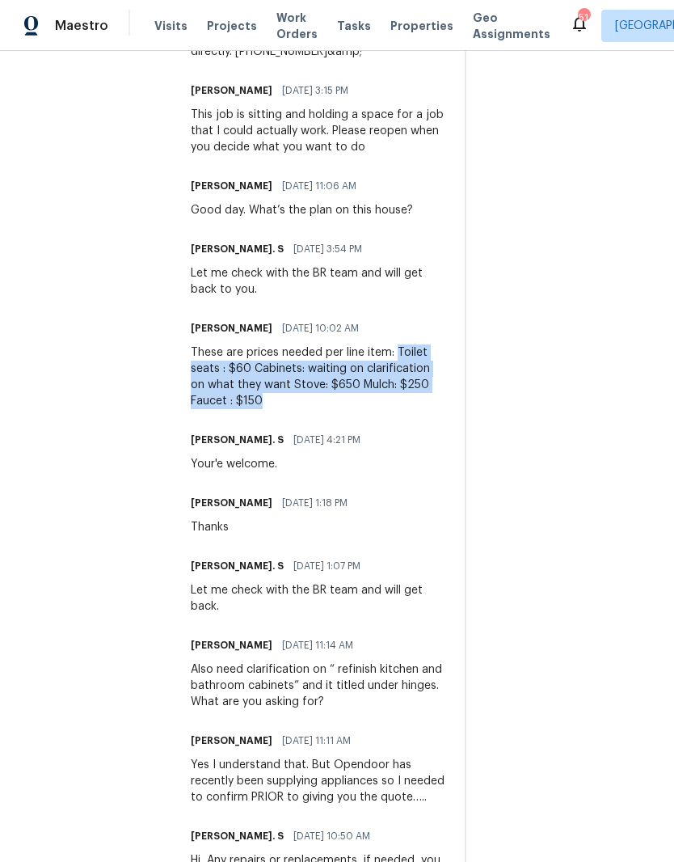
copy div "Toilet seats : $60 Cabinets: waiting on clarification on what they want Stove: …"
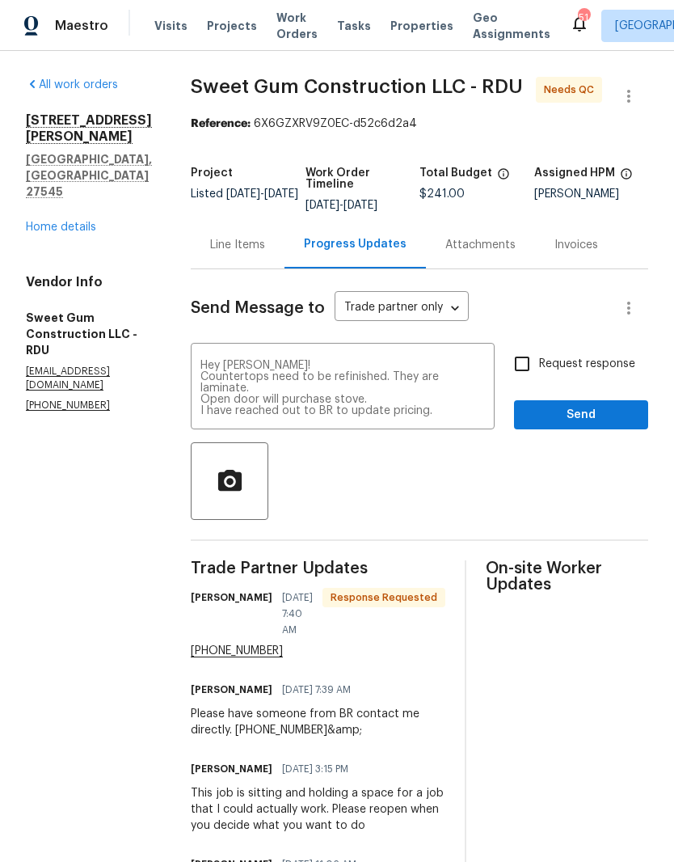
scroll to position [0, 0]
click at [538, 347] on input "Request response" at bounding box center [522, 364] width 34 height 34
checkbox input "true"
click at [614, 405] on span "Send" at bounding box center [581, 415] width 108 height 20
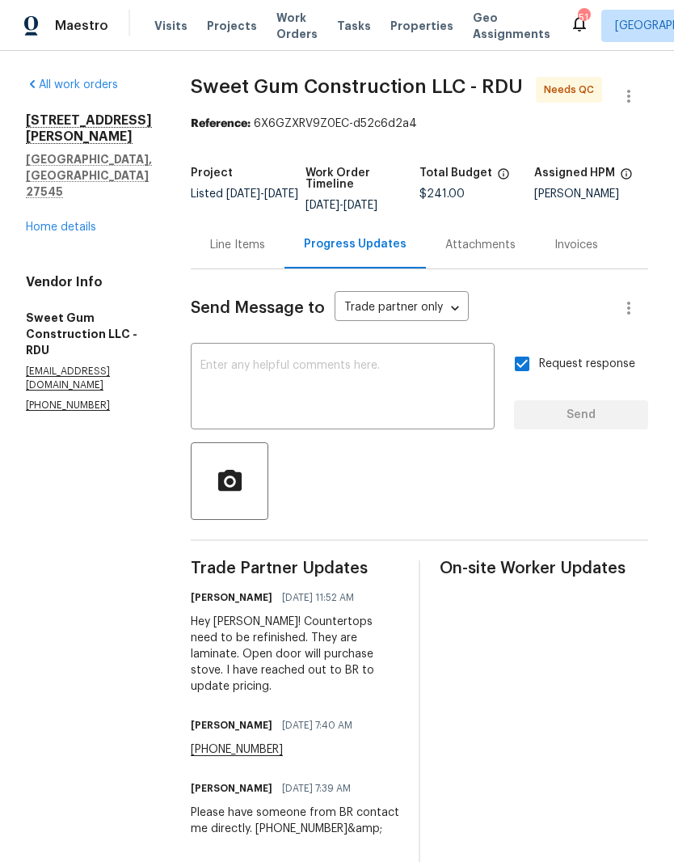
click at [265, 253] on div "Line Items" at bounding box center [237, 245] width 55 height 16
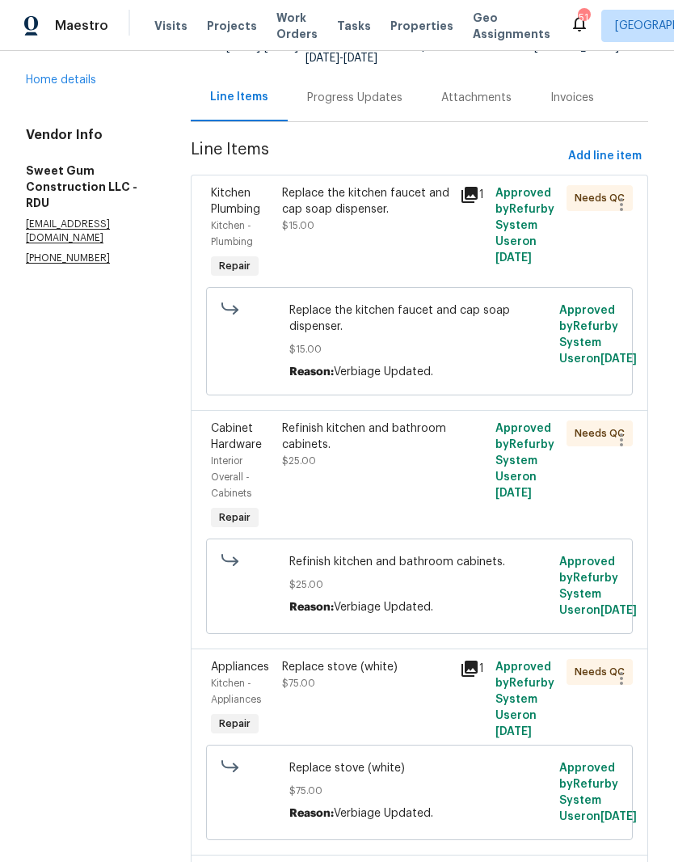
scroll to position [391, 0]
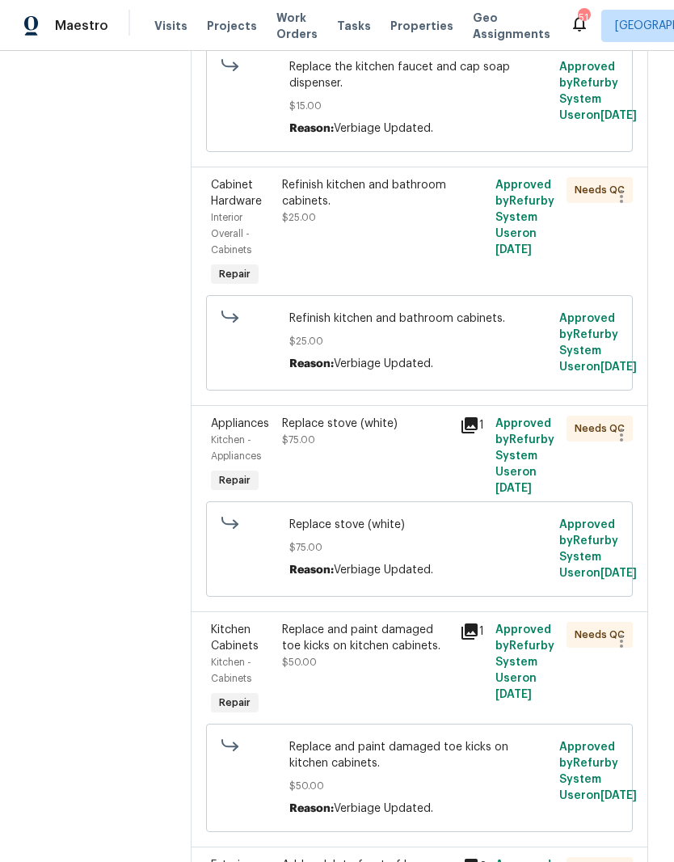
click at [409, 209] on div "Refinish kitchen and bathroom cabinets." at bounding box center [366, 193] width 168 height 32
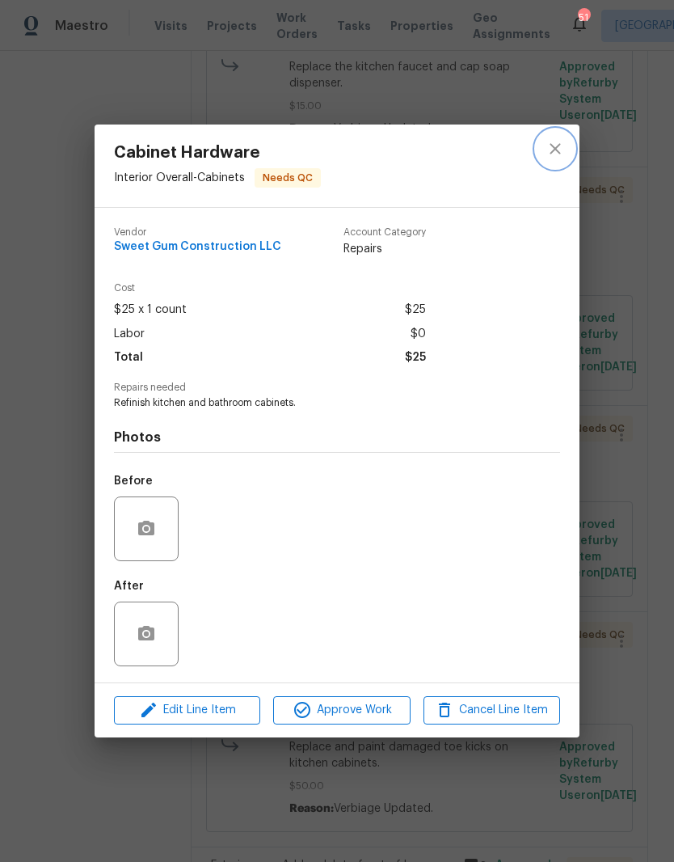
click at [548, 139] on icon "close" at bounding box center [555, 148] width 19 height 19
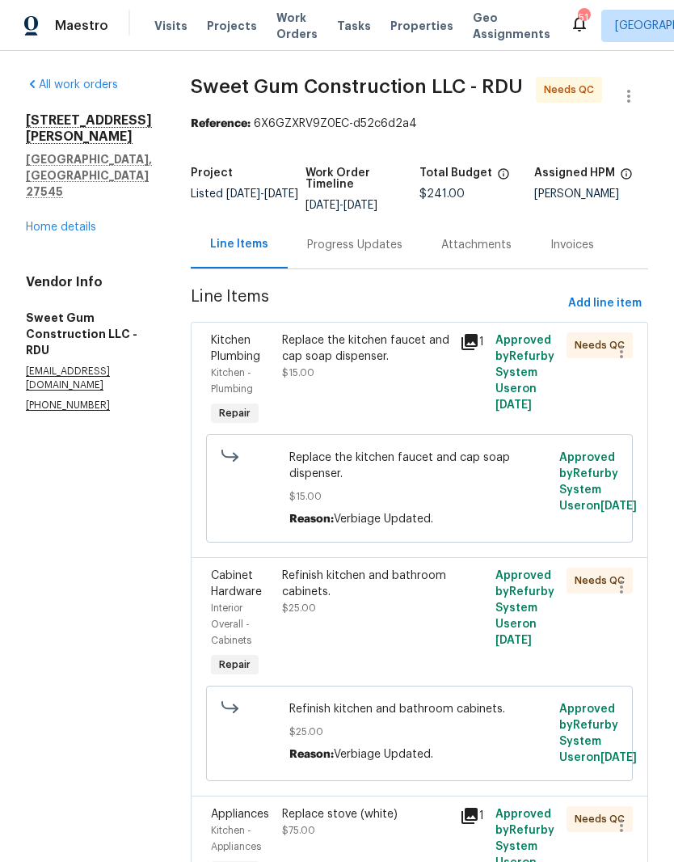
scroll to position [0, 0]
click at [72, 222] on link "Home details" at bounding box center [61, 227] width 70 height 11
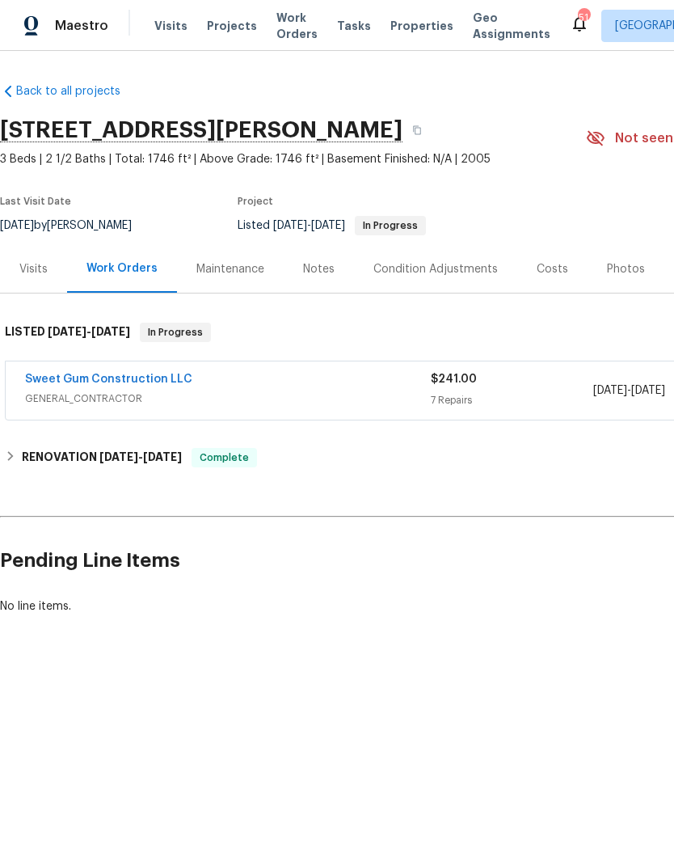
click at [234, 275] on div "Maintenance" at bounding box center [230, 269] width 68 height 16
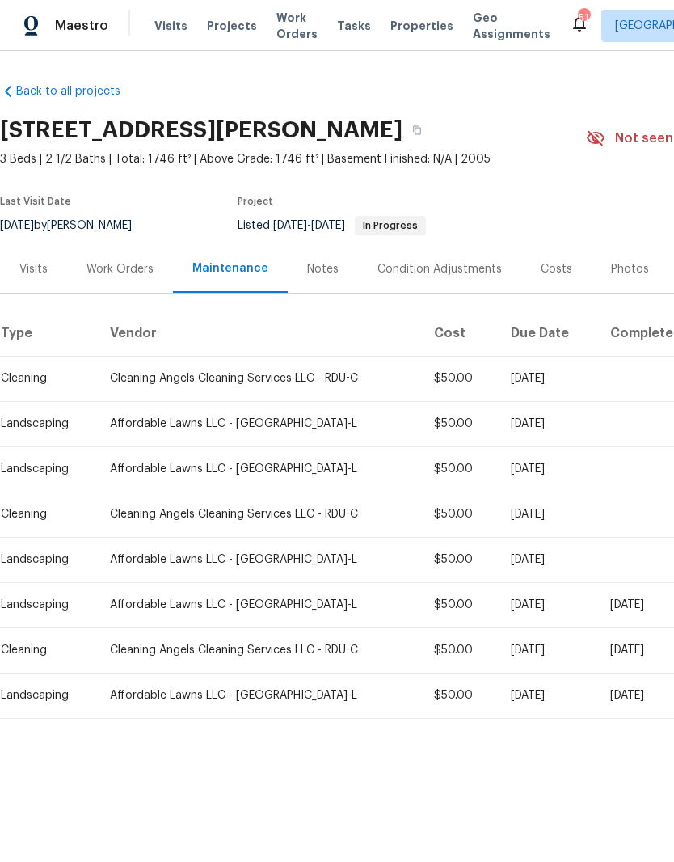
click at [128, 271] on div "Work Orders" at bounding box center [120, 269] width 67 height 16
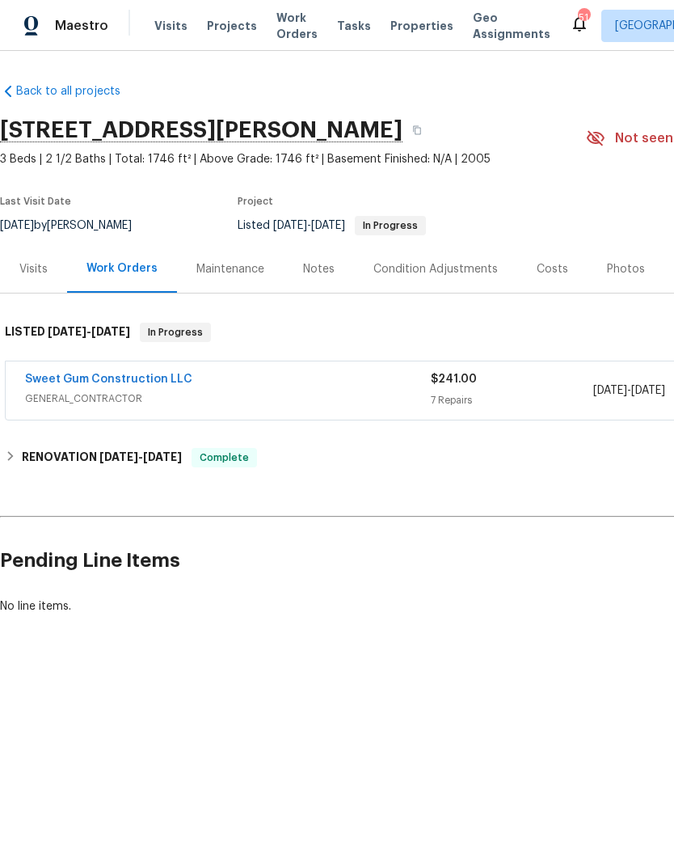
click at [152, 382] on link "Sweet Gum Construction LLC" at bounding box center [108, 379] width 167 height 11
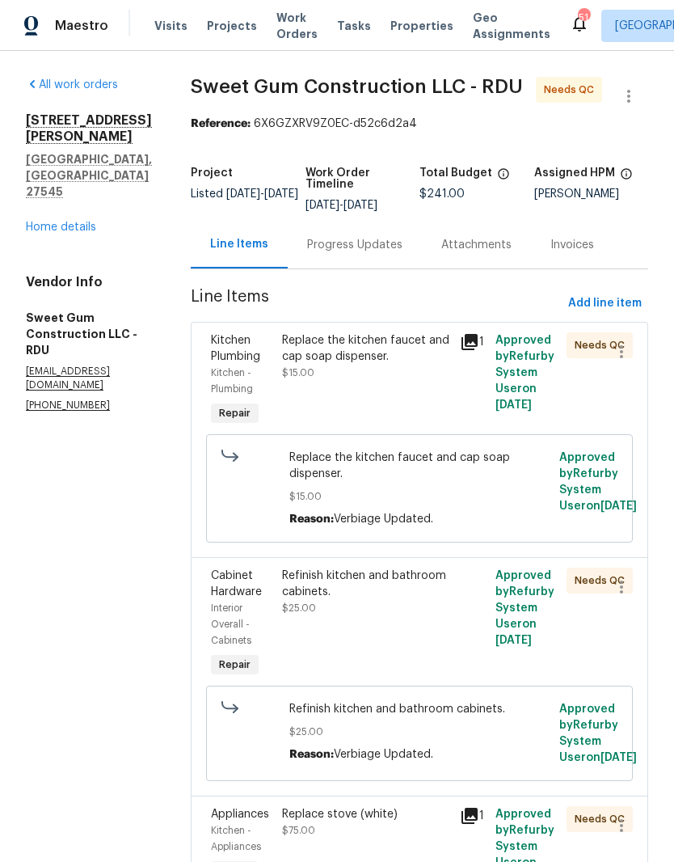
click at [406, 408] on div "Replace the kitchen faucet and cap soap dispenser. $15.00" at bounding box center [366, 380] width 178 height 107
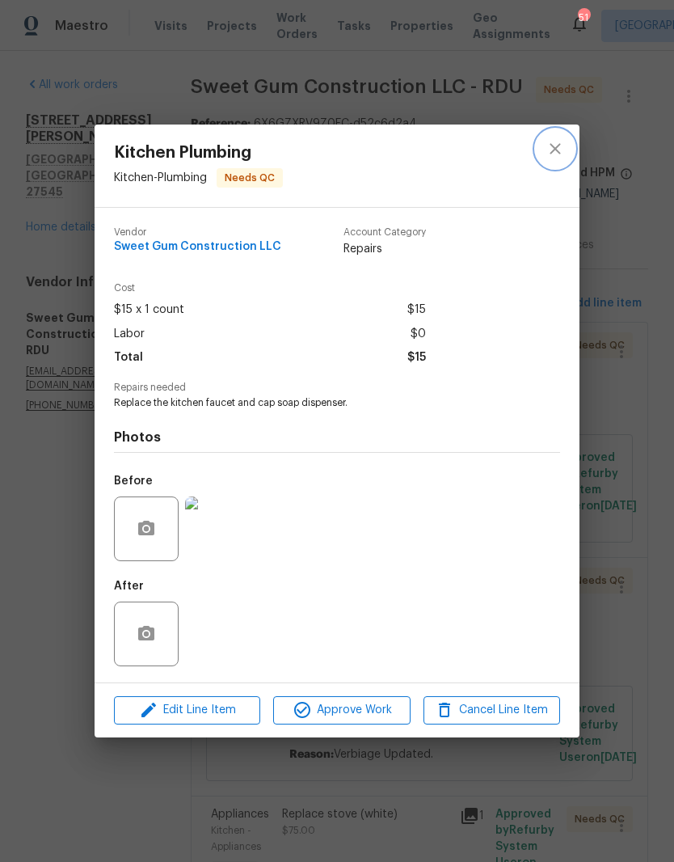
click at [560, 154] on icon "close" at bounding box center [555, 148] width 19 height 19
